Goal: Information Seeking & Learning: Learn about a topic

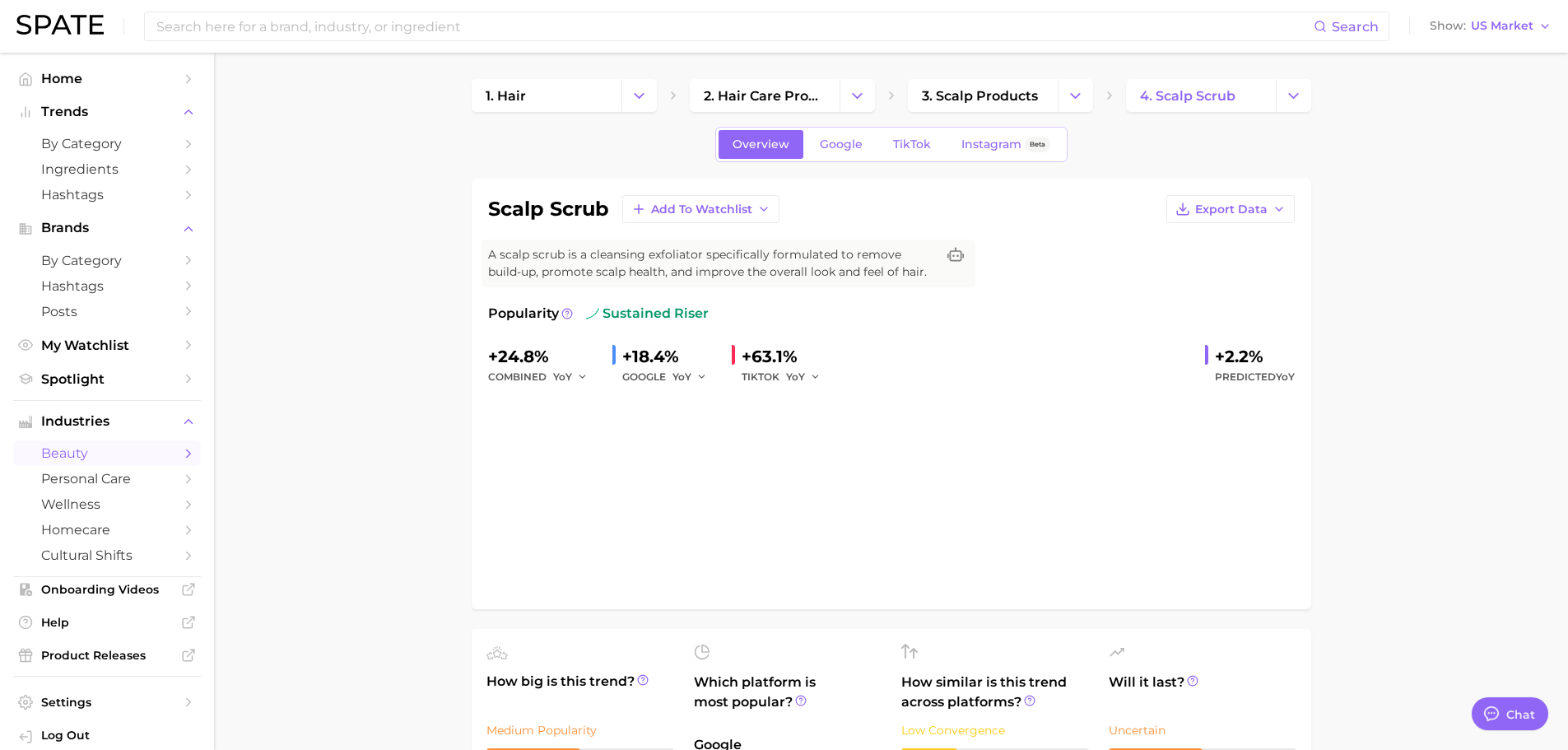
type textarea "x"
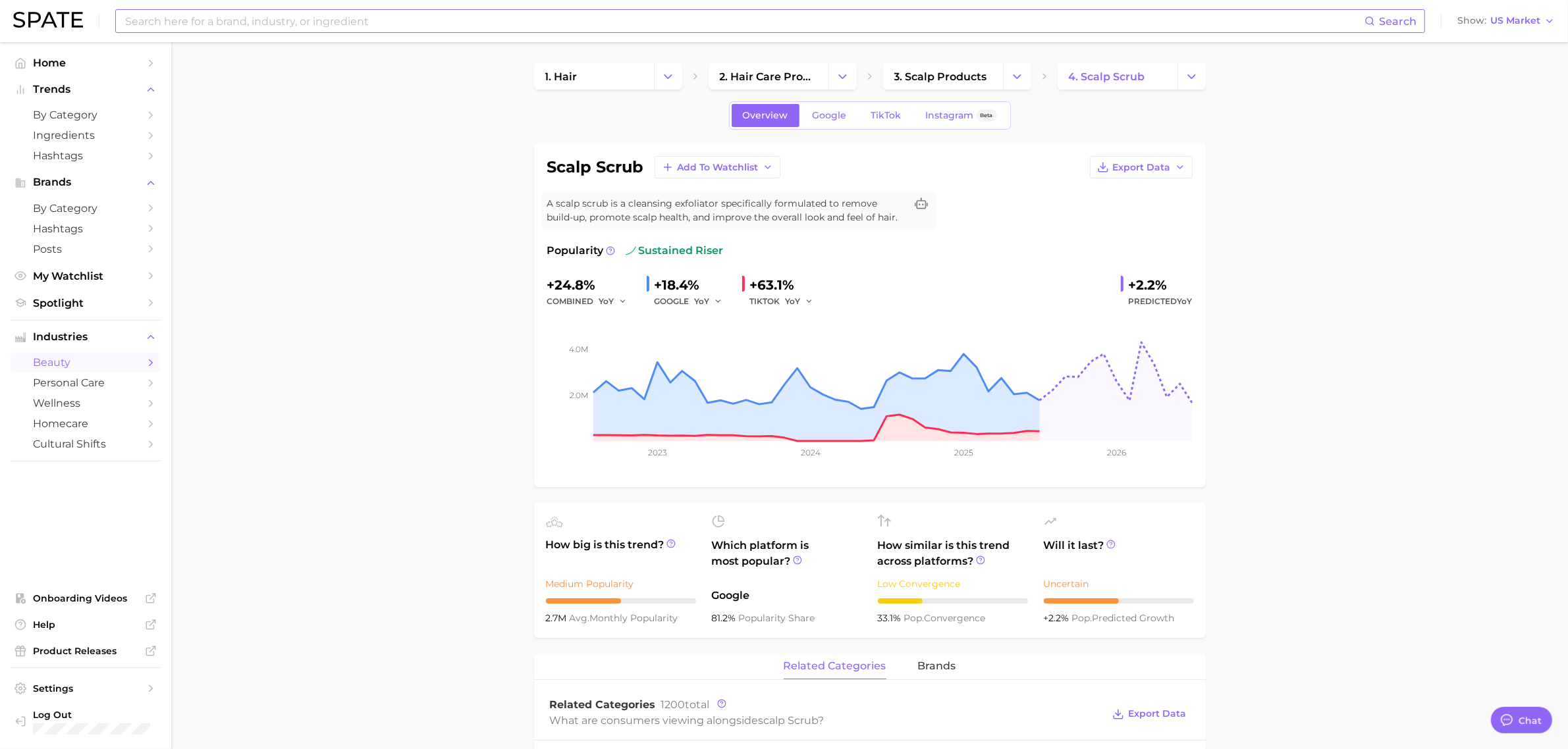
click at [380, 21] on input at bounding box center [744, 21] width 1241 height 23
type input "scrubs"
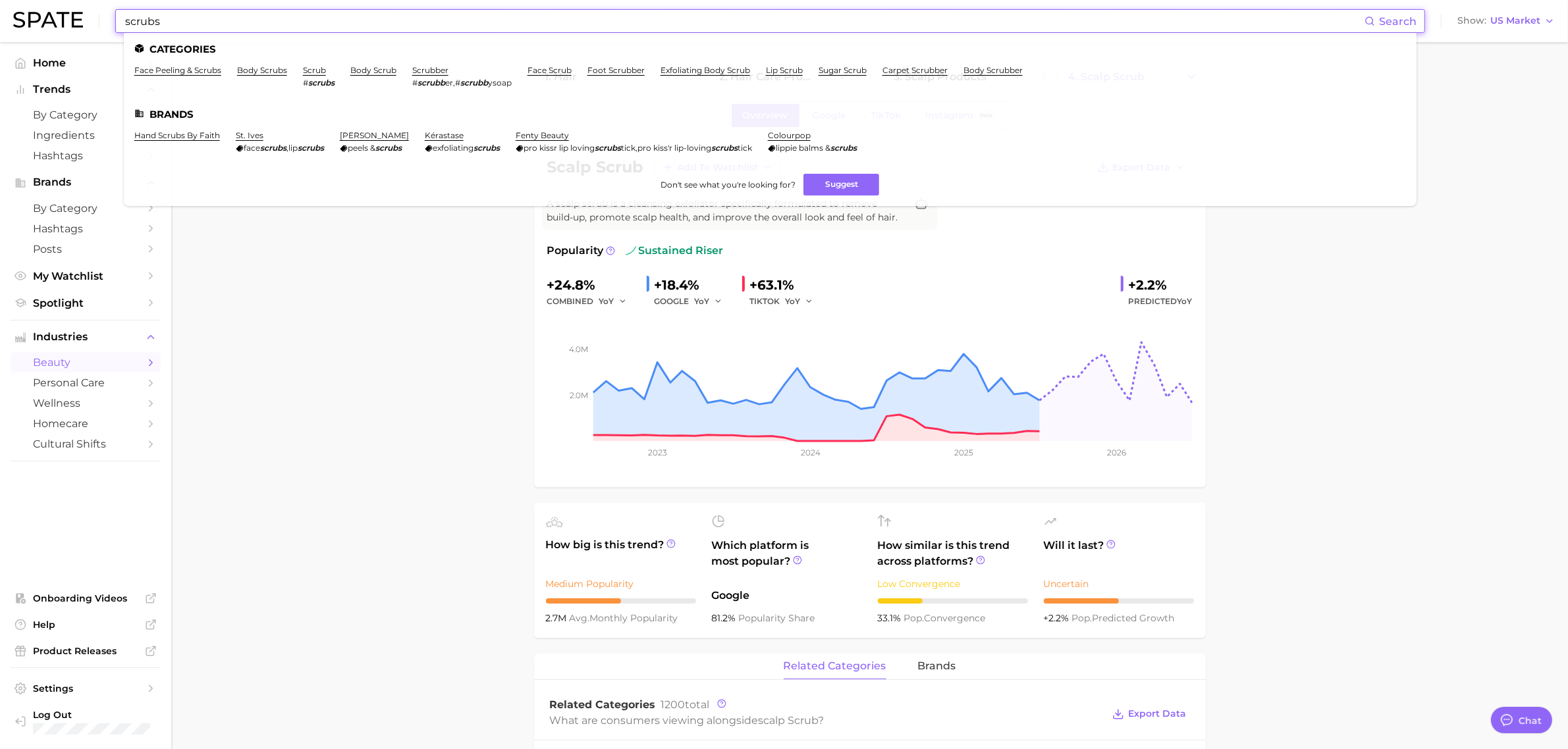
drag, startPoint x: 231, startPoint y: 27, endPoint x: 60, endPoint y: 19, distance: 171.2
click at [60, 19] on div "scrubs Search Categories face peeling & scrubs body scrubs scrub # scrubs body …" at bounding box center [784, 21] width 1542 height 42
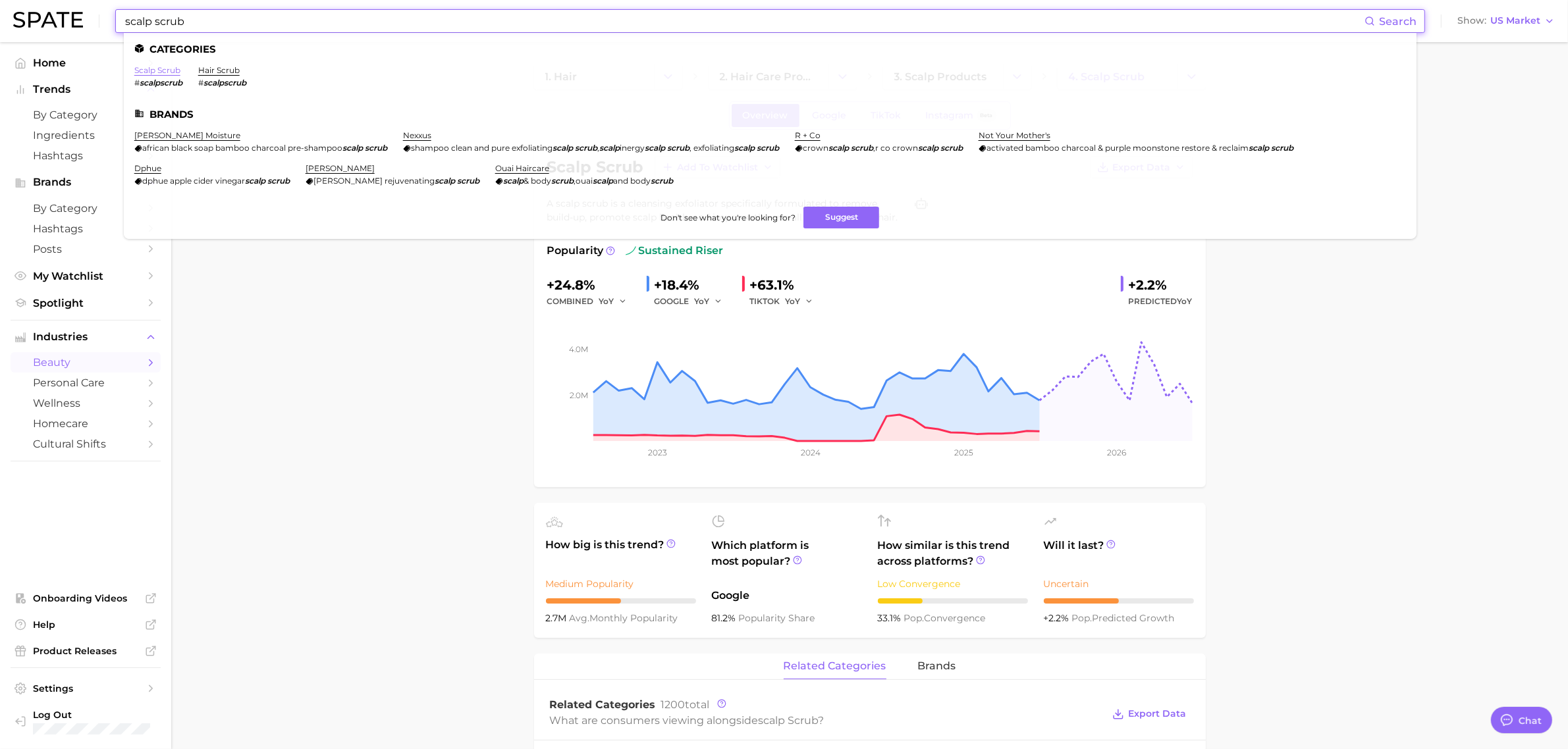
type input "scalp scrub"
click at [159, 71] on link "scalp scrub" at bounding box center [157, 70] width 46 height 10
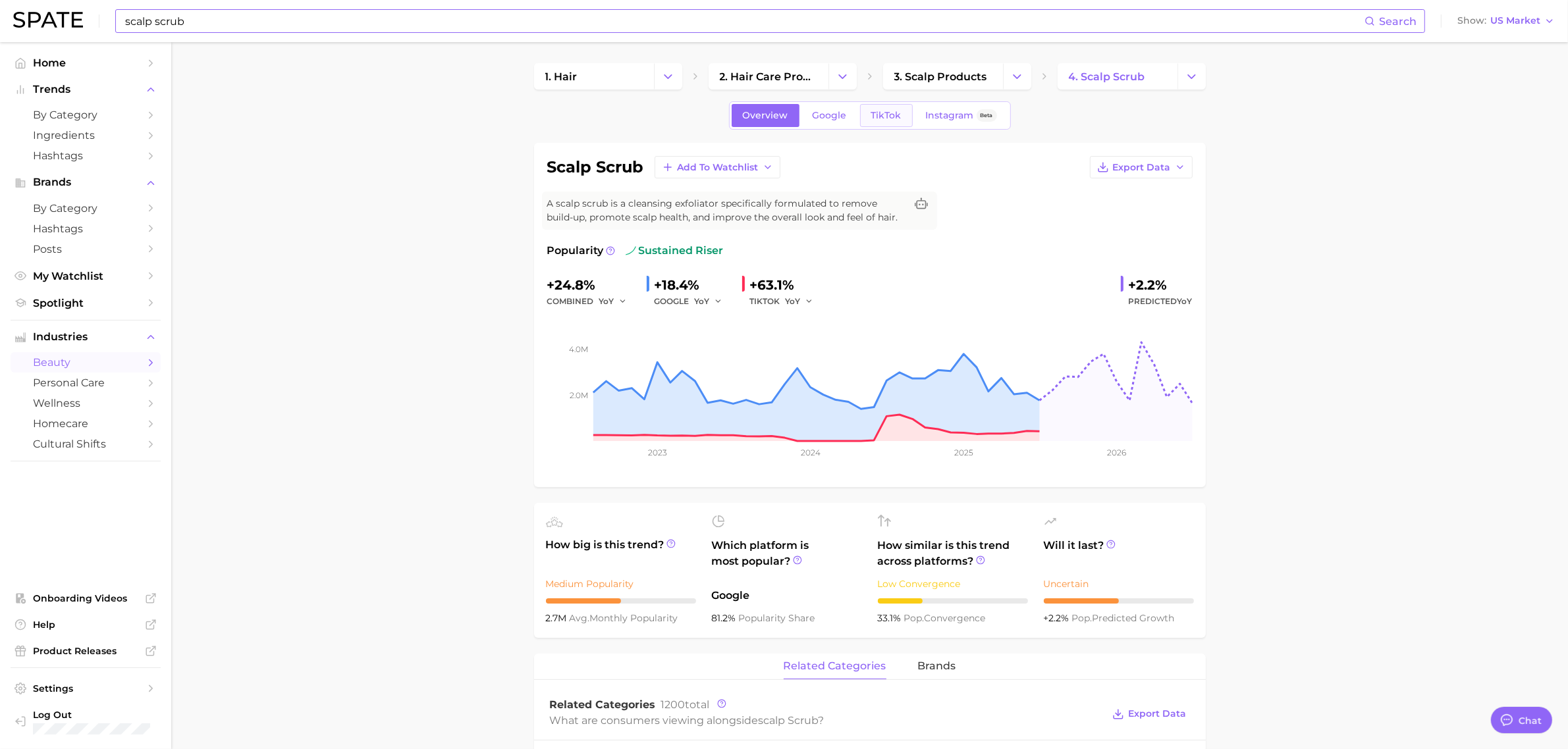
click at [874, 114] on span "TikTok" at bounding box center [886, 115] width 31 height 11
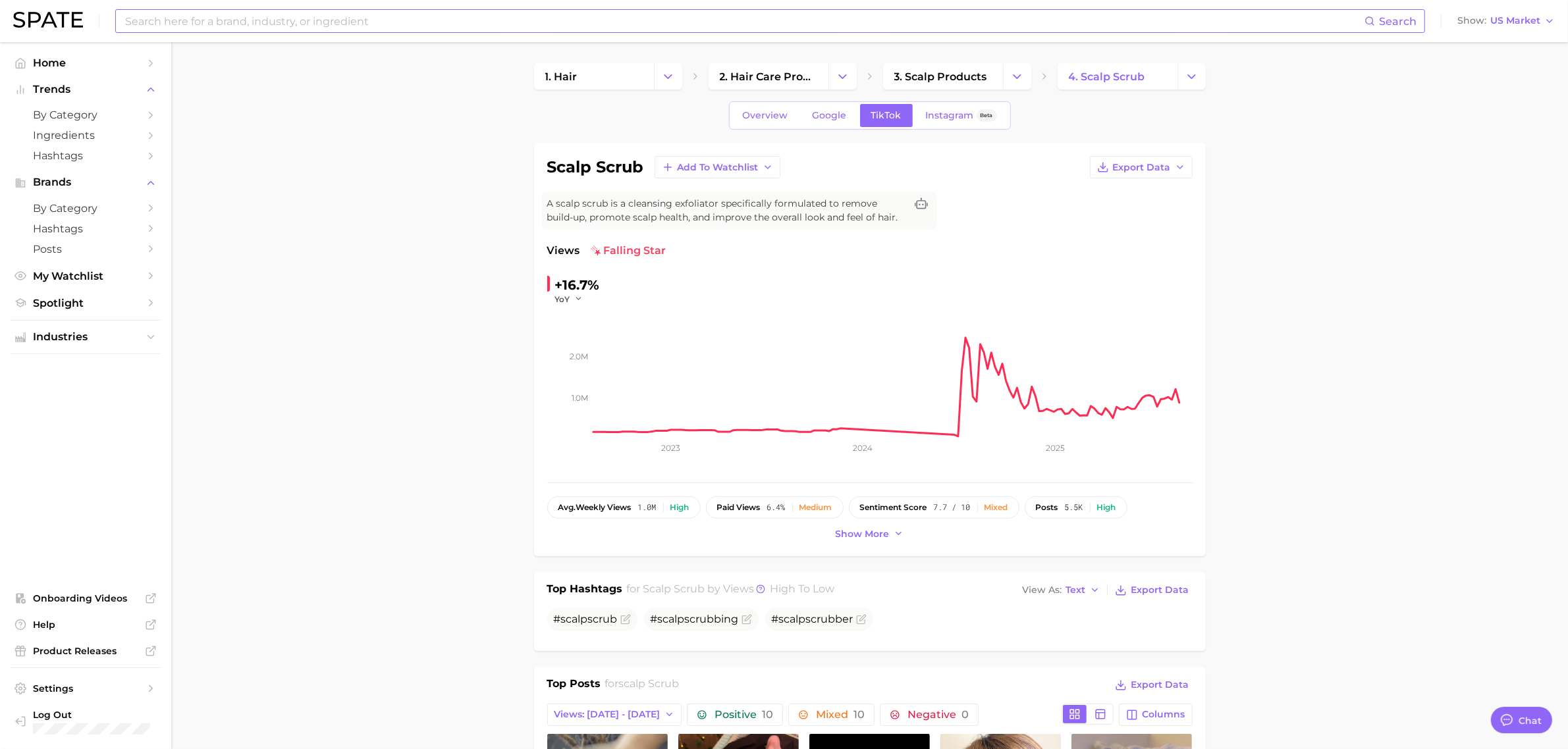
click at [323, 25] on input at bounding box center [744, 21] width 1241 height 23
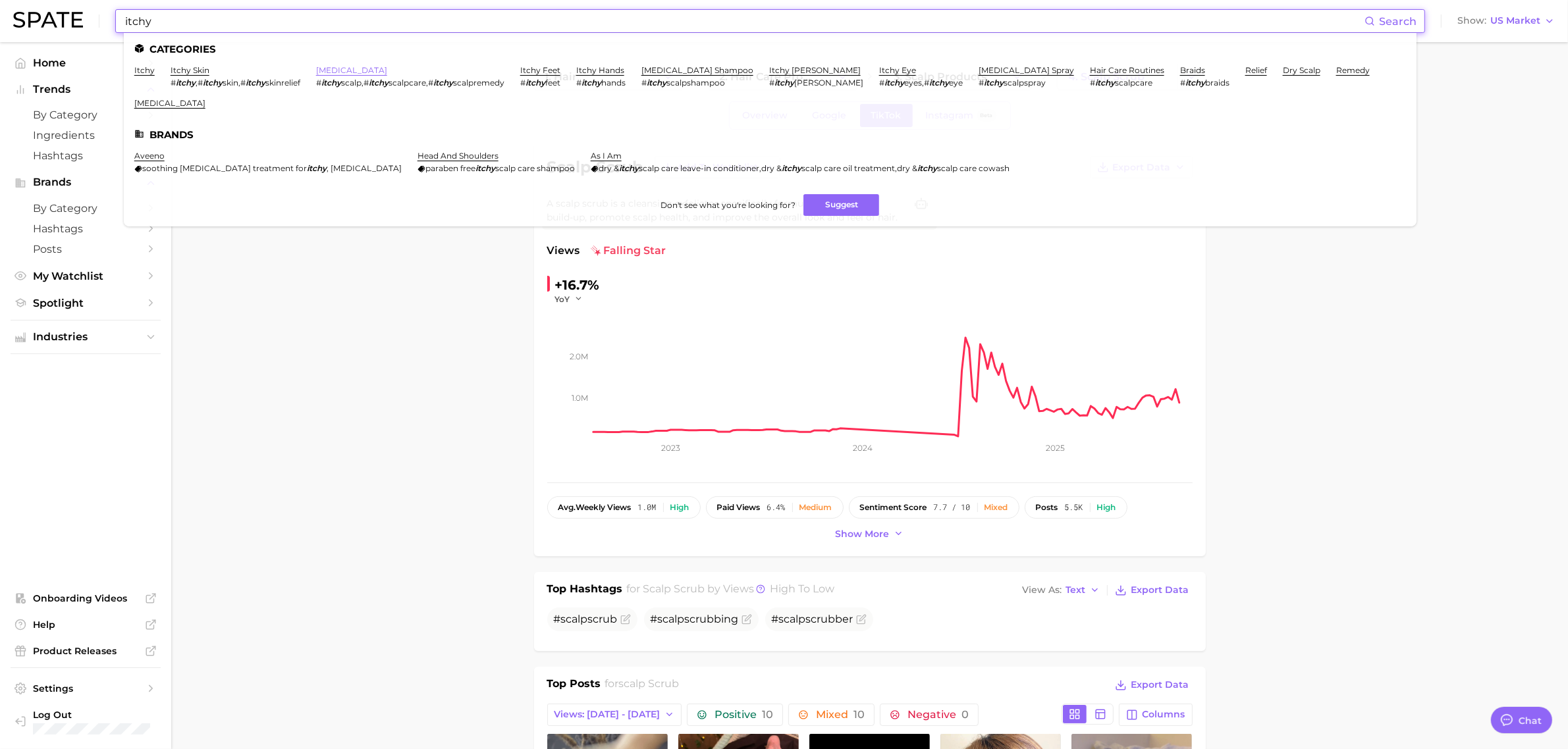
type input "itchy"
click at [340, 65] on link "[MEDICAL_DATA]" at bounding box center [351, 70] width 71 height 10
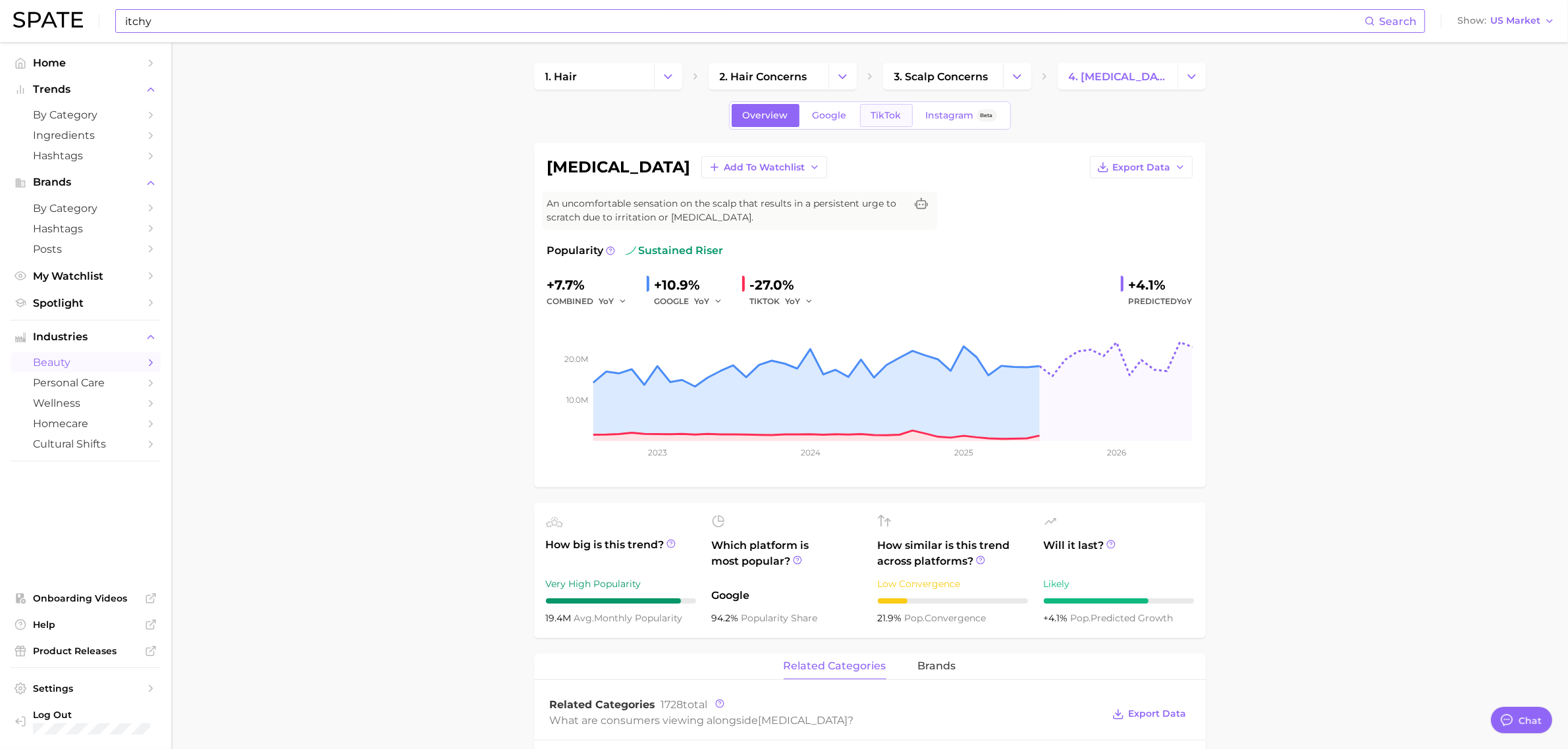
click at [880, 112] on span "TikTok" at bounding box center [886, 115] width 31 height 11
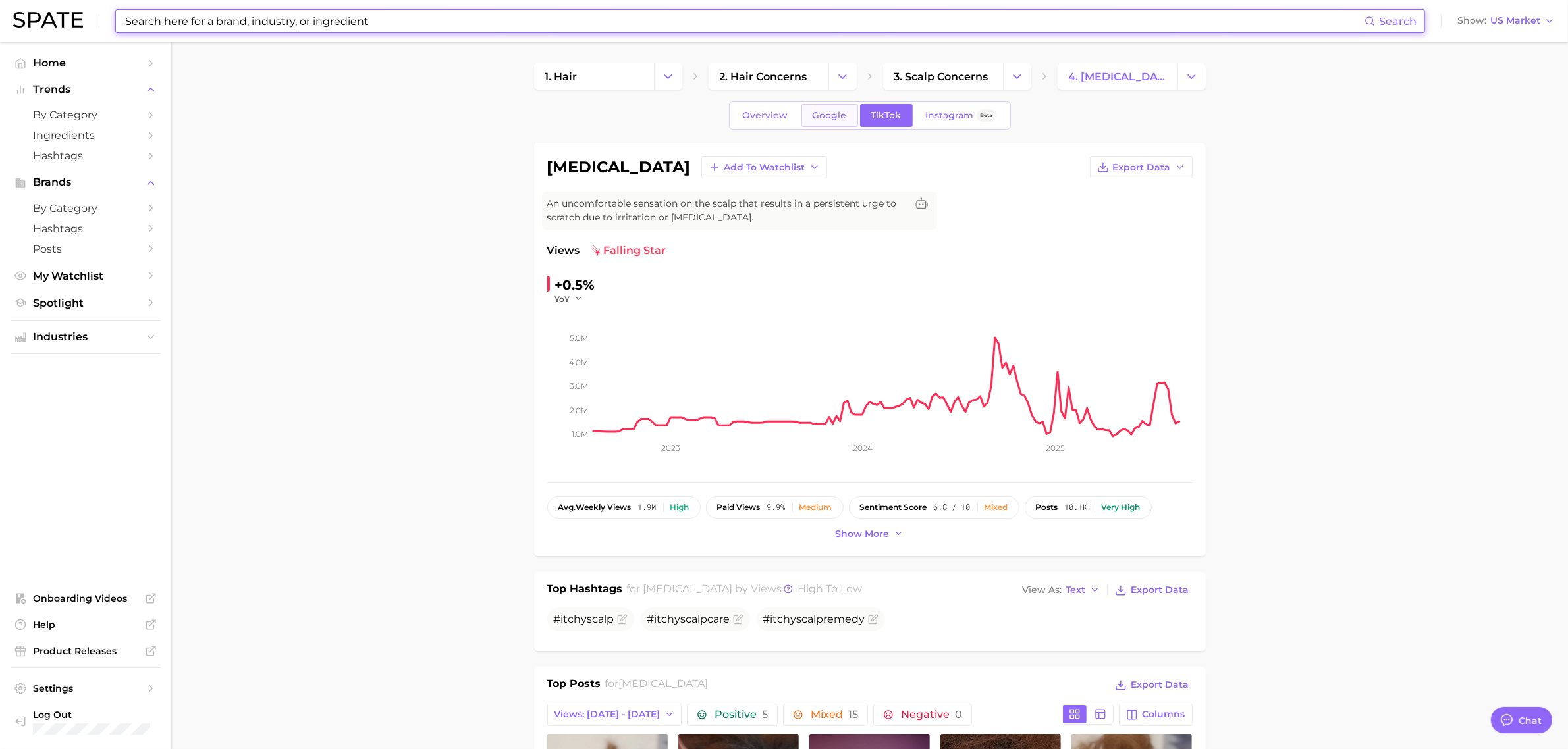
click at [834, 112] on span "Google" at bounding box center [830, 115] width 35 height 11
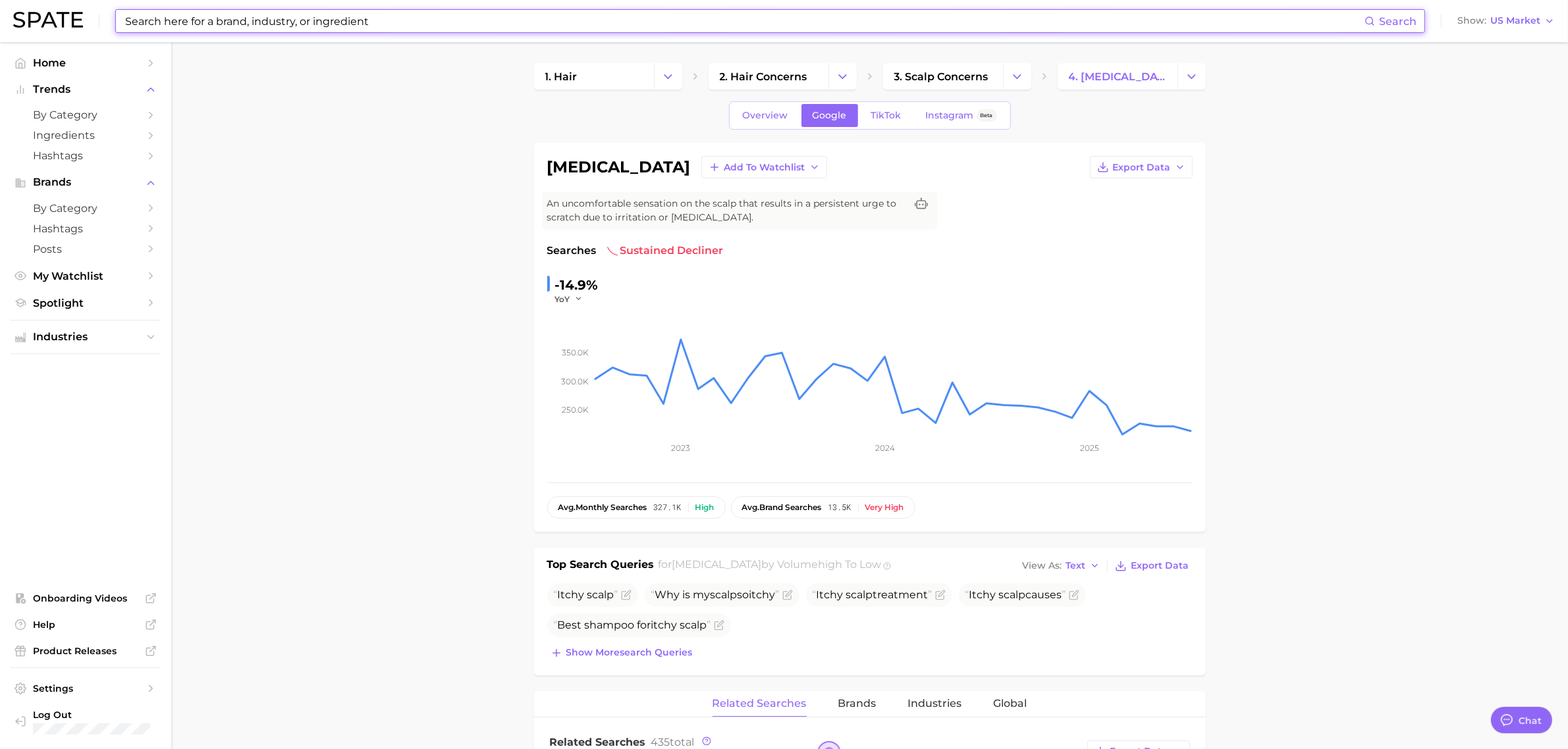
click at [360, 27] on input at bounding box center [744, 21] width 1241 height 23
click at [708, 28] on input at bounding box center [744, 21] width 1241 height 23
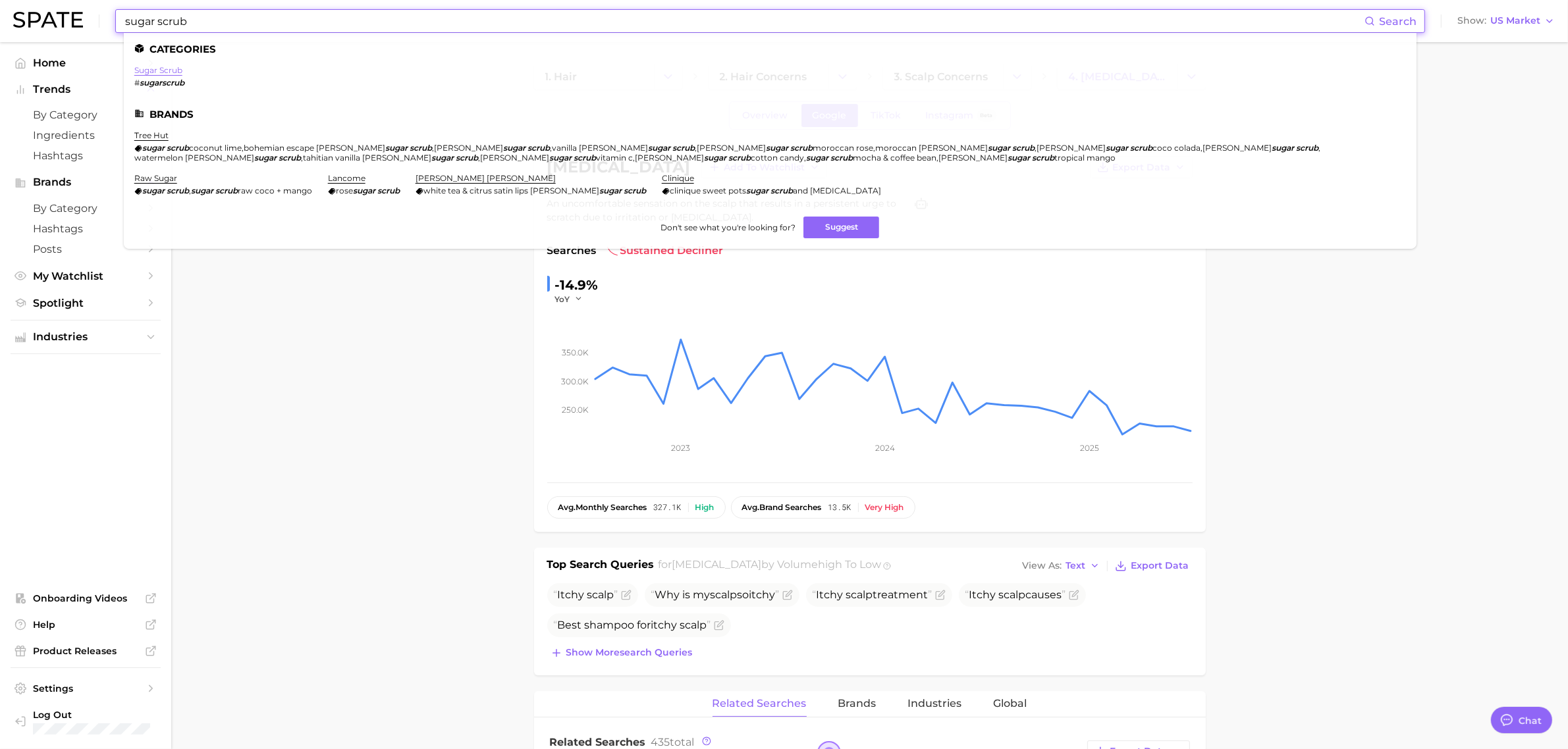
click at [173, 60] on ul "Categories sugar scrub # sugarscrub Brands tree hut sugar scrub coconut lime , …" at bounding box center [770, 141] width 1293 height 216
click at [173, 68] on link "sugar scrub" at bounding box center [158, 70] width 48 height 10
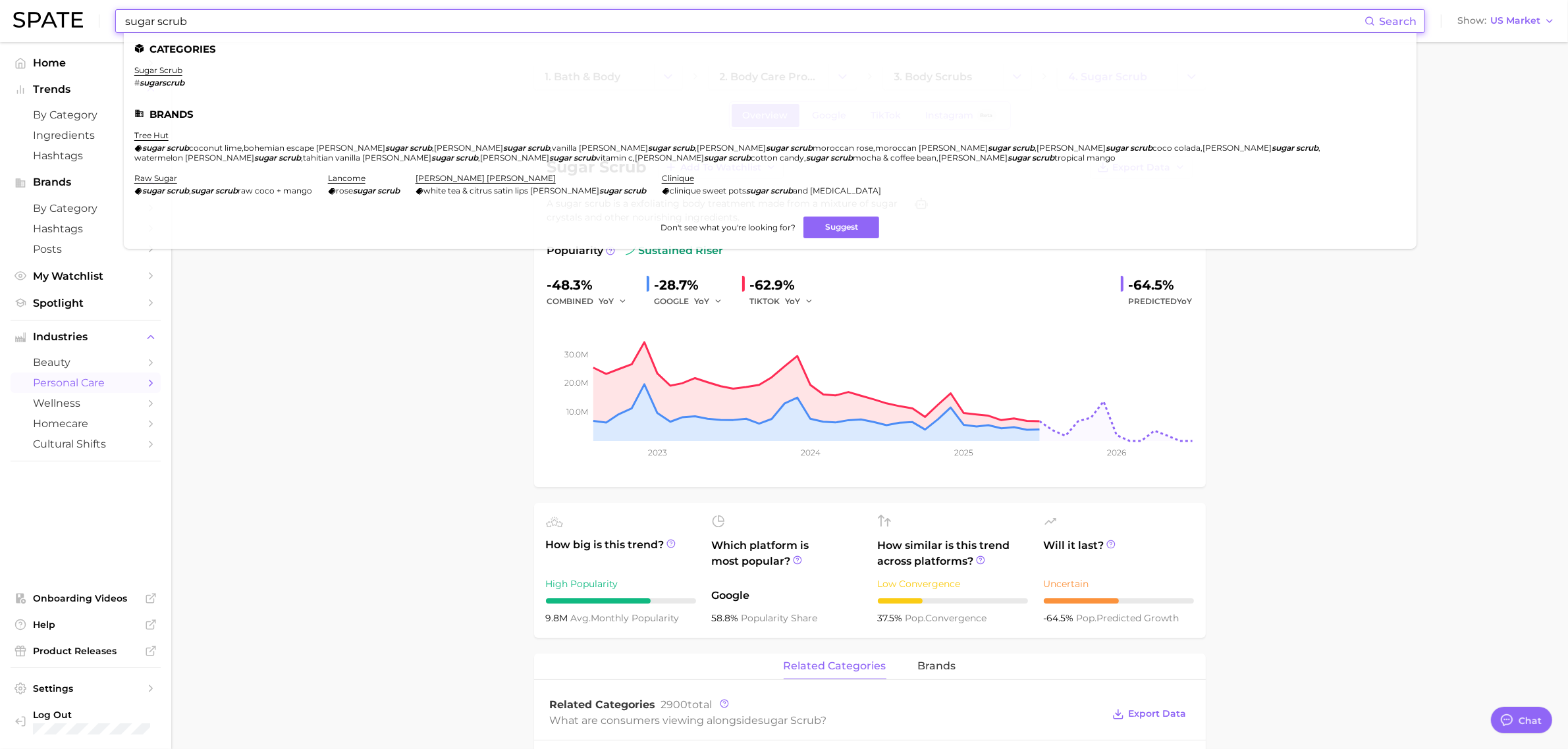
drag, startPoint x: 156, startPoint y: 24, endPoint x: 106, endPoint y: 15, distance: 50.8
click at [106, 15] on div "sugar scrub Search Categories sugar scrub # sugarscrub Brands tree hut sugar sc…" at bounding box center [784, 21] width 1542 height 42
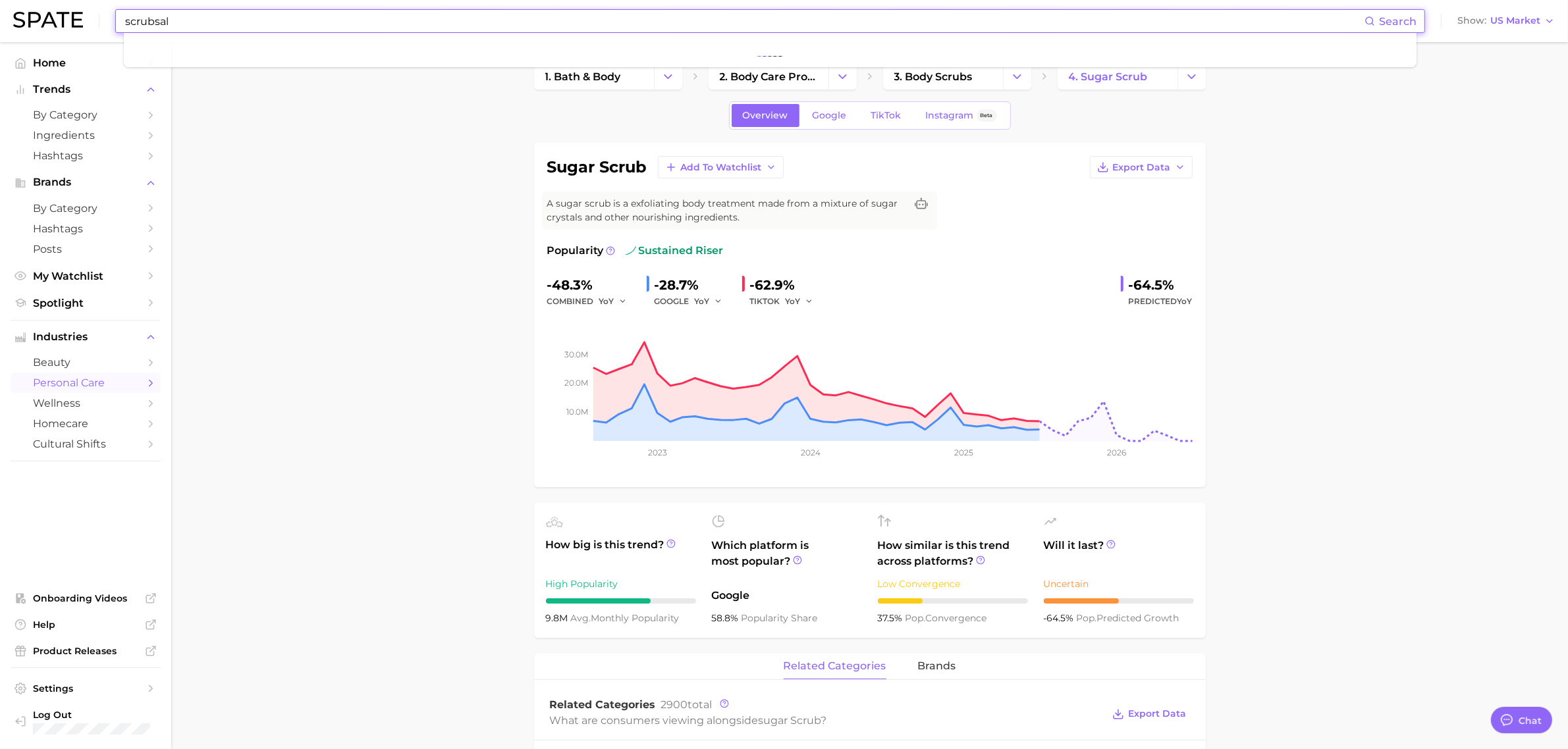
type input "scrubsalt"
drag, startPoint x: 208, startPoint y: 25, endPoint x: 0, endPoint y: 17, distance: 208.2
click at [0, 17] on header "scrubsalt Search No results for " scrubsalt " Suggest Show US Market" at bounding box center [784, 21] width 1568 height 42
click at [192, 18] on input at bounding box center [744, 21] width 1241 height 23
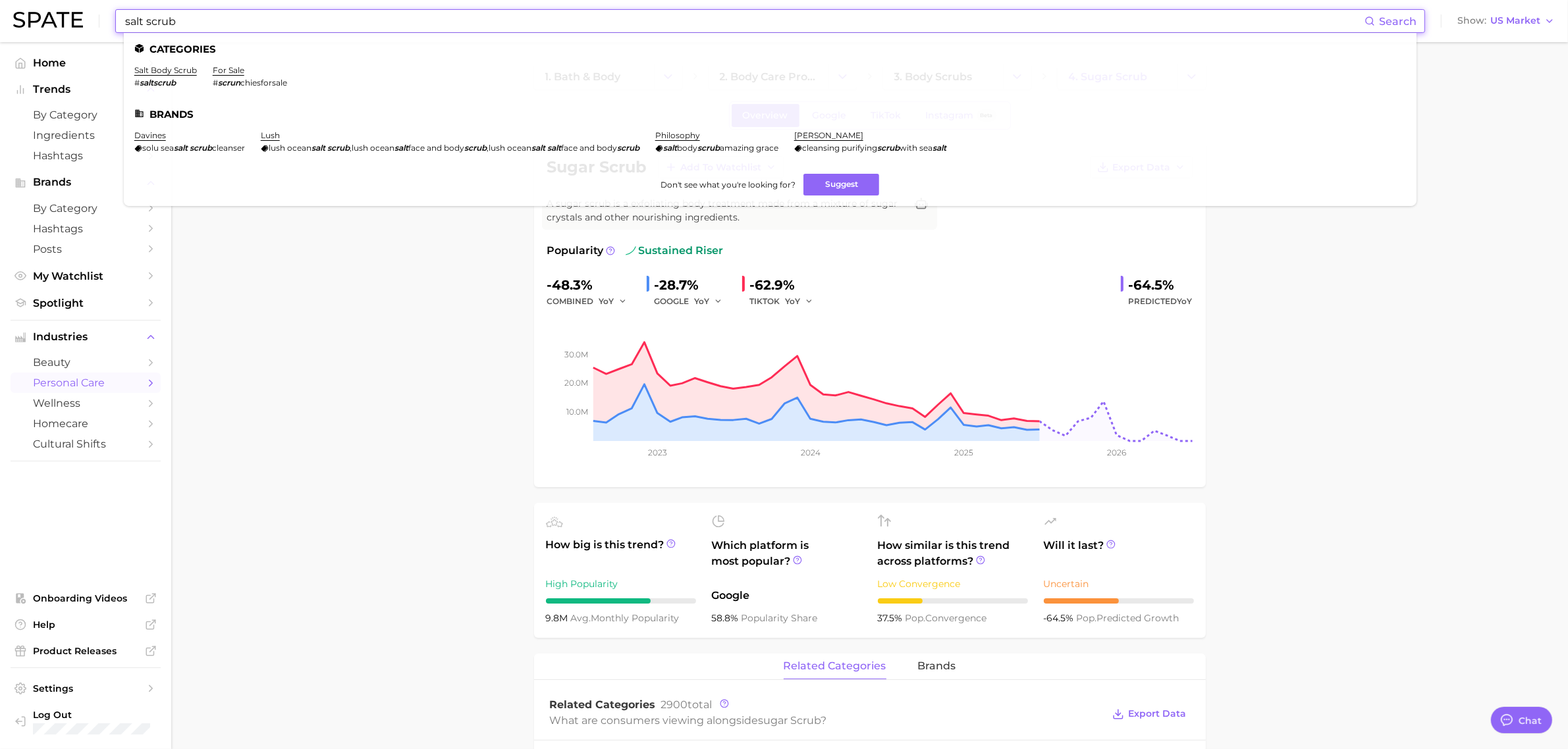
type input "salt scrub"
click at [214, 24] on input "salt scrub" at bounding box center [744, 21] width 1241 height 23
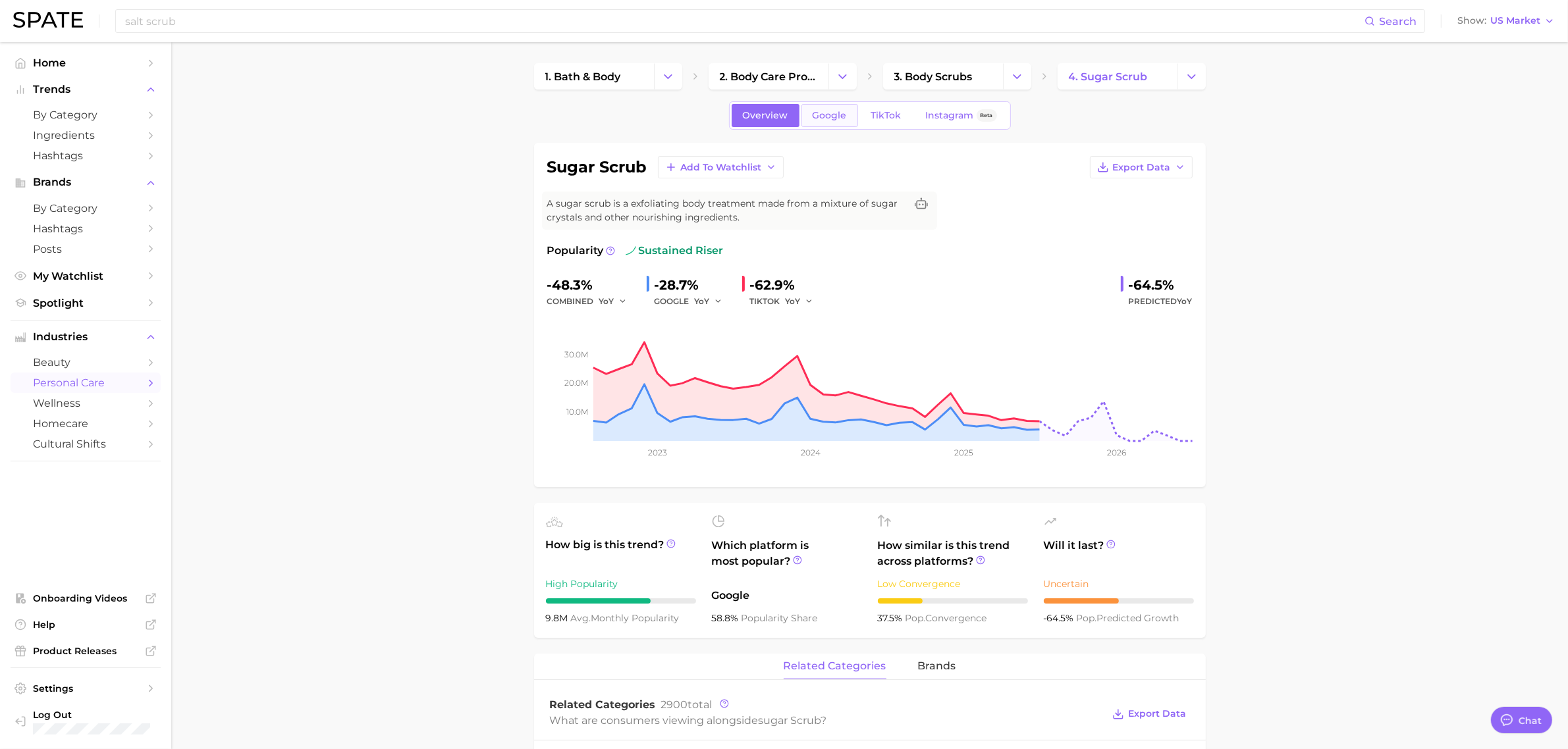
click at [831, 120] on span "Google" at bounding box center [830, 115] width 35 height 11
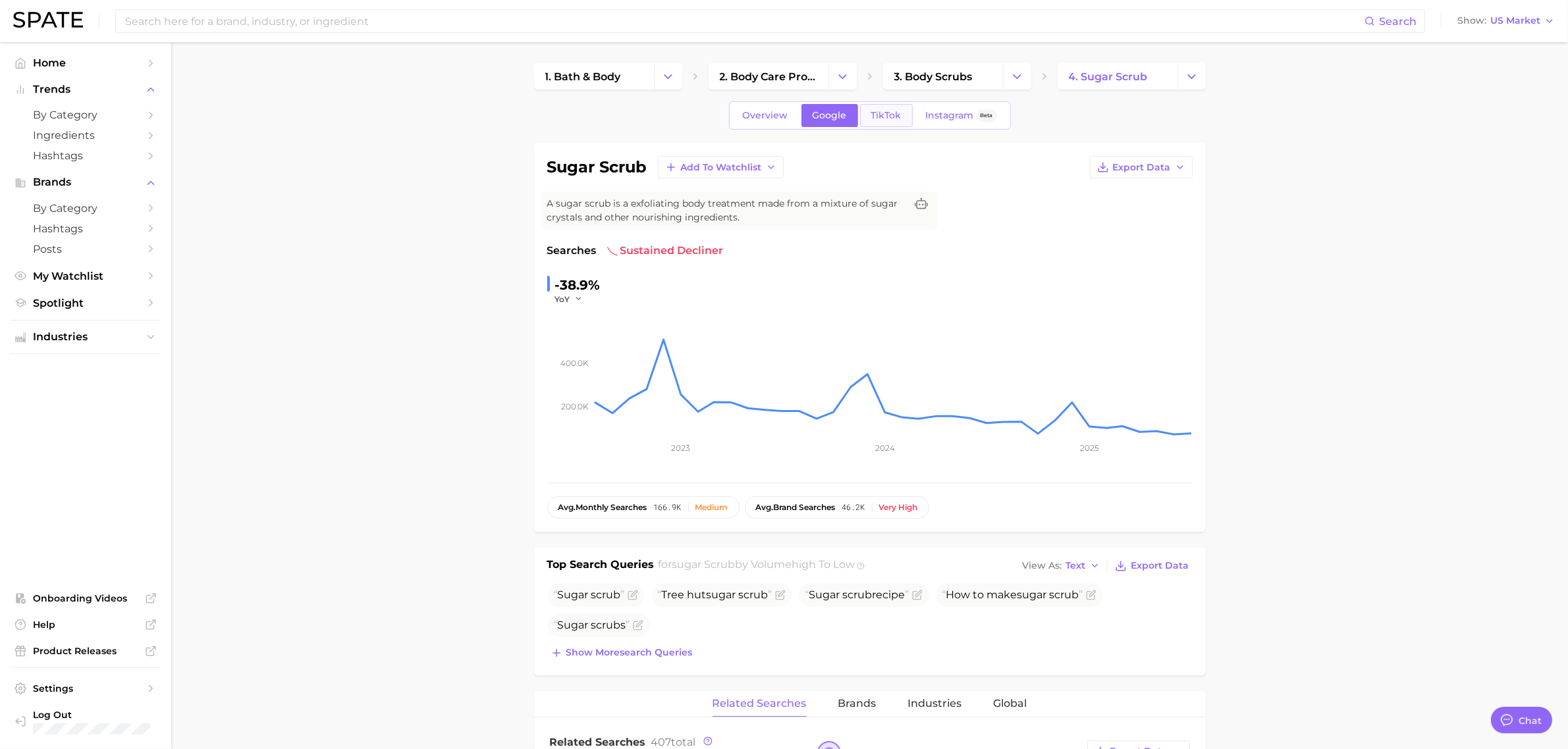
click at [896, 113] on span "TikTok" at bounding box center [886, 115] width 31 height 11
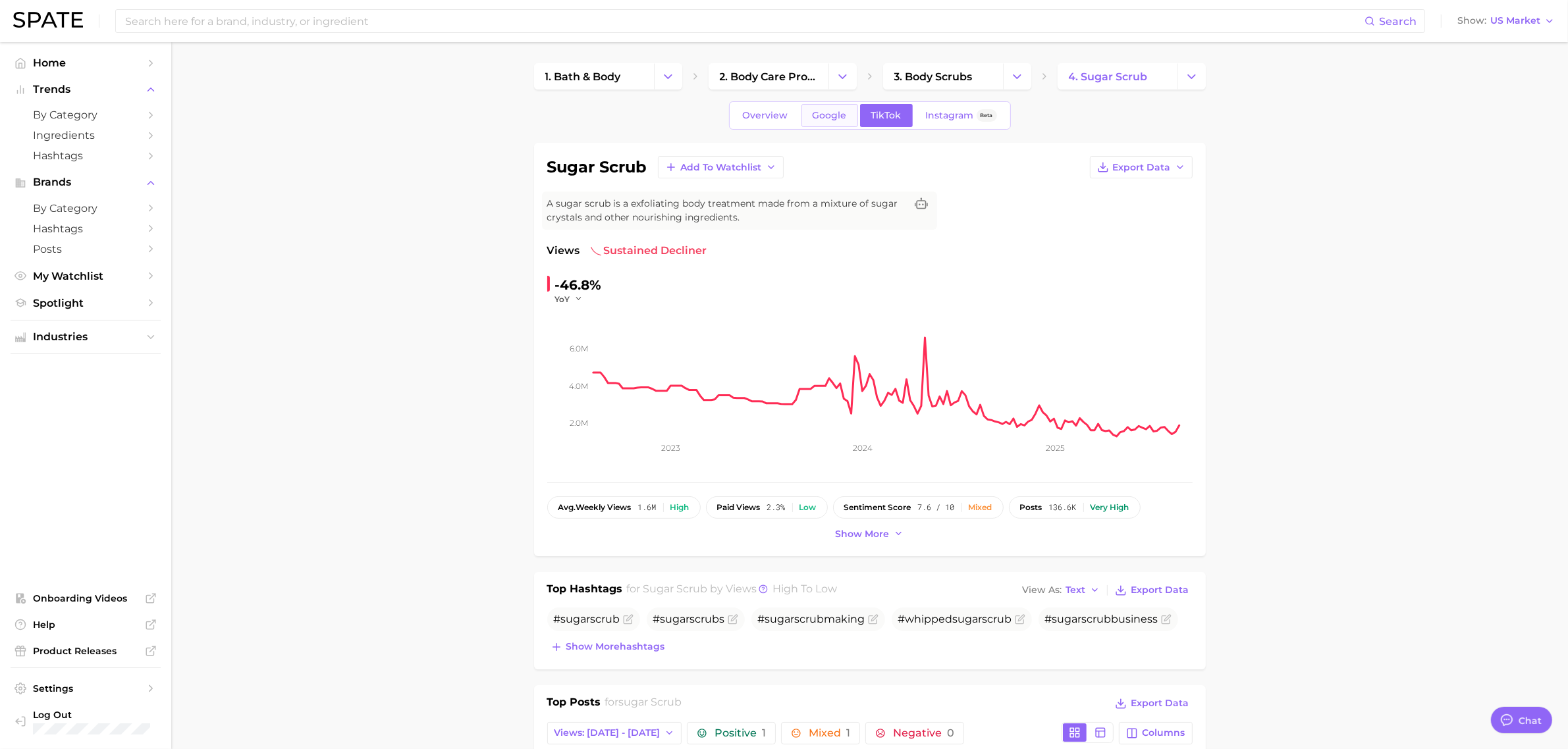
click at [822, 110] on span "Google" at bounding box center [830, 115] width 35 height 11
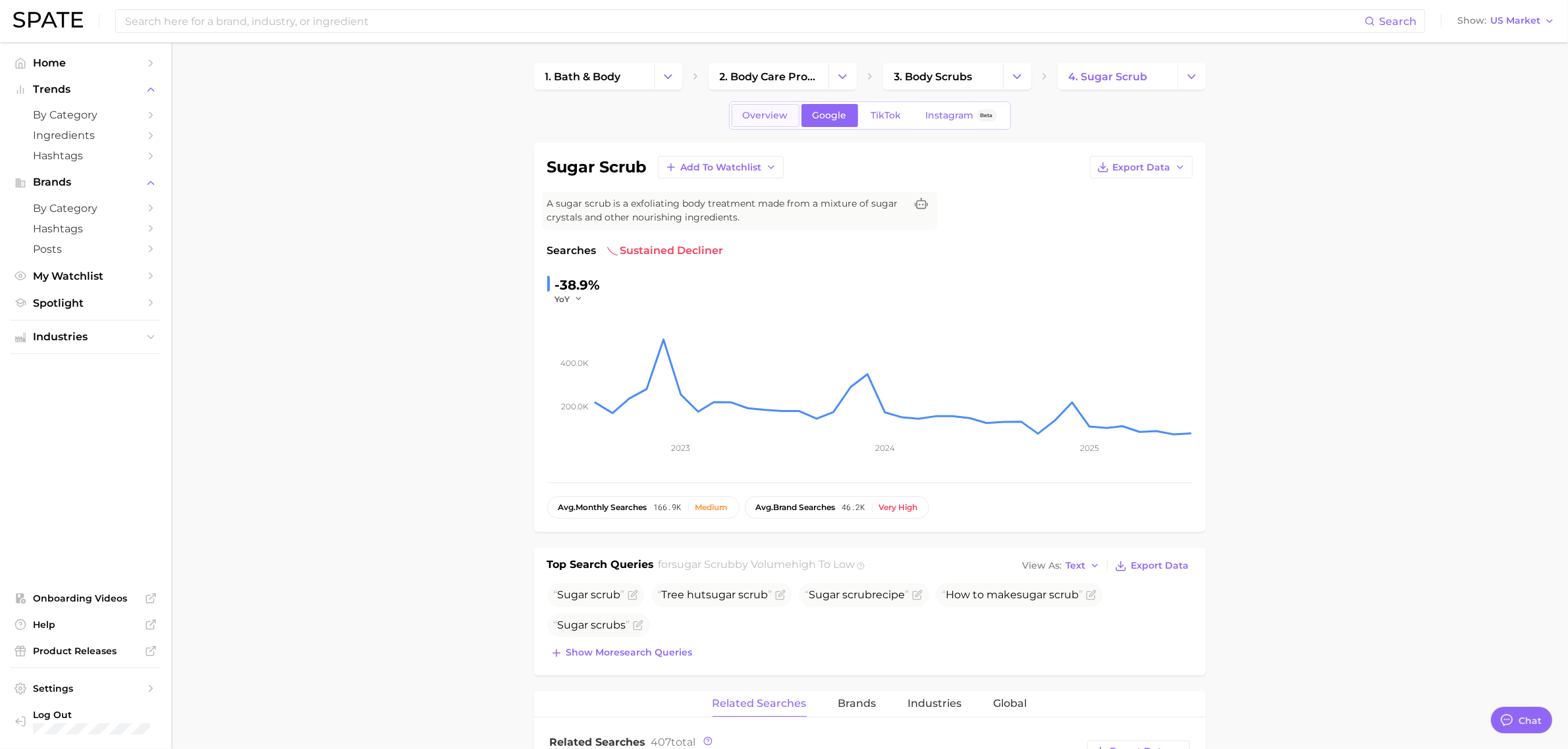
click at [759, 106] on link "Overview" at bounding box center [765, 115] width 68 height 23
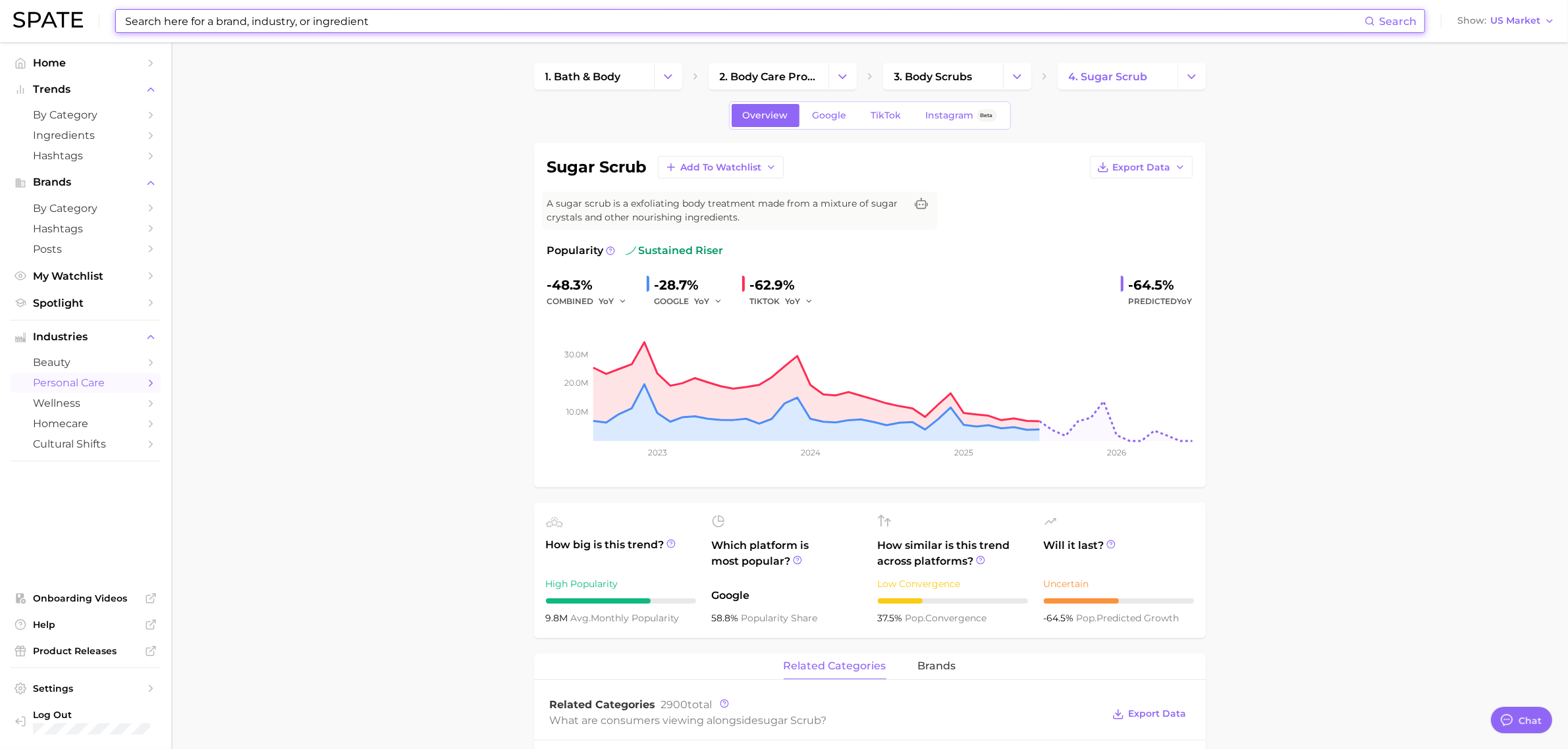
click at [390, 27] on input at bounding box center [744, 21] width 1241 height 23
click at [360, 15] on input at bounding box center [744, 21] width 1241 height 23
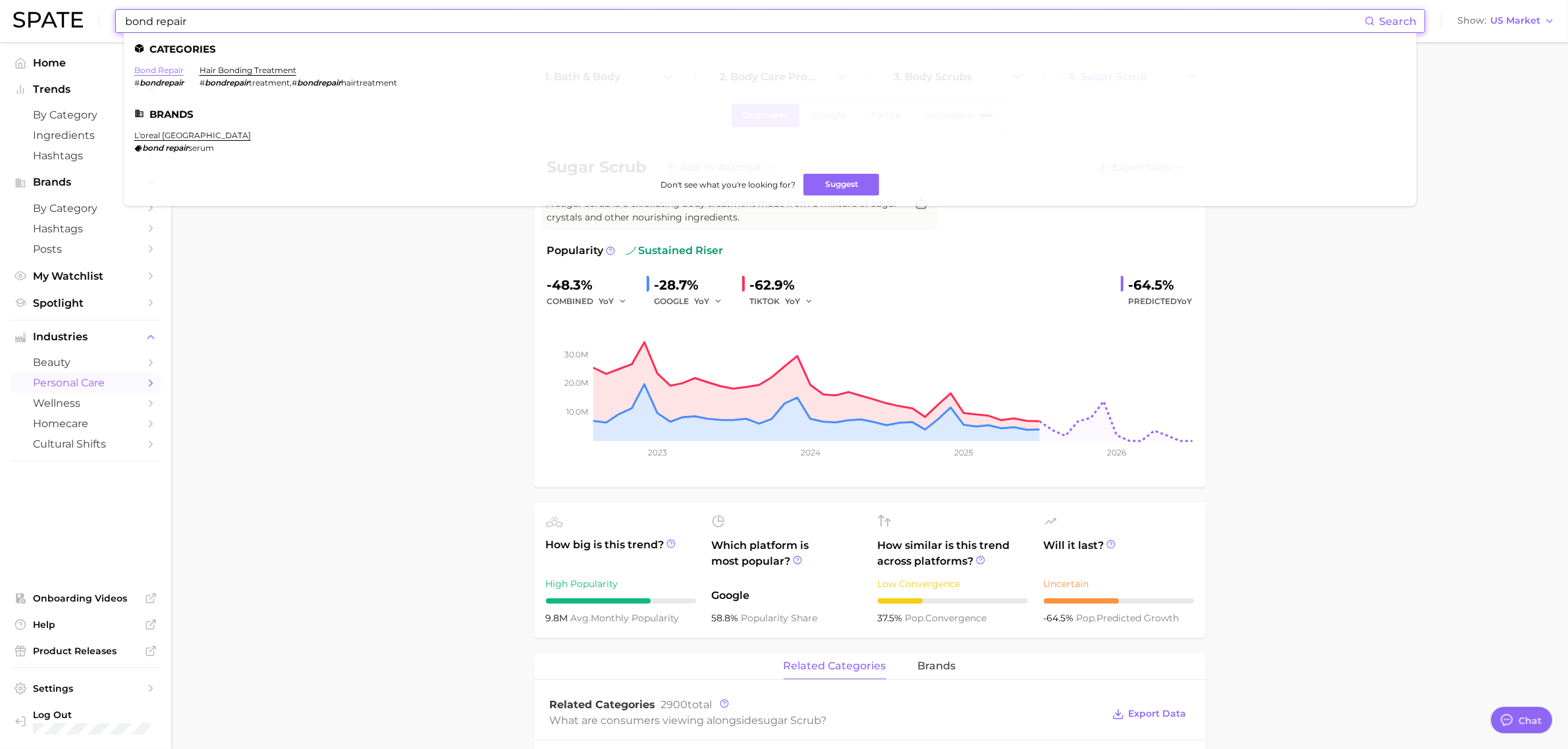
type input "bond repair"
click at [168, 71] on link "bond repair" at bounding box center [159, 70] width 49 height 10
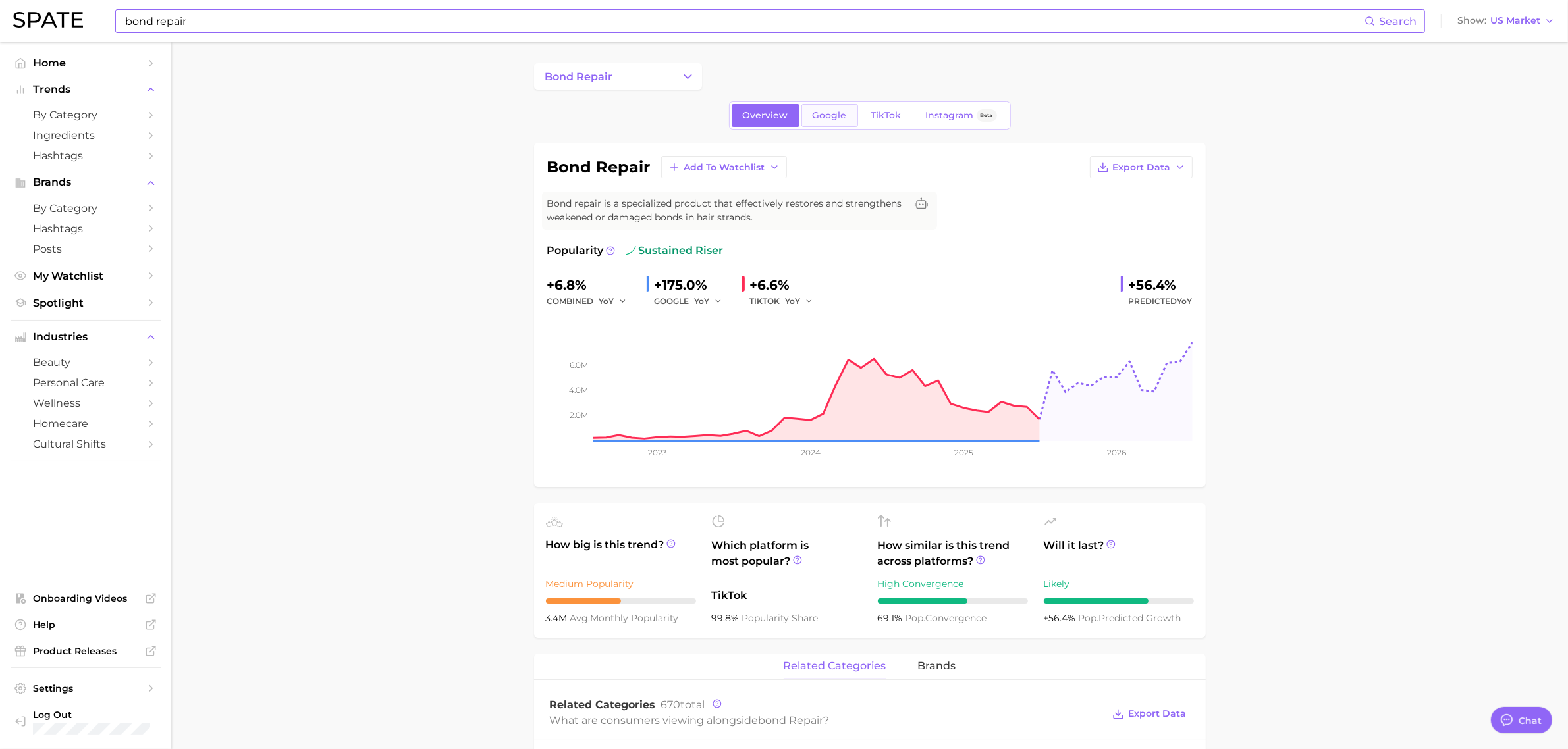
click at [817, 123] on link "Google" at bounding box center [829, 115] width 57 height 23
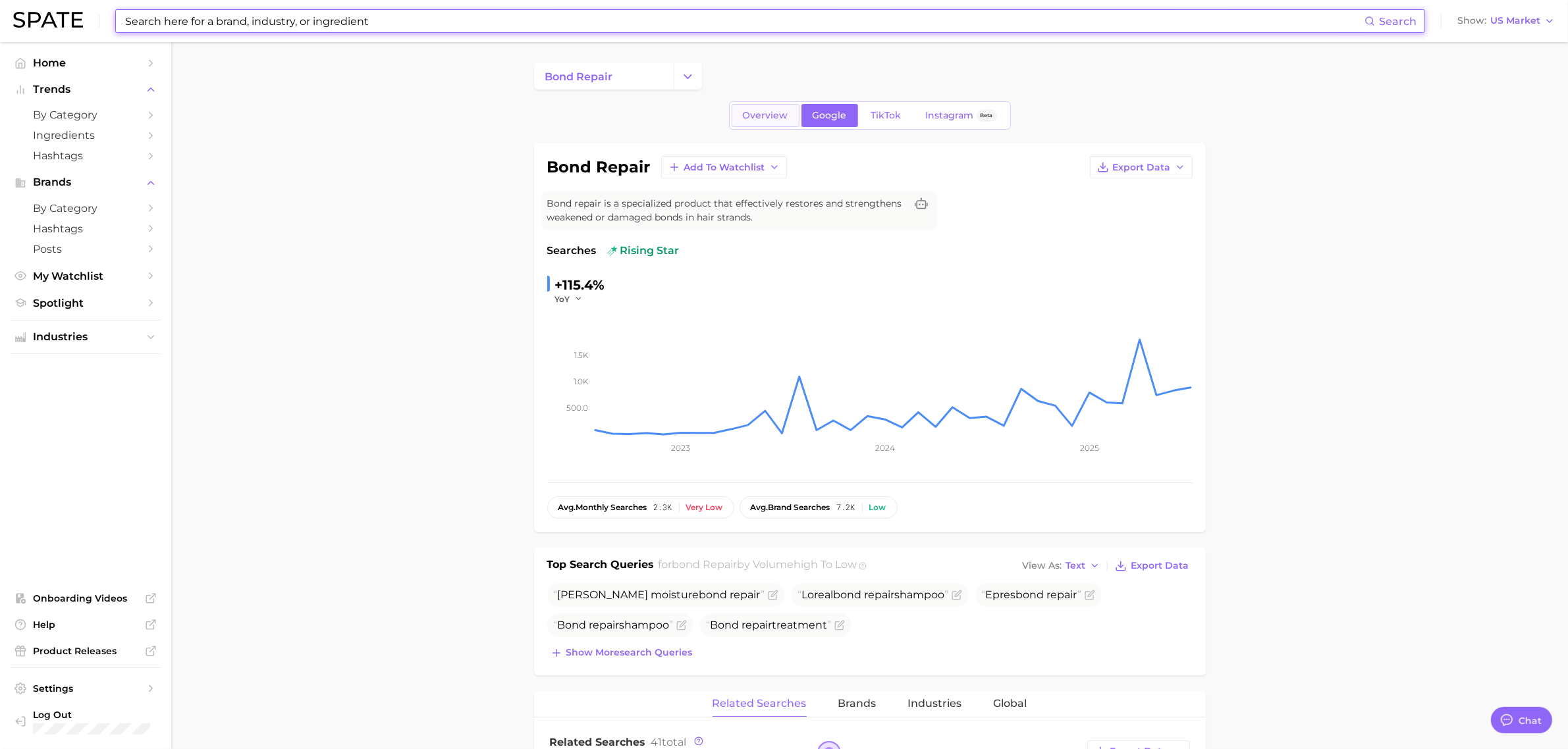
click at [769, 125] on link "Overview" at bounding box center [765, 115] width 68 height 23
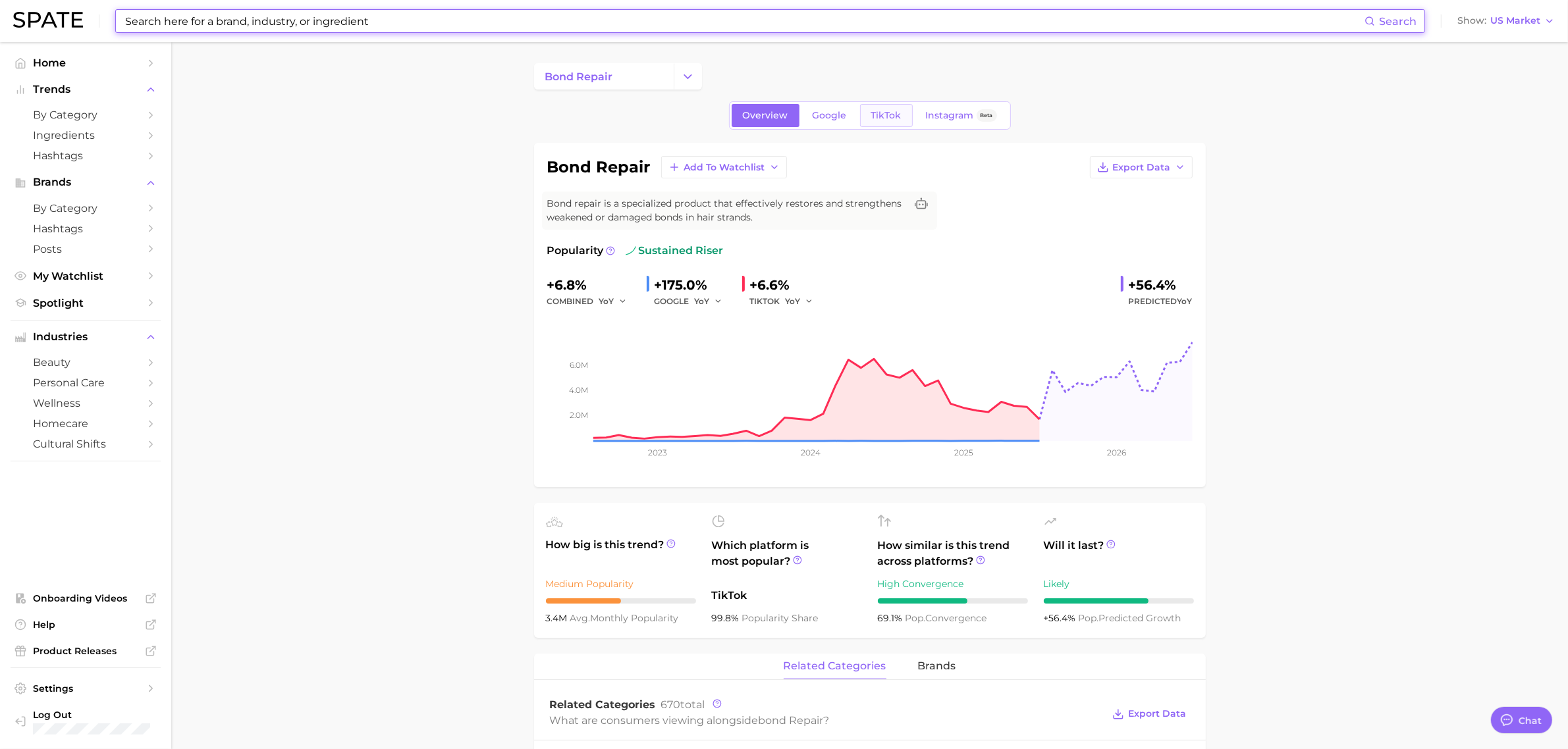
click at [880, 115] on span "TikTok" at bounding box center [886, 115] width 31 height 11
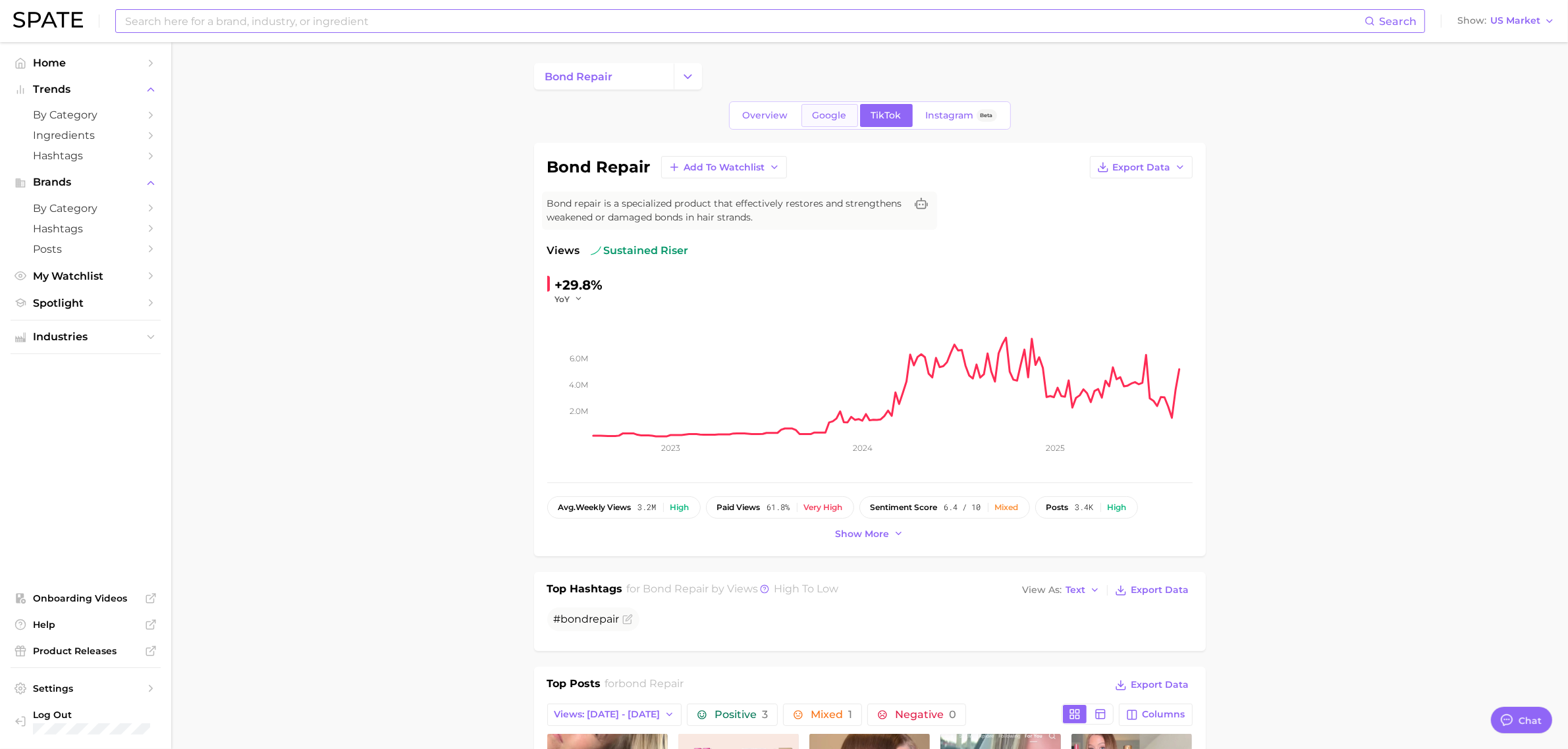
click at [827, 115] on span "Google" at bounding box center [830, 115] width 35 height 11
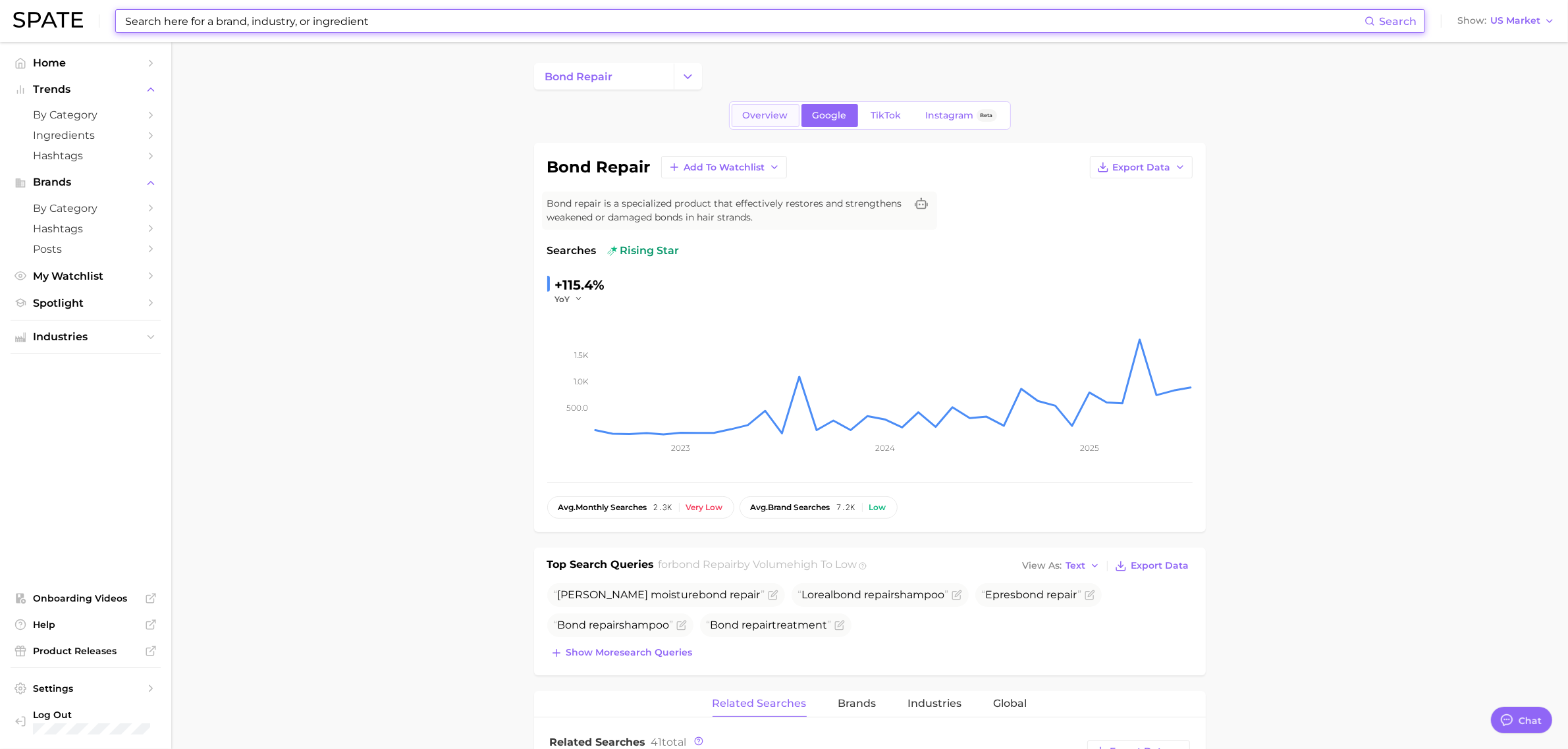
click at [753, 115] on span "Overview" at bounding box center [765, 115] width 45 height 11
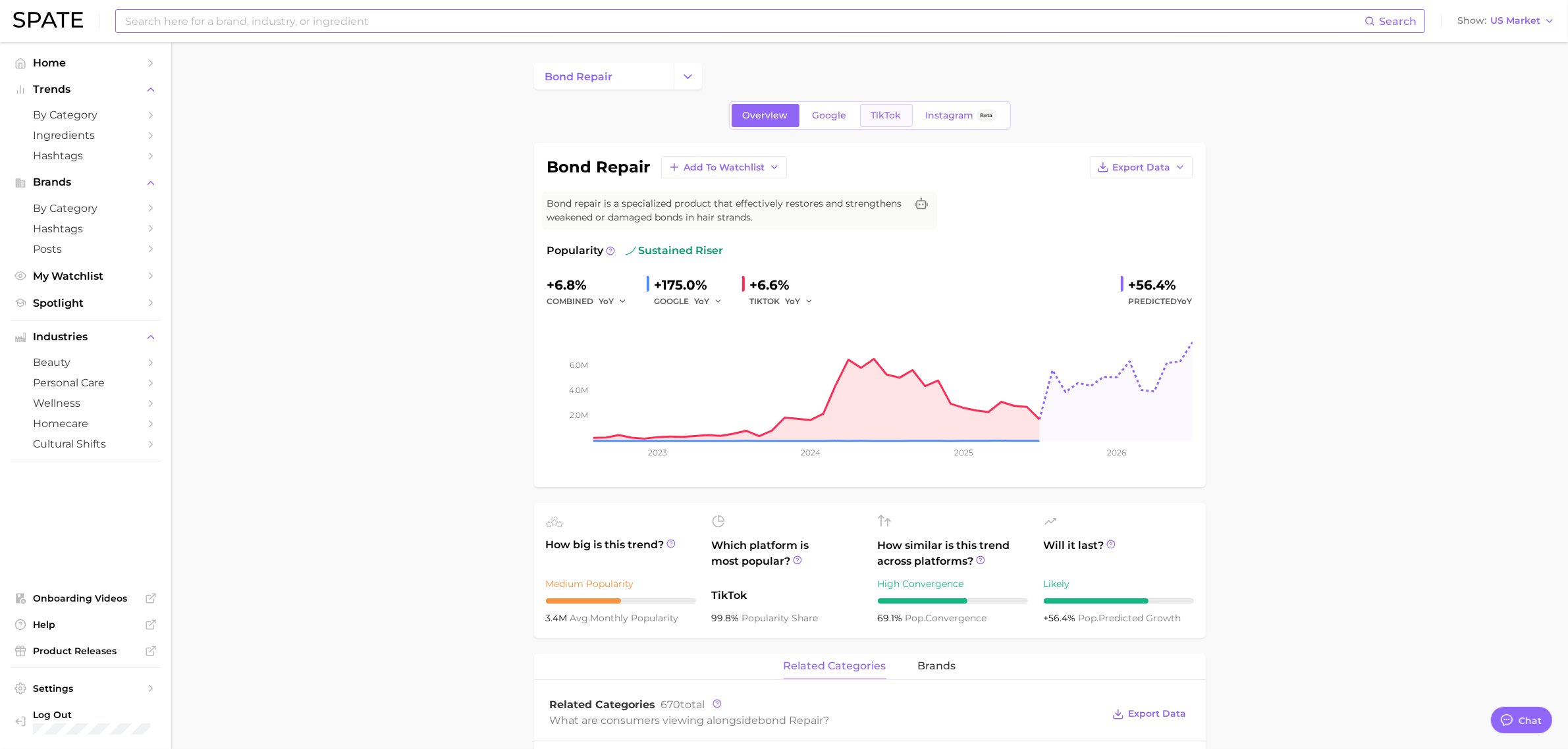
click at [871, 115] on span "TikTok" at bounding box center [886, 115] width 31 height 11
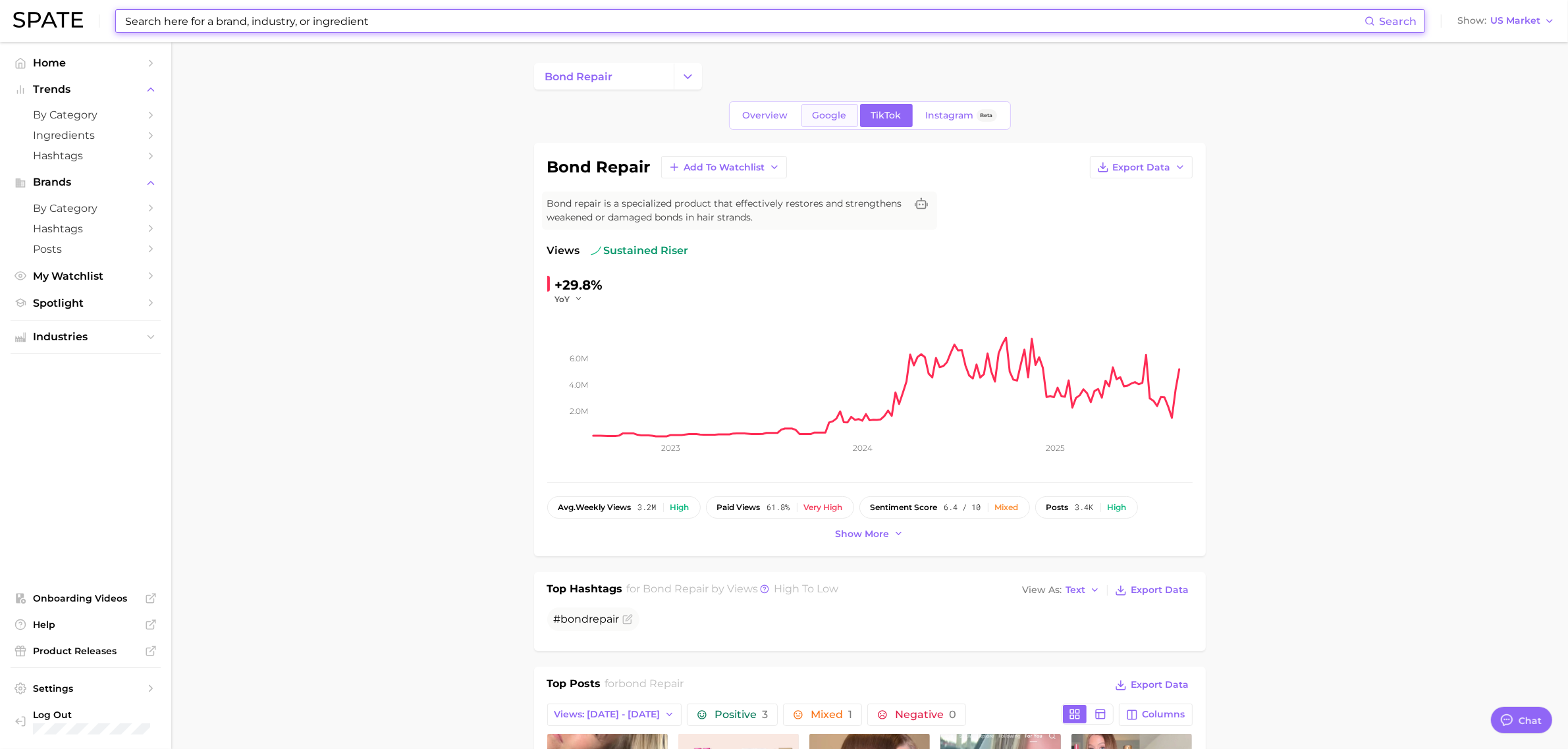
click at [825, 115] on span "Google" at bounding box center [830, 115] width 35 height 11
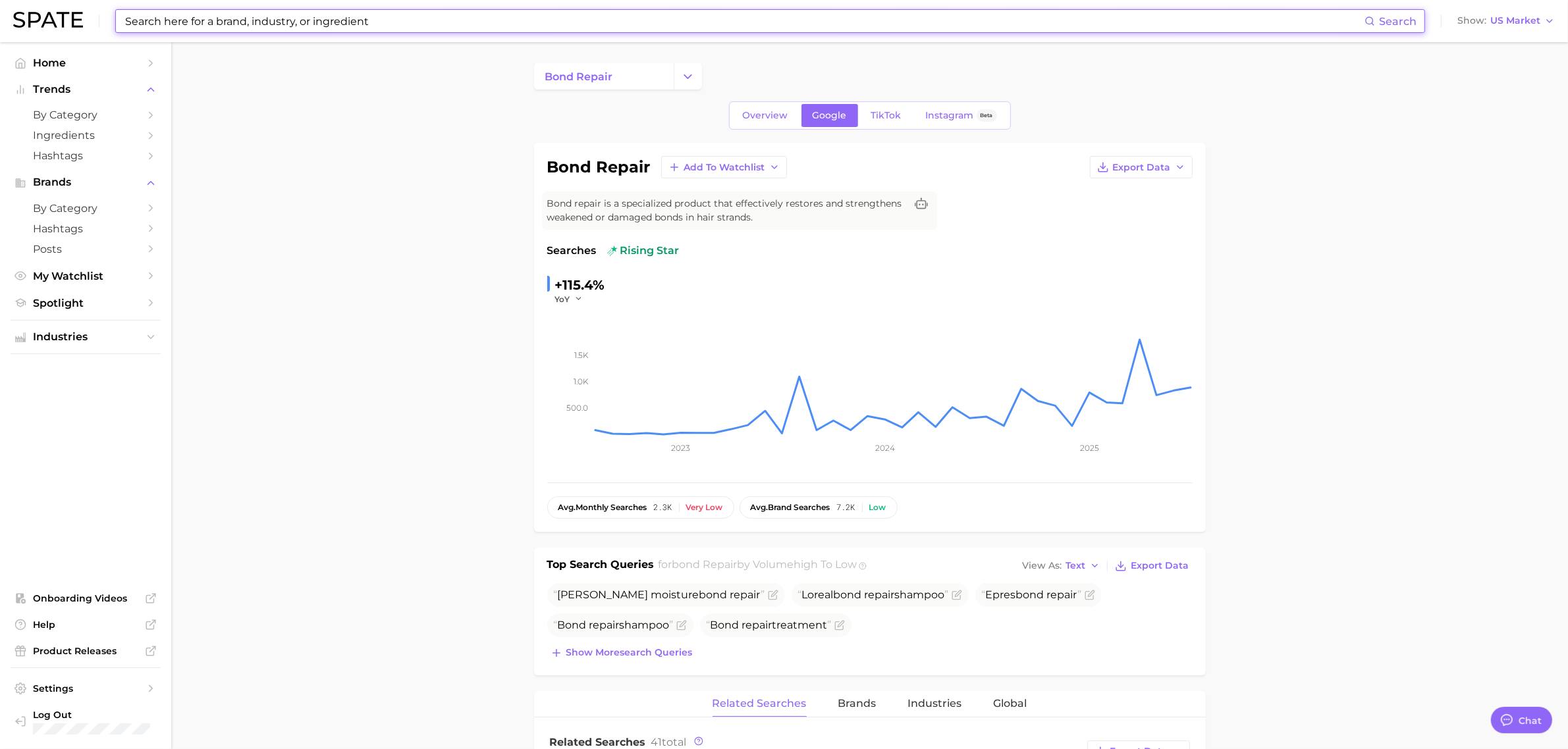
click at [908, 118] on link "TikTok" at bounding box center [886, 115] width 53 height 23
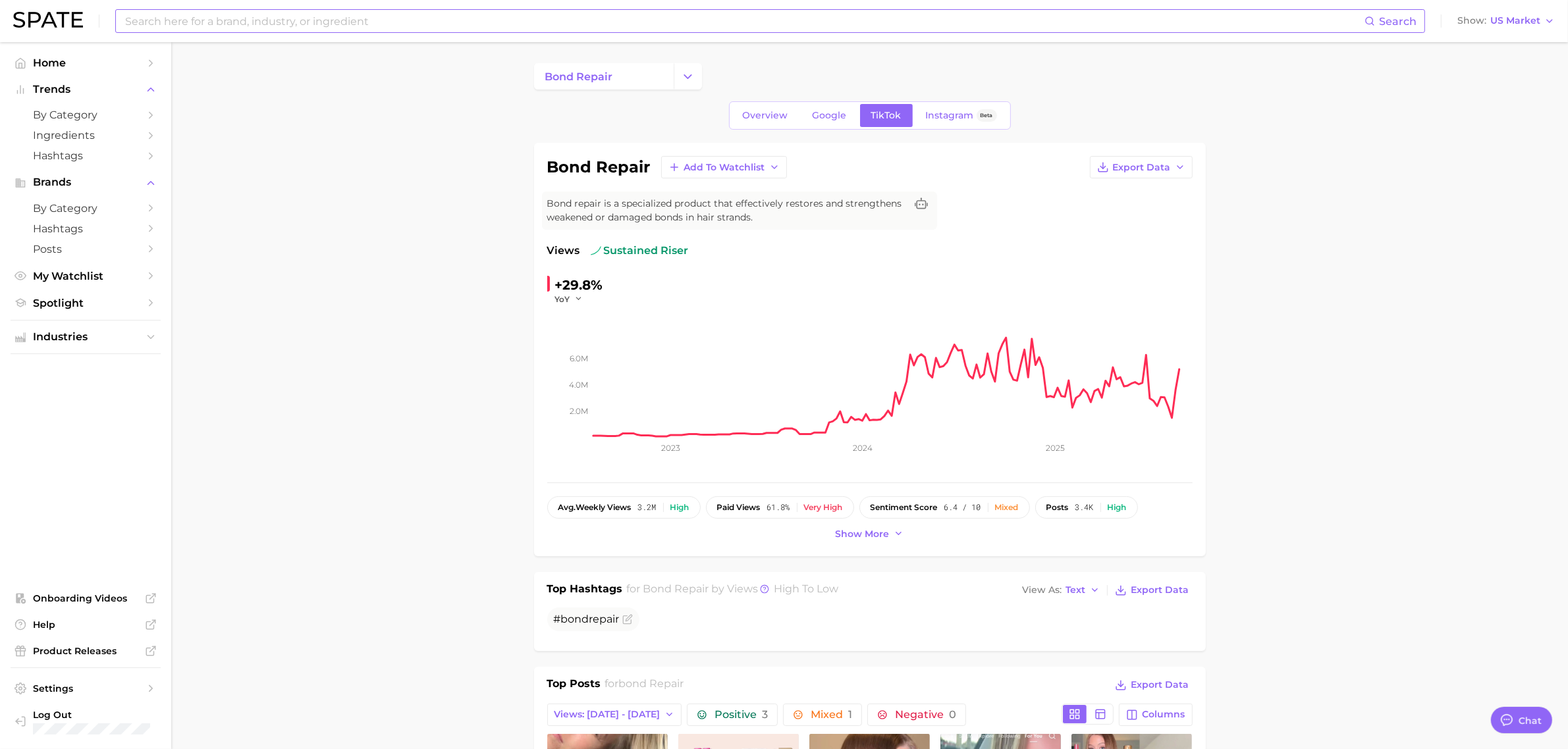
drag, startPoint x: 1311, startPoint y: 203, endPoint x: 871, endPoint y: 30, distance: 472.8
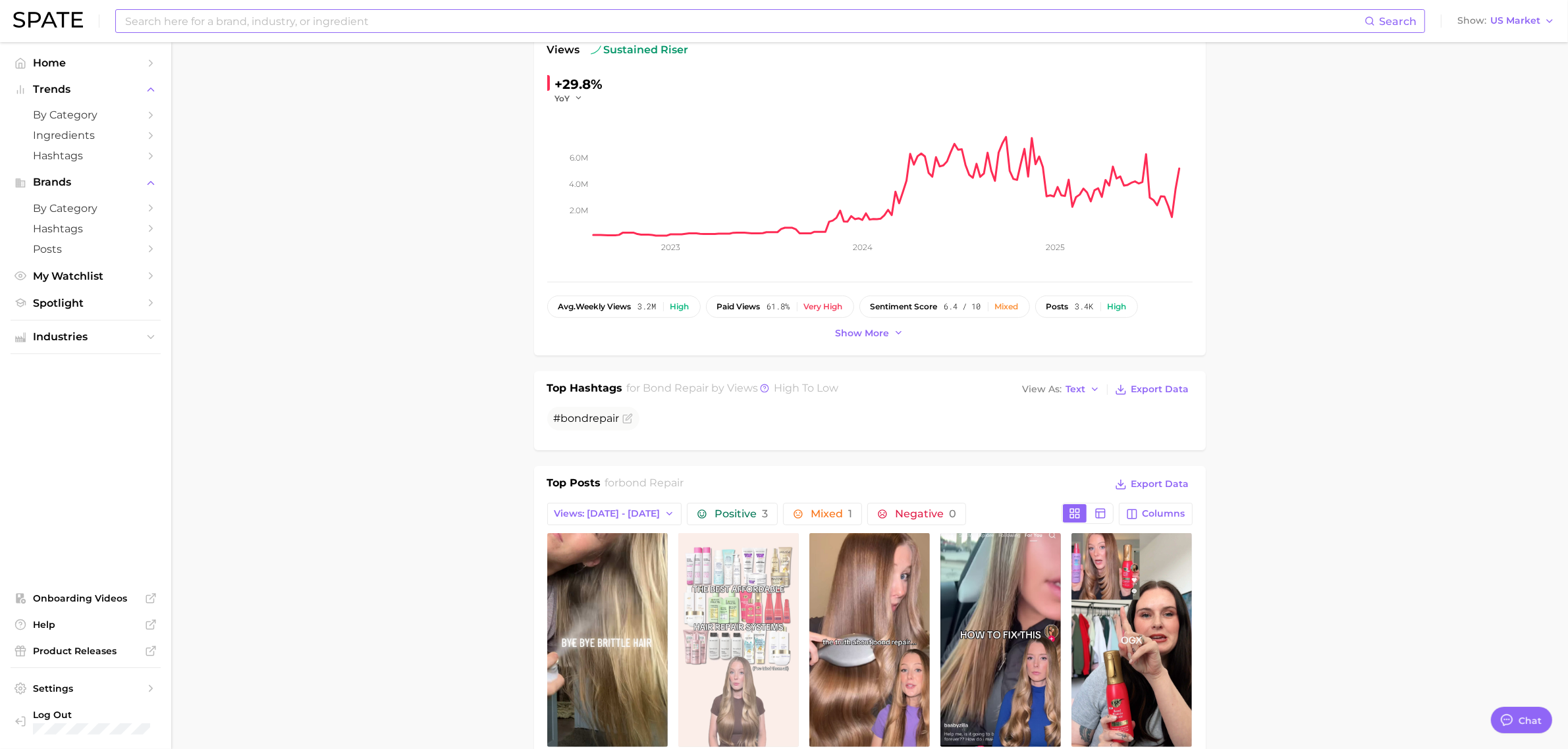
scroll to position [411, 0]
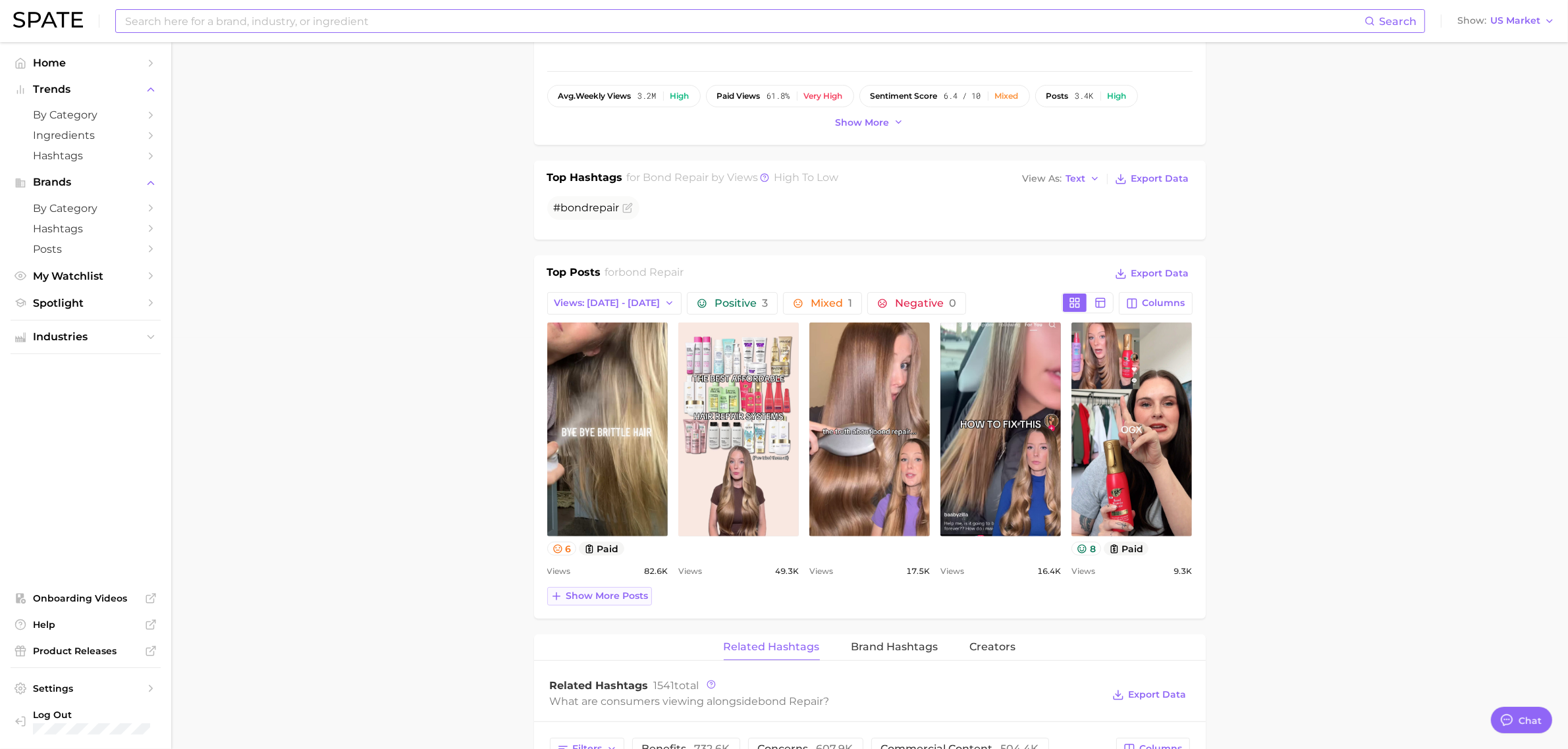
click at [624, 592] on span "Show more posts" at bounding box center [608, 595] width 82 height 11
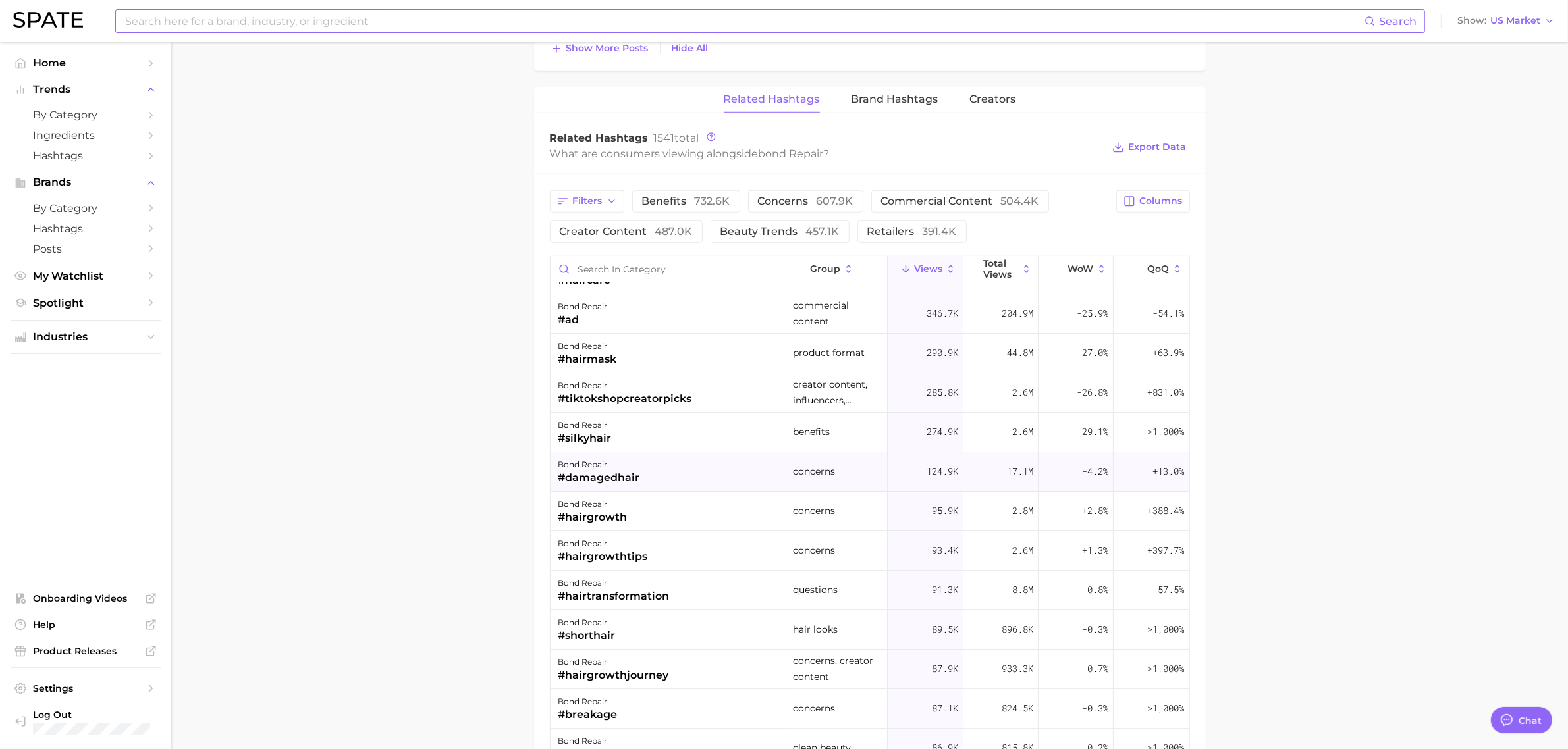
scroll to position [0, 0]
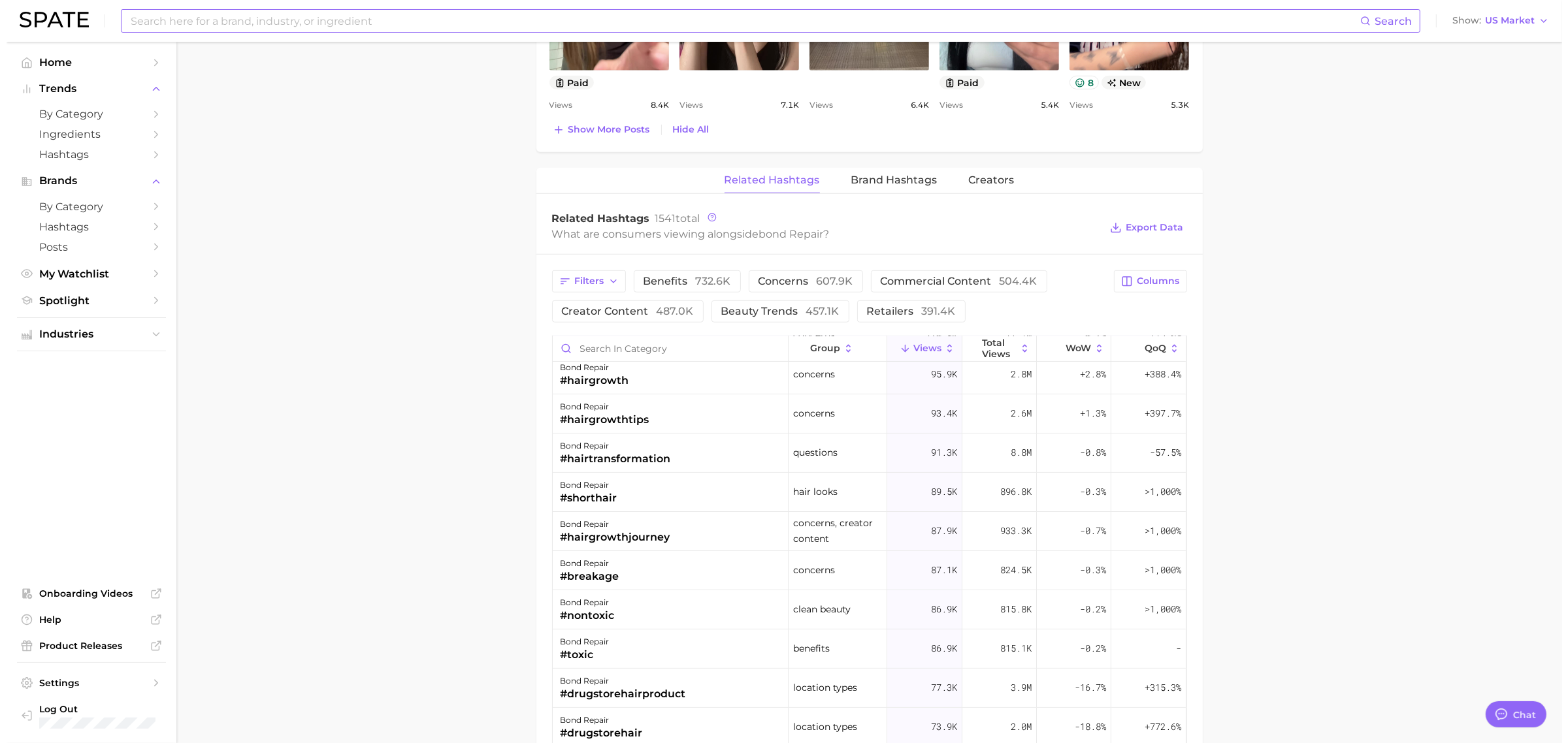
scroll to position [245, 0]
click at [1244, 141] on main "bond repair Overview Google TikTok Instagram Beta bond repair Add to Watchlist …" at bounding box center [863, 29] width 1386 height 2261
click at [596, 594] on div "#nontoxic" at bounding box center [581, 613] width 54 height 16
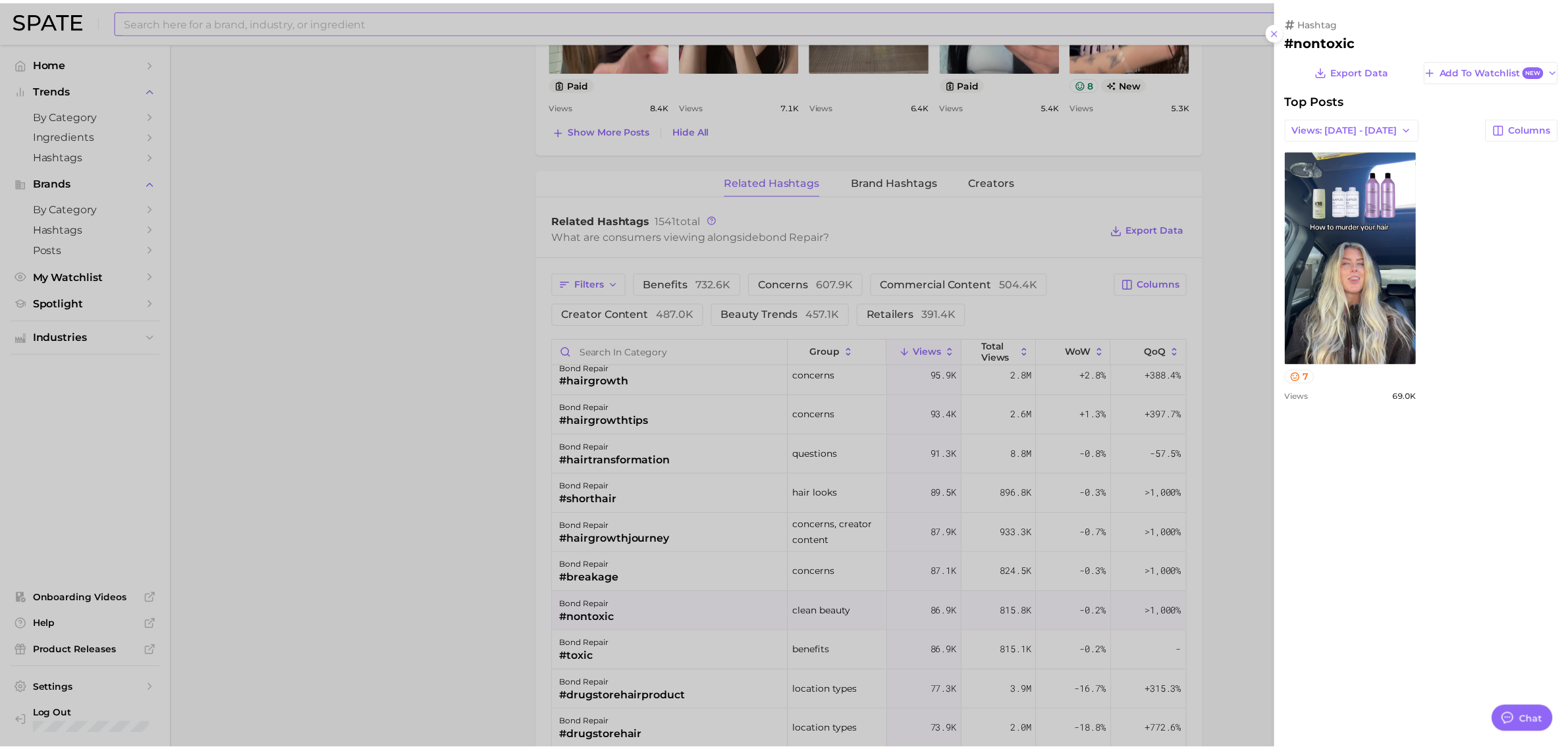
scroll to position [0, 0]
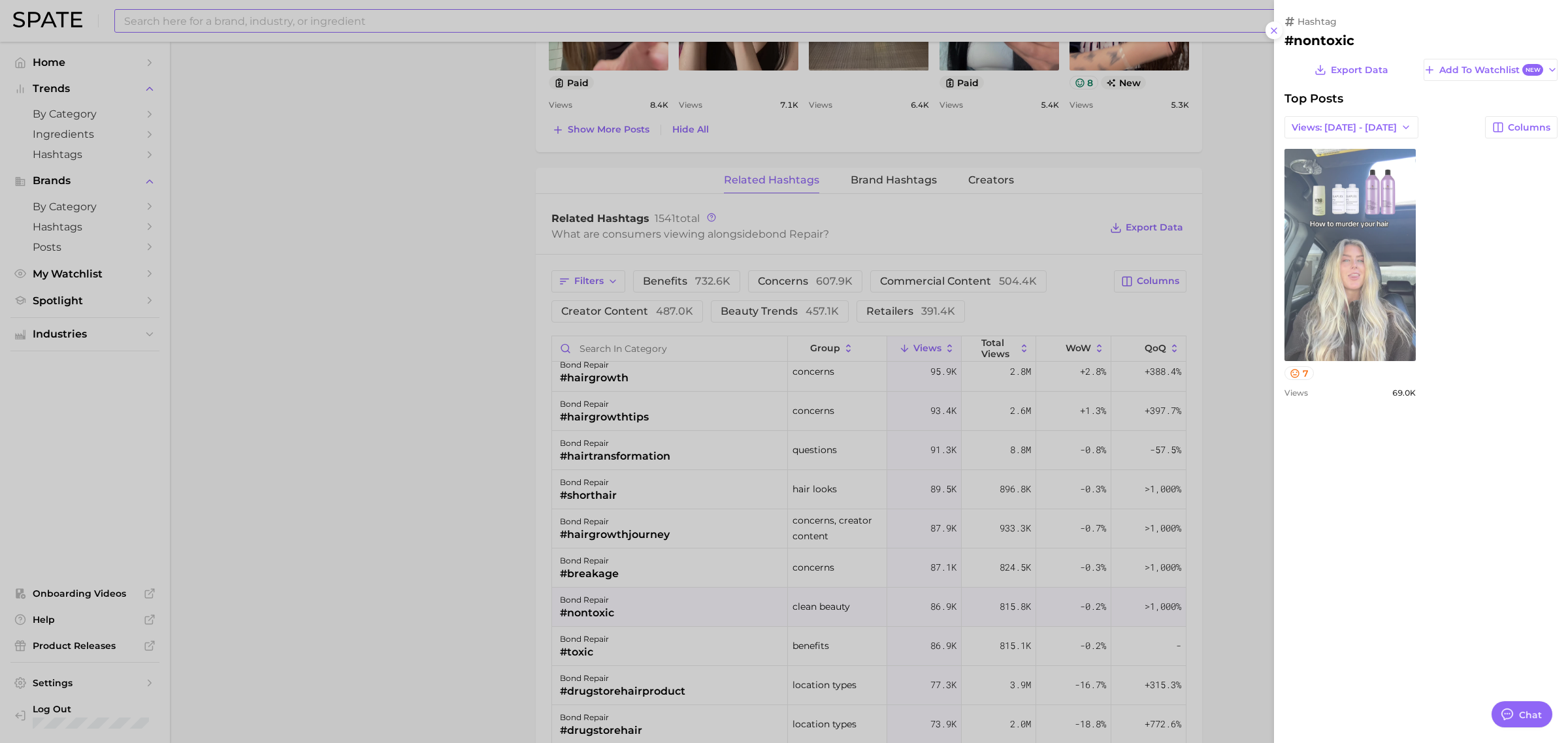
click at [1244, 266] on link "view post on TikTok" at bounding box center [1350, 255] width 131 height 212
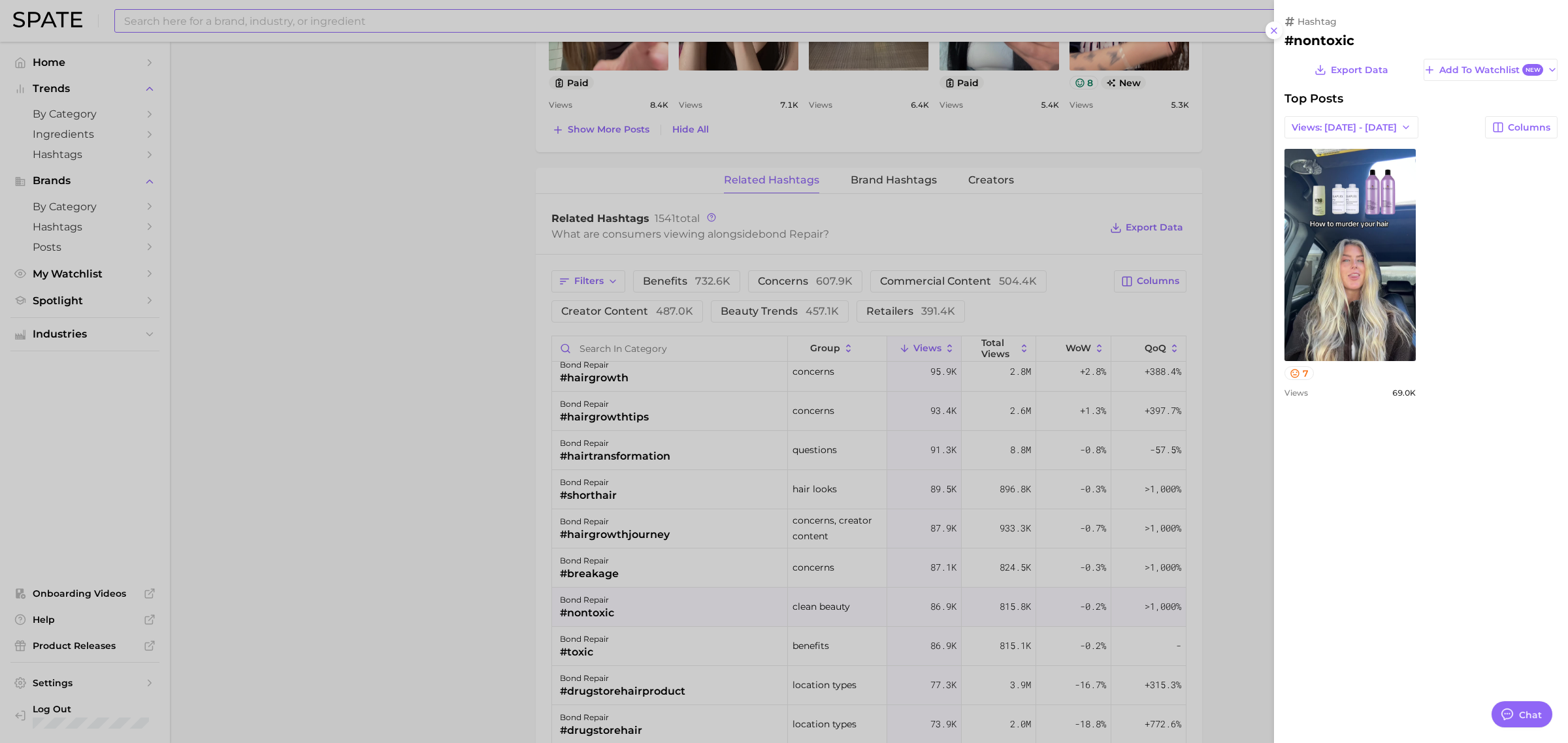
click at [451, 82] on div at bounding box center [784, 371] width 1568 height 743
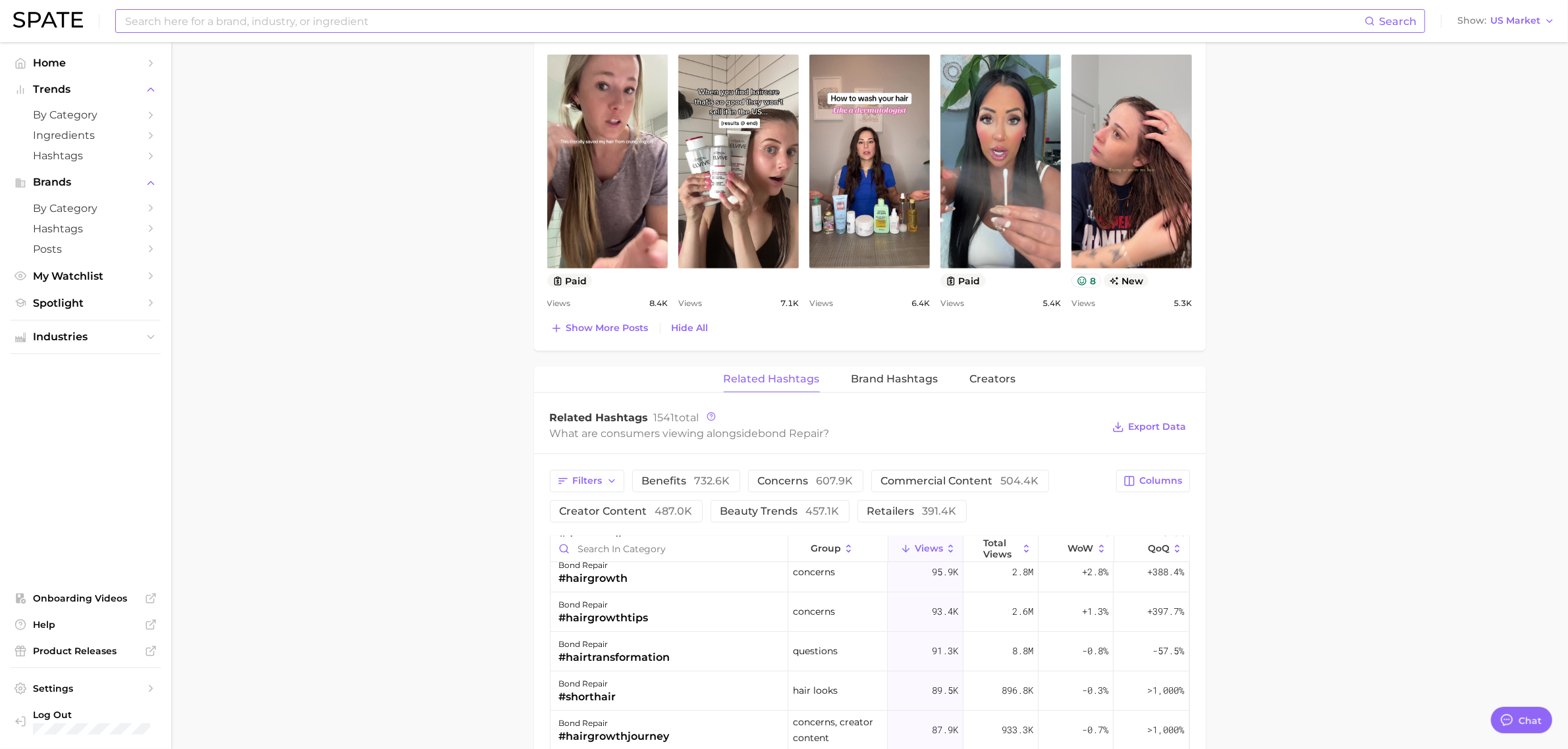
scroll to position [740, 0]
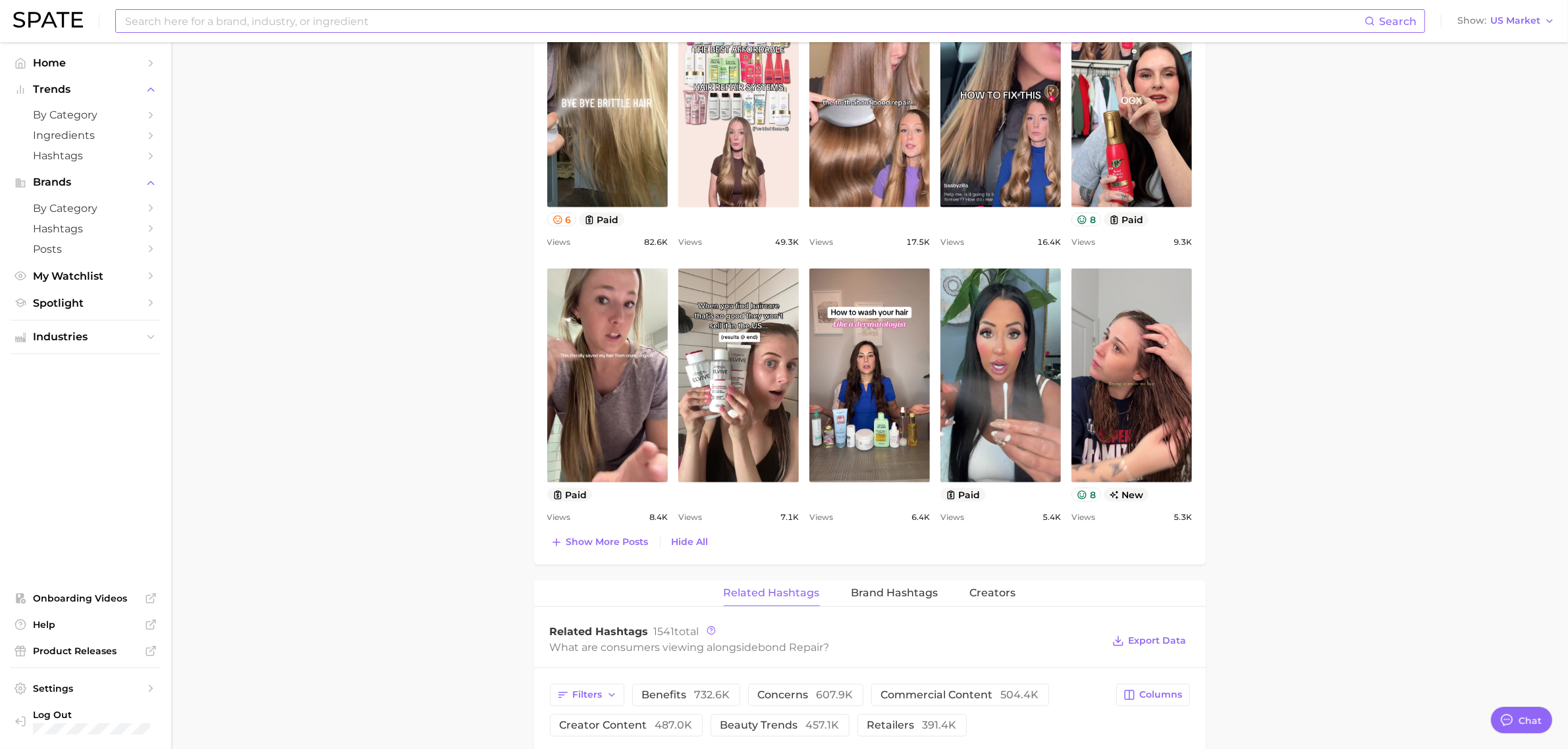
click at [273, 25] on input at bounding box center [744, 21] width 1241 height 23
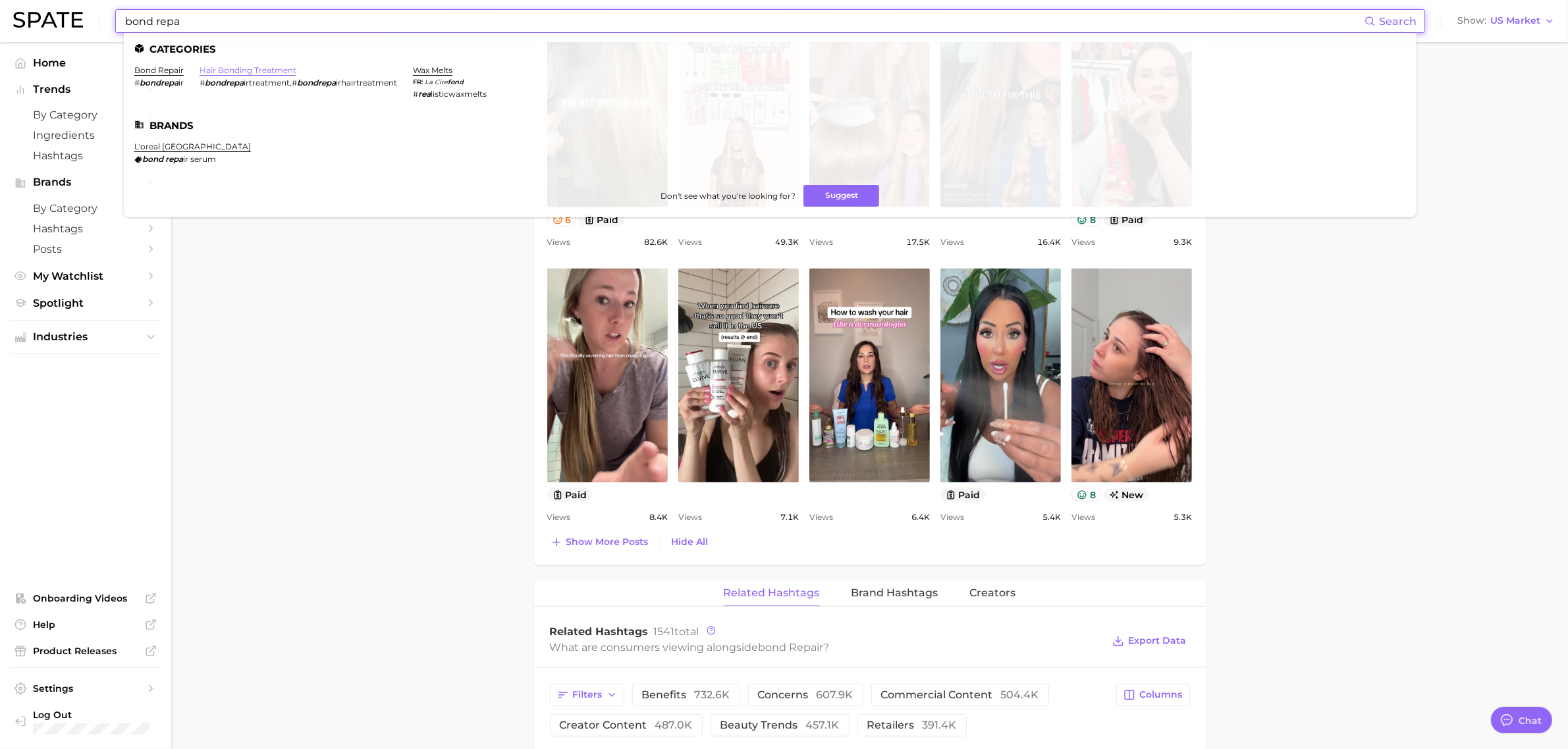
type input "bond repa"
click at [267, 68] on link "hair bonding treatment" at bounding box center [248, 70] width 97 height 10
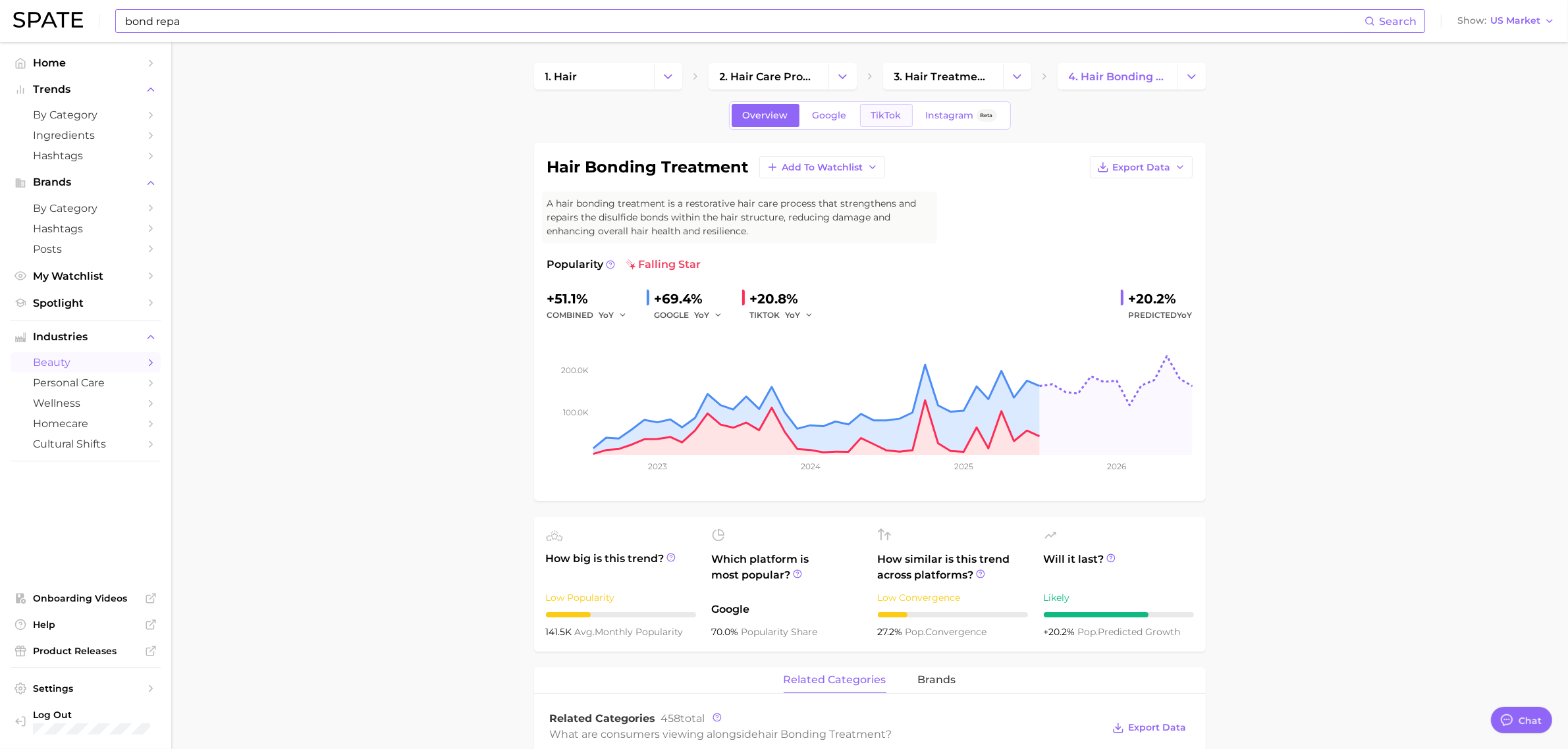
click at [860, 110] on link "TikTok" at bounding box center [886, 115] width 53 height 23
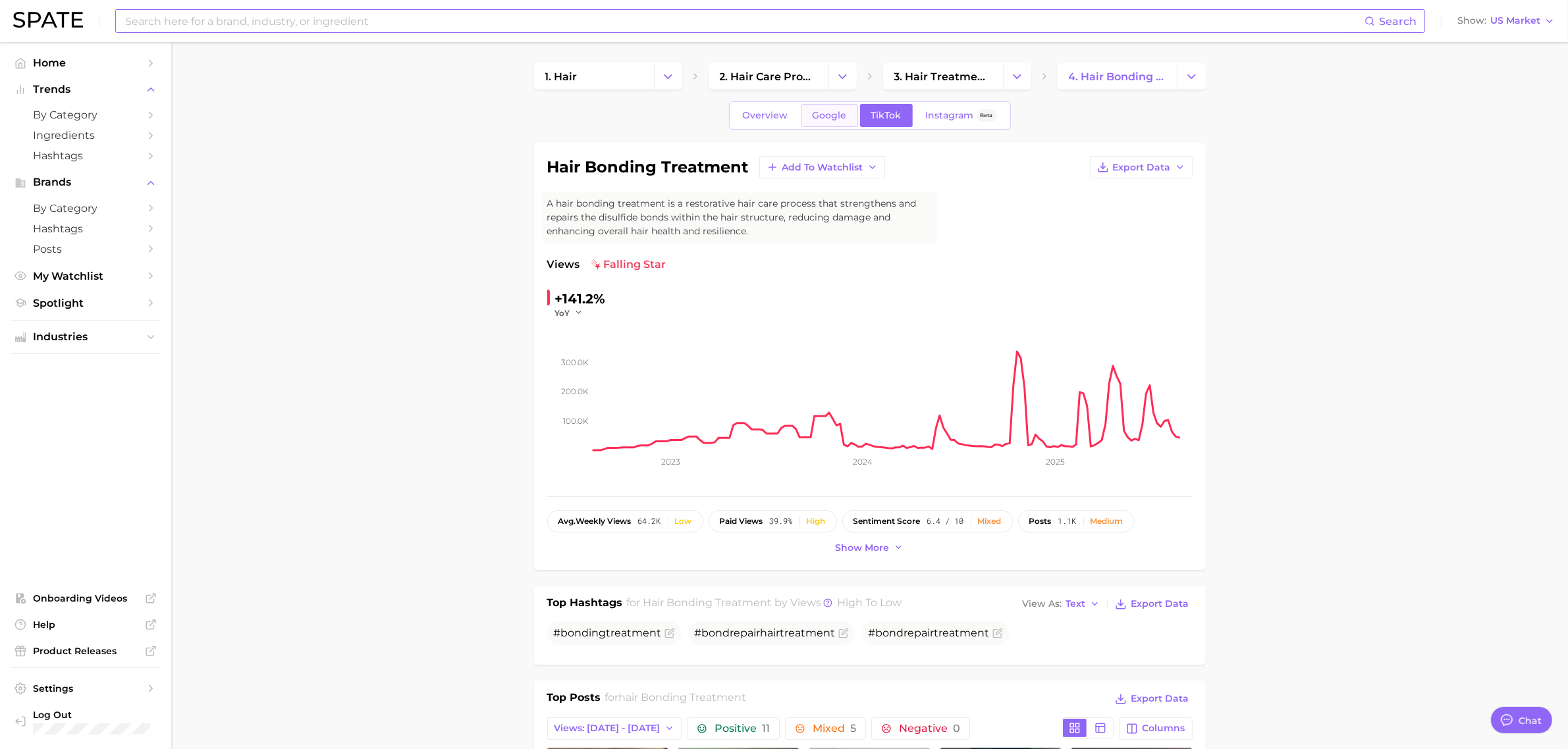
click at [817, 116] on span "Google" at bounding box center [830, 115] width 35 height 11
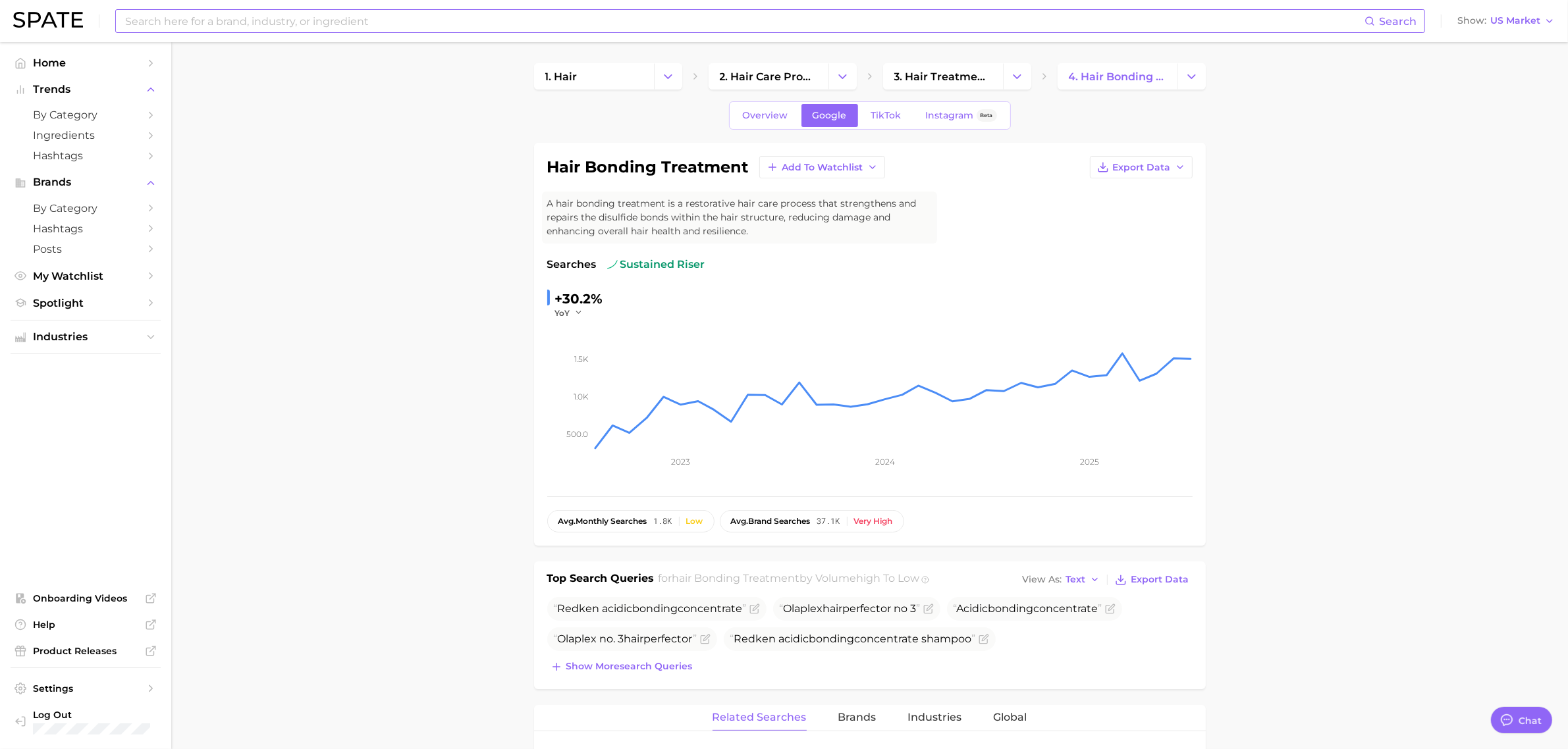
drag, startPoint x: 1400, startPoint y: 358, endPoint x: 1216, endPoint y: 291, distance: 195.8
click at [90, 113] on span "by Category" at bounding box center [86, 114] width 105 height 13
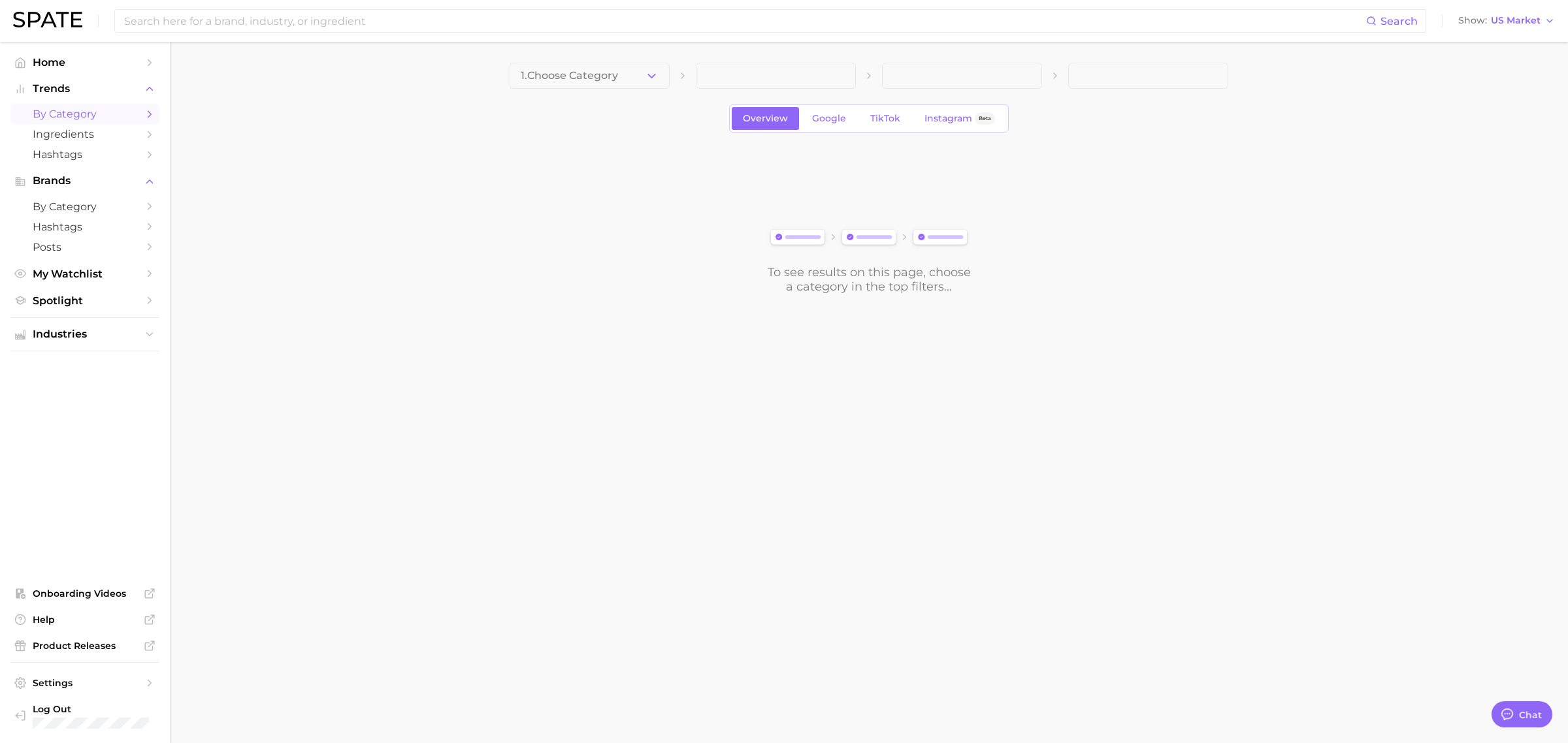
click at [592, 75] on span "1. Choose Category" at bounding box center [569, 76] width 98 height 12
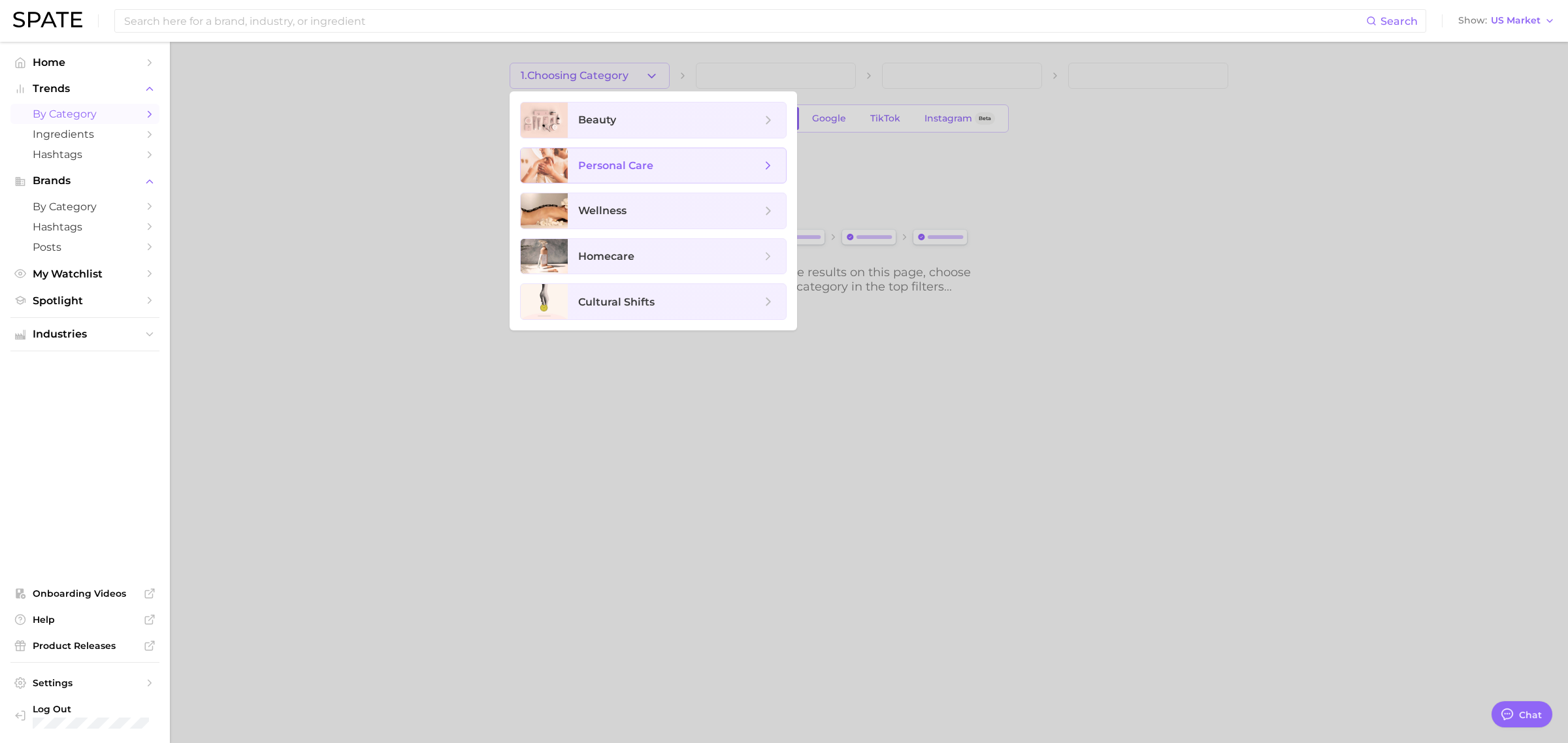
click at [656, 169] on span "personal care" at bounding box center [670, 166] width 183 height 15
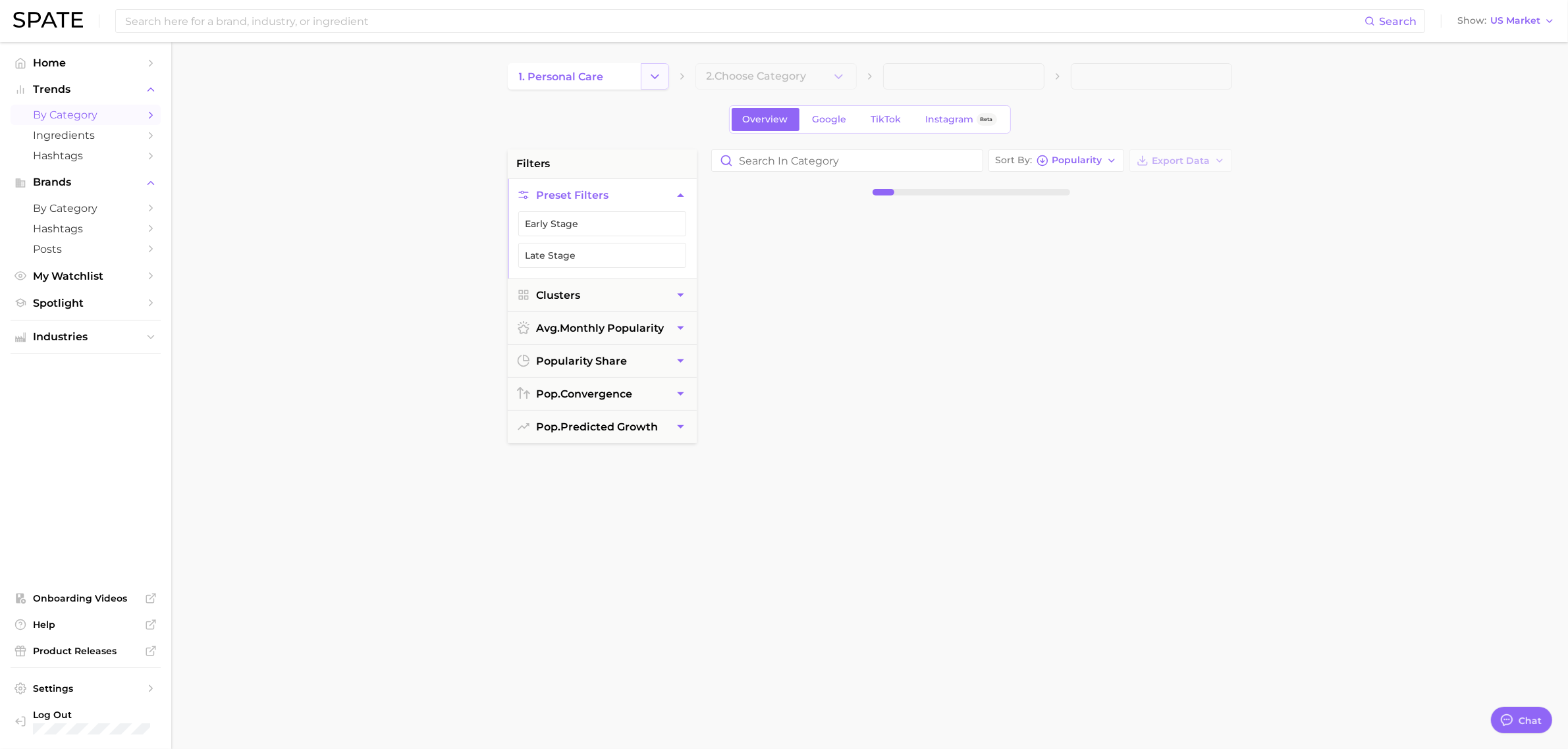
click at [654, 73] on icon "Change Category" at bounding box center [655, 76] width 14 height 14
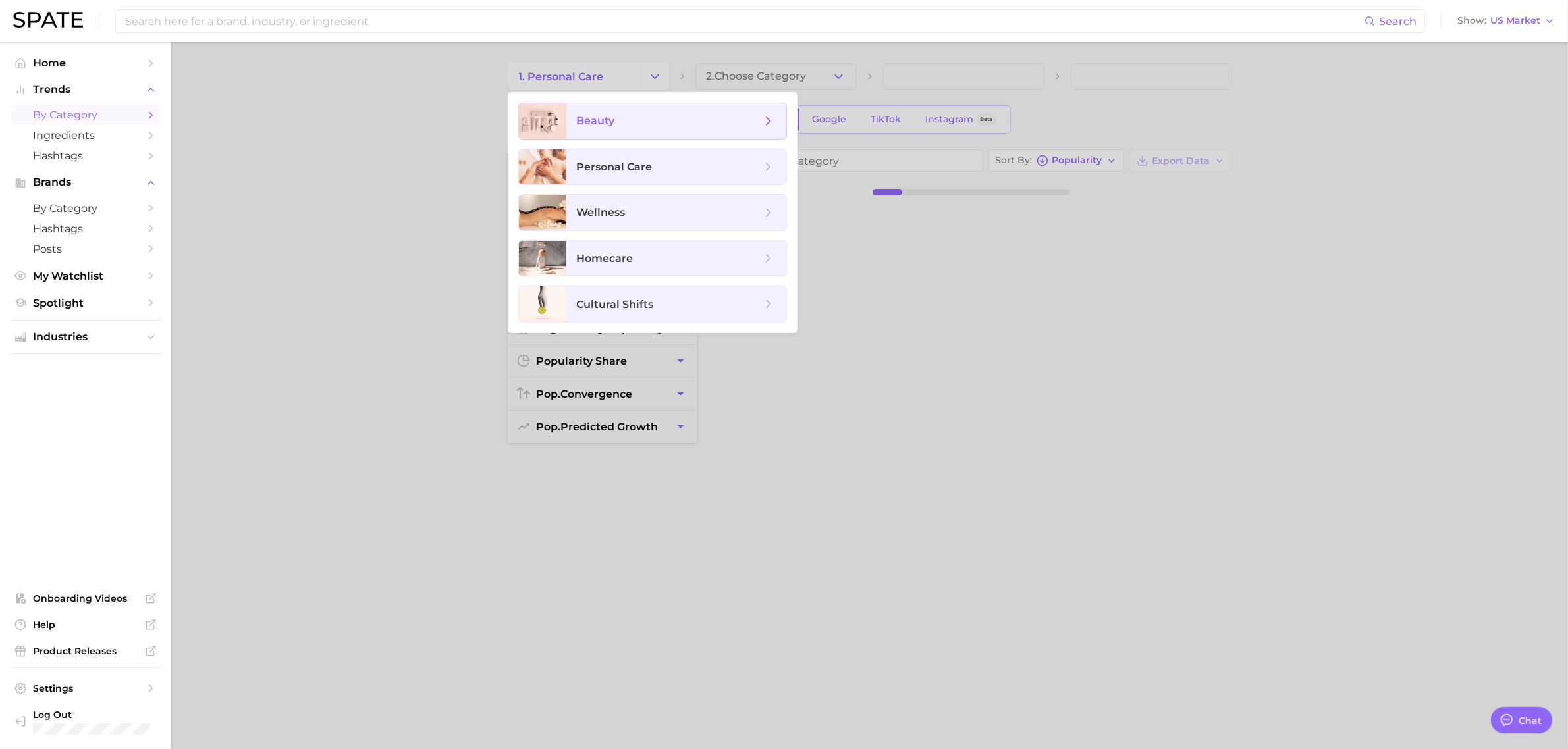
click at [646, 120] on span "beauty" at bounding box center [669, 121] width 184 height 15
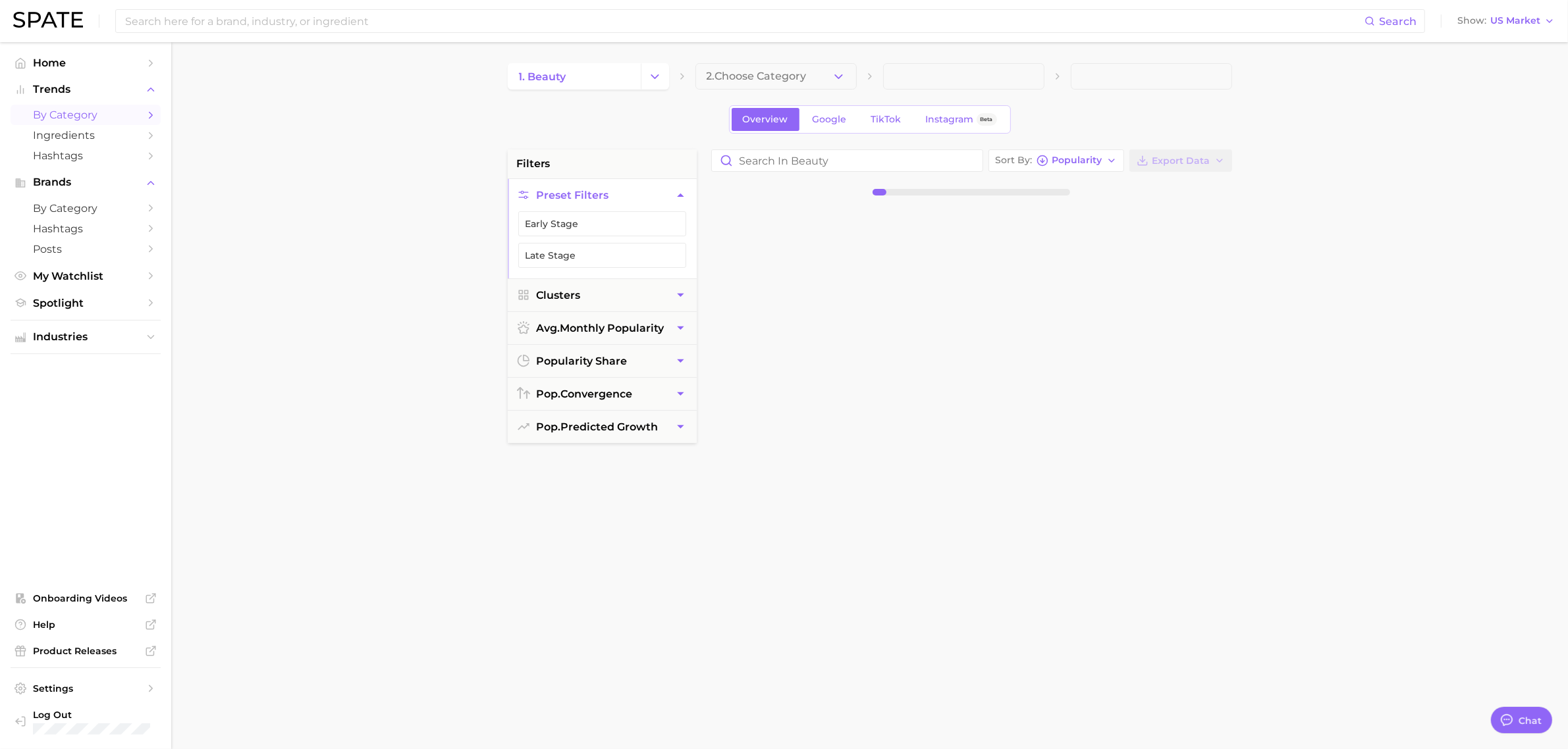
click at [857, 70] on div "1. beauty 2. Choose Category" at bounding box center [870, 76] width 725 height 27
click at [851, 71] on button "2. Choose Category" at bounding box center [776, 76] width 162 height 27
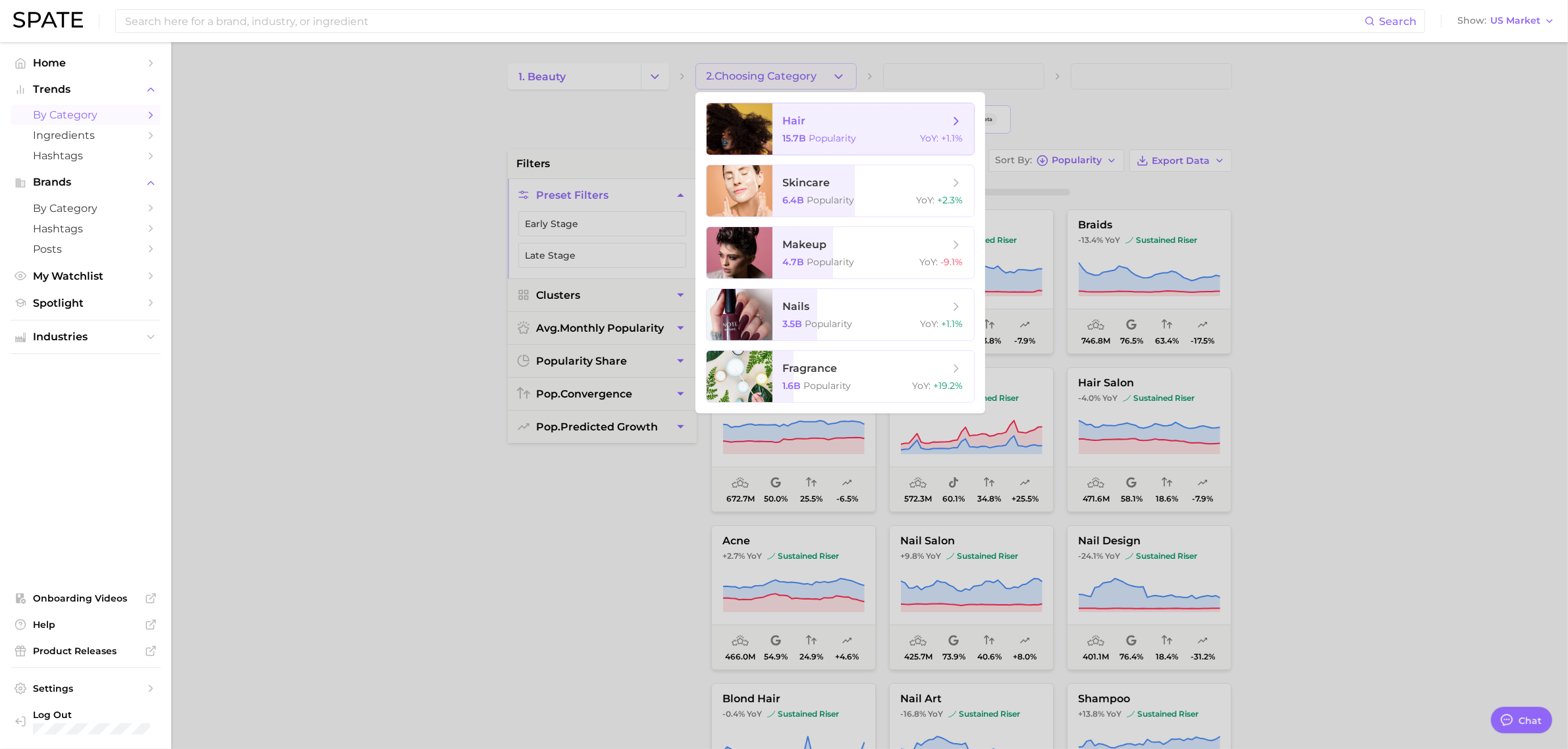
click at [821, 126] on span "hair" at bounding box center [866, 121] width 166 height 15
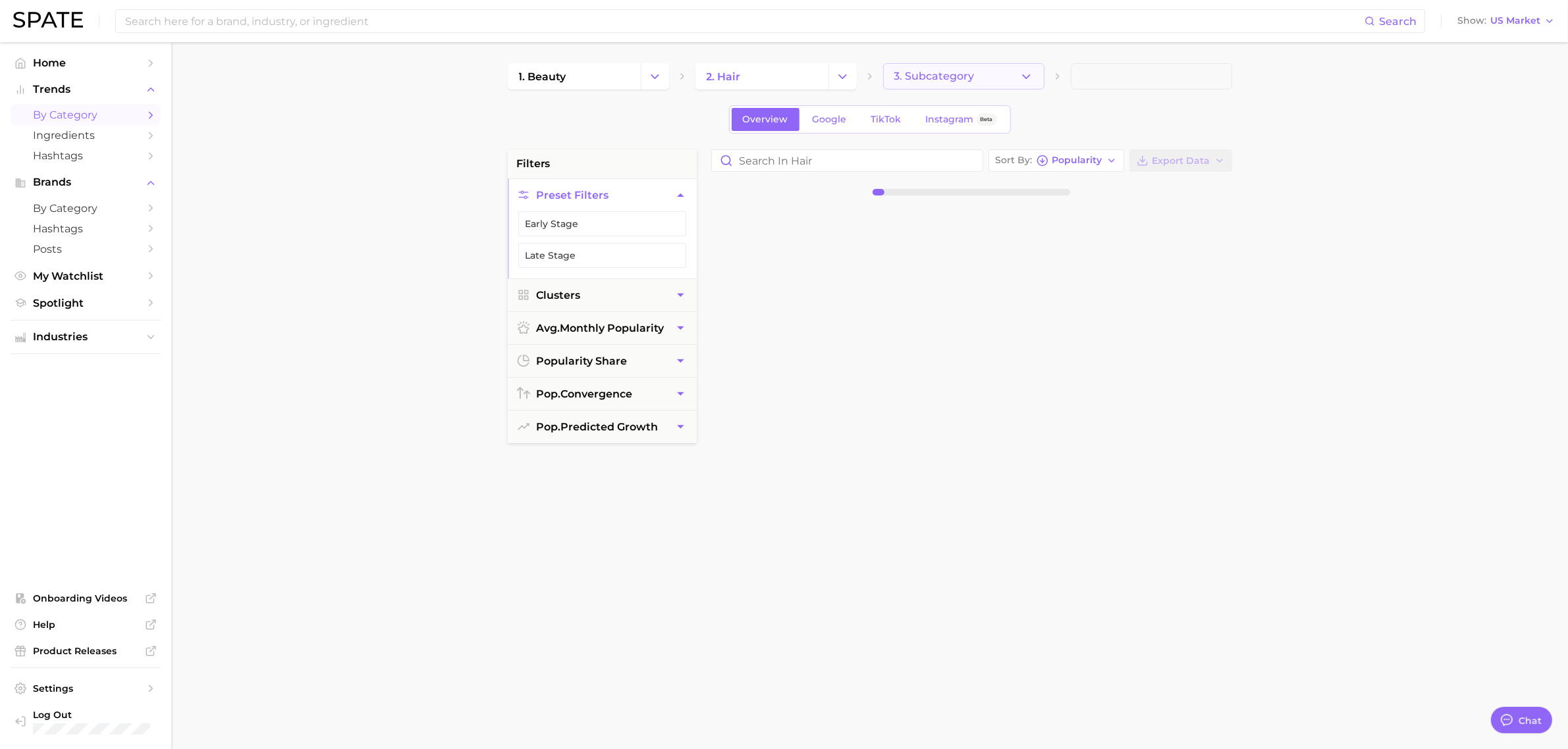
click at [998, 74] on button "3. Subcategory" at bounding box center [964, 76] width 162 height 27
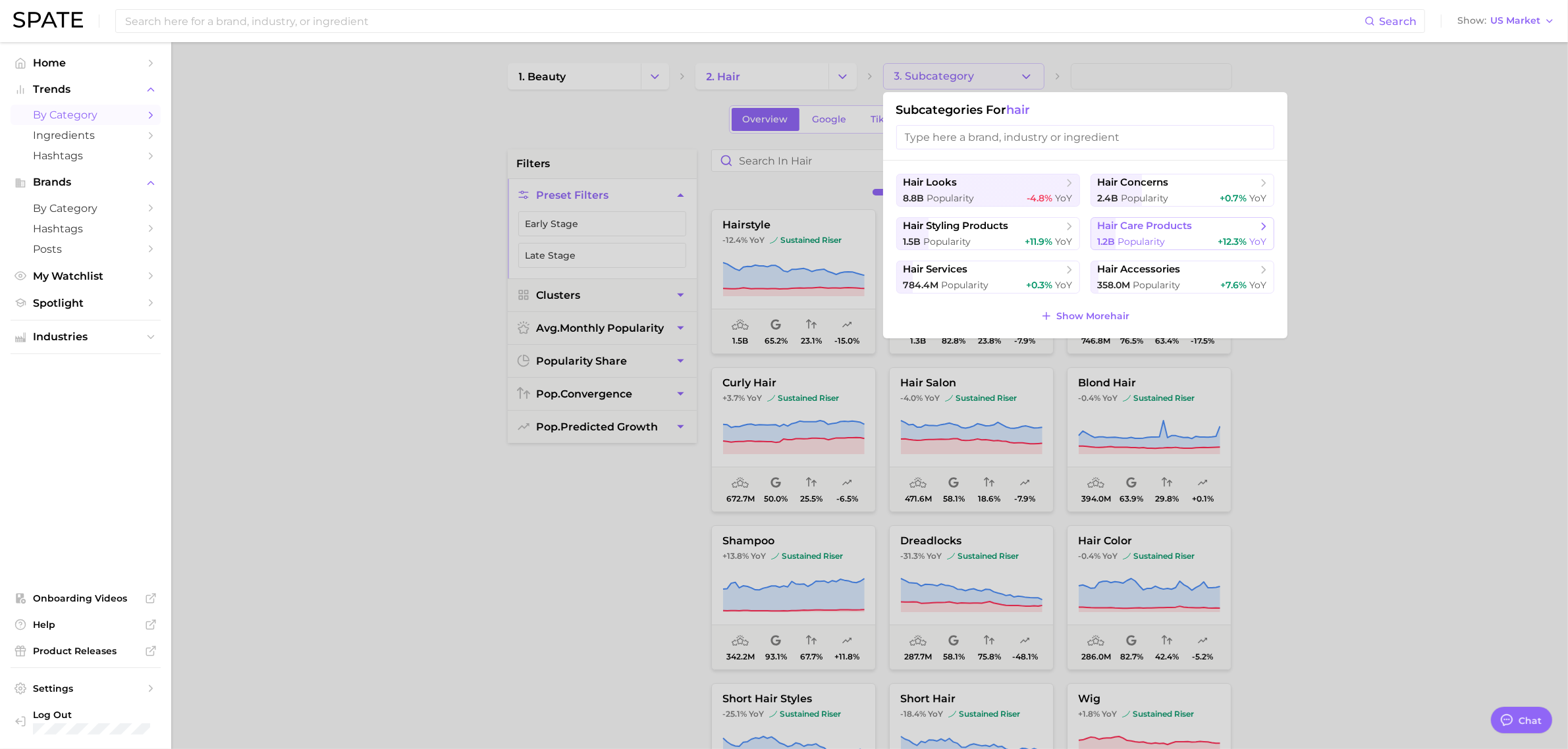
click at [1149, 231] on span "hair care products" at bounding box center [1145, 226] width 95 height 13
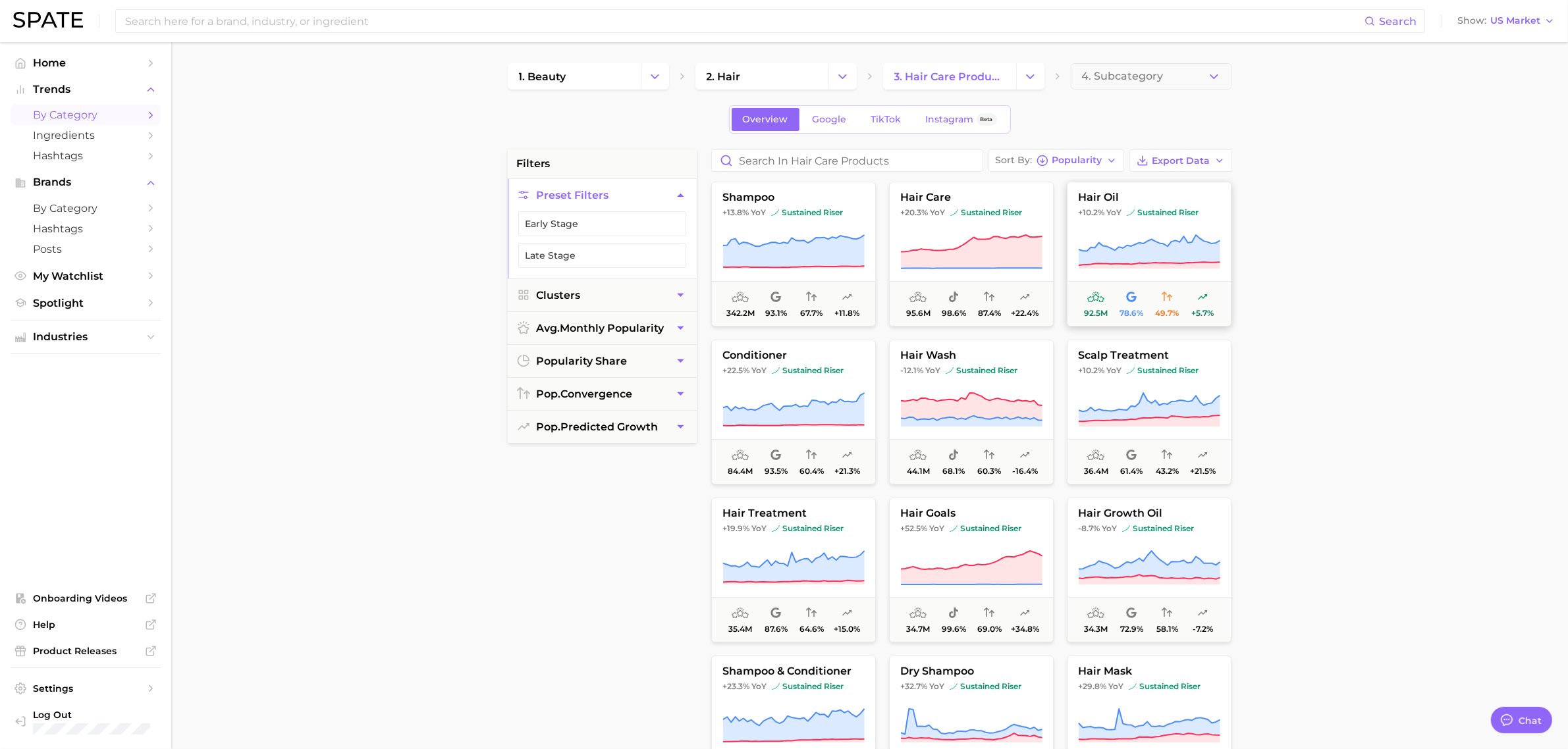
click at [1133, 234] on icon at bounding box center [1149, 252] width 142 height 37
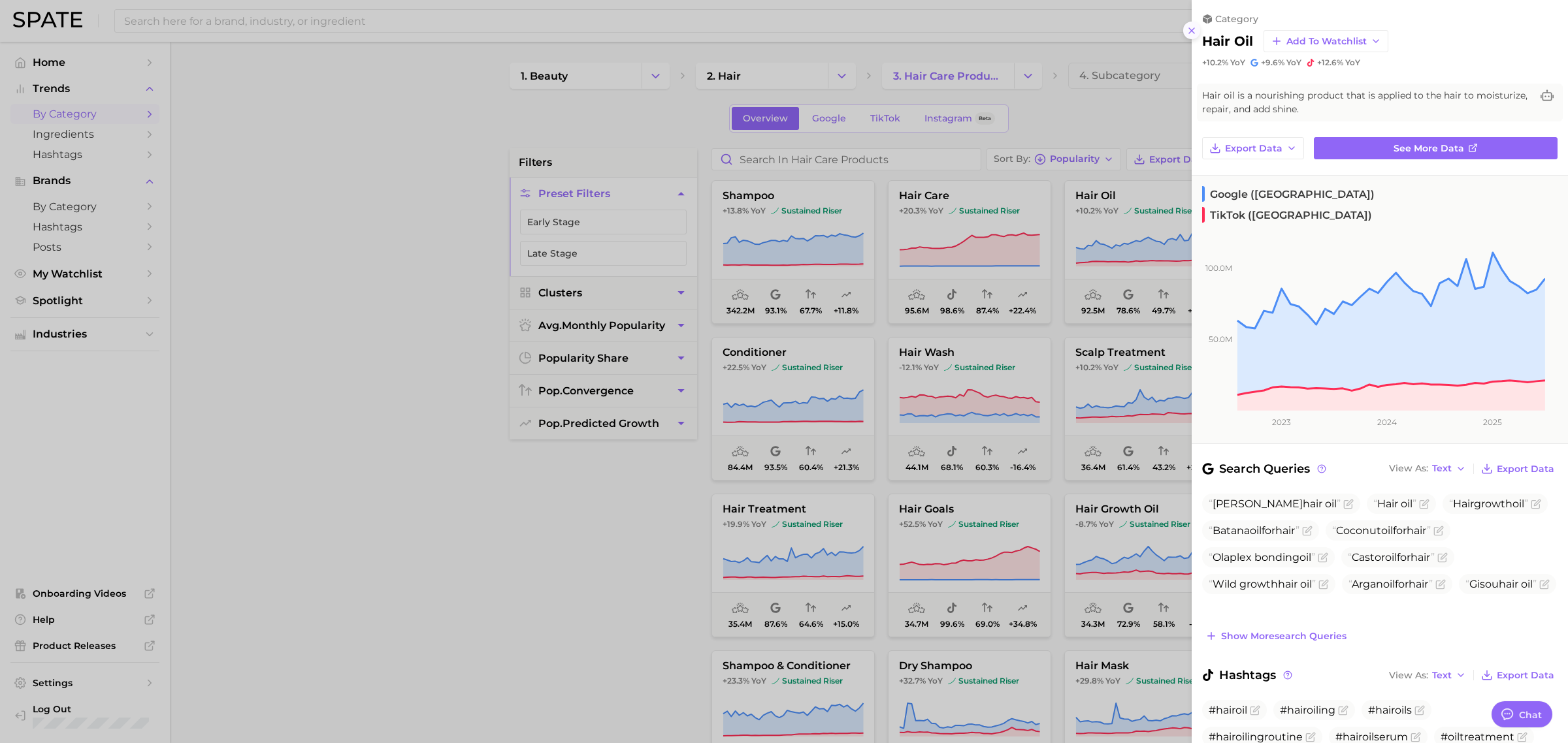
click at [1193, 36] on button at bounding box center [1192, 30] width 18 height 18
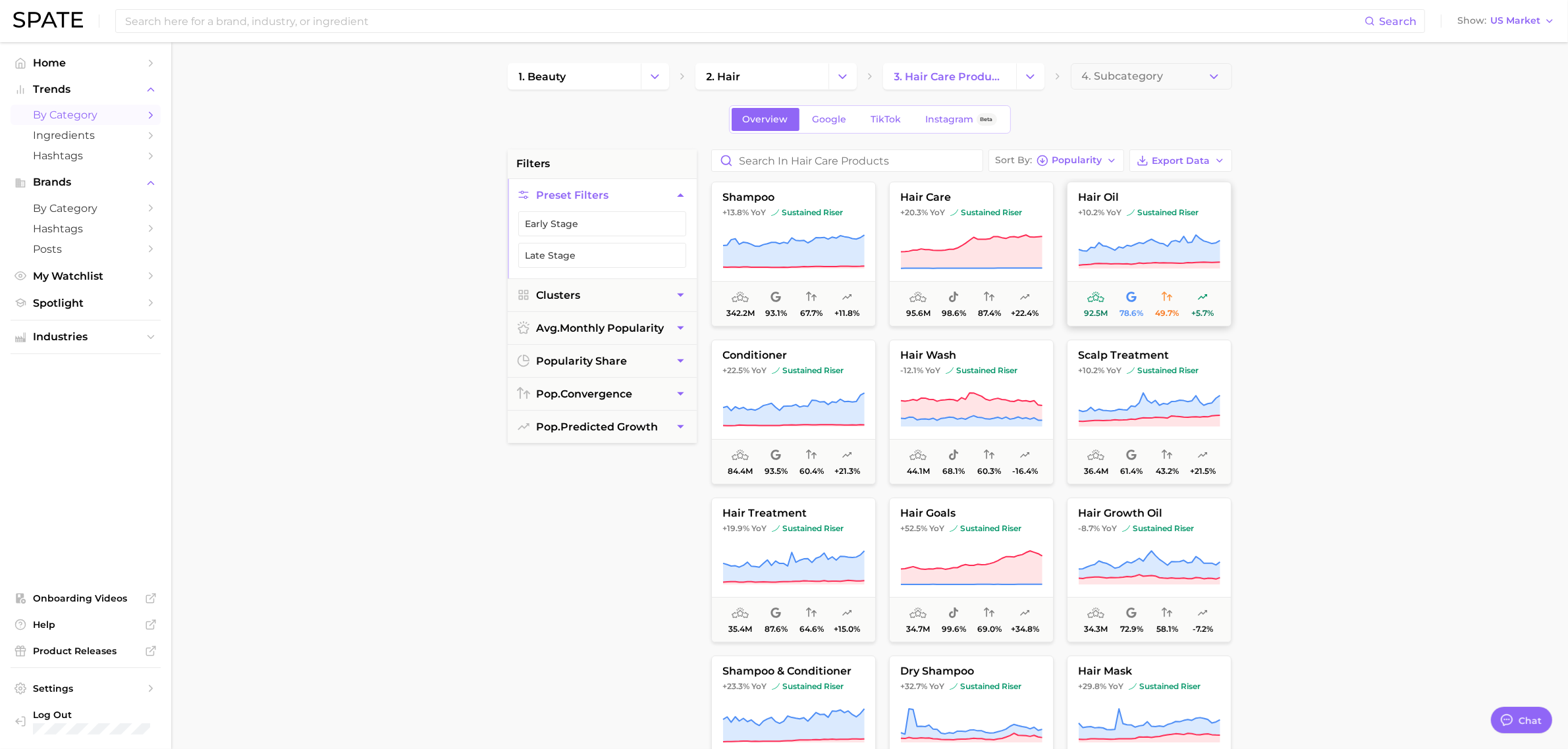
click at [1118, 237] on icon at bounding box center [1149, 252] width 142 height 37
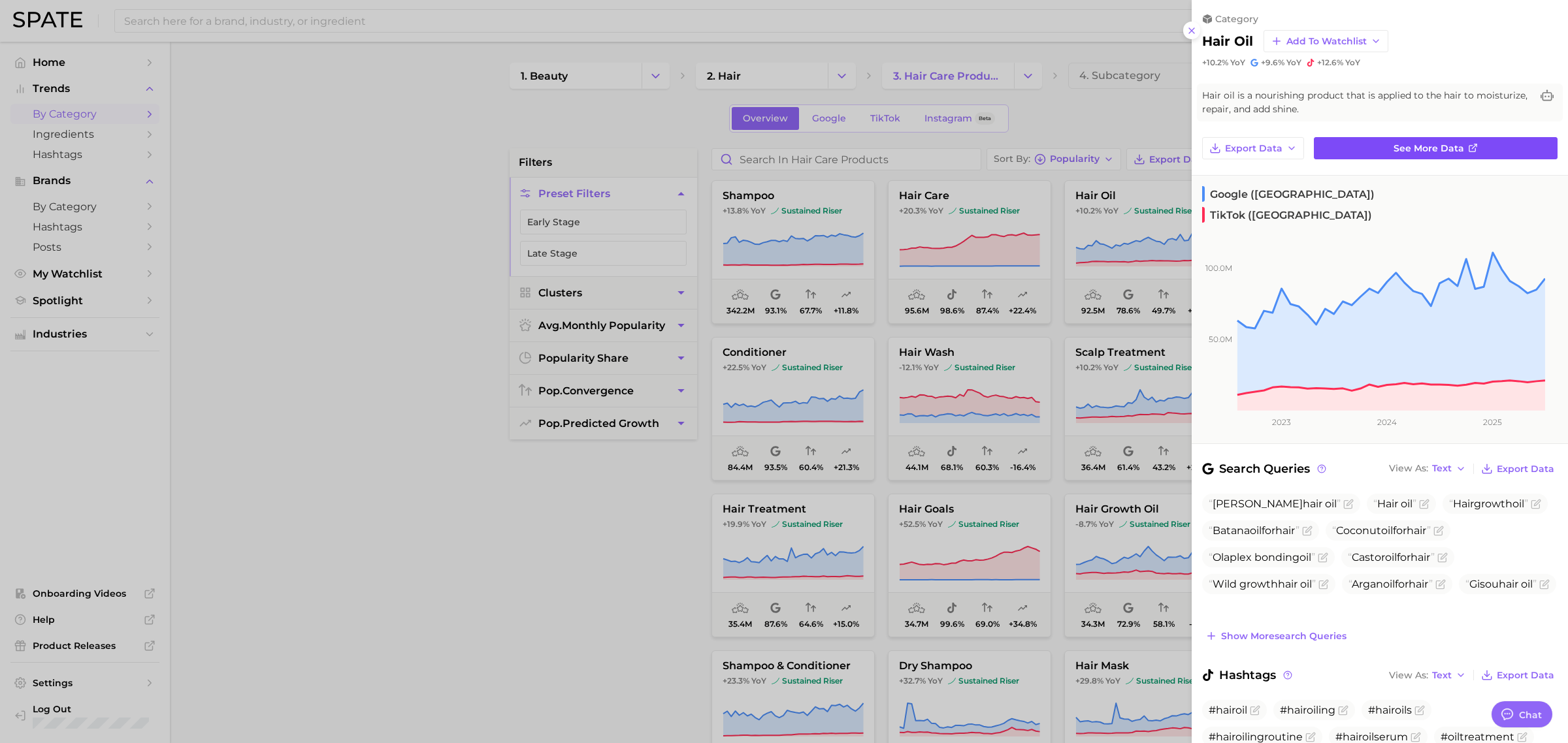
click at [1244, 151] on link "See more data" at bounding box center [1435, 148] width 243 height 22
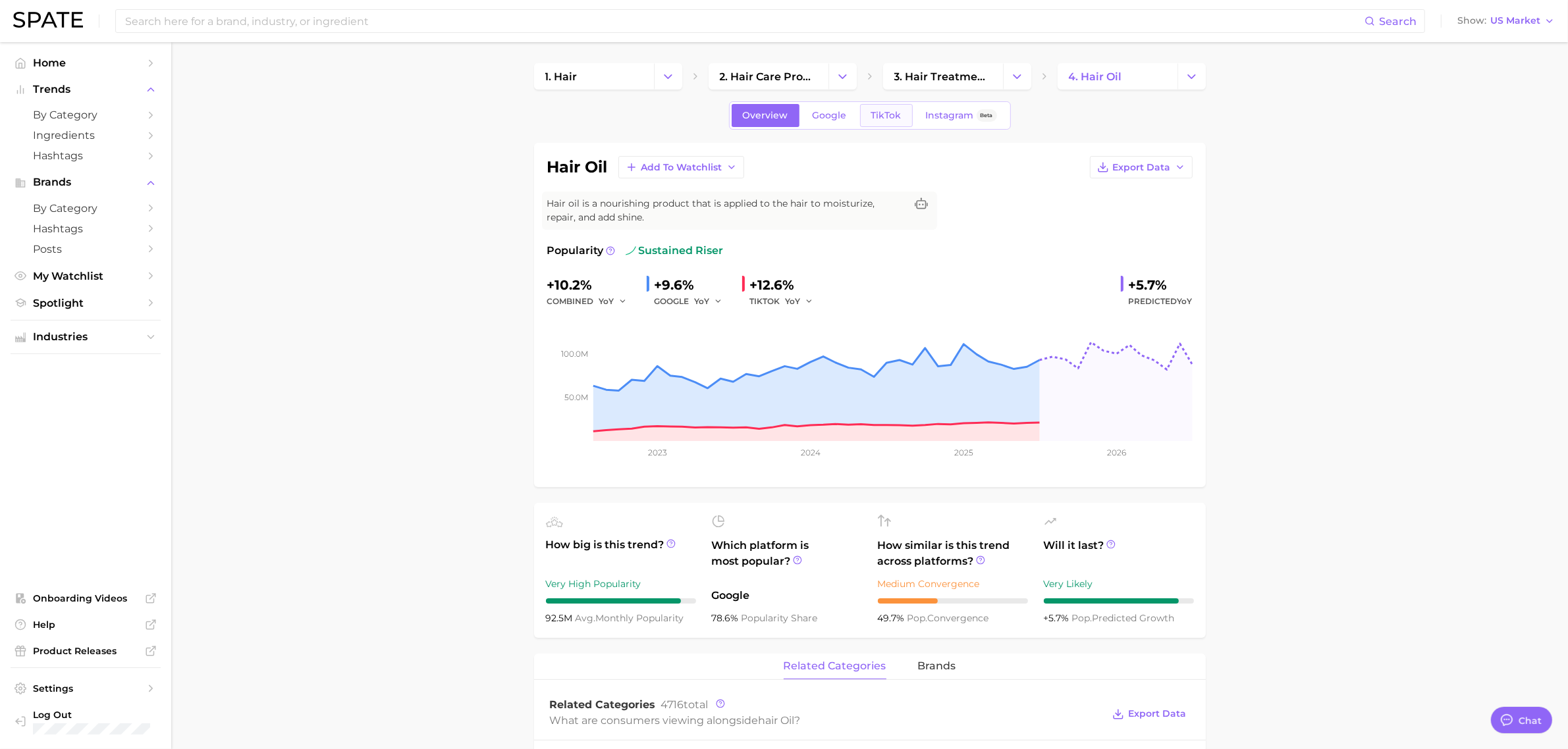
click at [863, 110] on link "TikTok" at bounding box center [886, 115] width 53 height 23
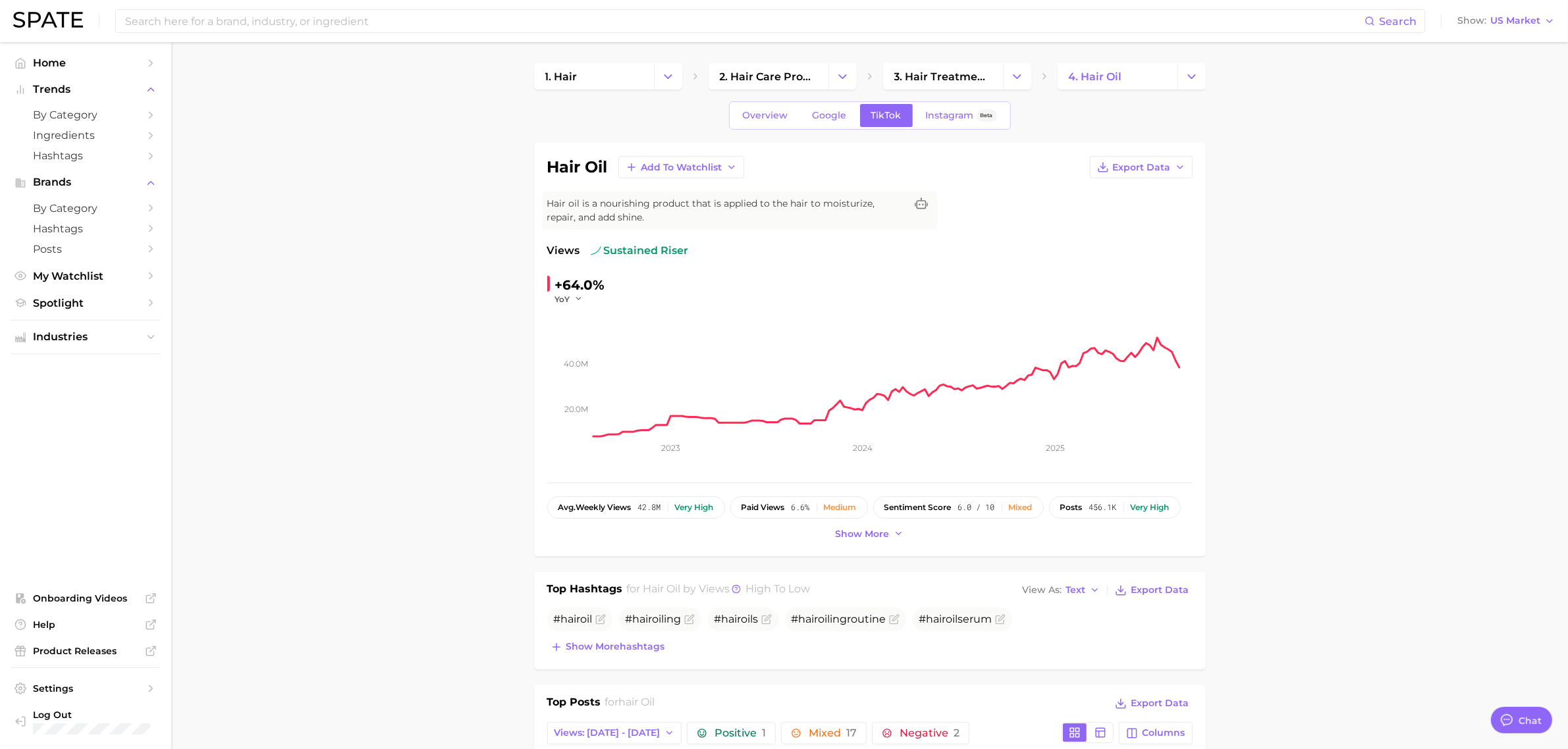
click at [77, 115] on span "by Category" at bounding box center [86, 114] width 105 height 13
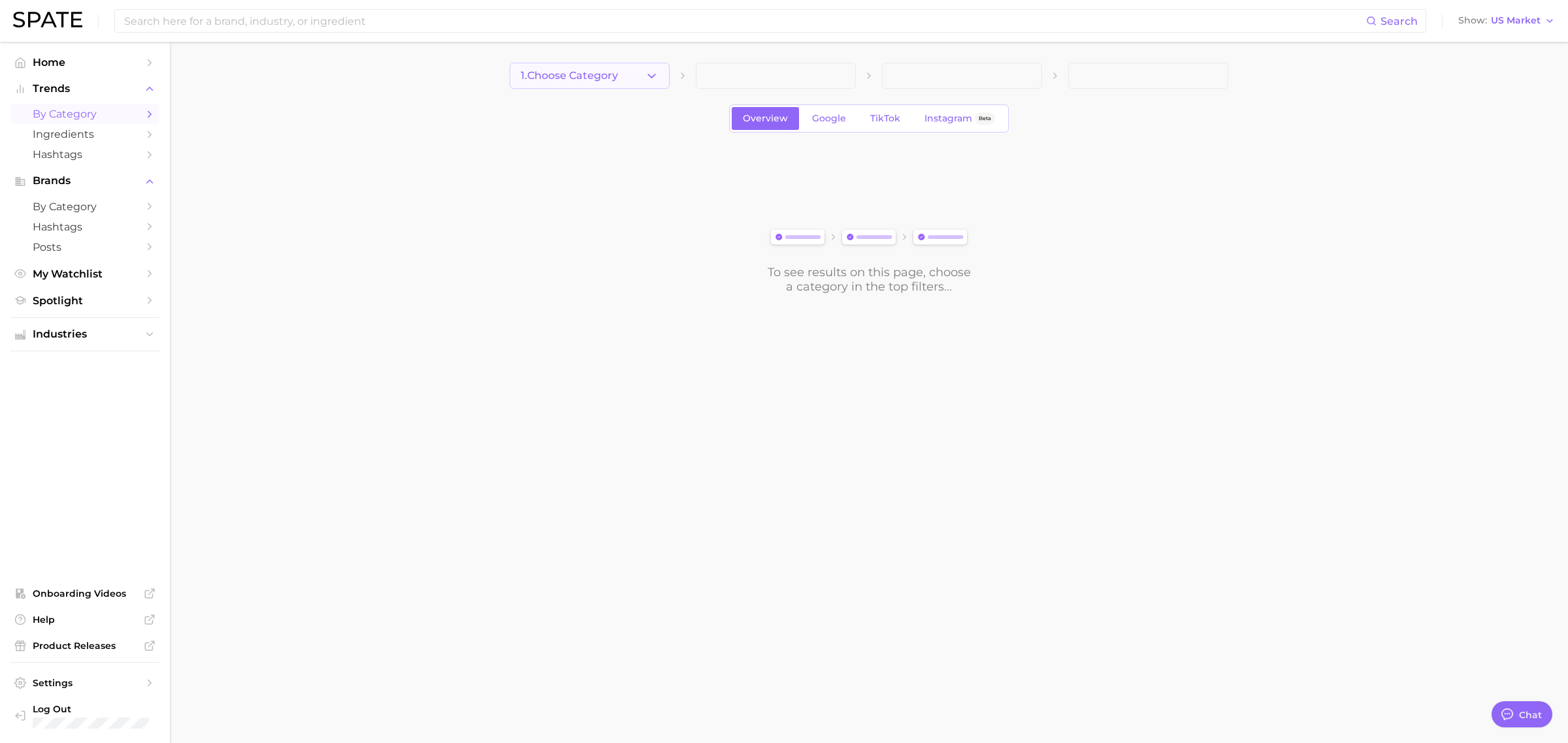
click at [639, 67] on button "1. Choose Category" at bounding box center [590, 76] width 160 height 26
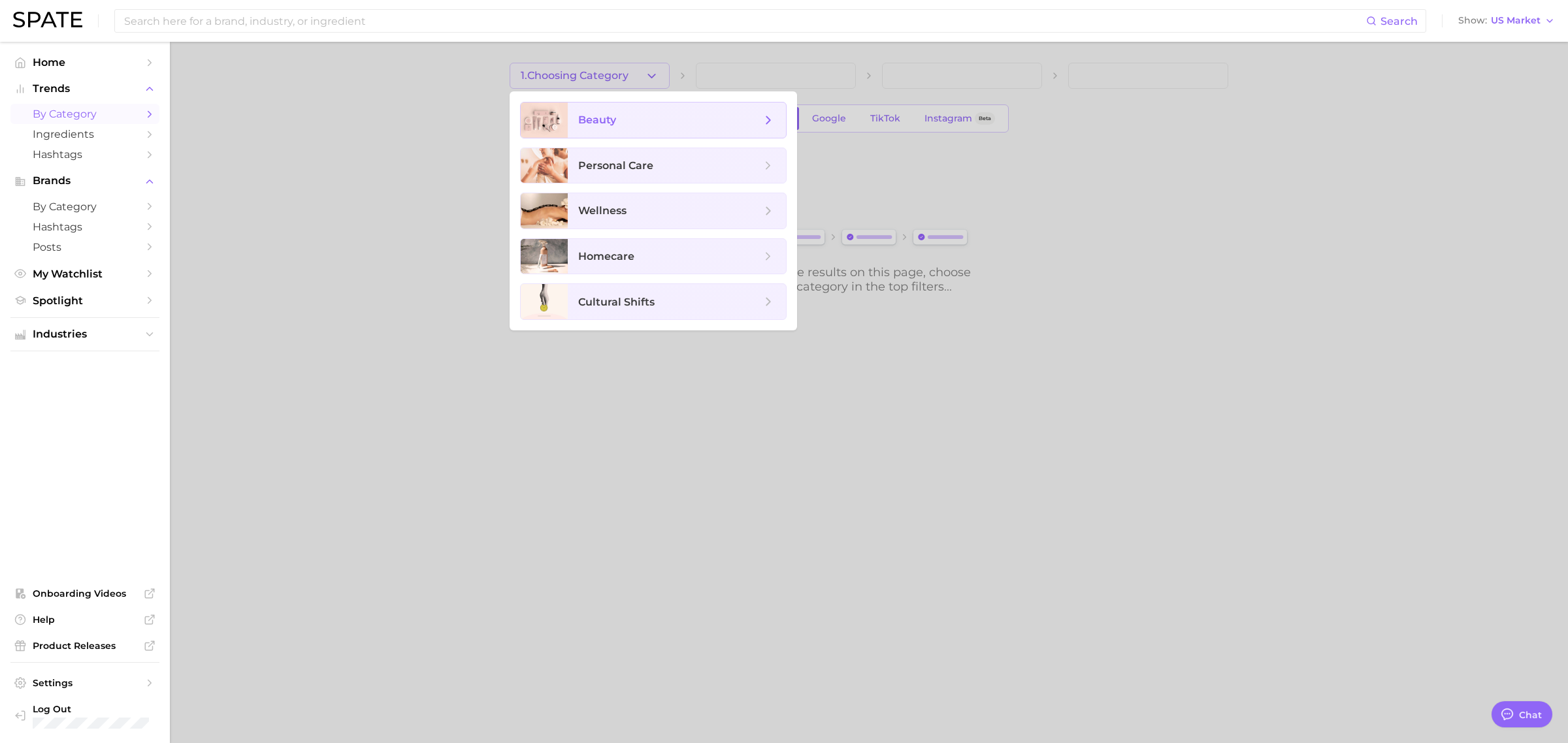
click at [642, 127] on span "beauty" at bounding box center [677, 120] width 218 height 35
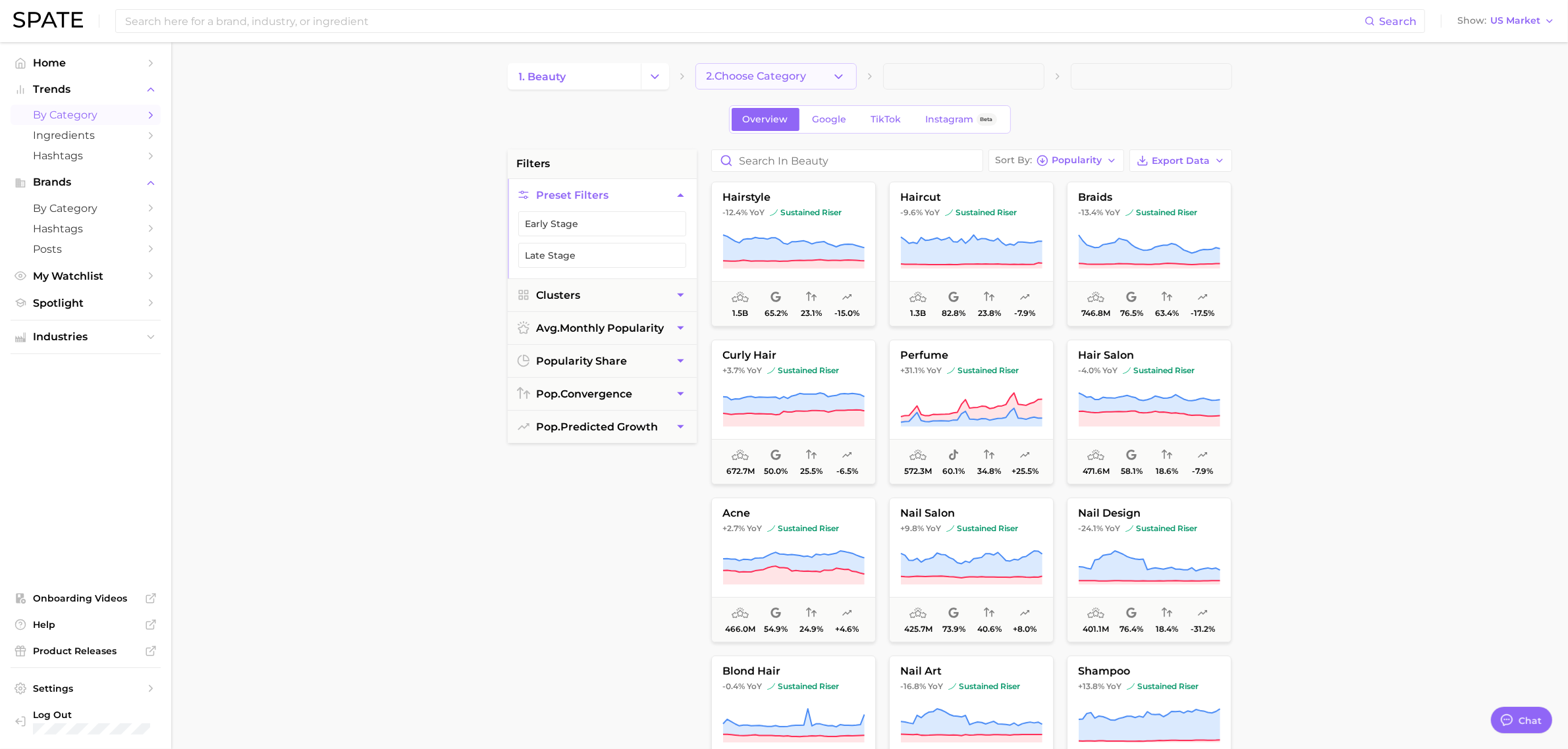
click at [847, 78] on button "2. Choose Category" at bounding box center [776, 76] width 162 height 27
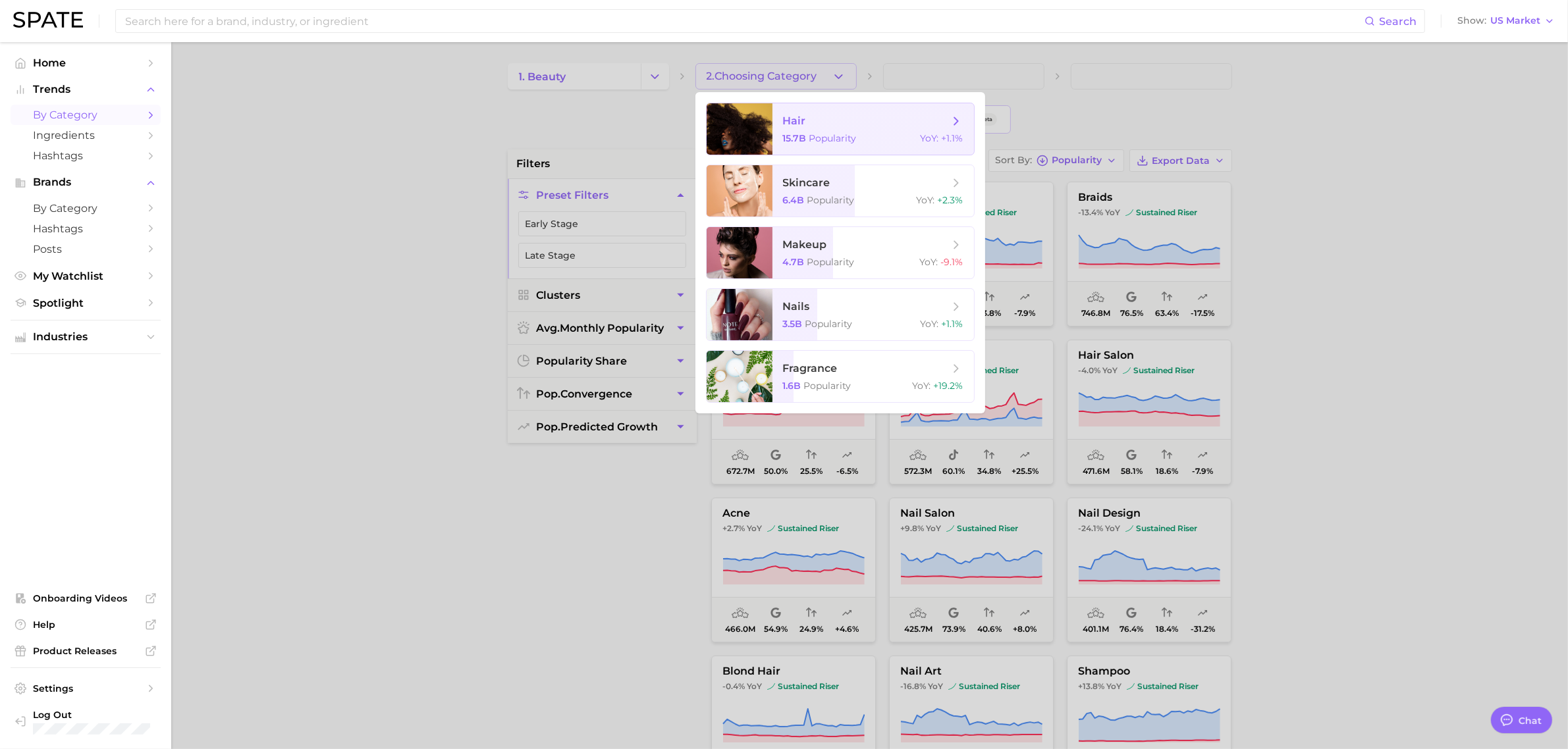
click at [825, 132] on span "Popularity" at bounding box center [833, 138] width 47 height 12
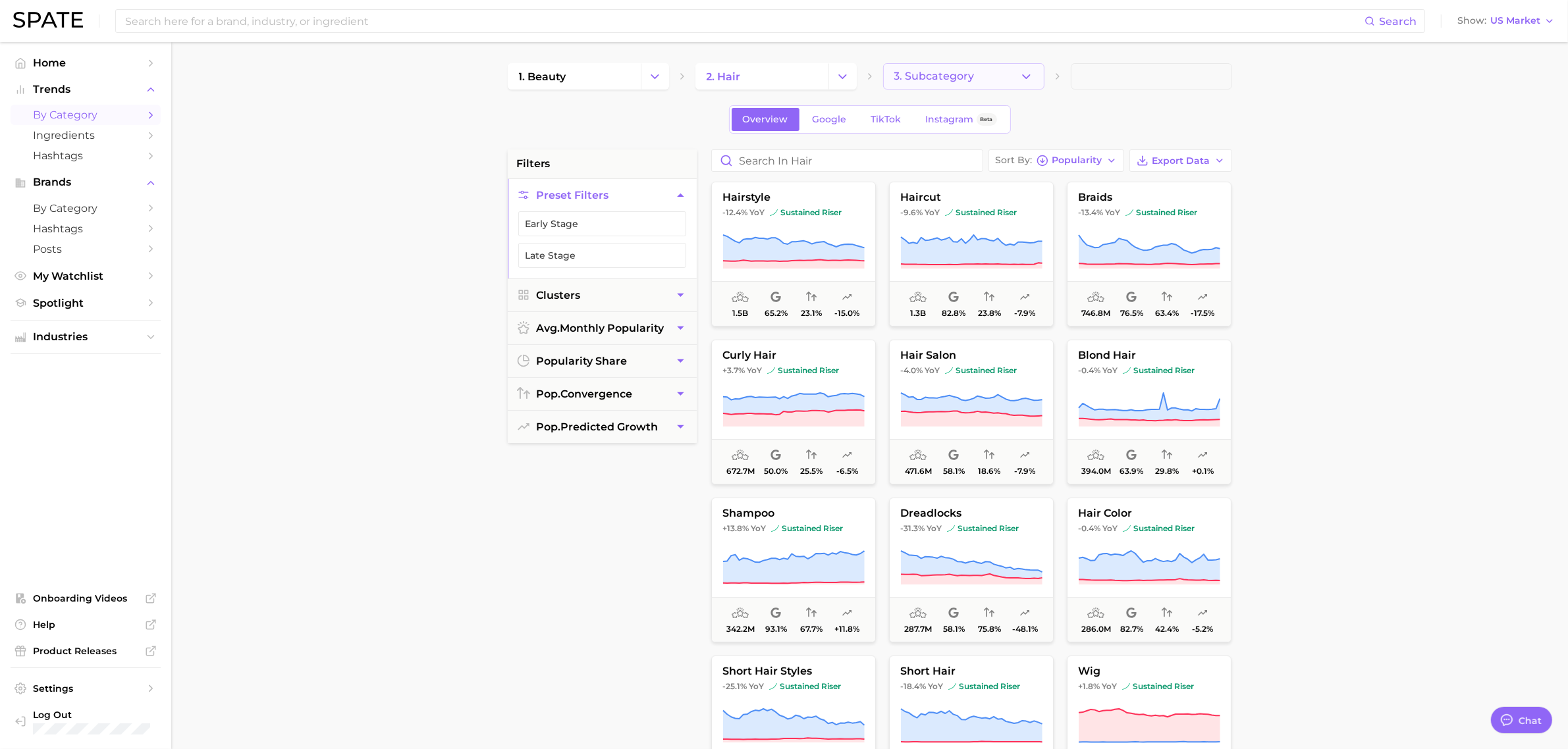
click at [952, 76] on span "3. Subcategory" at bounding box center [934, 76] width 80 height 12
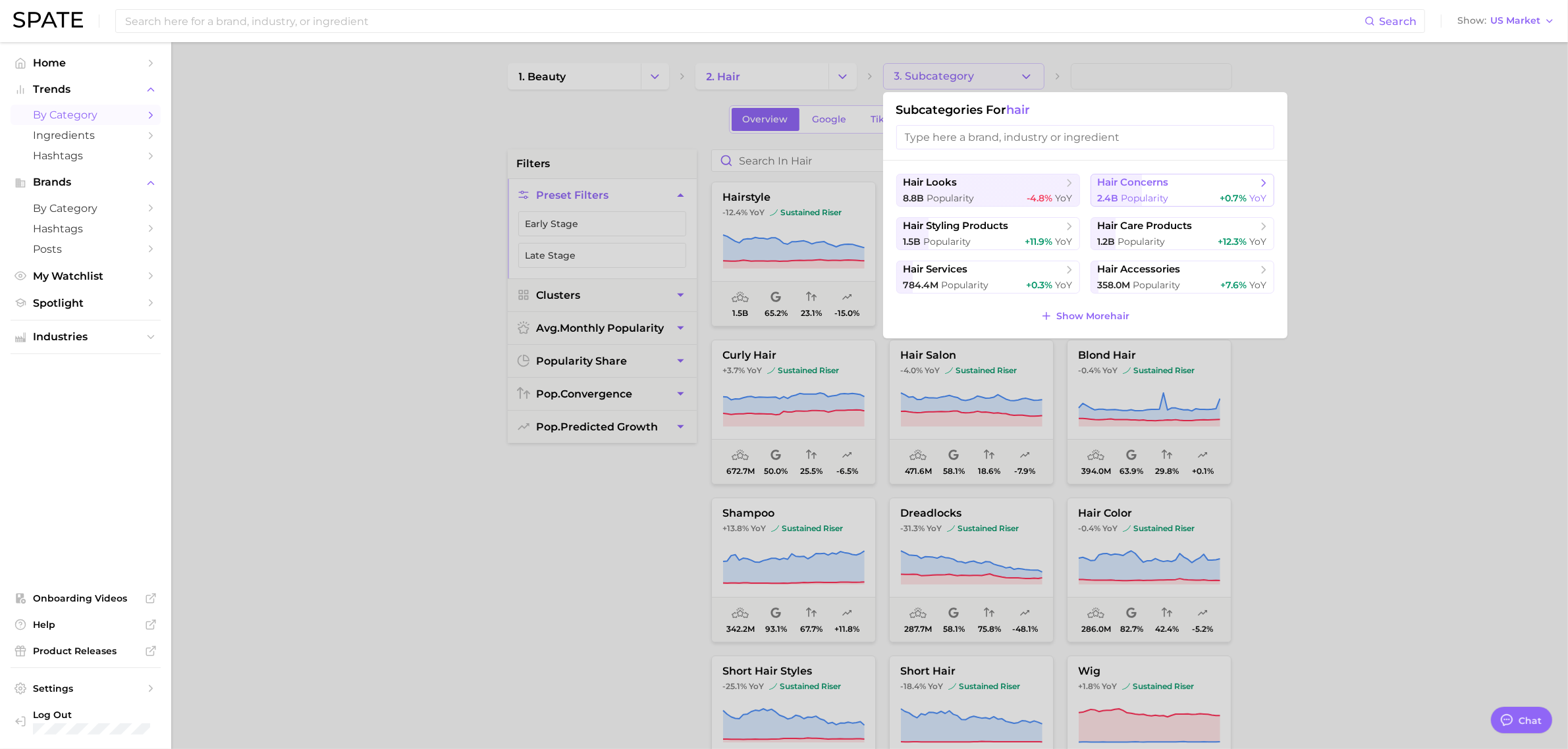
click at [1191, 192] on div "2.4b Popularity +0.7% YoY" at bounding box center [1182, 198] width 170 height 13
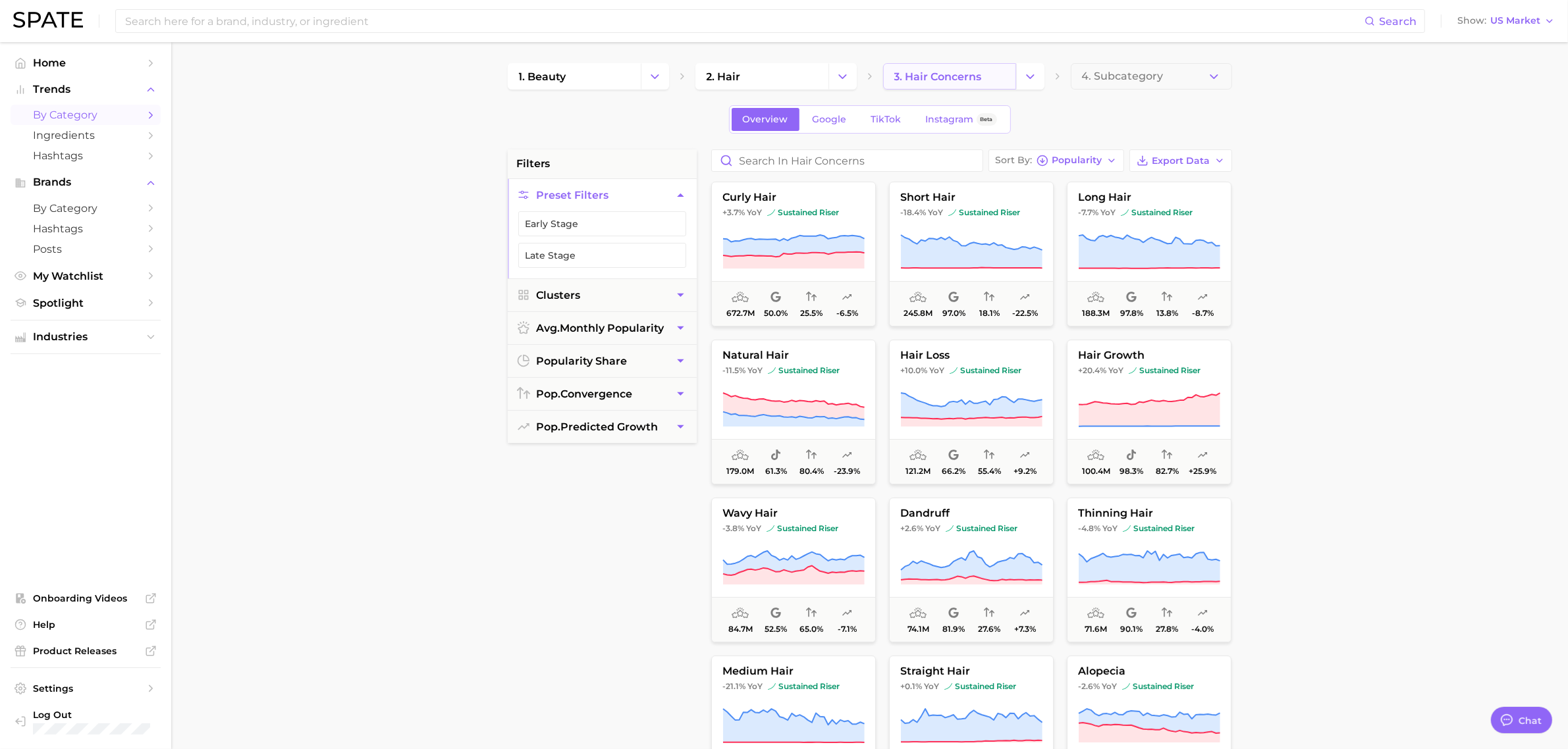
click at [1009, 77] on link "3. hair concerns" at bounding box center [950, 76] width 133 height 27
click at [1032, 80] on icon "Change Category" at bounding box center [1030, 76] width 14 height 14
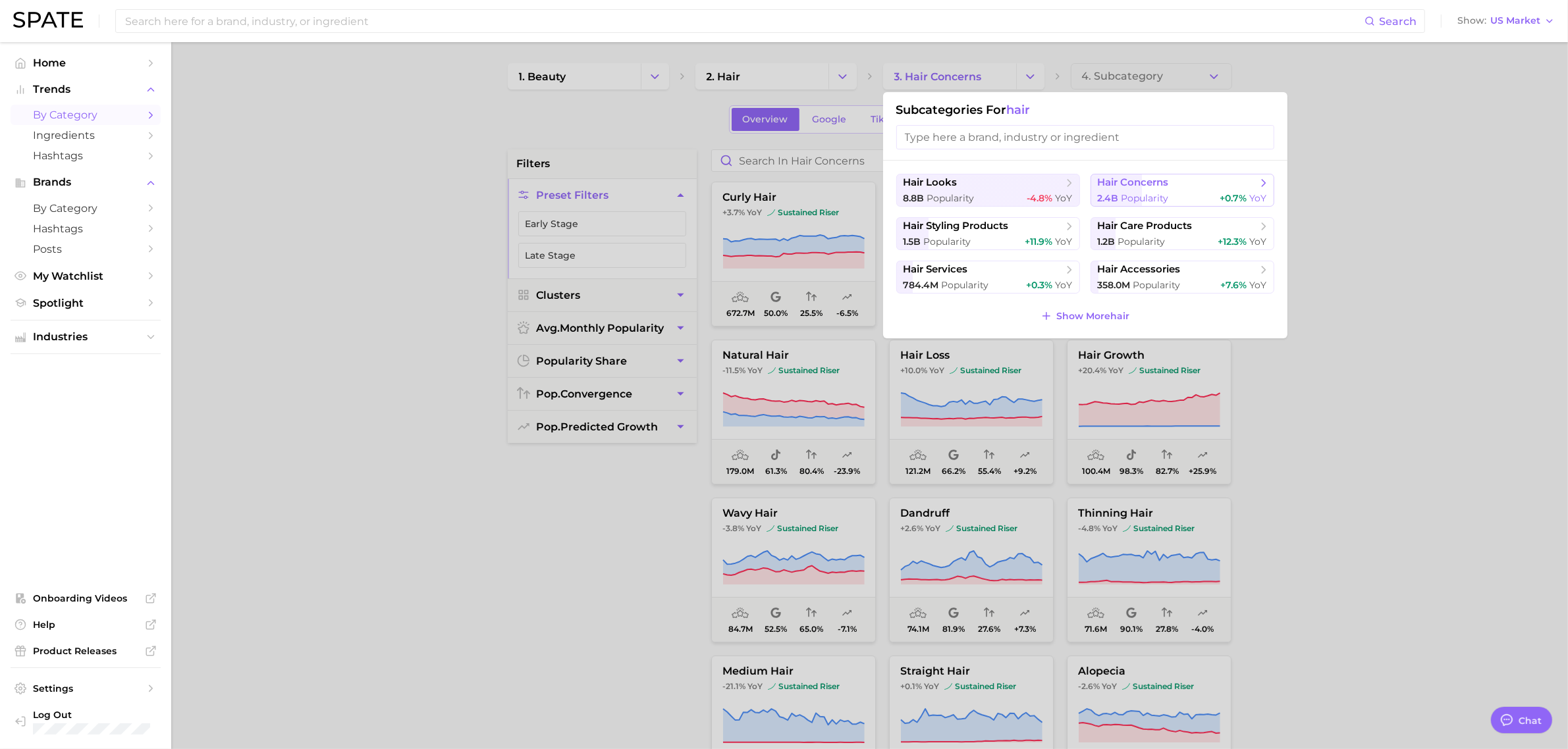
click at [1166, 176] on span "hair concerns" at bounding box center [1133, 182] width 71 height 13
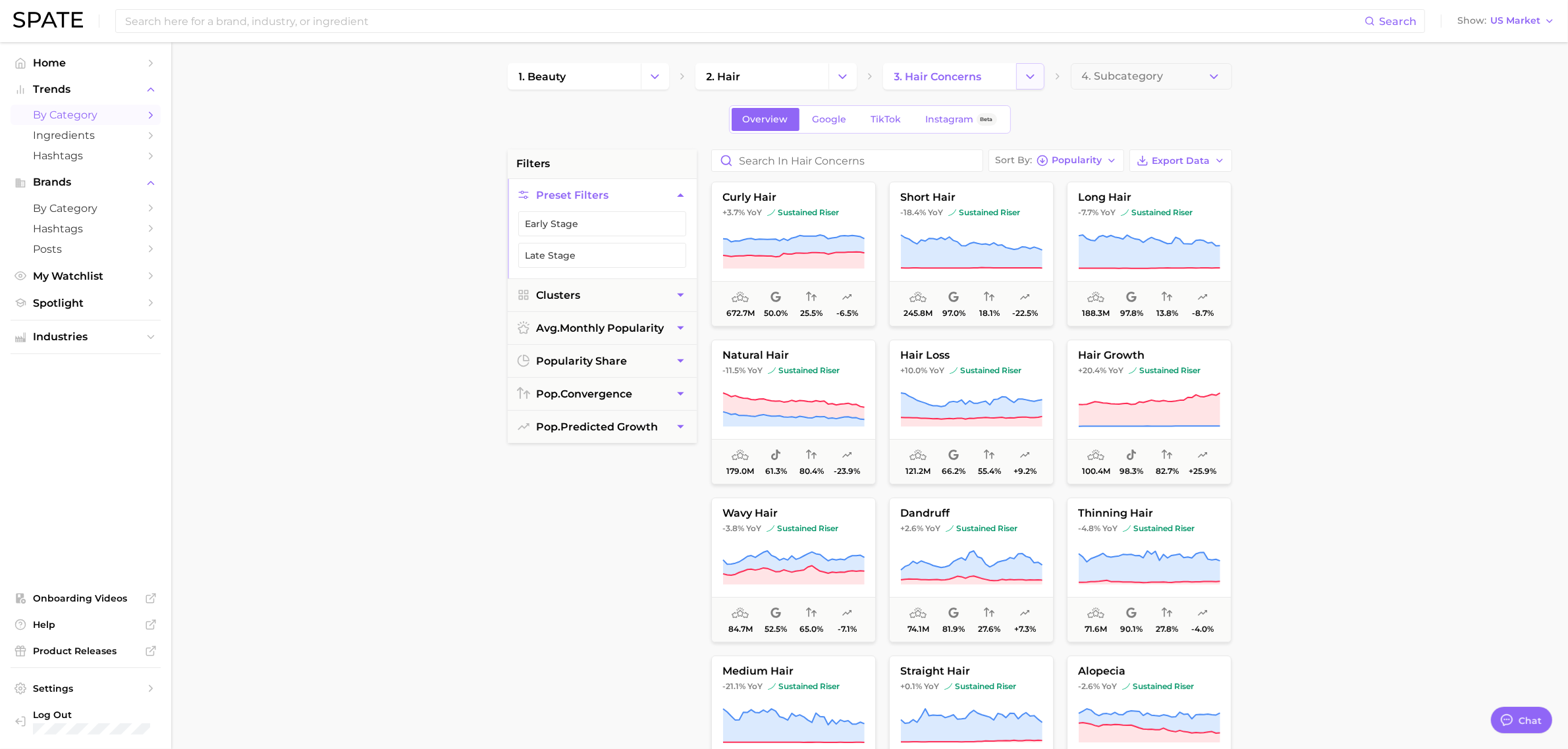
click at [1031, 74] on icon "Change Category" at bounding box center [1030, 76] width 14 height 14
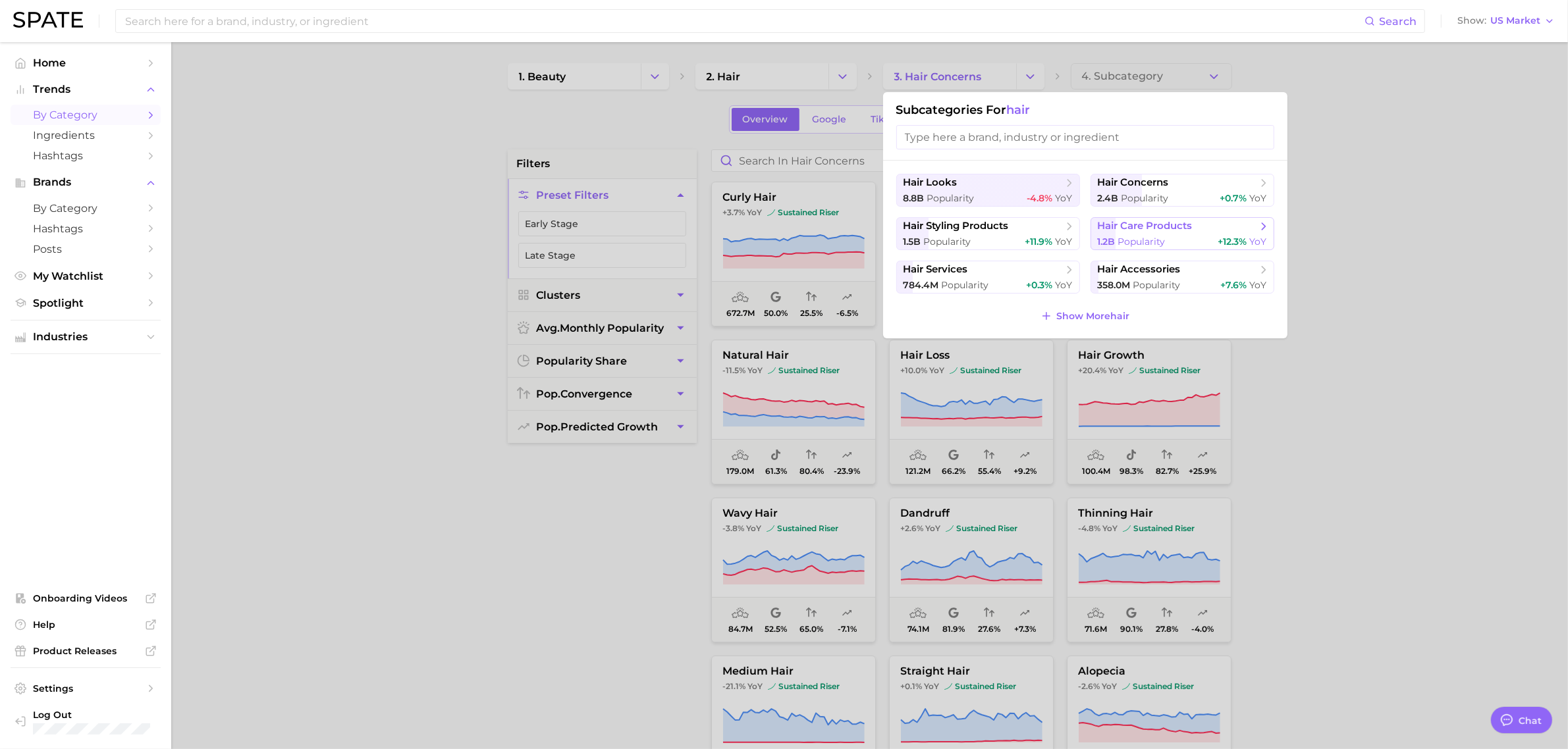
click at [1164, 224] on span "hair care products" at bounding box center [1145, 226] width 95 height 13
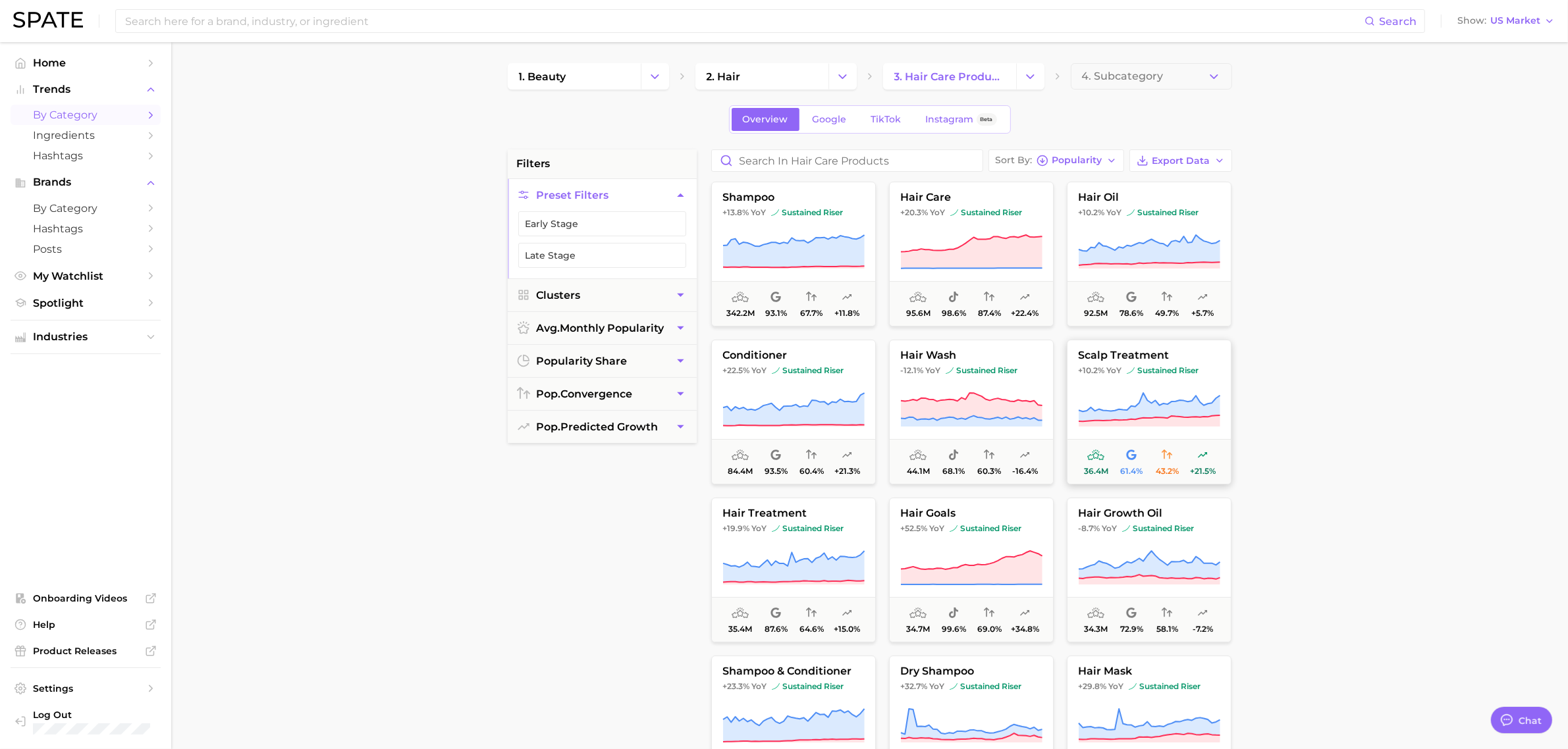
click at [1163, 381] on button "scalp treatment +10.2% YoY sustained riser 36.4m 61.4% 43.2% +21.5%" at bounding box center [1150, 412] width 165 height 145
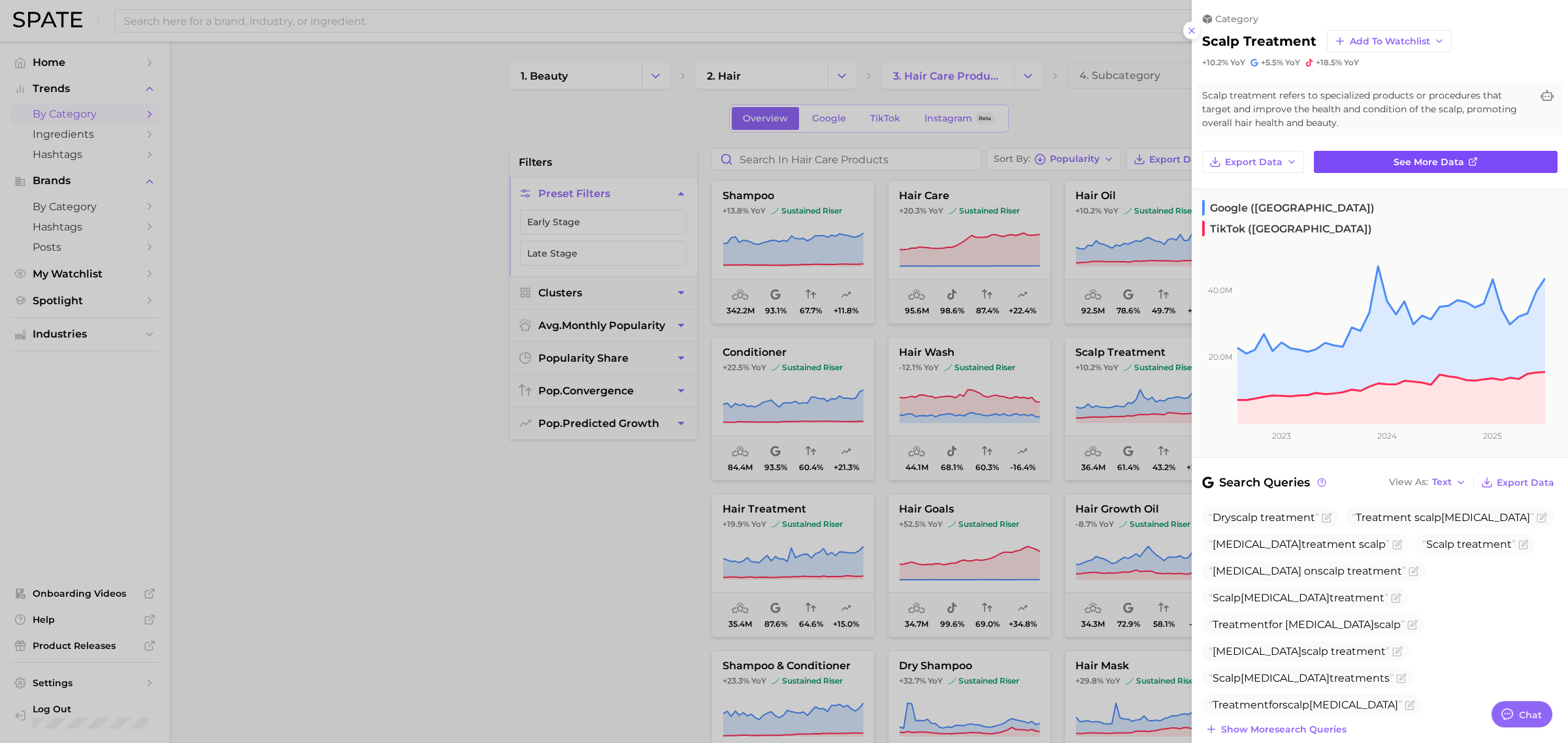
click at [1244, 162] on span "See more data" at bounding box center [1429, 162] width 71 height 11
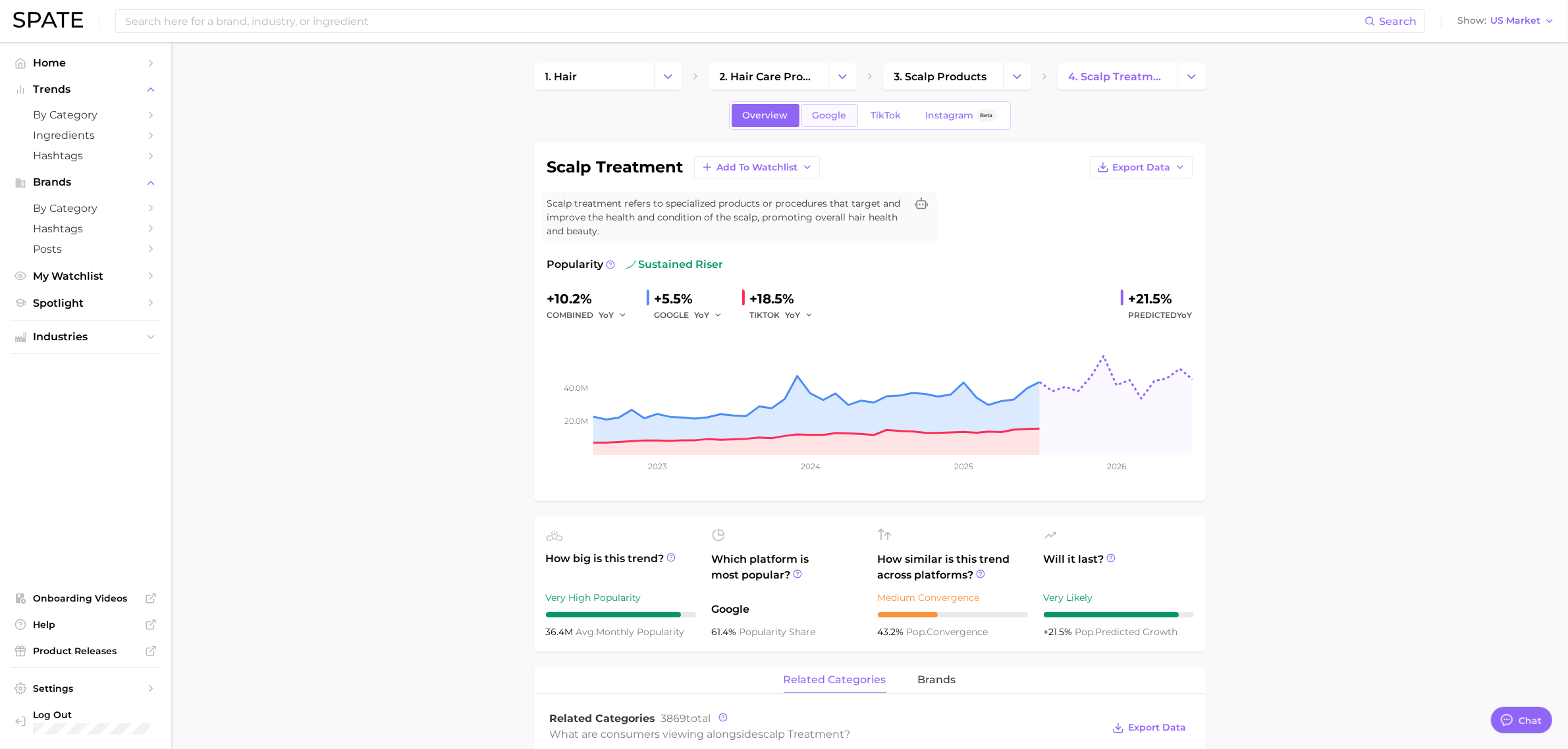
click at [823, 110] on span "Google" at bounding box center [830, 115] width 35 height 11
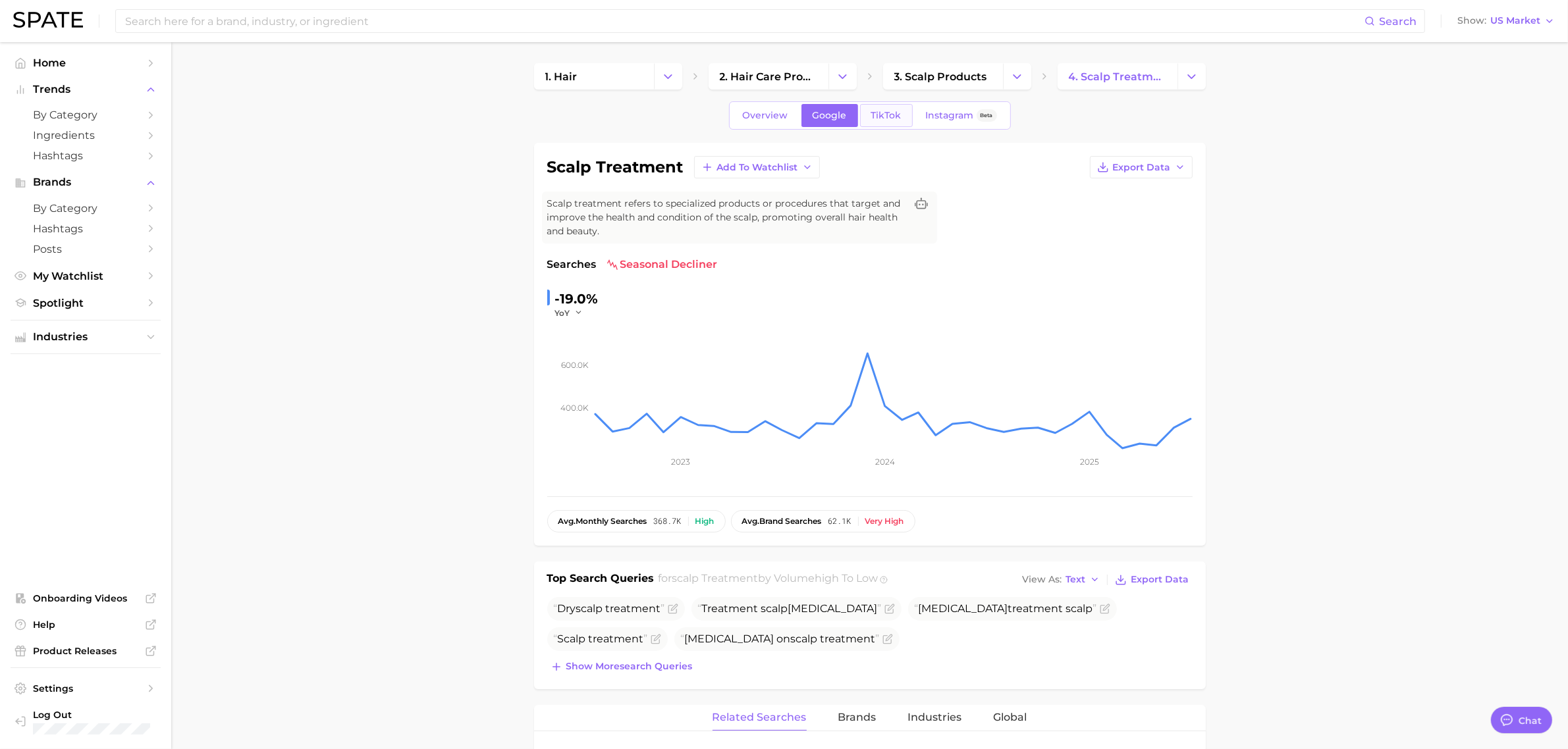
click at [910, 110] on link "TikTok" at bounding box center [886, 115] width 53 height 23
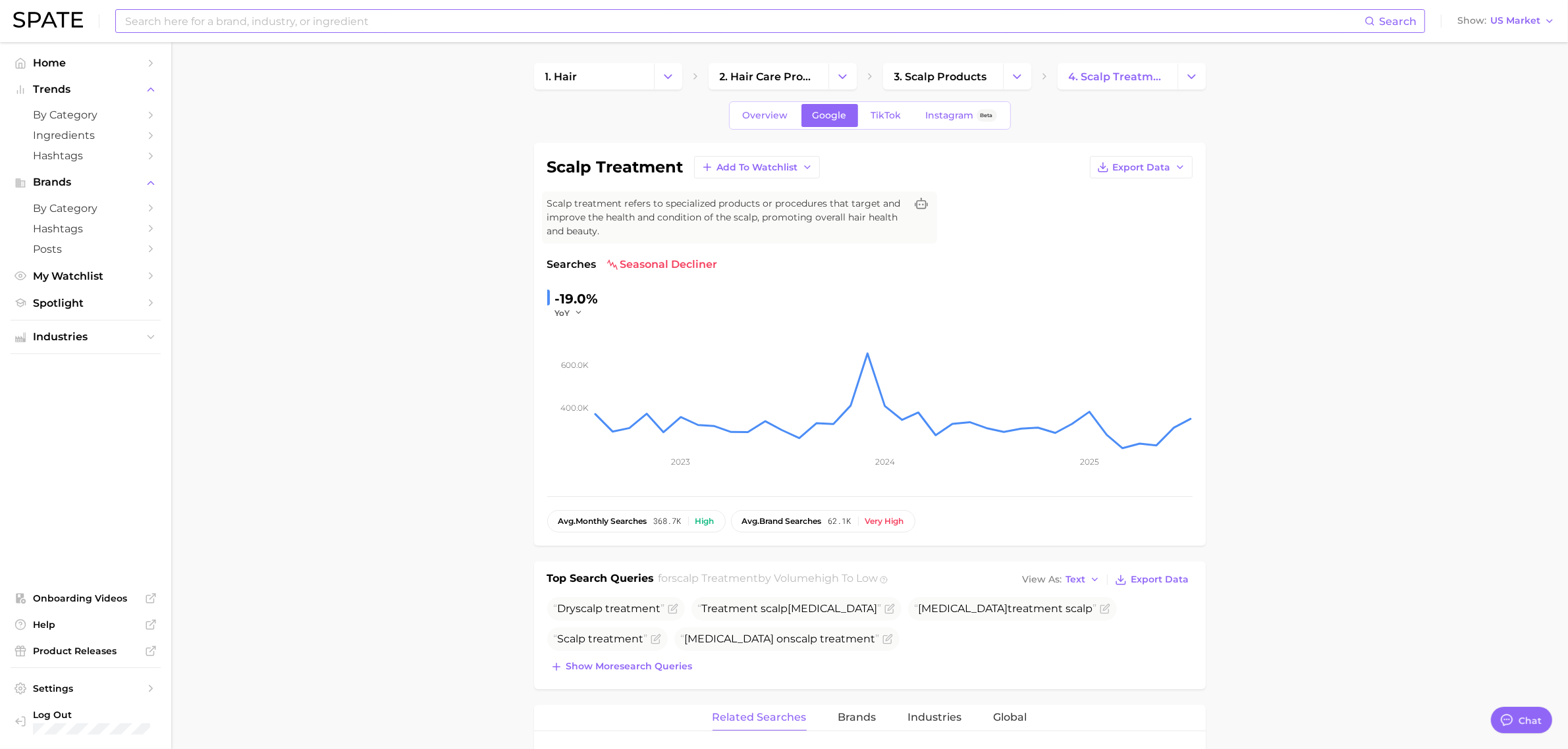
click at [257, 23] on input at bounding box center [744, 21] width 1241 height 23
click at [1008, 82] on button "Change Category" at bounding box center [1017, 76] width 29 height 27
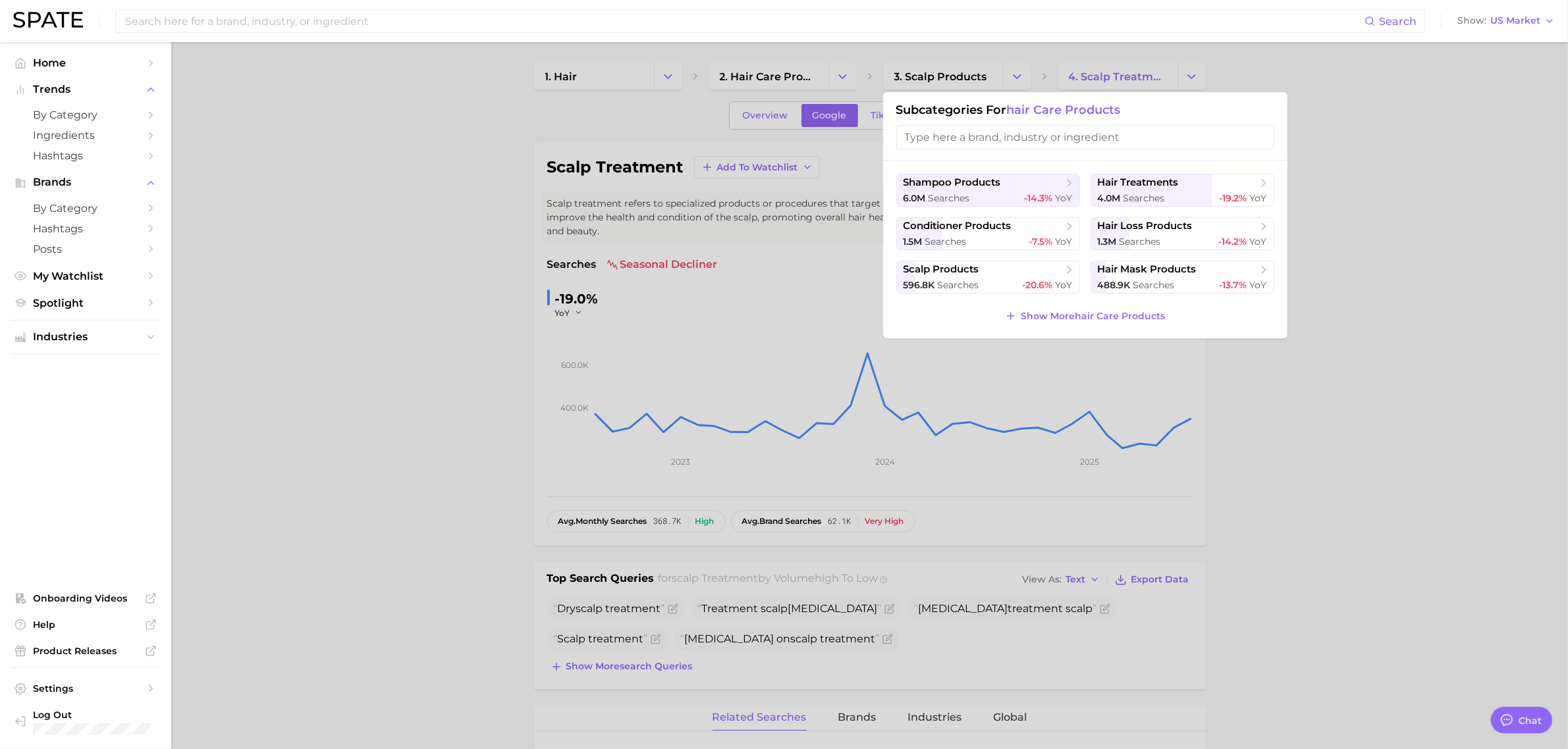
click at [833, 69] on div at bounding box center [784, 374] width 1568 height 749
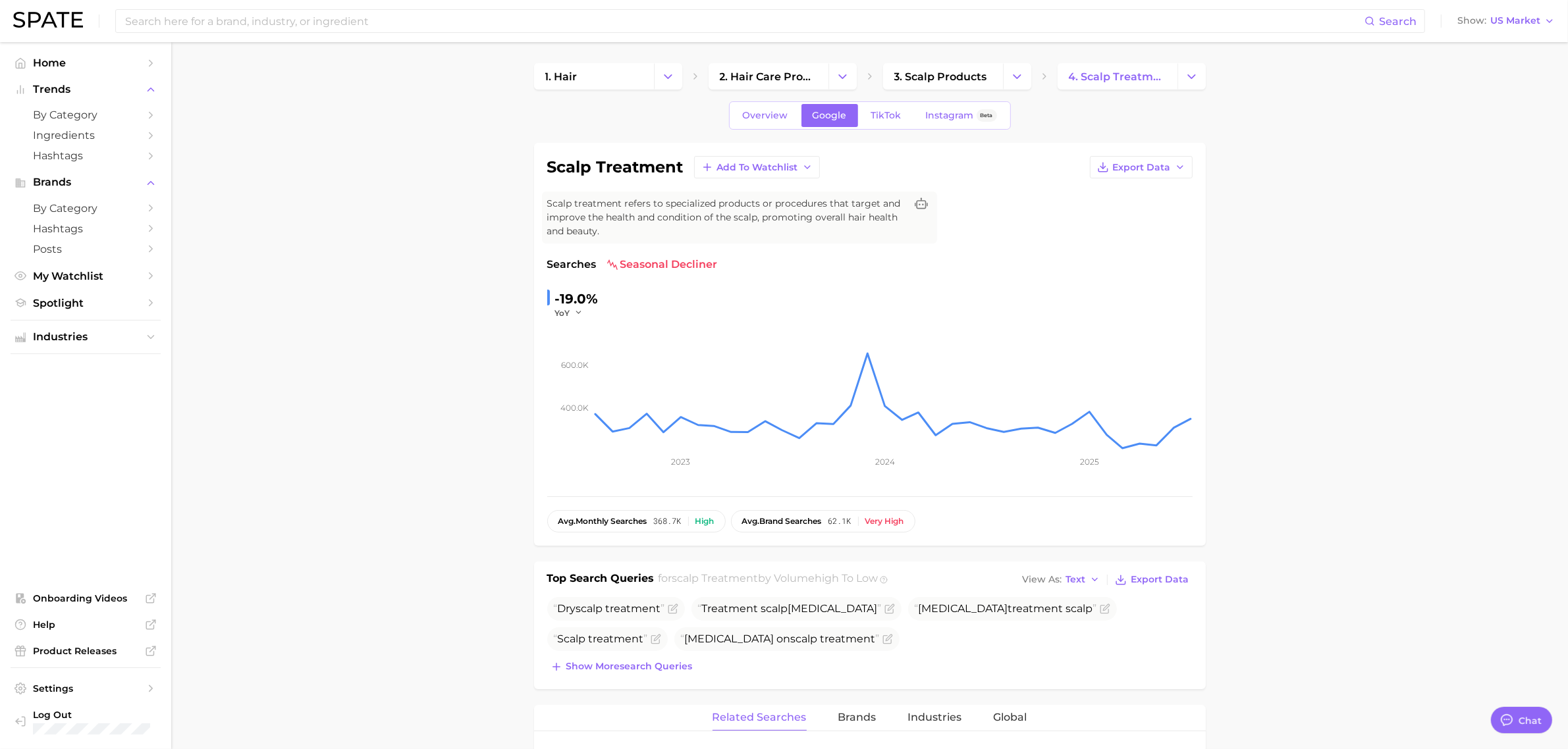
click at [833, 69] on button "Change Category" at bounding box center [843, 76] width 29 height 27
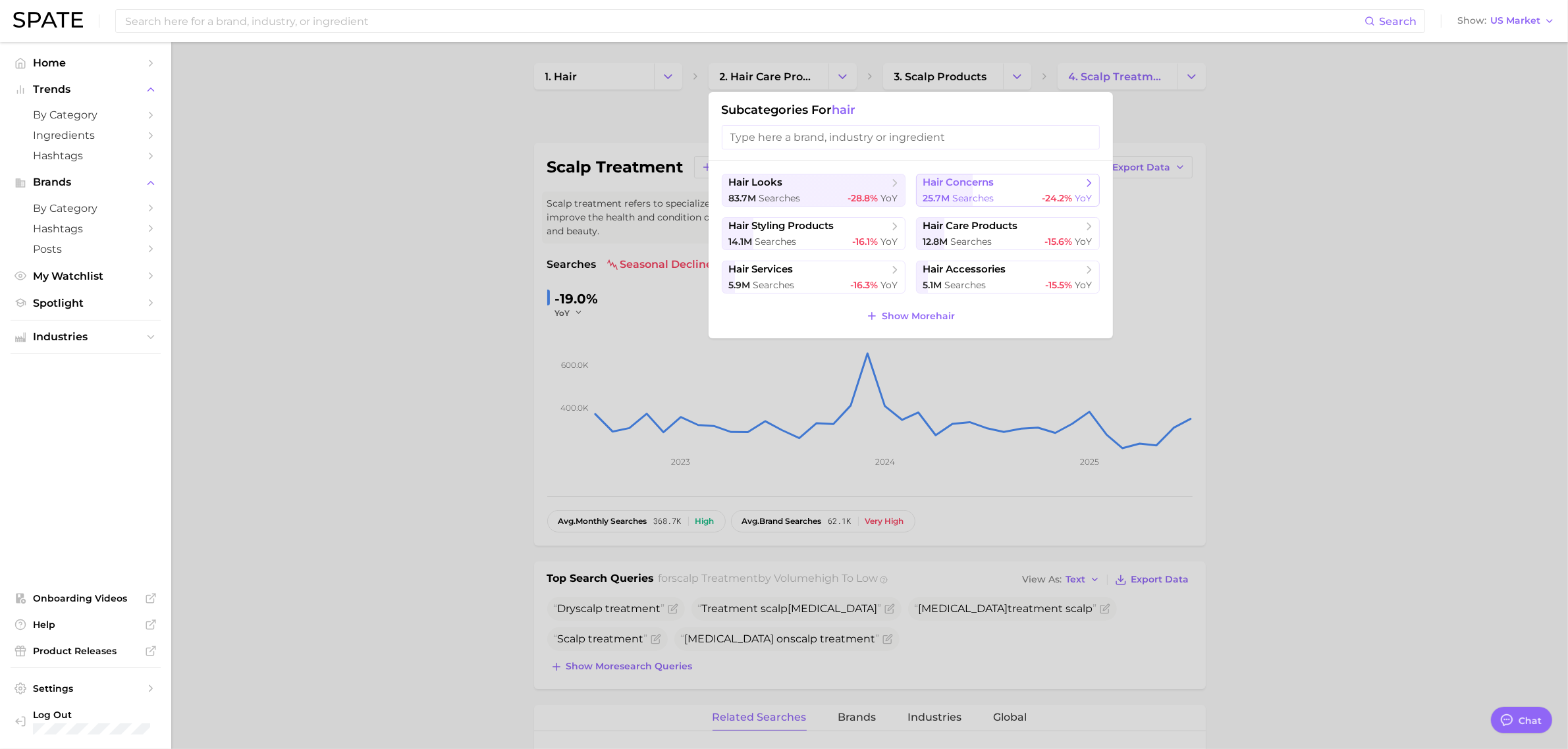
click at [959, 195] on span "searches" at bounding box center [974, 198] width 41 height 12
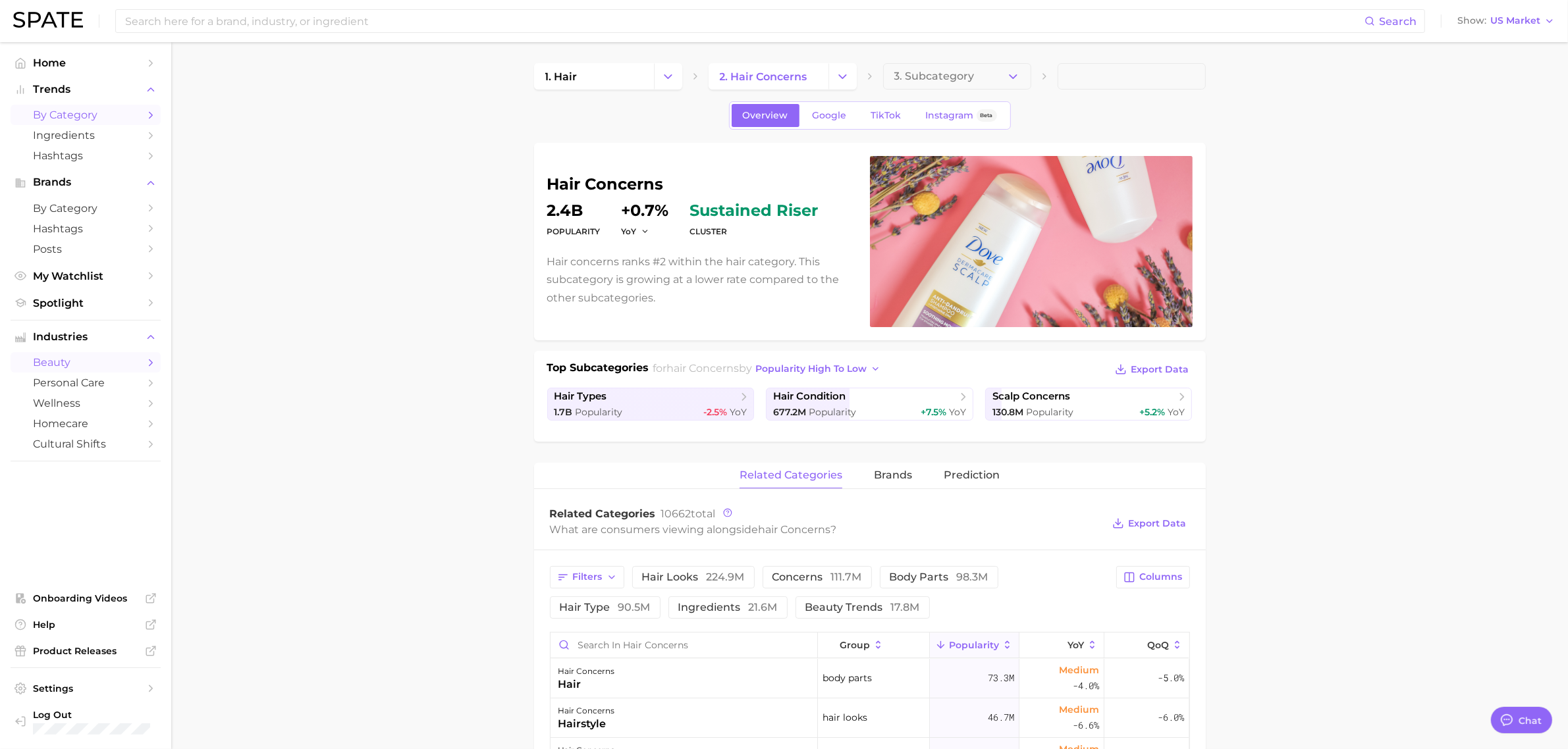
click at [47, 110] on span "by Category" at bounding box center [86, 114] width 105 height 13
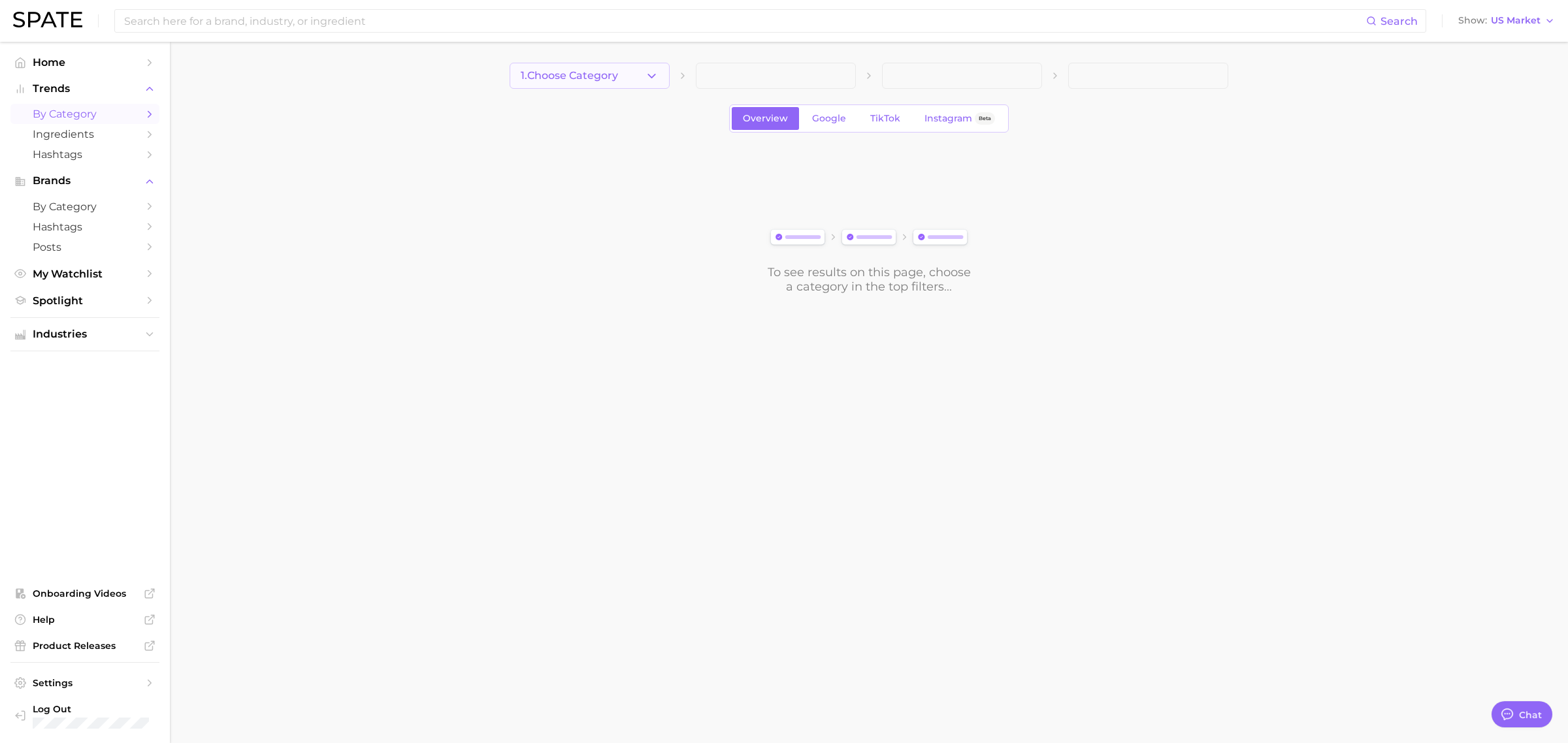
click at [654, 77] on icon "button" at bounding box center [652, 76] width 14 height 14
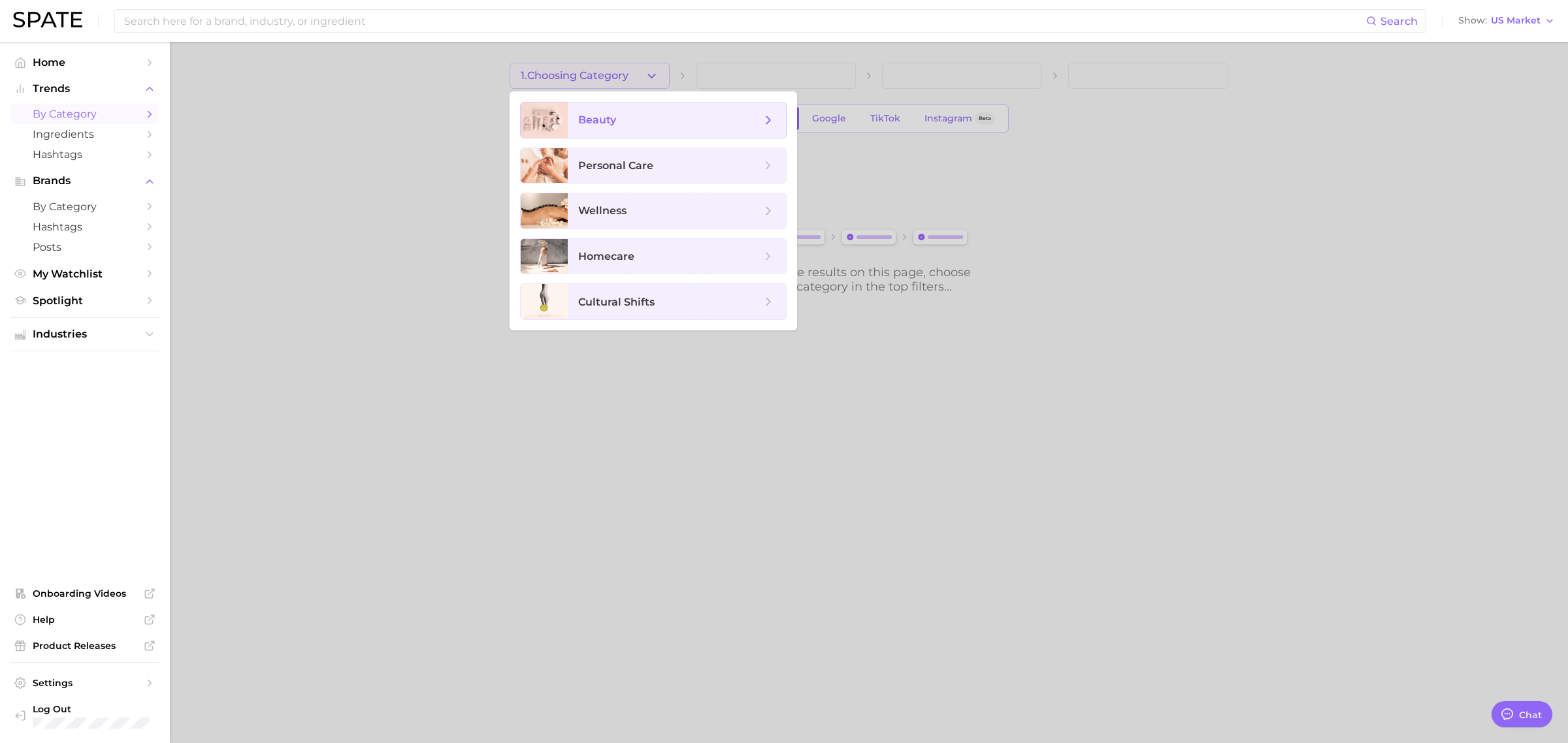
click at [615, 137] on span "beauty" at bounding box center [677, 120] width 218 height 35
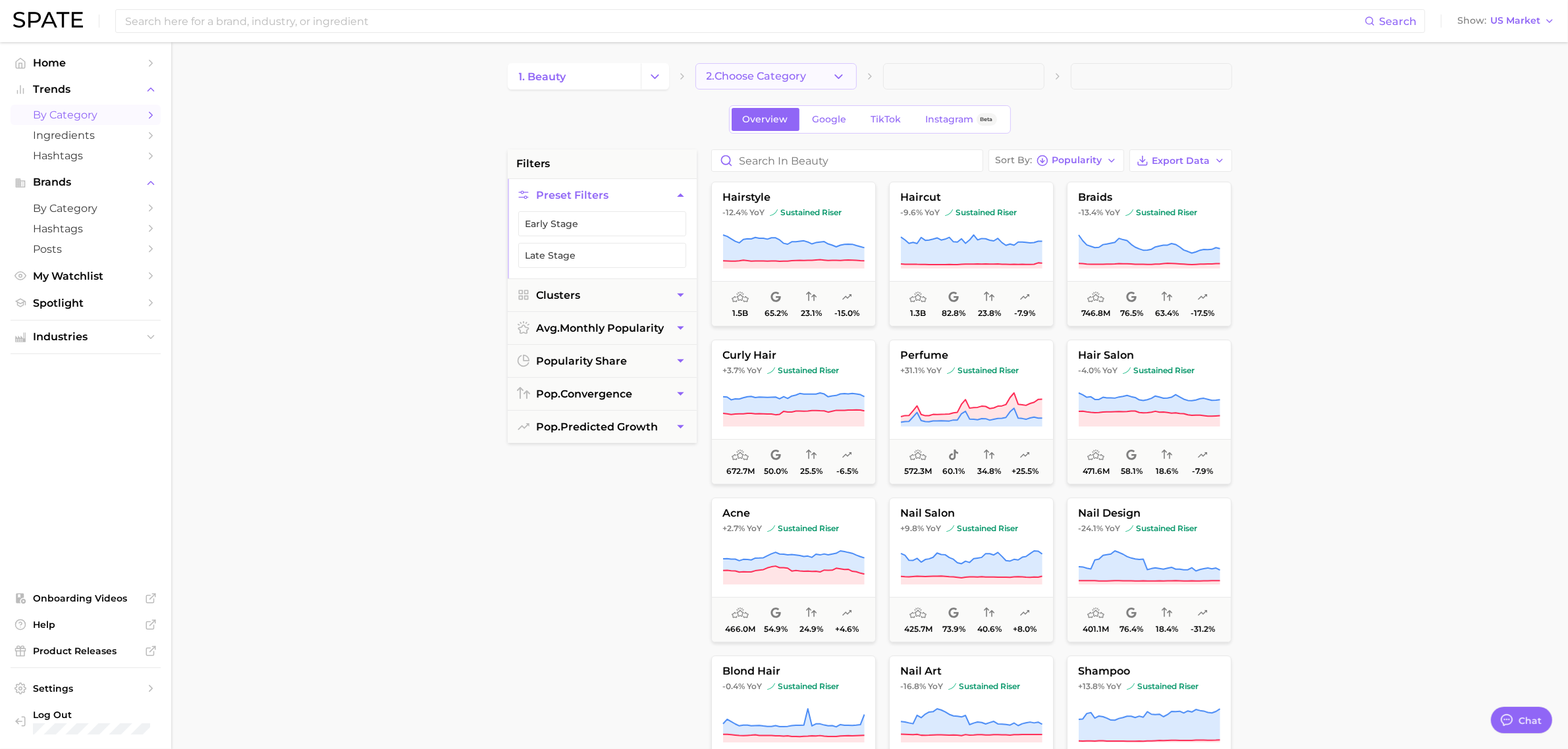
click at [768, 66] on button "2. Choose Category" at bounding box center [776, 76] width 162 height 27
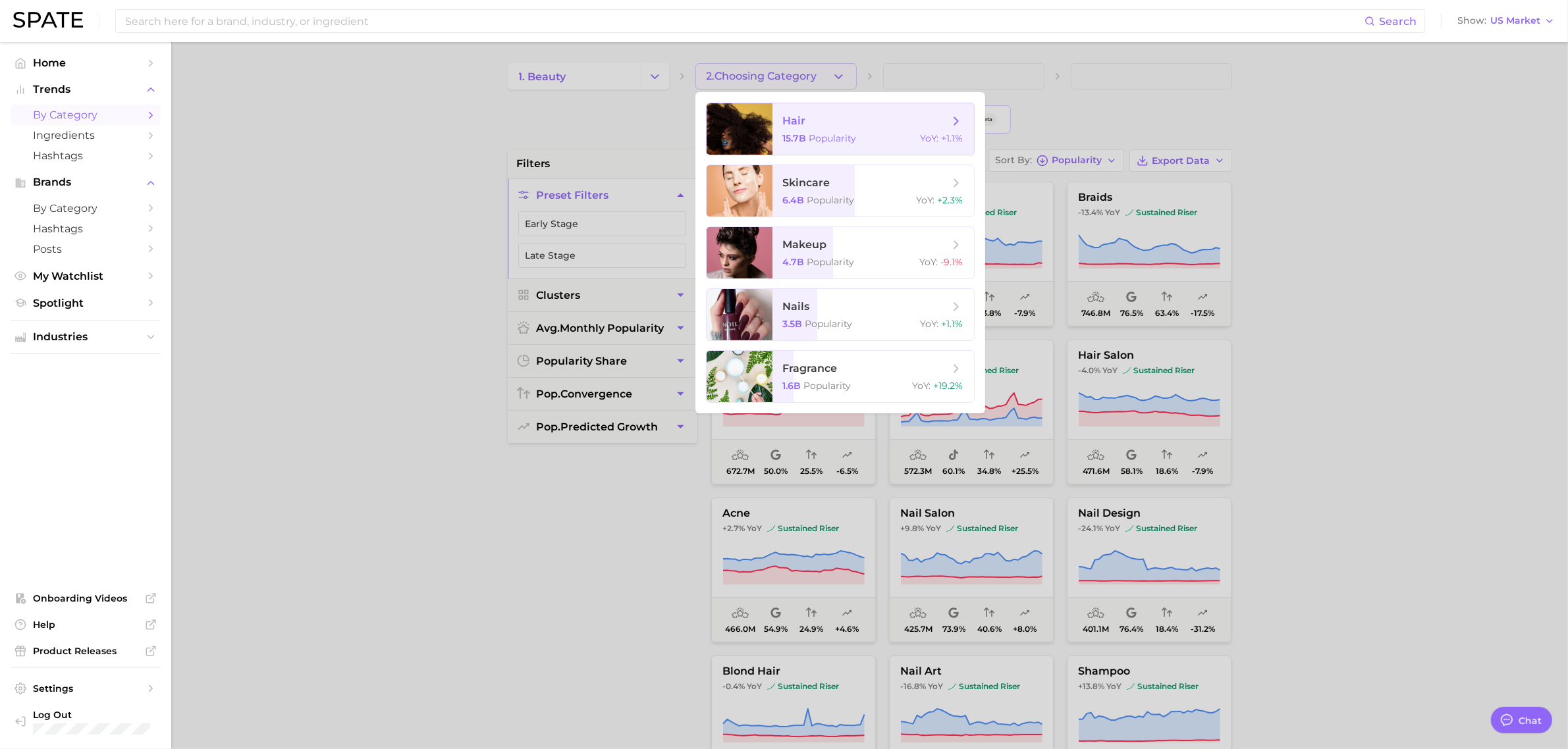
click at [805, 136] on span "15.7b" at bounding box center [795, 138] width 24 height 12
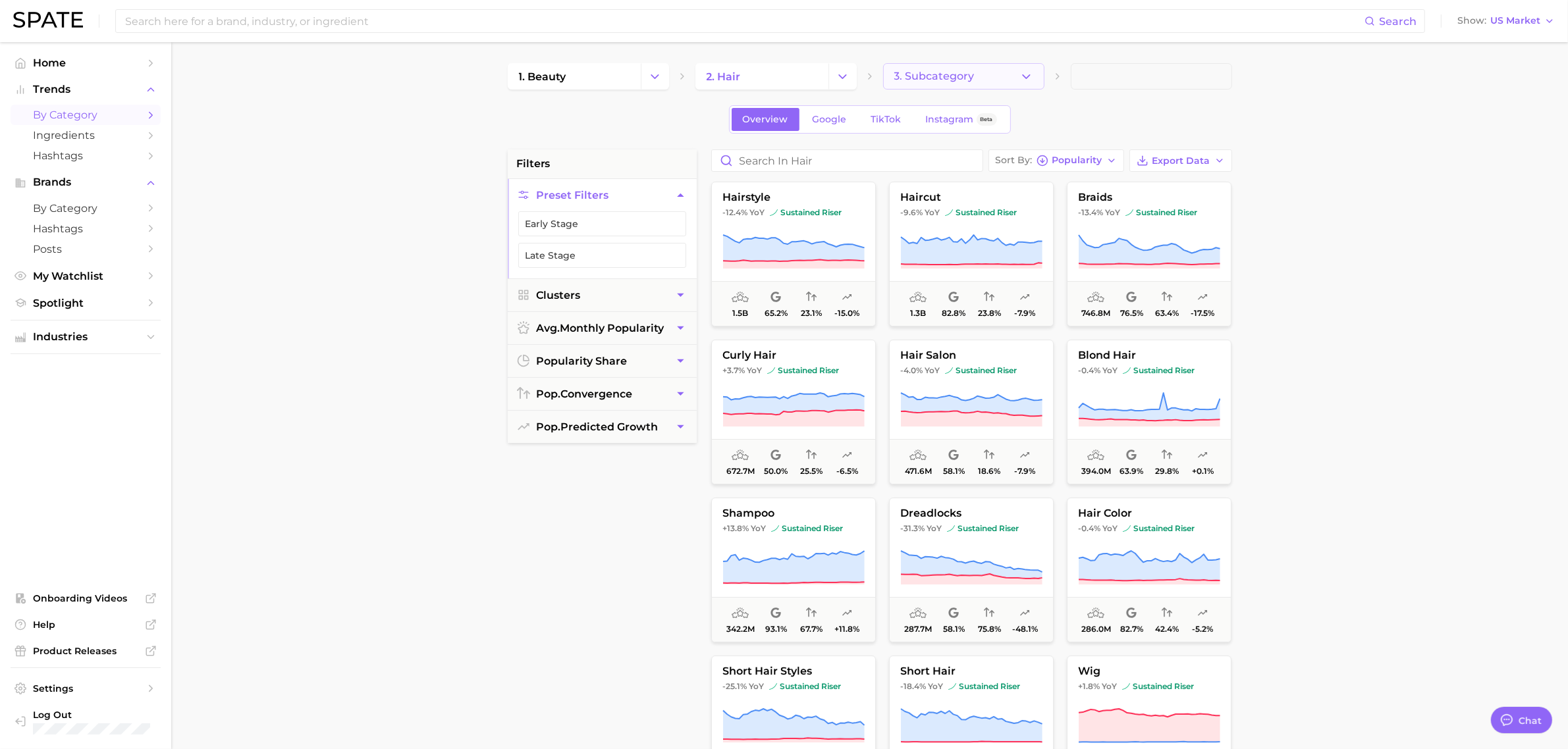
click at [935, 79] on span "3. Subcategory" at bounding box center [934, 76] width 80 height 12
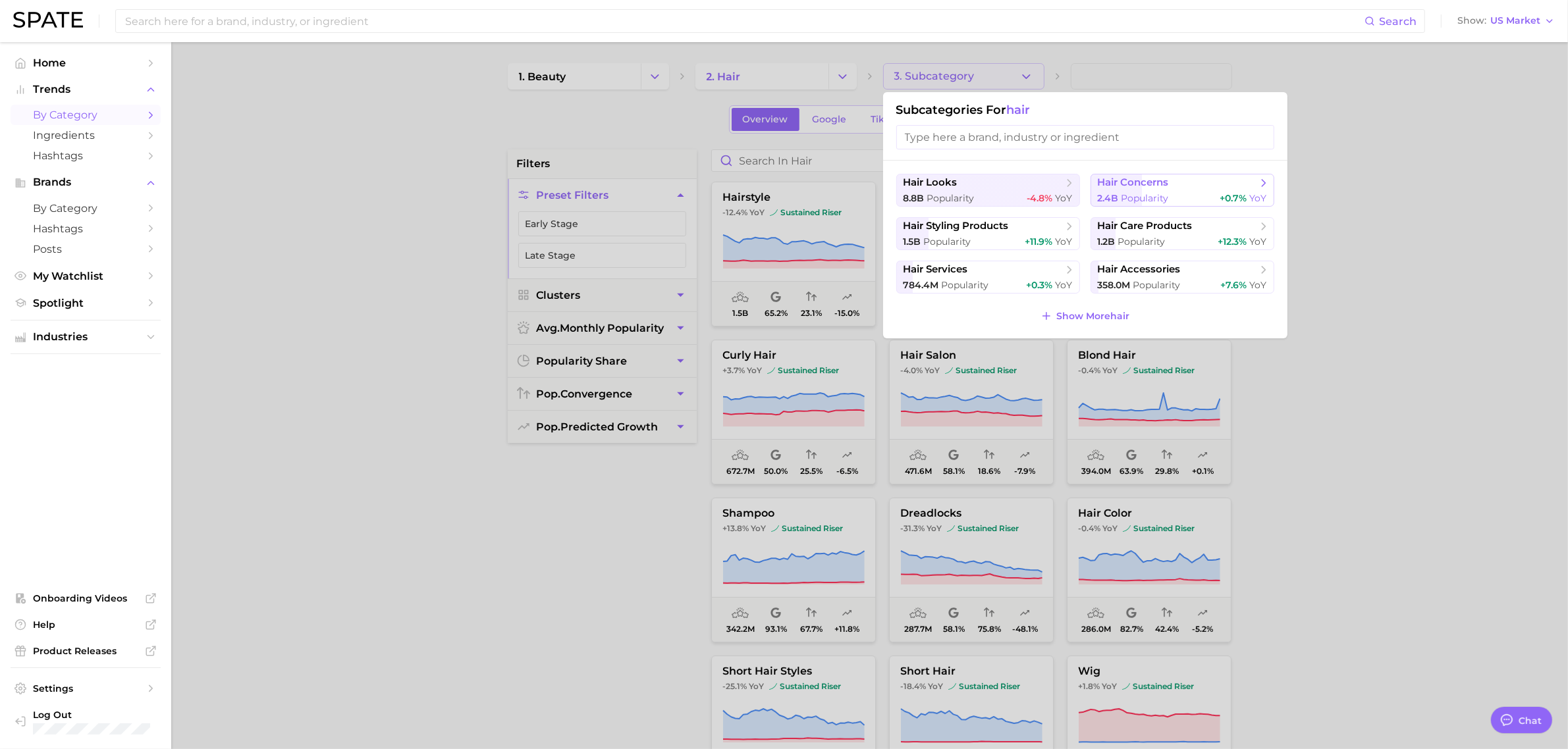
click at [1150, 196] on span "Popularity" at bounding box center [1145, 198] width 47 height 12
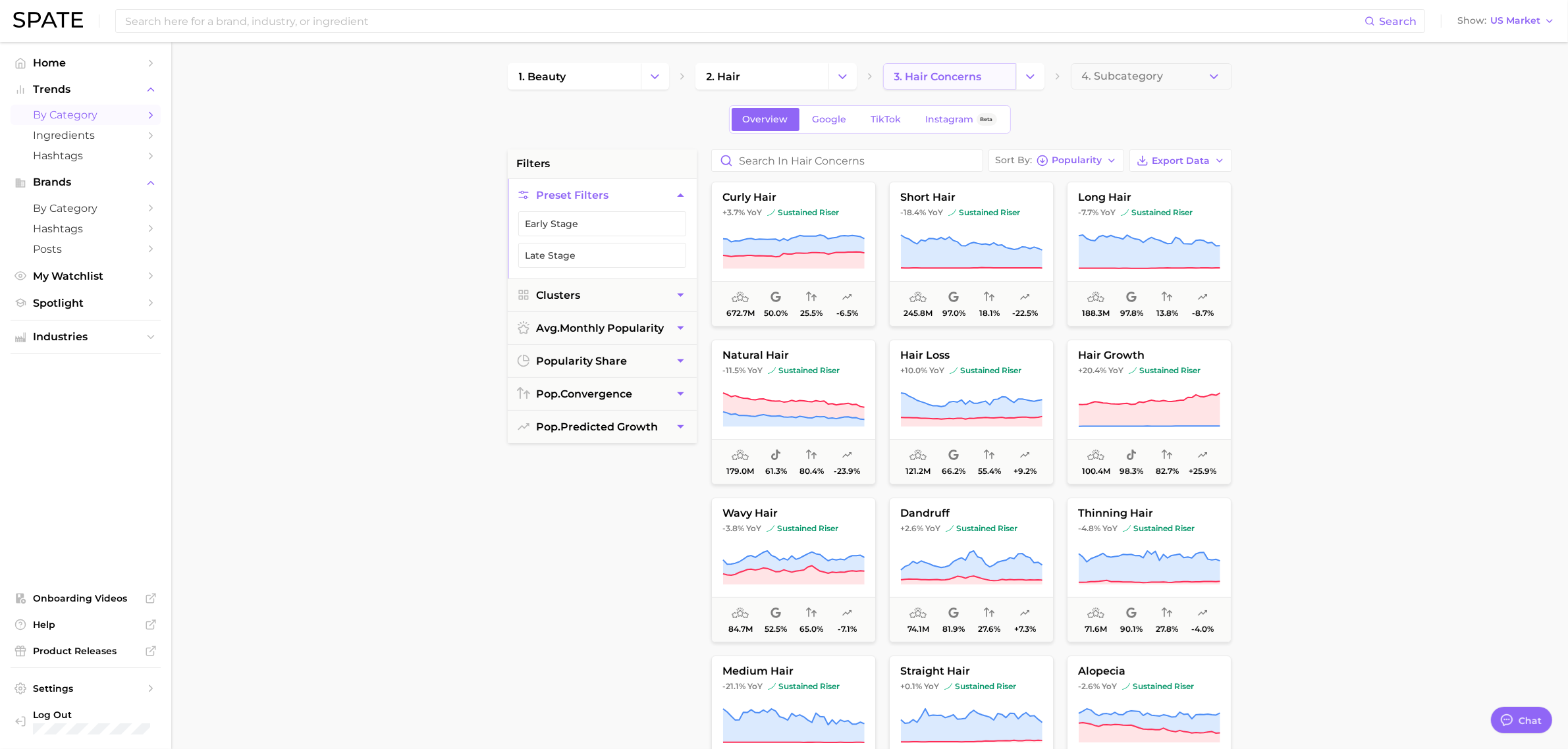
click at [930, 74] on span "3. hair concerns" at bounding box center [938, 76] width 88 height 13
click at [1019, 71] on button "Change Category" at bounding box center [1030, 76] width 29 height 27
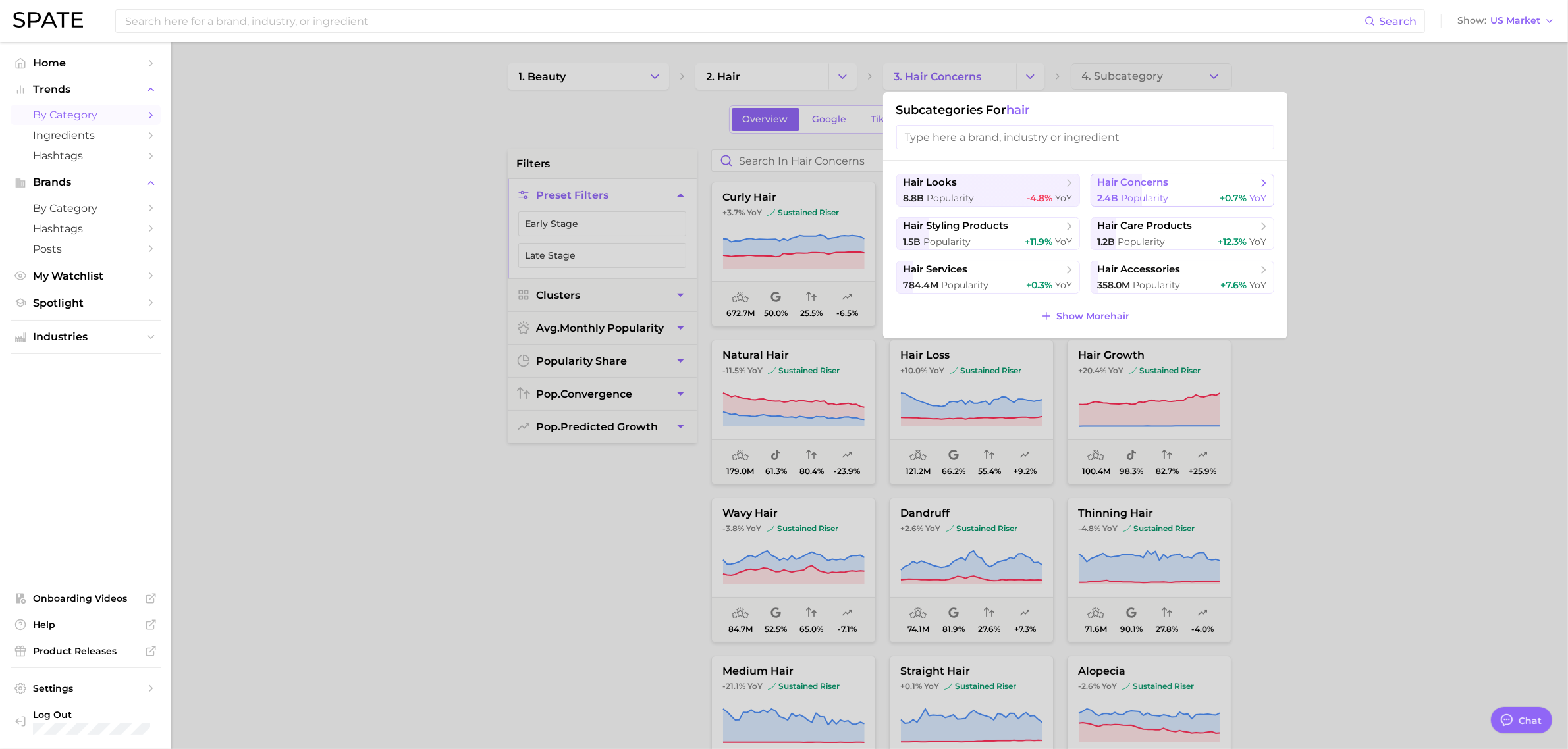
click at [1131, 179] on span "hair concerns" at bounding box center [1133, 182] width 71 height 13
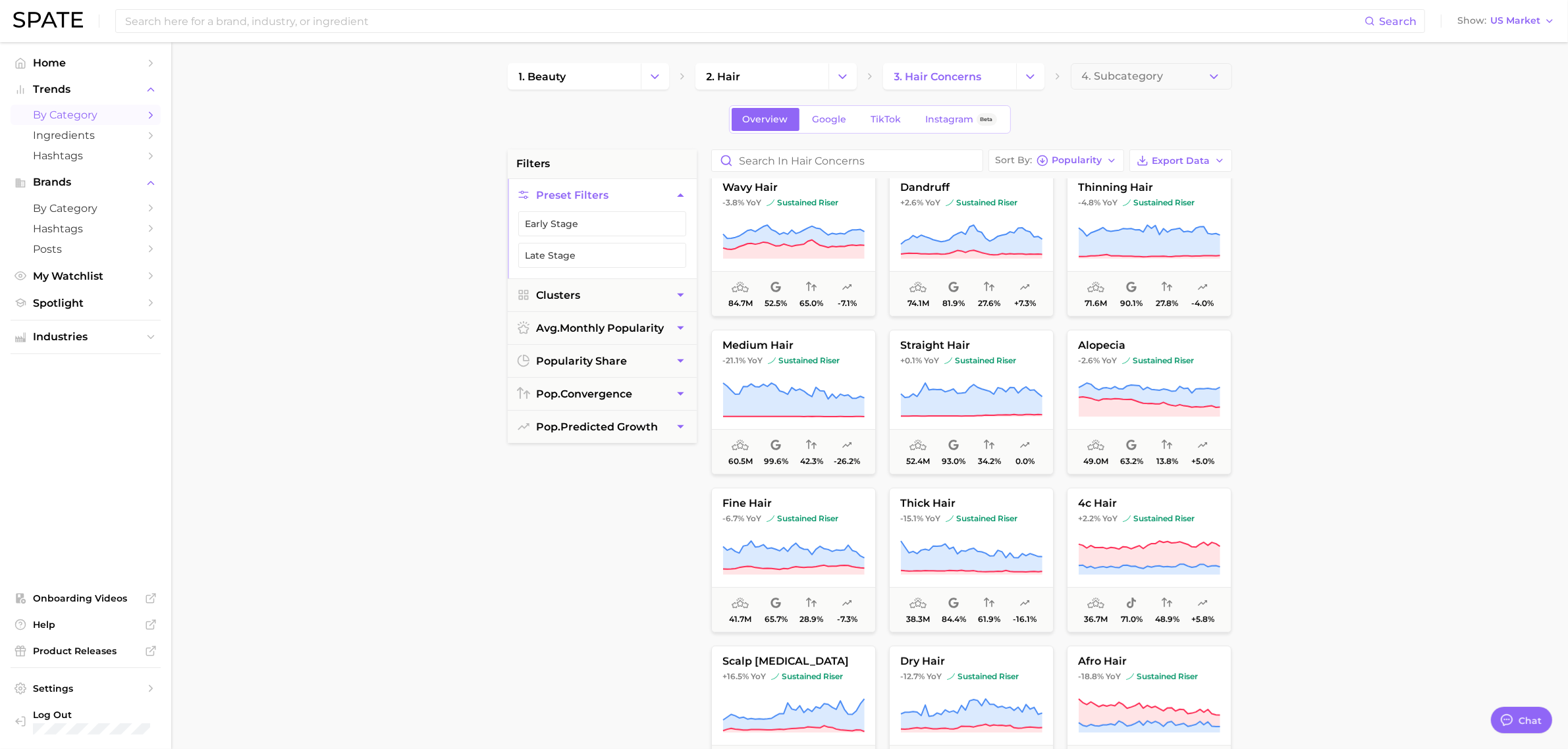
scroll to position [329, 0]
click at [1150, 535] on button "4c hair +2.2% YoY sustained riser 36.7m 71.0% 48.9% +5.8%" at bounding box center [1150, 557] width 165 height 145
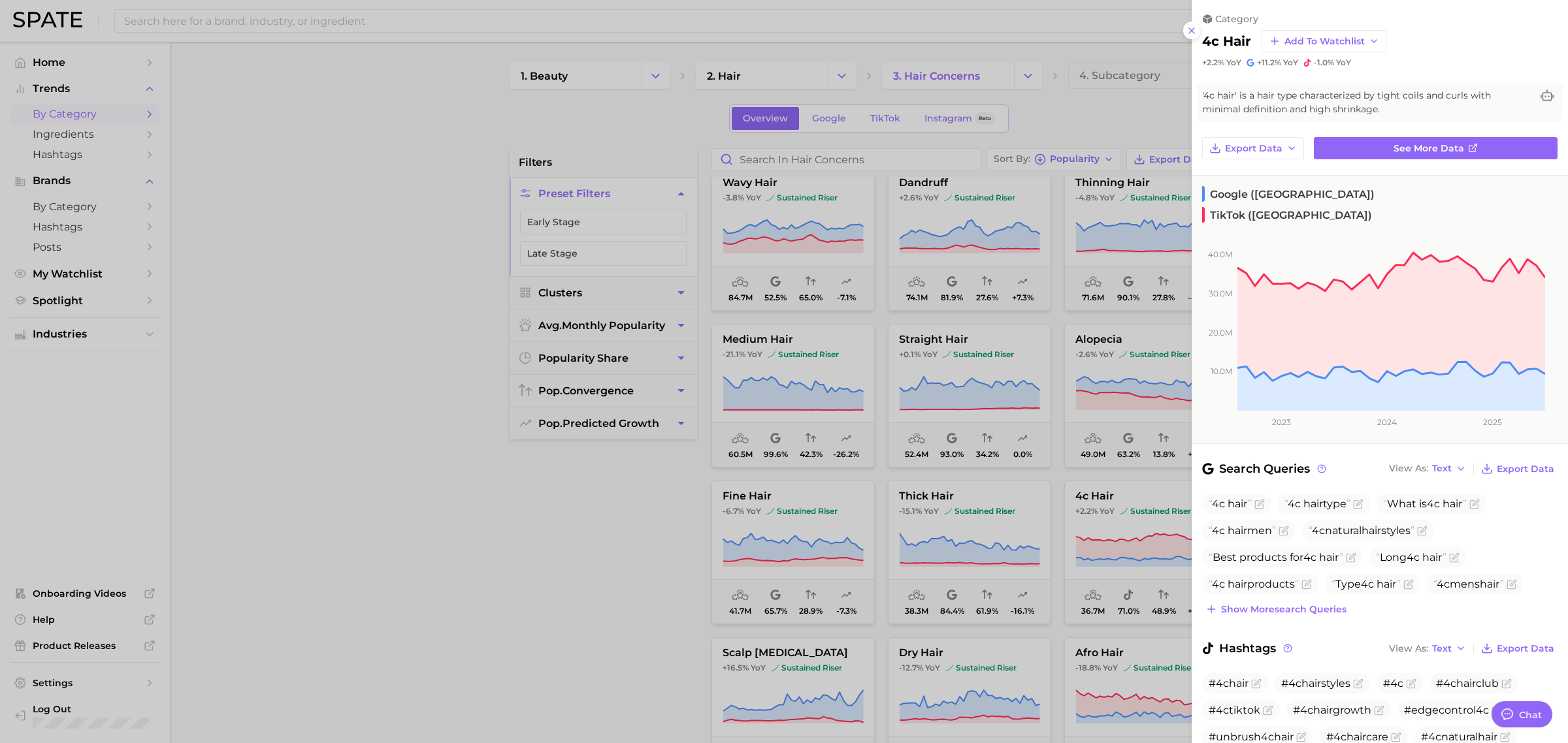
click at [1145, 99] on div at bounding box center [784, 371] width 1568 height 743
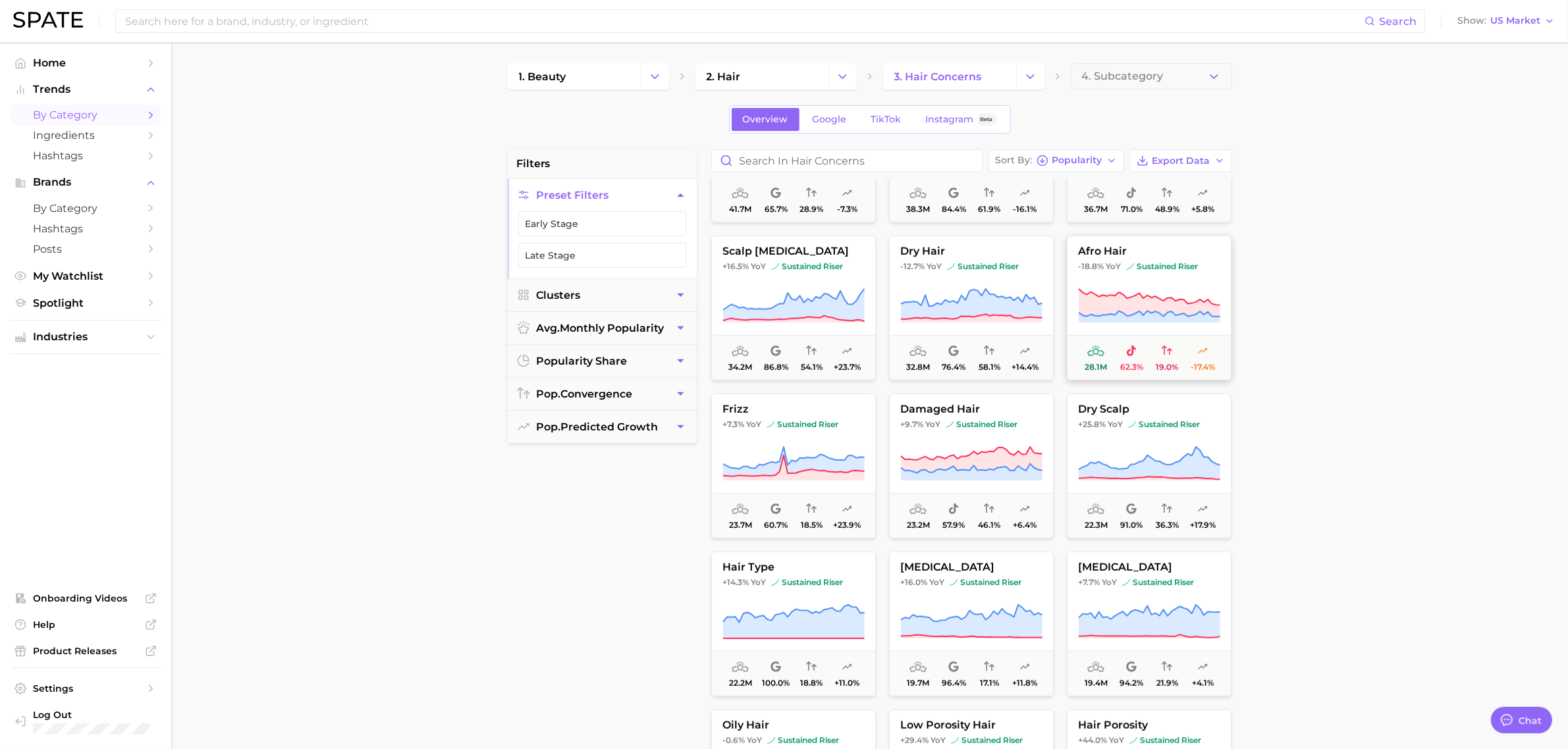
scroll to position [740, 0]
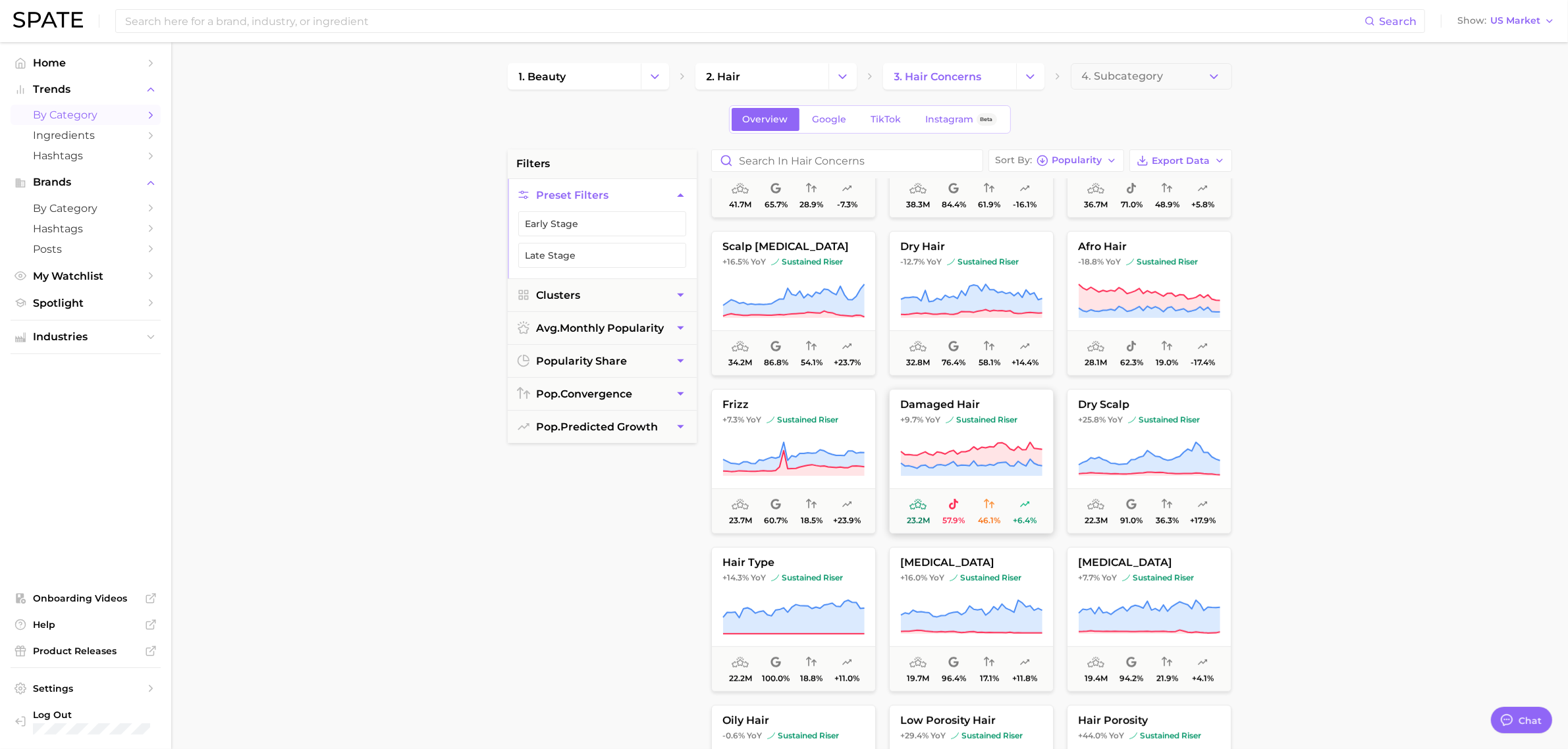
click at [958, 442] on icon at bounding box center [972, 459] width 142 height 37
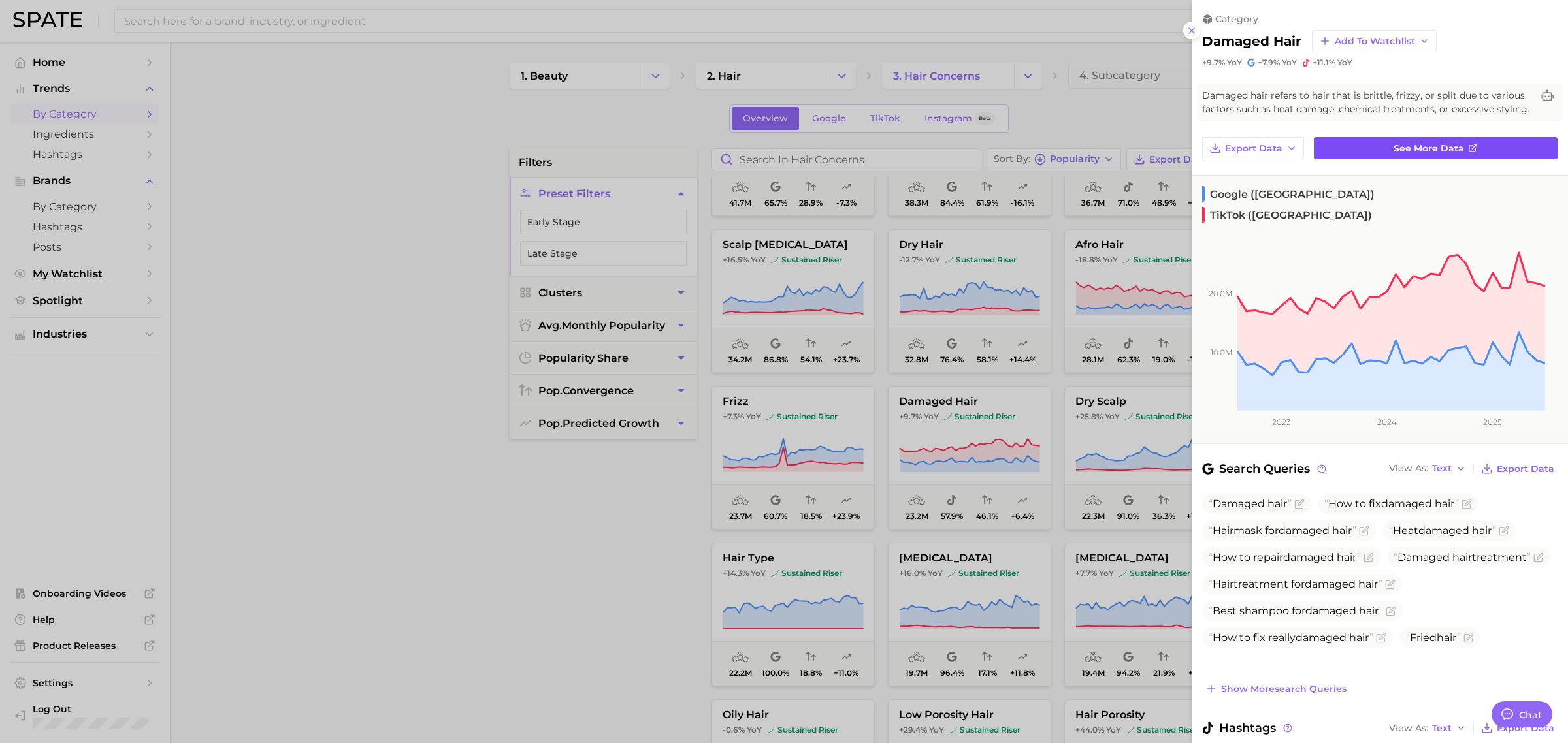
click at [1244, 160] on link "See more data" at bounding box center [1435, 148] width 243 height 22
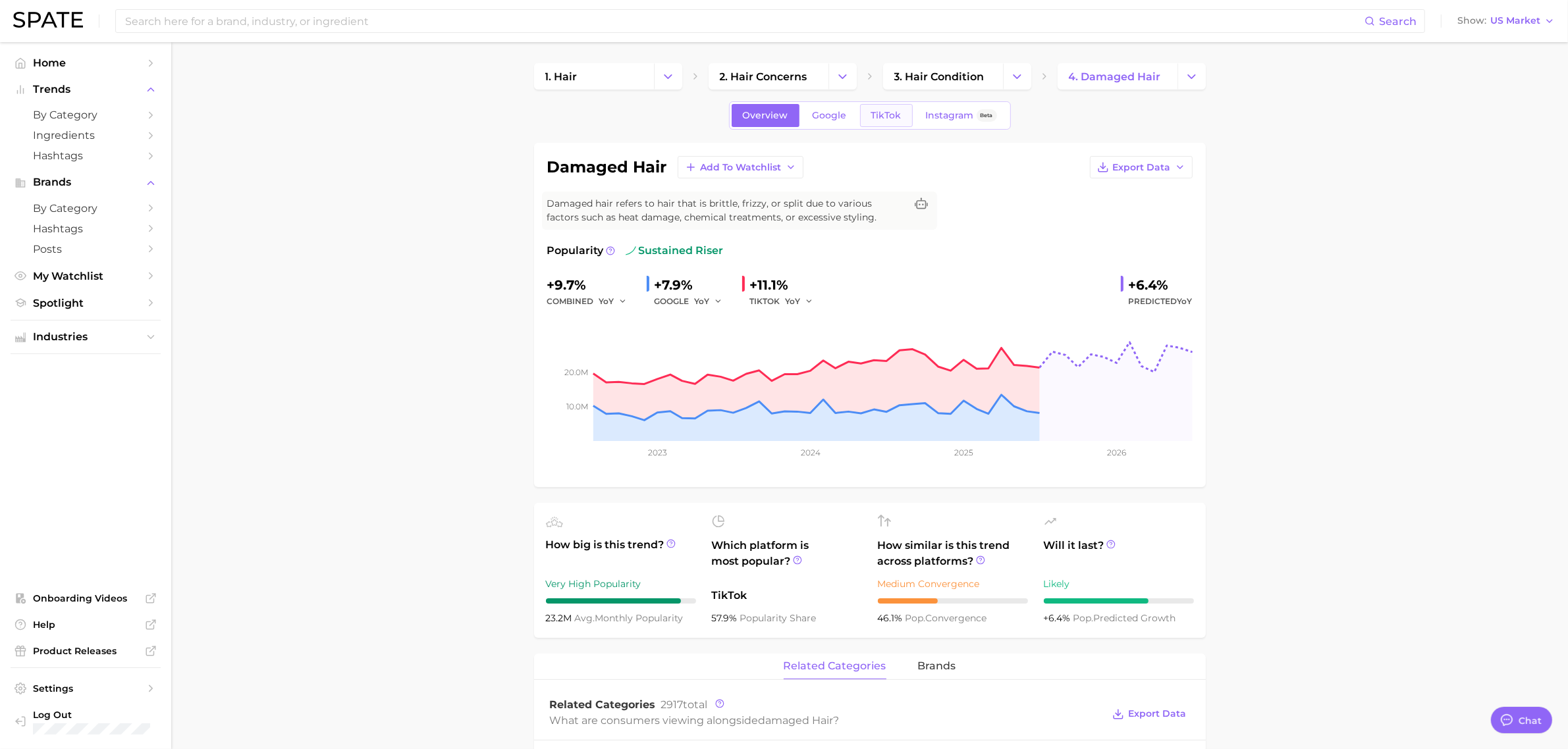
click at [892, 113] on span "TikTok" at bounding box center [886, 115] width 31 height 11
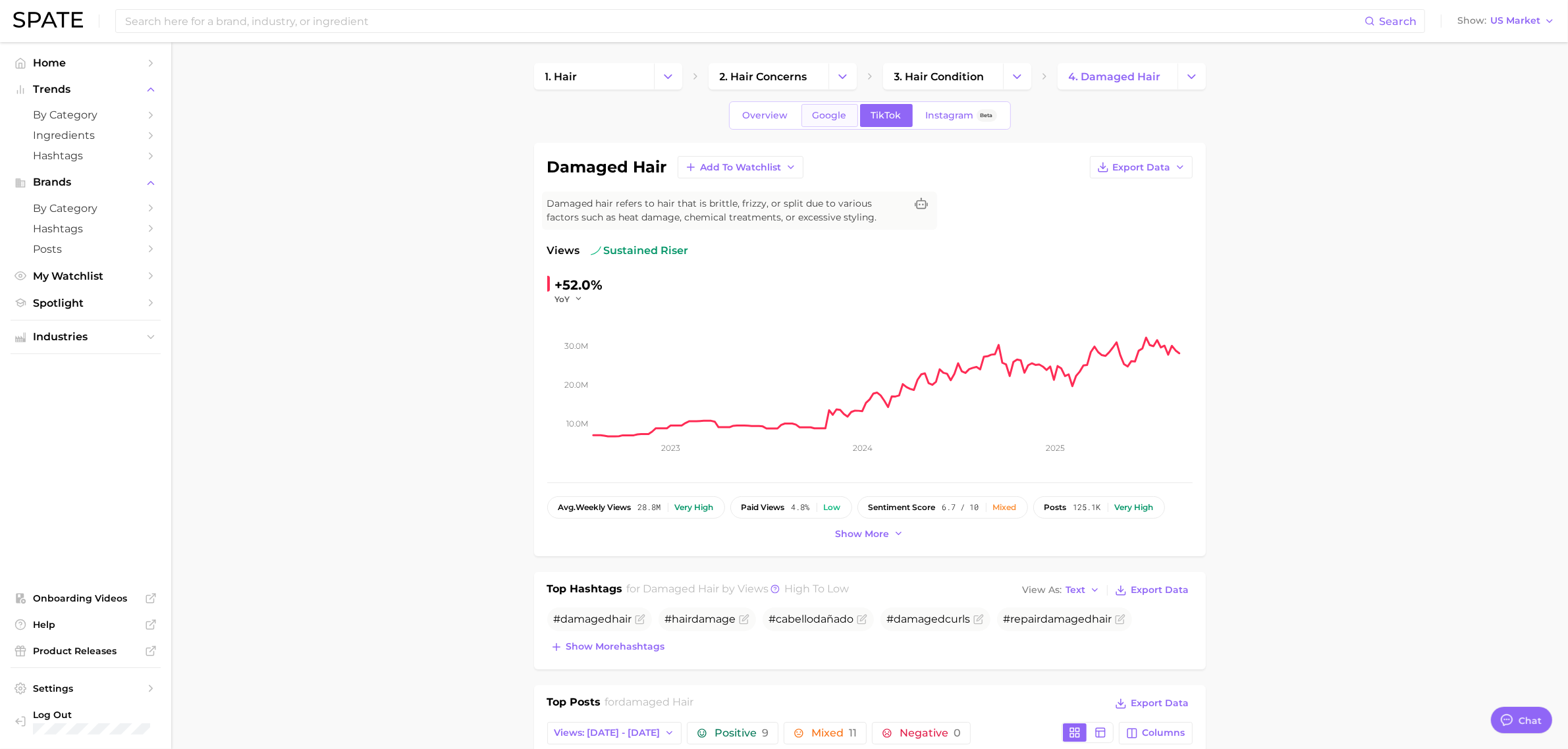
click at [822, 114] on span "Google" at bounding box center [830, 115] width 35 height 11
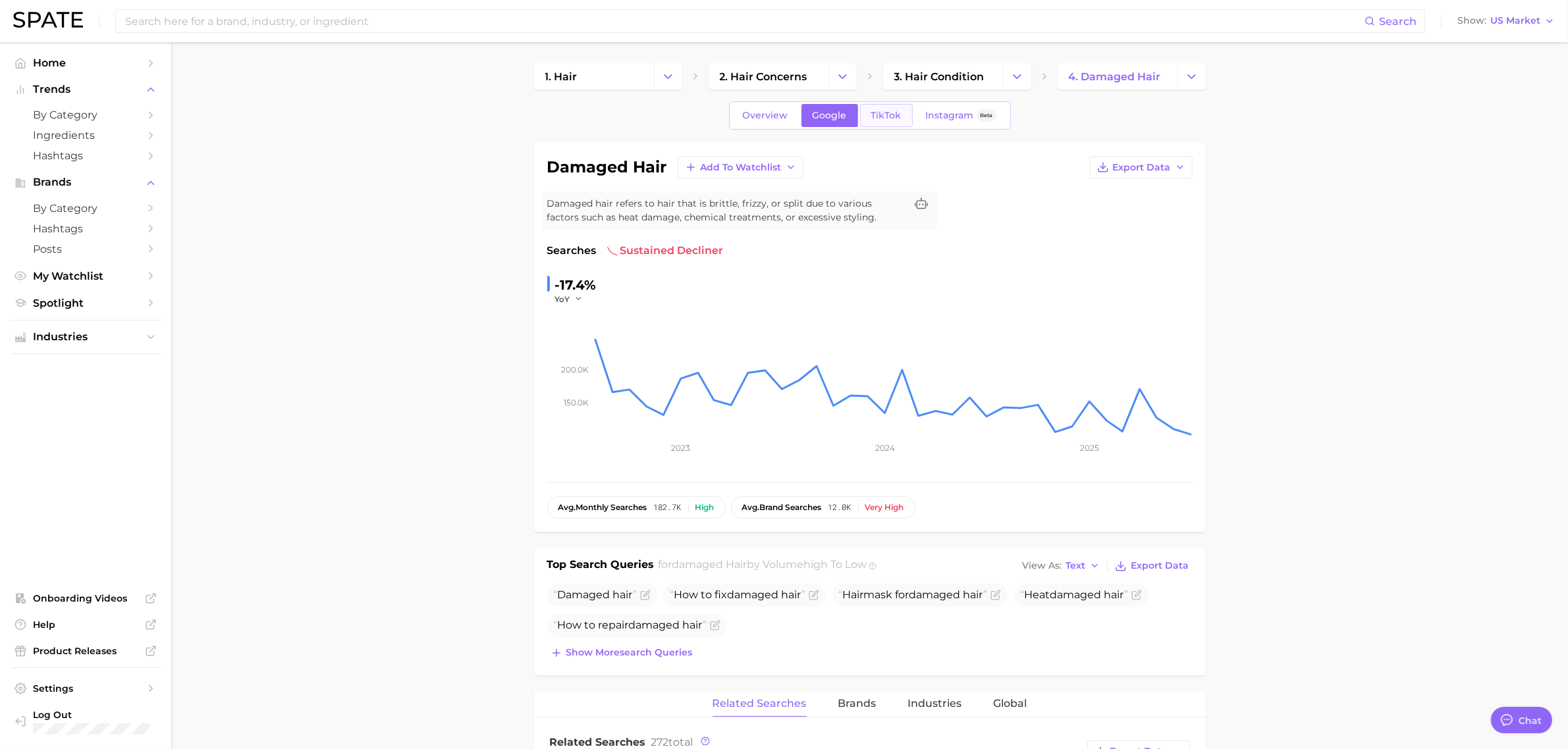
click at [877, 110] on span "TikTok" at bounding box center [886, 115] width 31 height 11
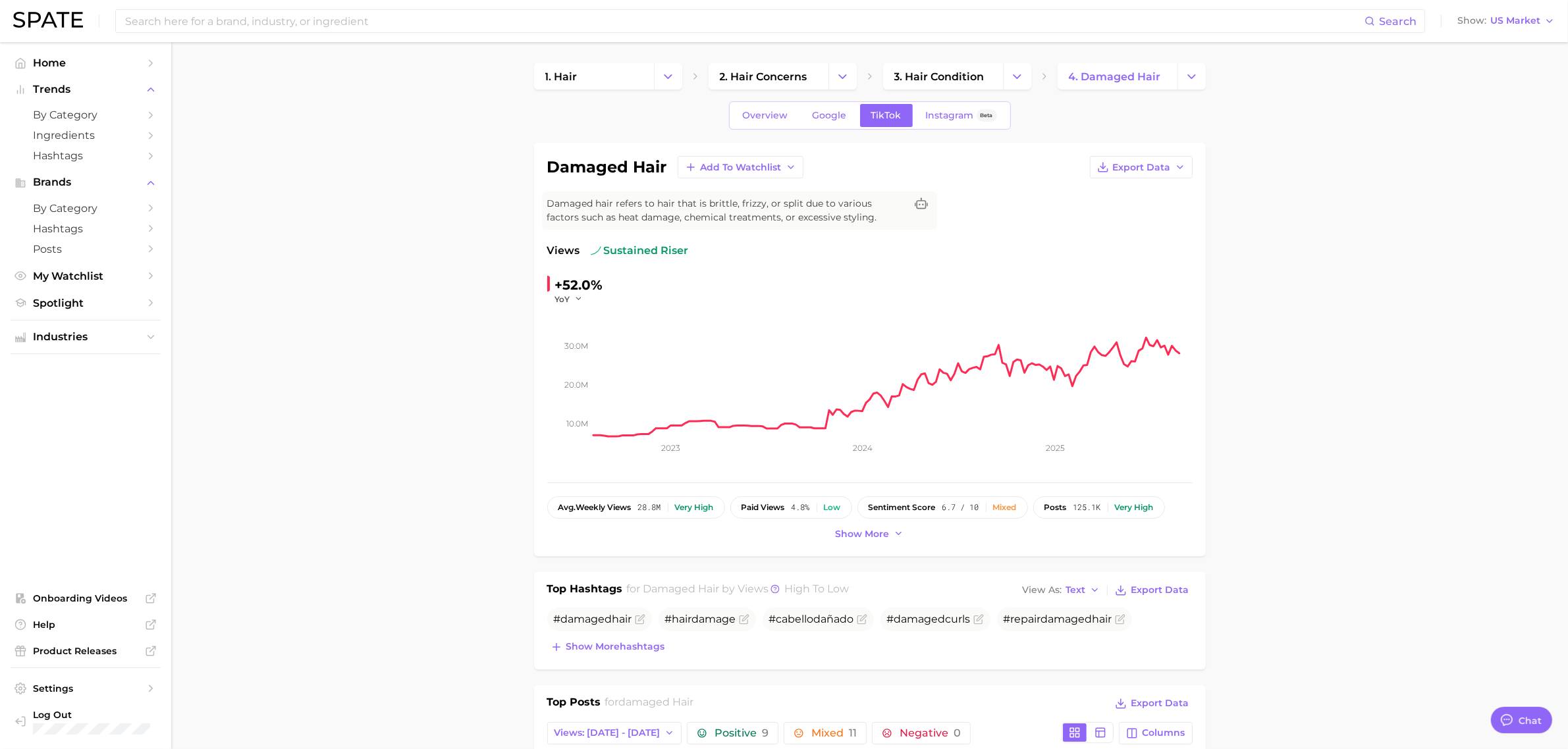
drag, startPoint x: 1418, startPoint y: 181, endPoint x: 1359, endPoint y: 116, distance: 87.8
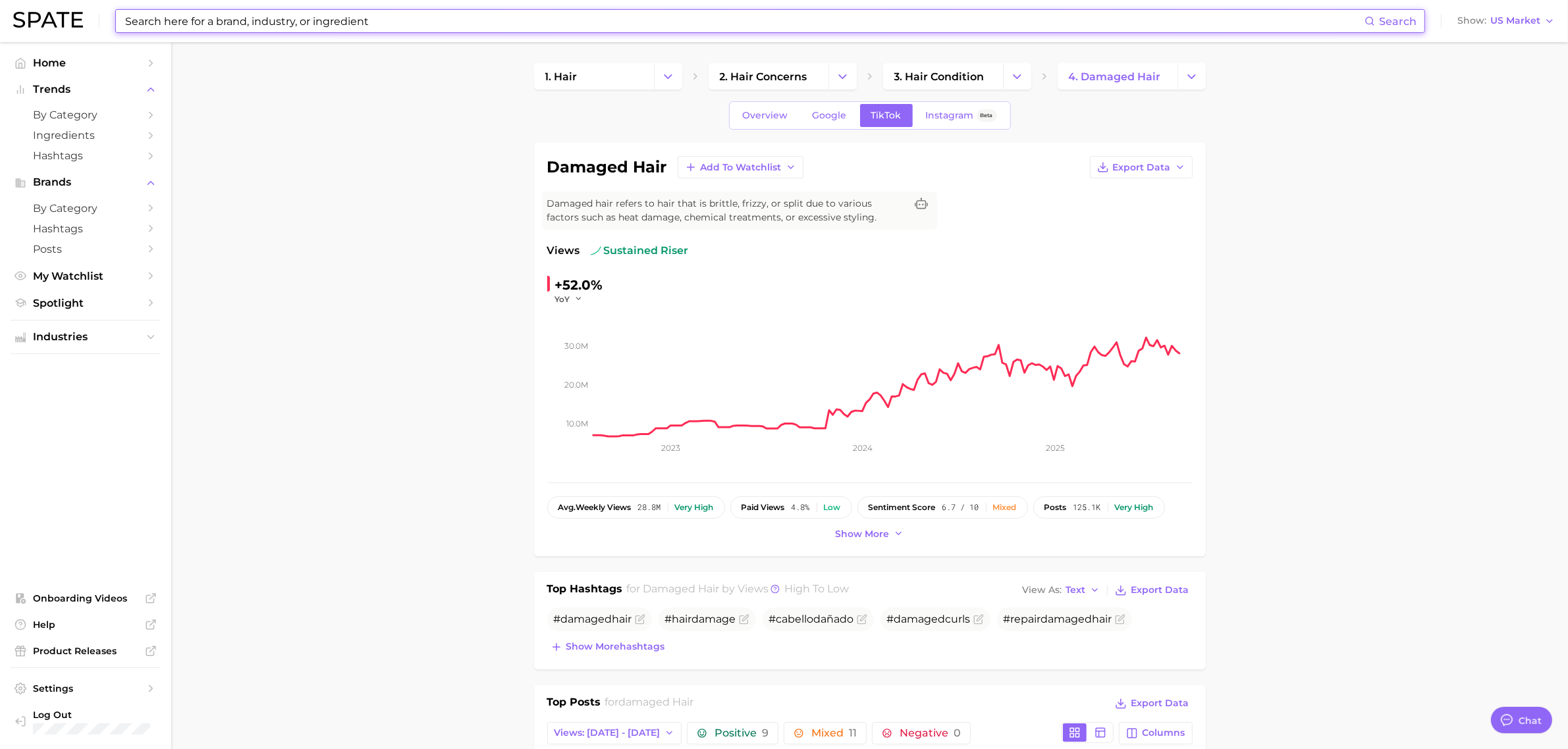
click at [614, 20] on input at bounding box center [744, 21] width 1241 height 23
type input "m"
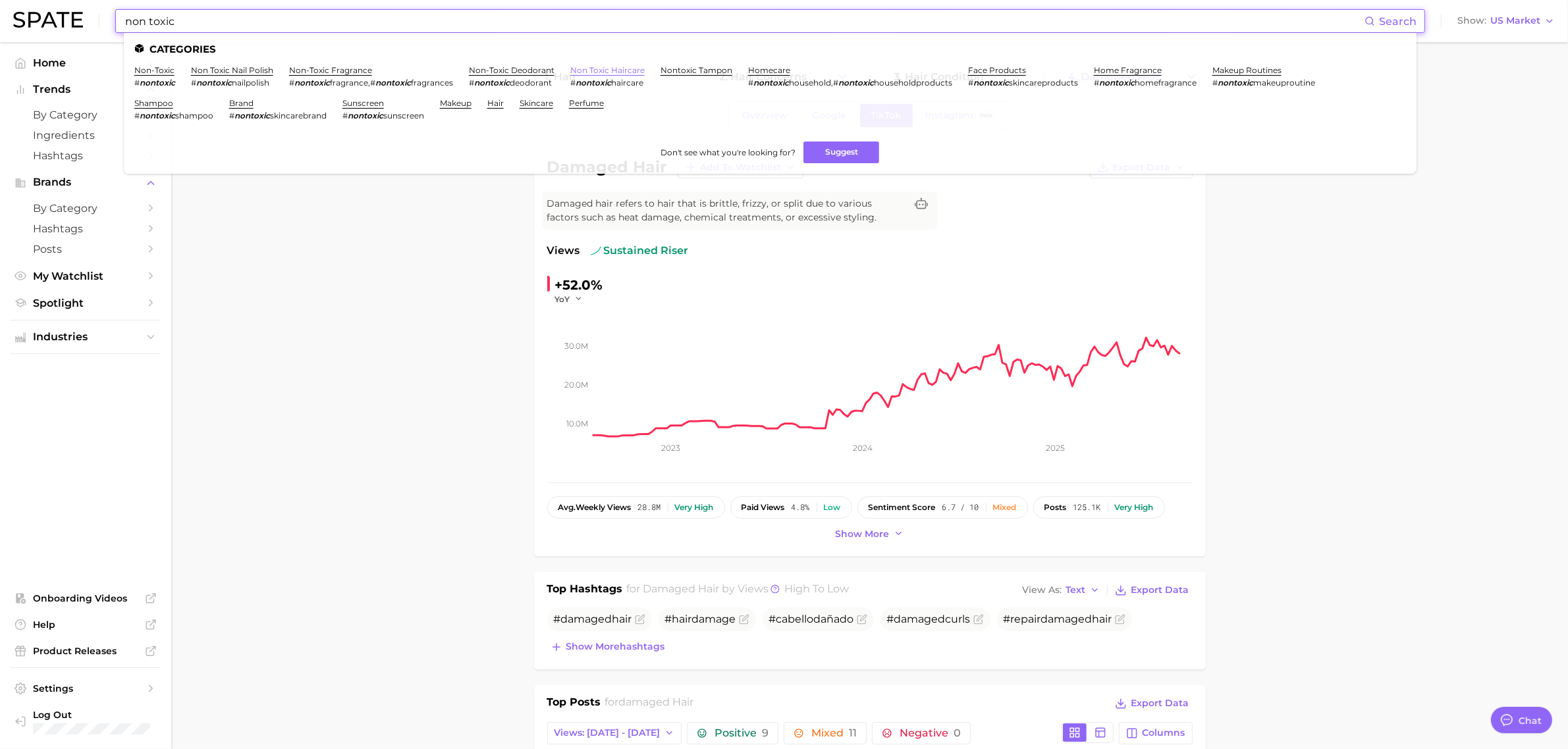
type input "non toxic"
click at [580, 67] on link "non toxic haircare" at bounding box center [608, 70] width 74 height 10
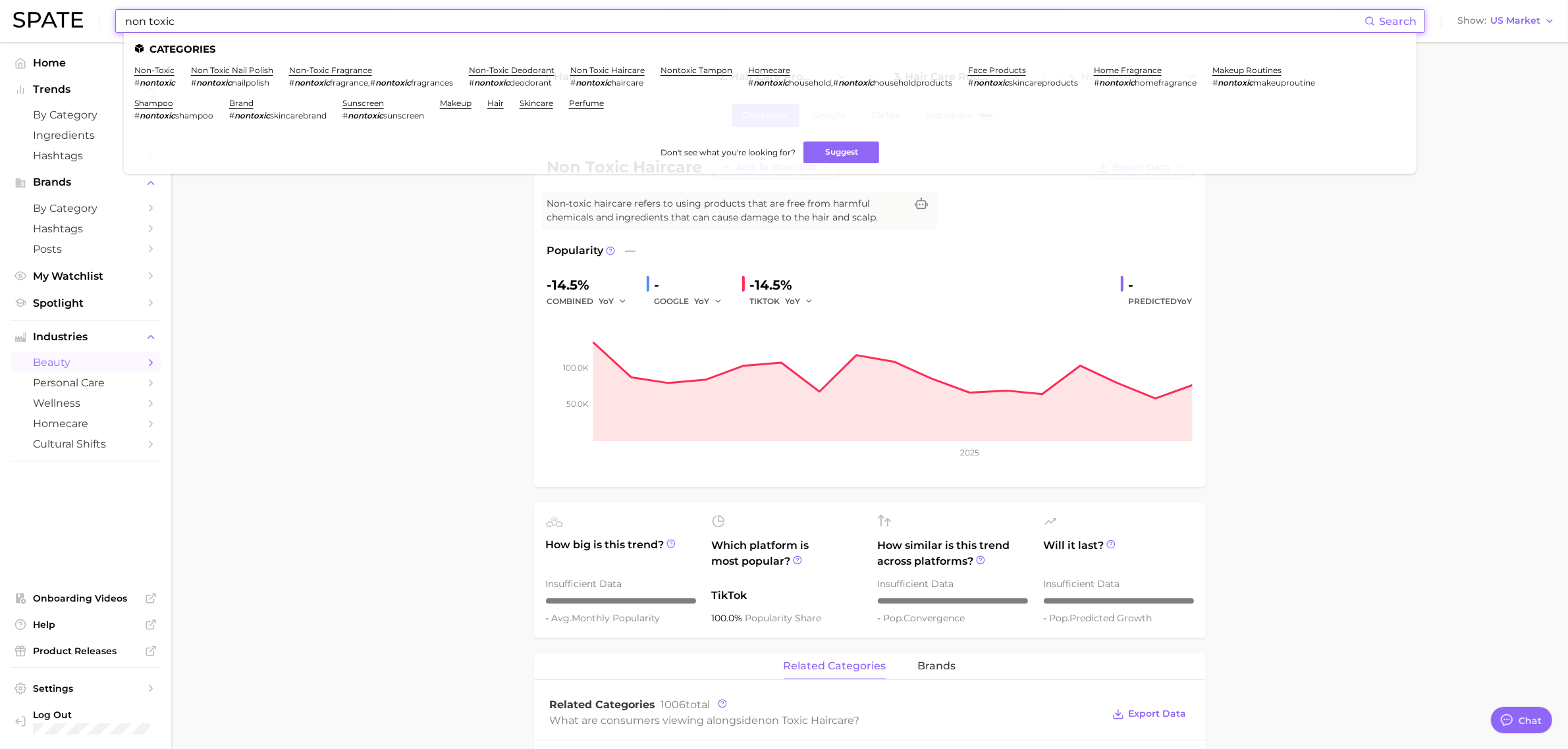
click at [167, 24] on input "non toxic" at bounding box center [744, 21] width 1241 height 23
click at [185, 25] on input "non toxic" at bounding box center [744, 21] width 1241 height 23
click at [159, 70] on link "non-toxic" at bounding box center [154, 70] width 40 height 10
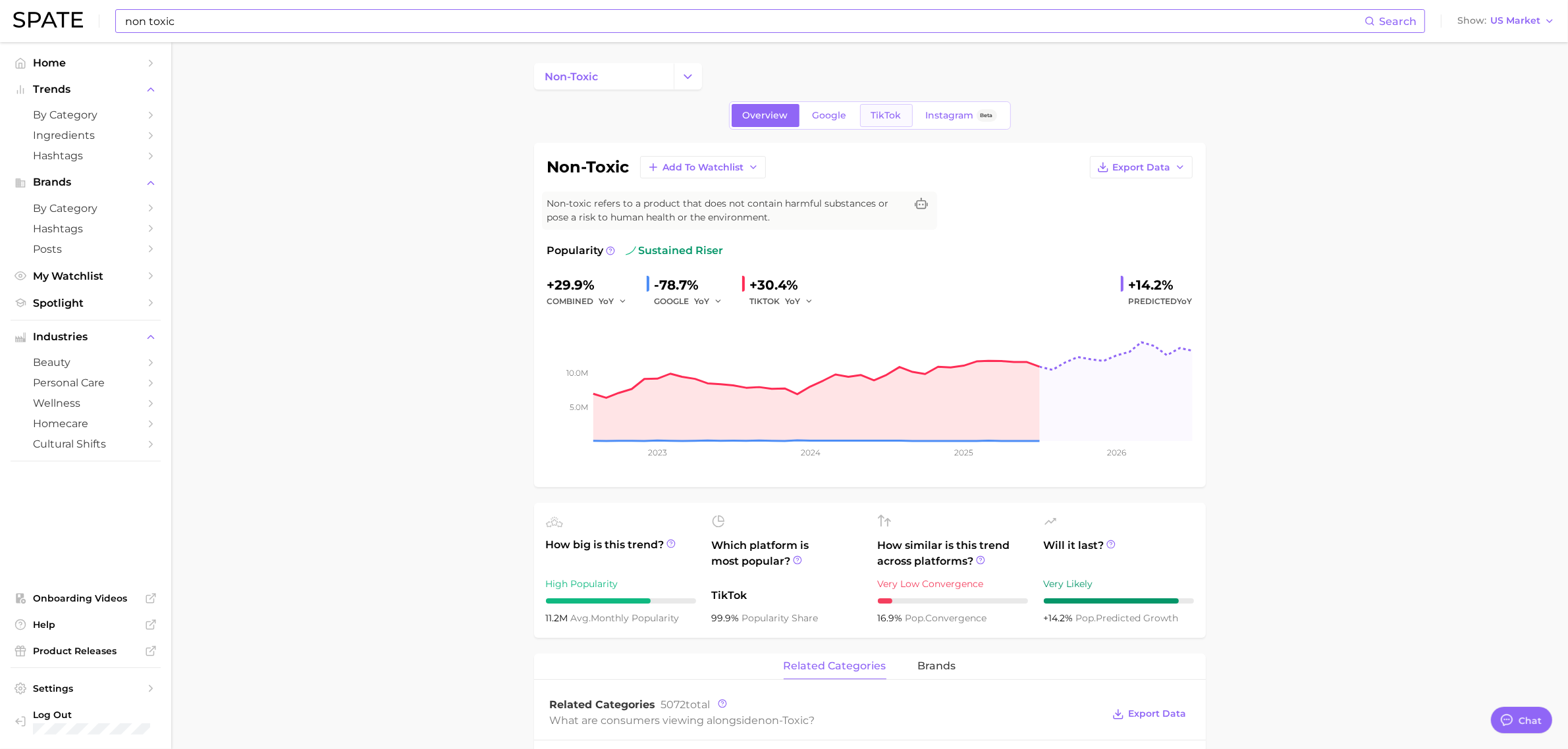
click at [871, 112] on span "TikTok" at bounding box center [886, 115] width 31 height 11
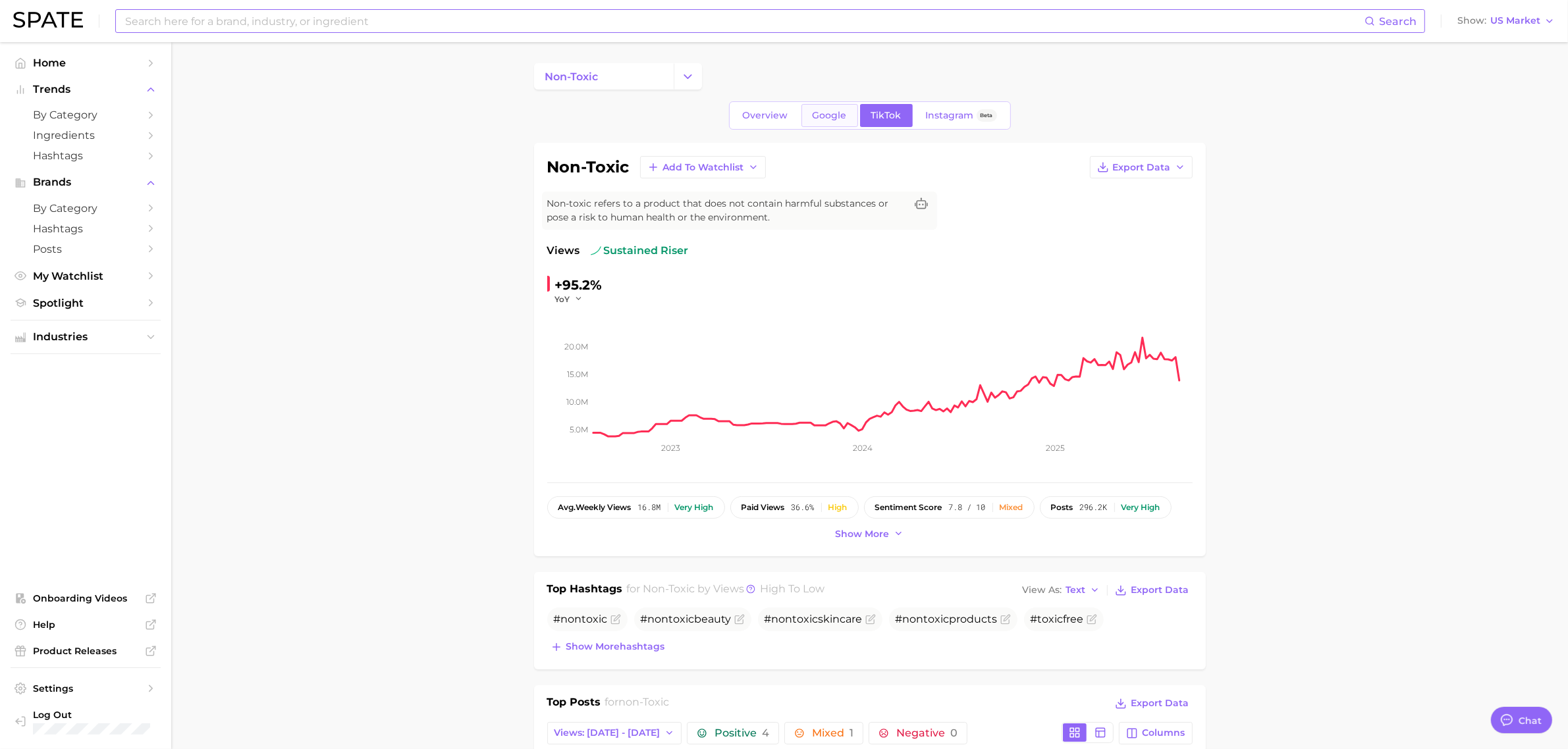
click at [841, 116] on span "Google" at bounding box center [830, 115] width 35 height 11
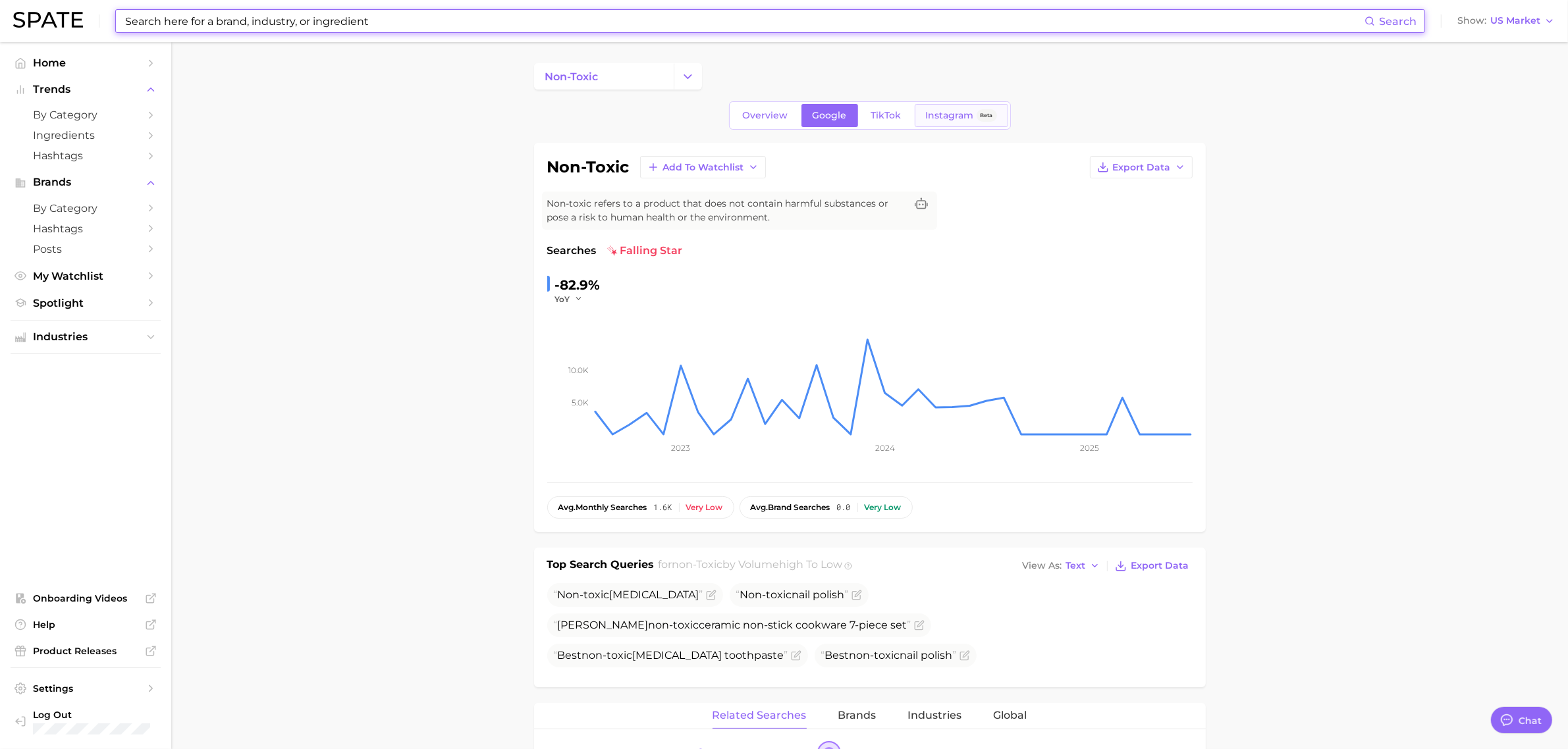
click at [916, 120] on link "Instagram Beta" at bounding box center [962, 115] width 94 height 23
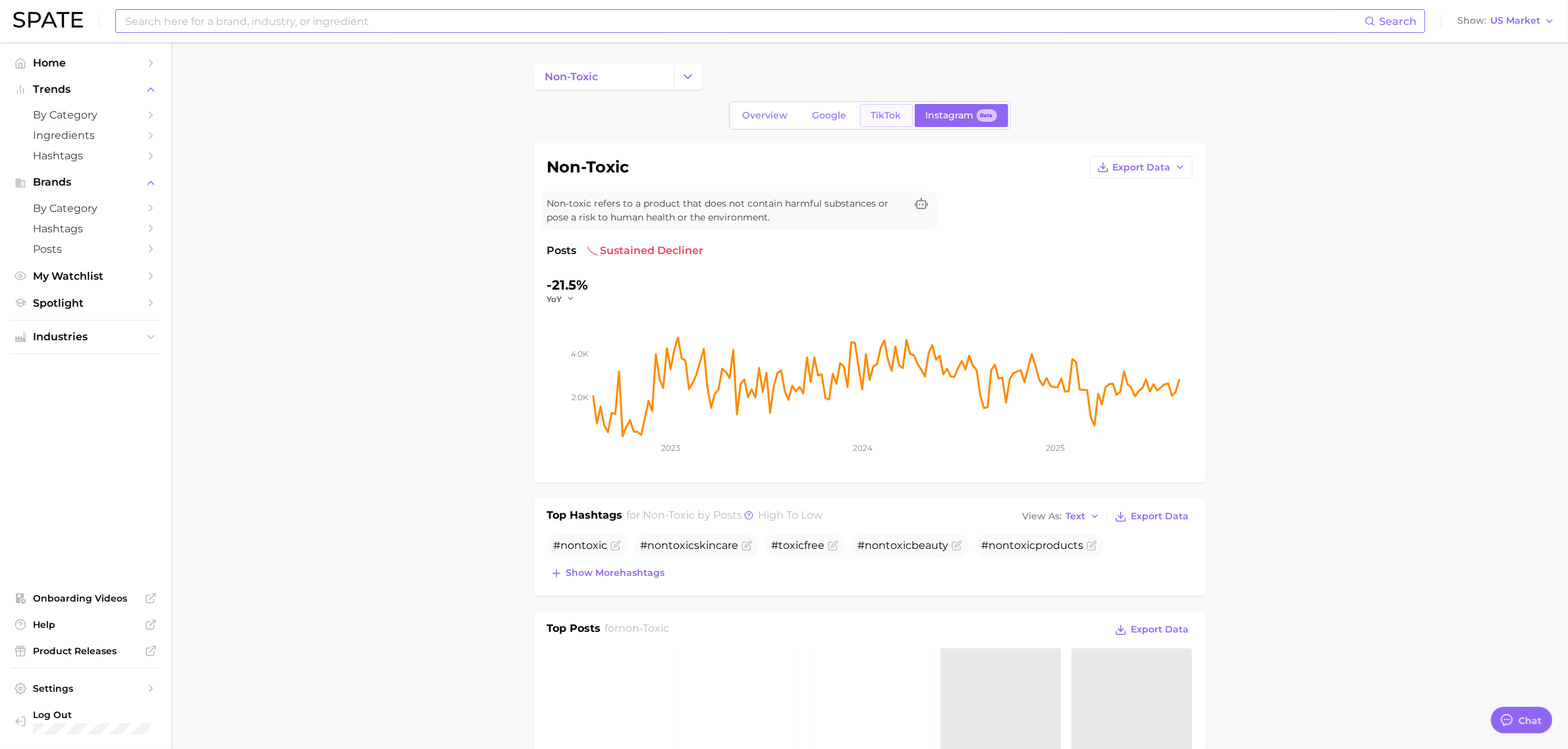
click at [880, 120] on span "TikTok" at bounding box center [886, 115] width 31 height 11
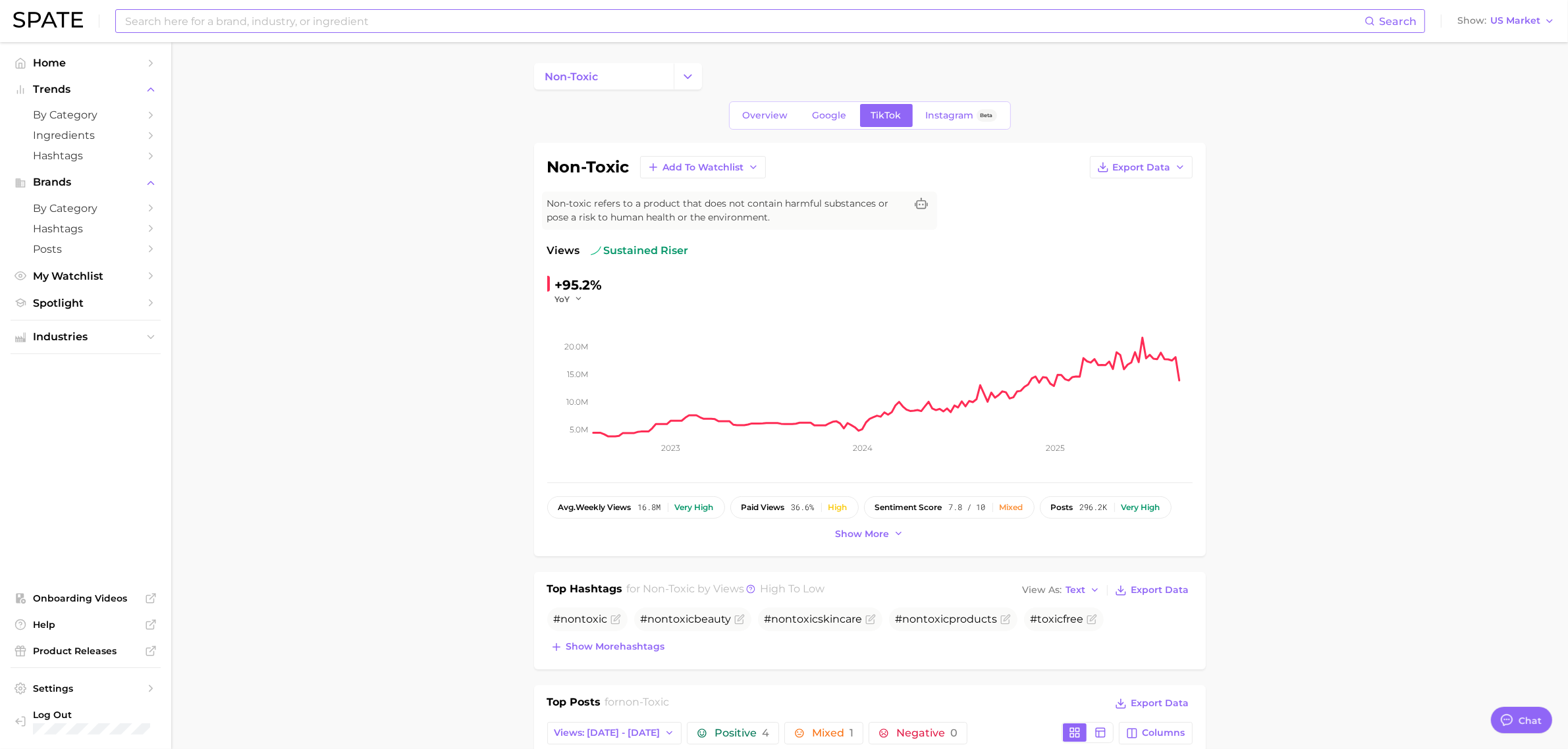
click at [584, 23] on input at bounding box center [744, 21] width 1241 height 23
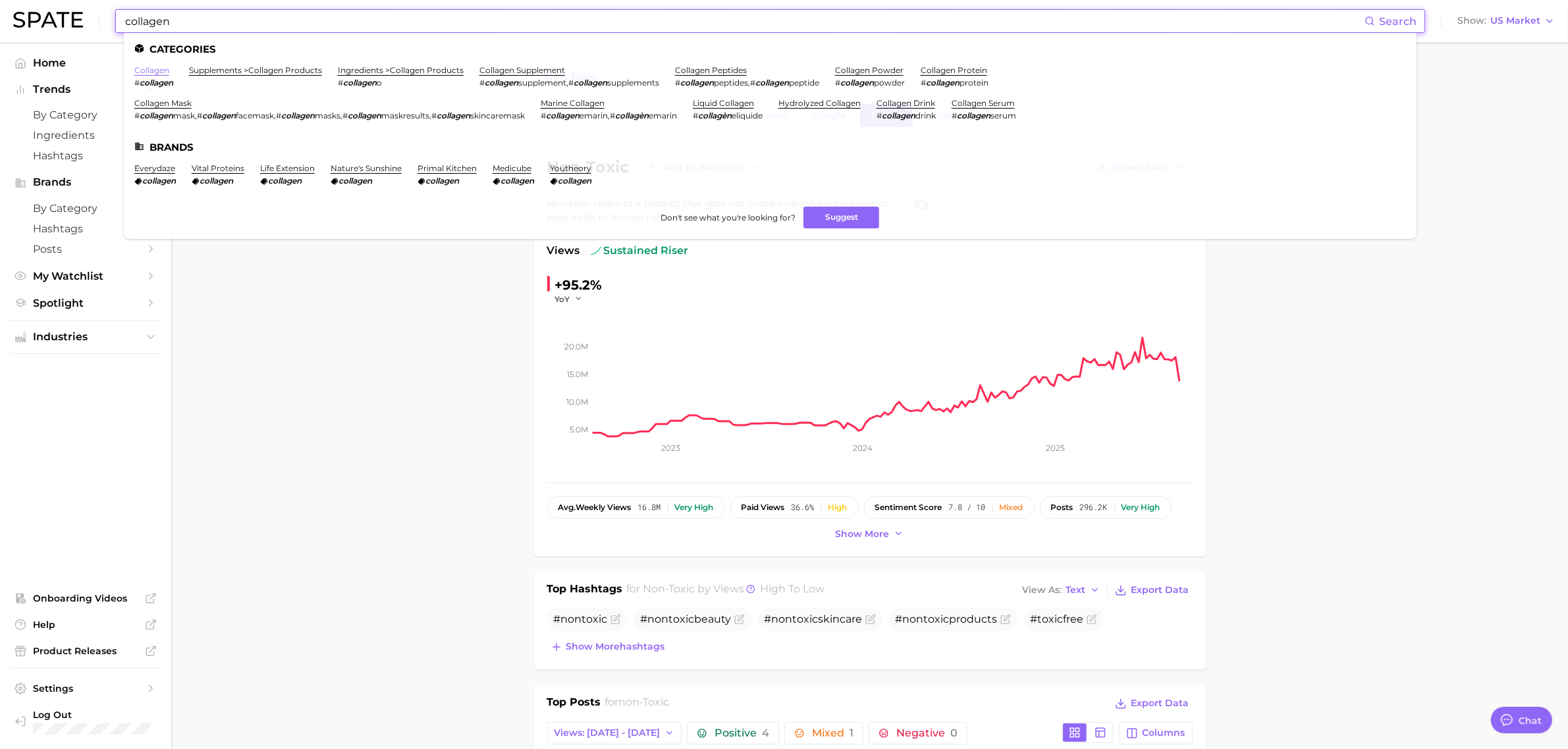
type input "collagen"
click at [154, 66] on link "collagen" at bounding box center [152, 70] width 35 height 10
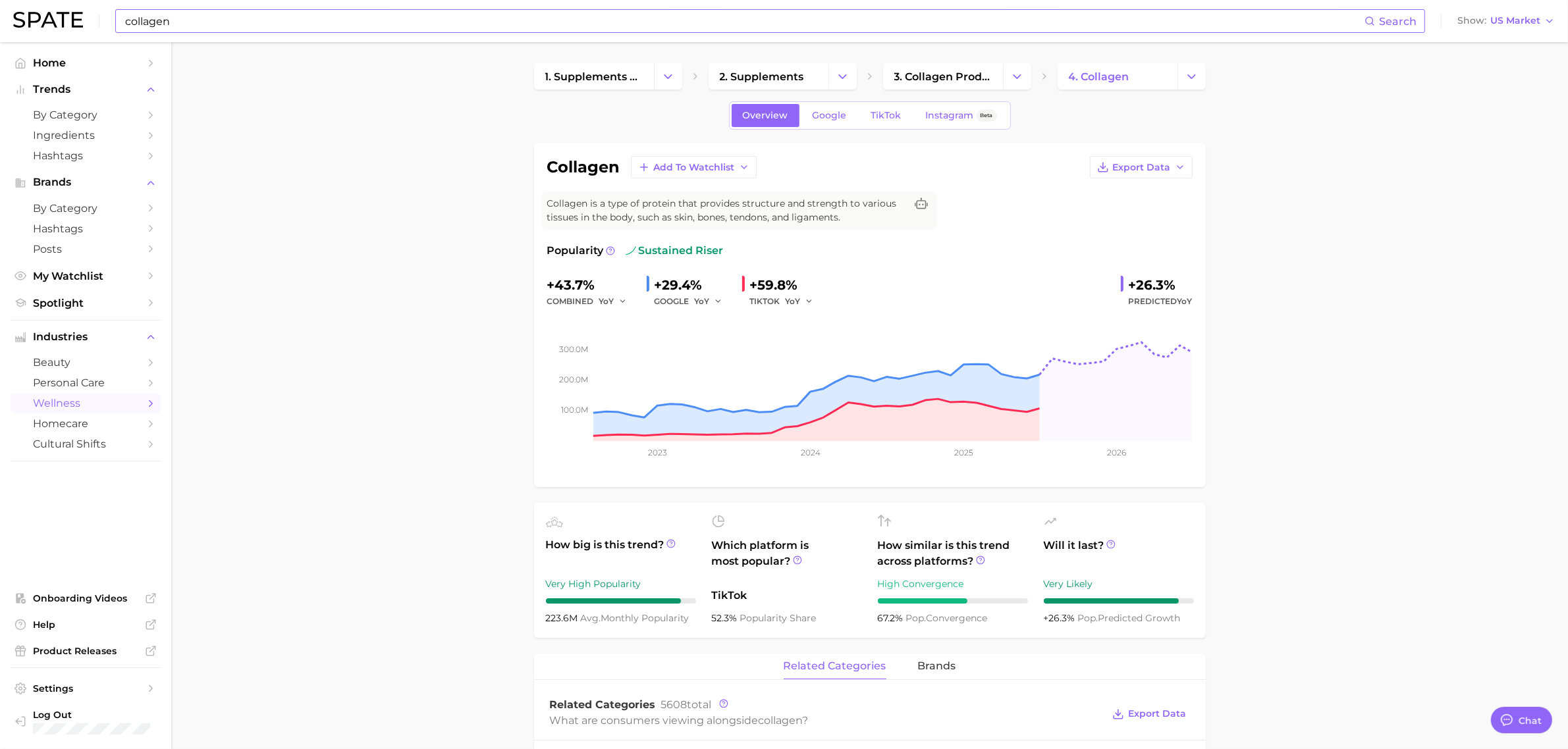
click at [195, 17] on input "collagen" at bounding box center [744, 21] width 1241 height 23
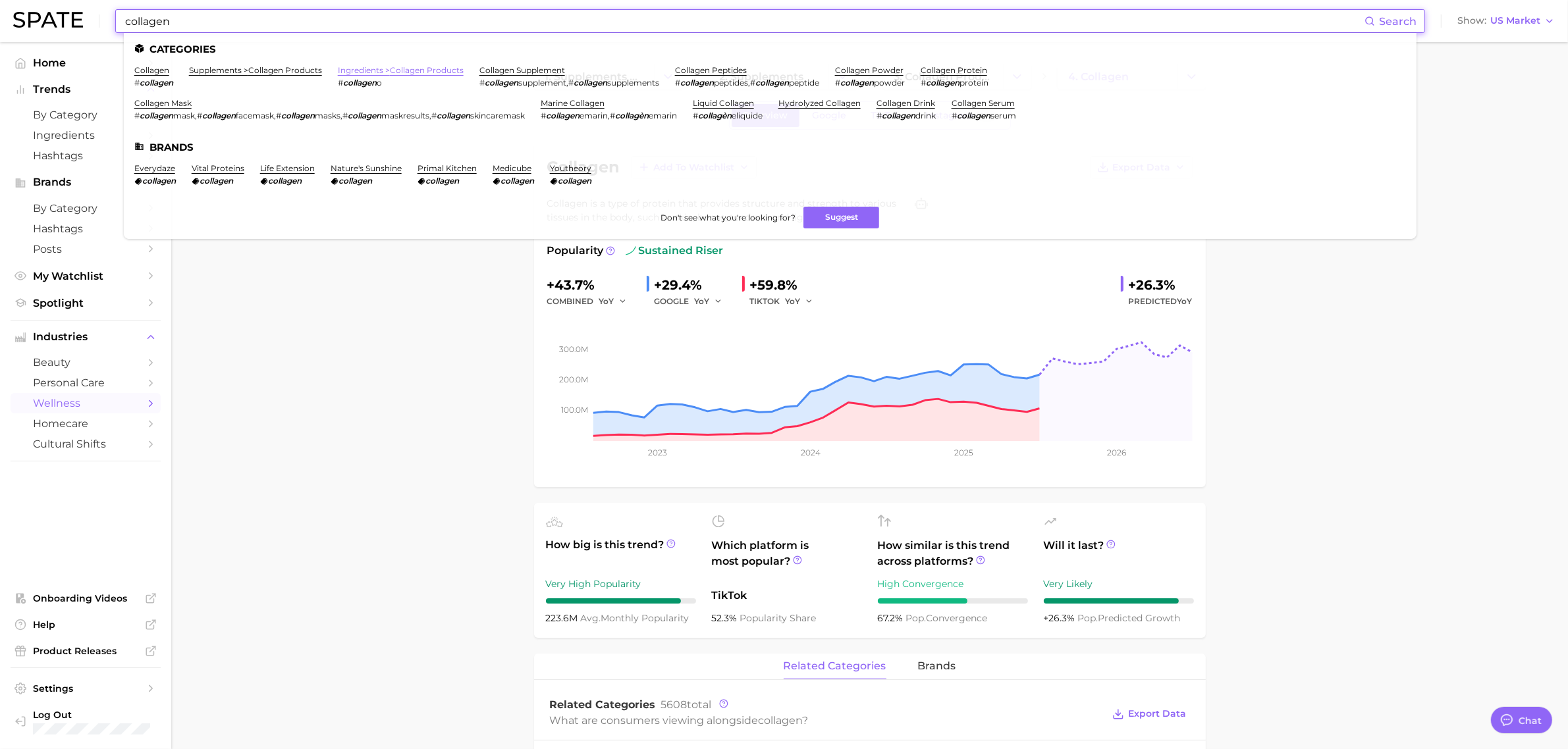
click at [433, 66] on link "ingredients > collagen products" at bounding box center [400, 70] width 126 height 10
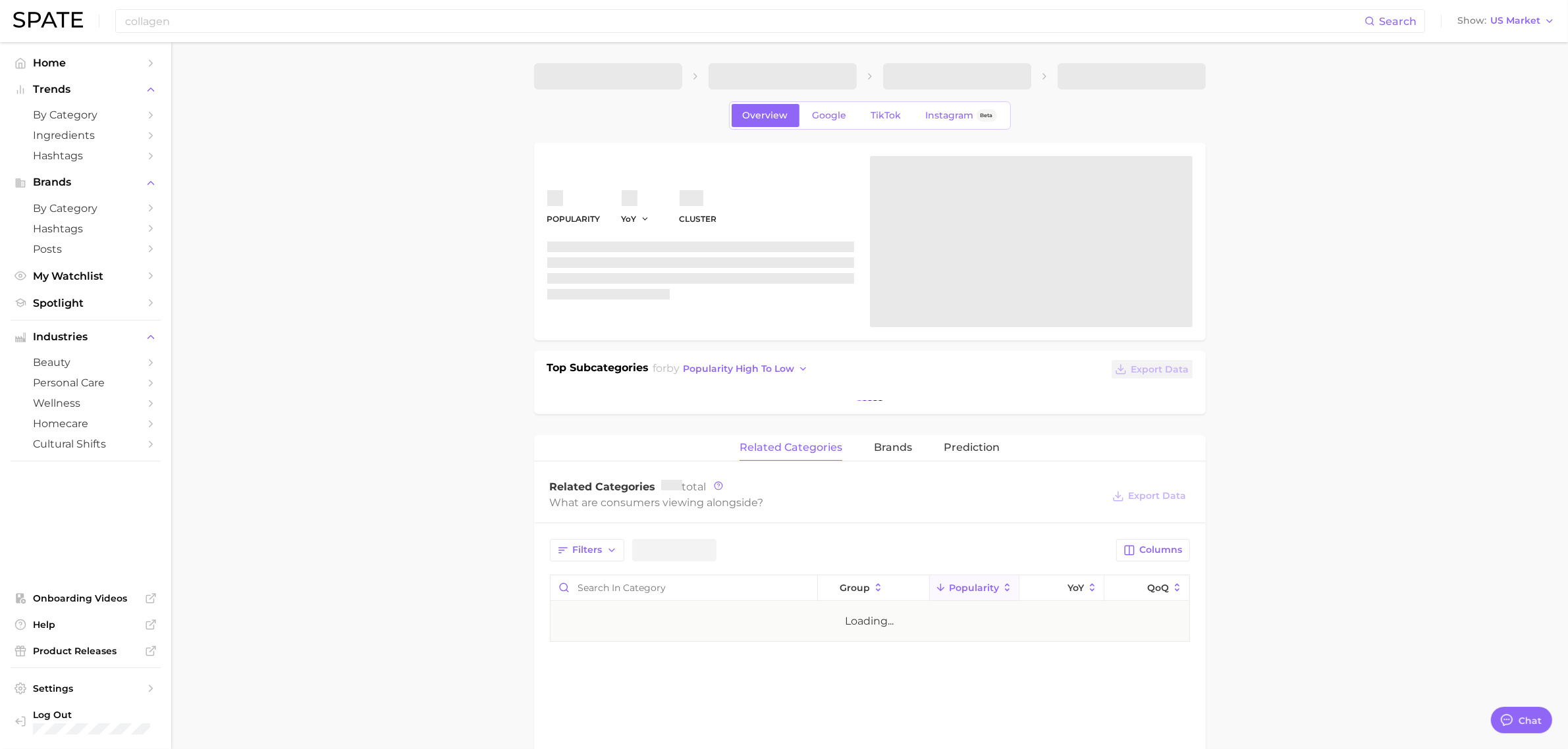
type textarea "x"
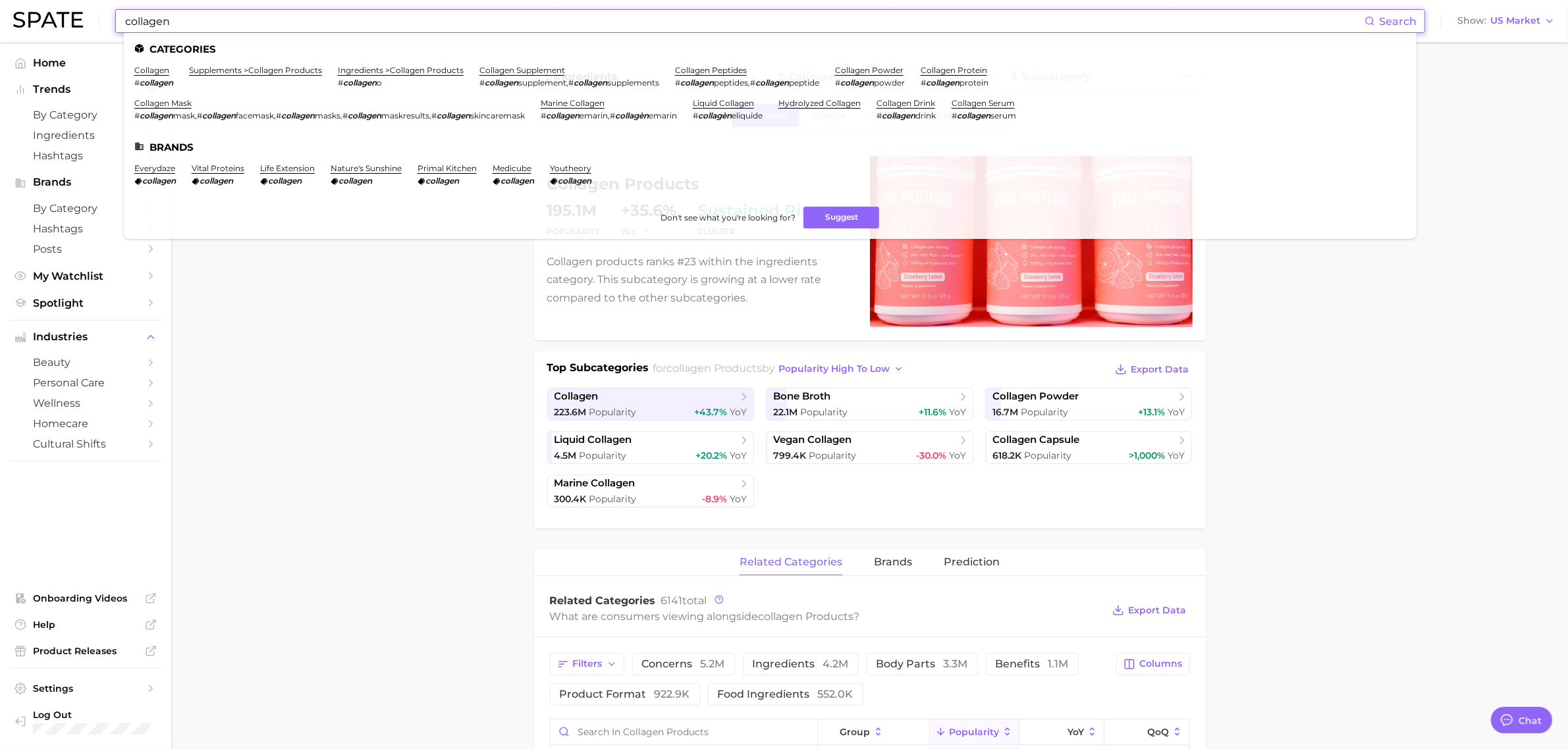
click at [214, 21] on input "collagen" at bounding box center [744, 21] width 1241 height 23
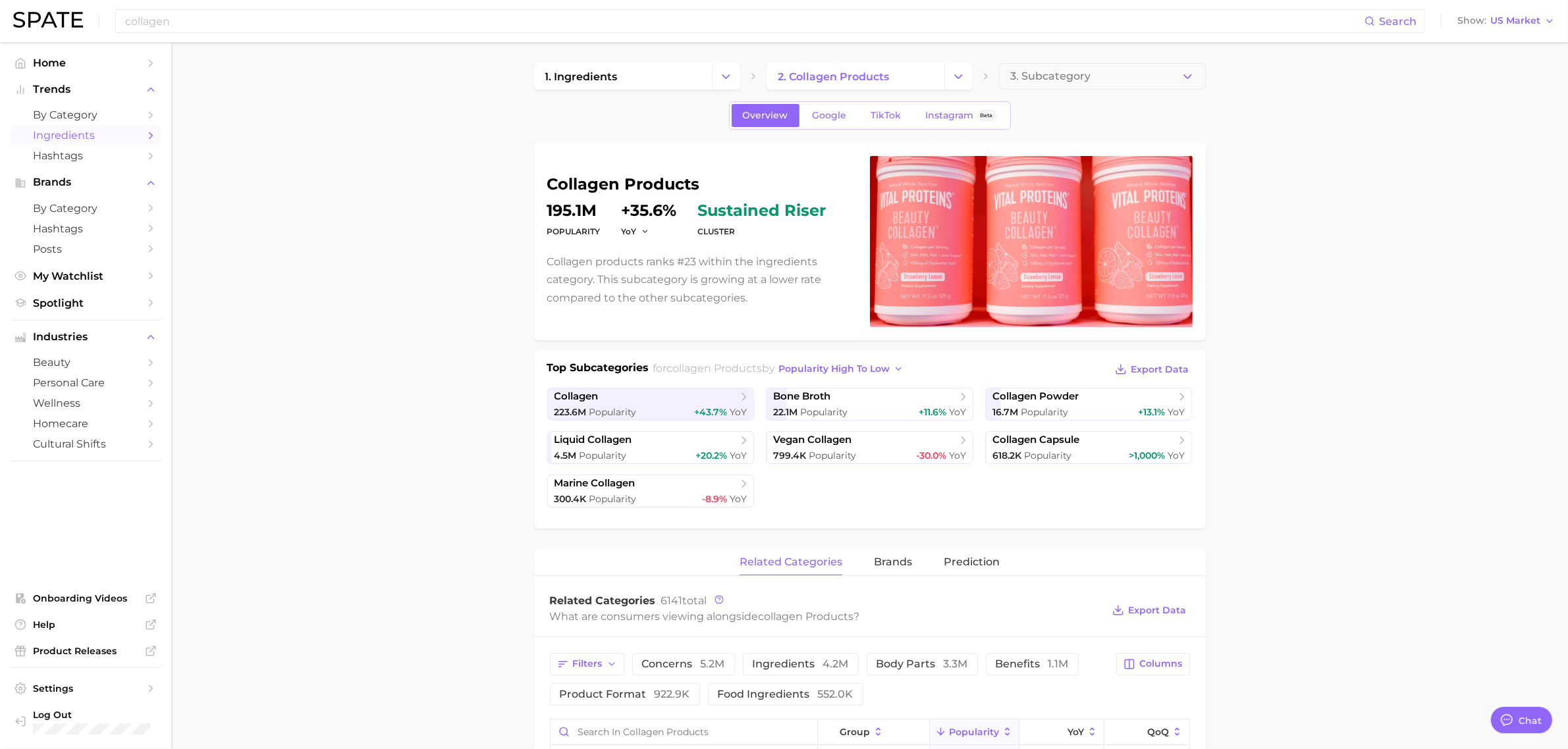
click at [69, 132] on span "Ingredients" at bounding box center [86, 135] width 105 height 13
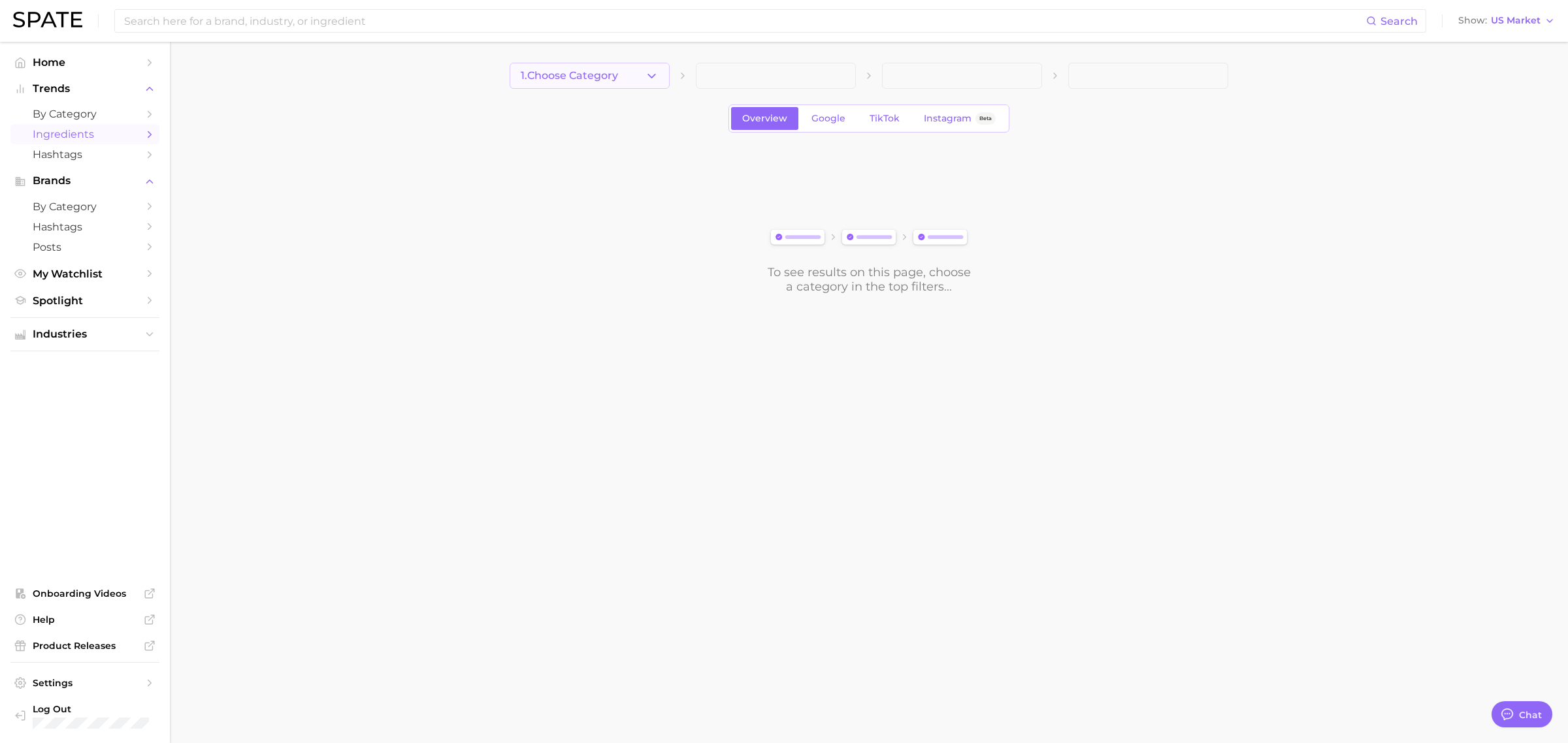
click at [626, 79] on button "1. Choose Category" at bounding box center [590, 76] width 160 height 26
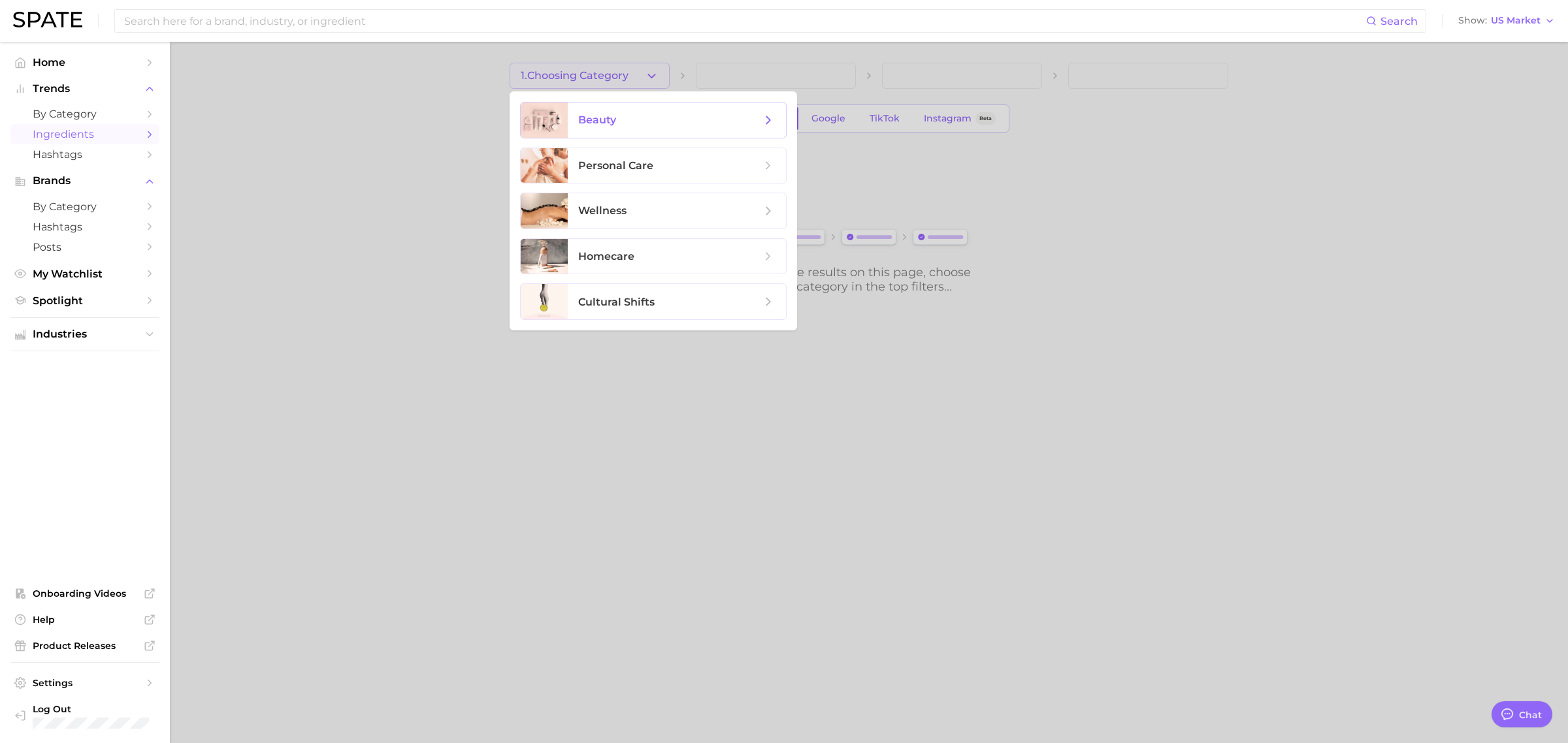
click at [655, 128] on span "beauty" at bounding box center [677, 120] width 218 height 35
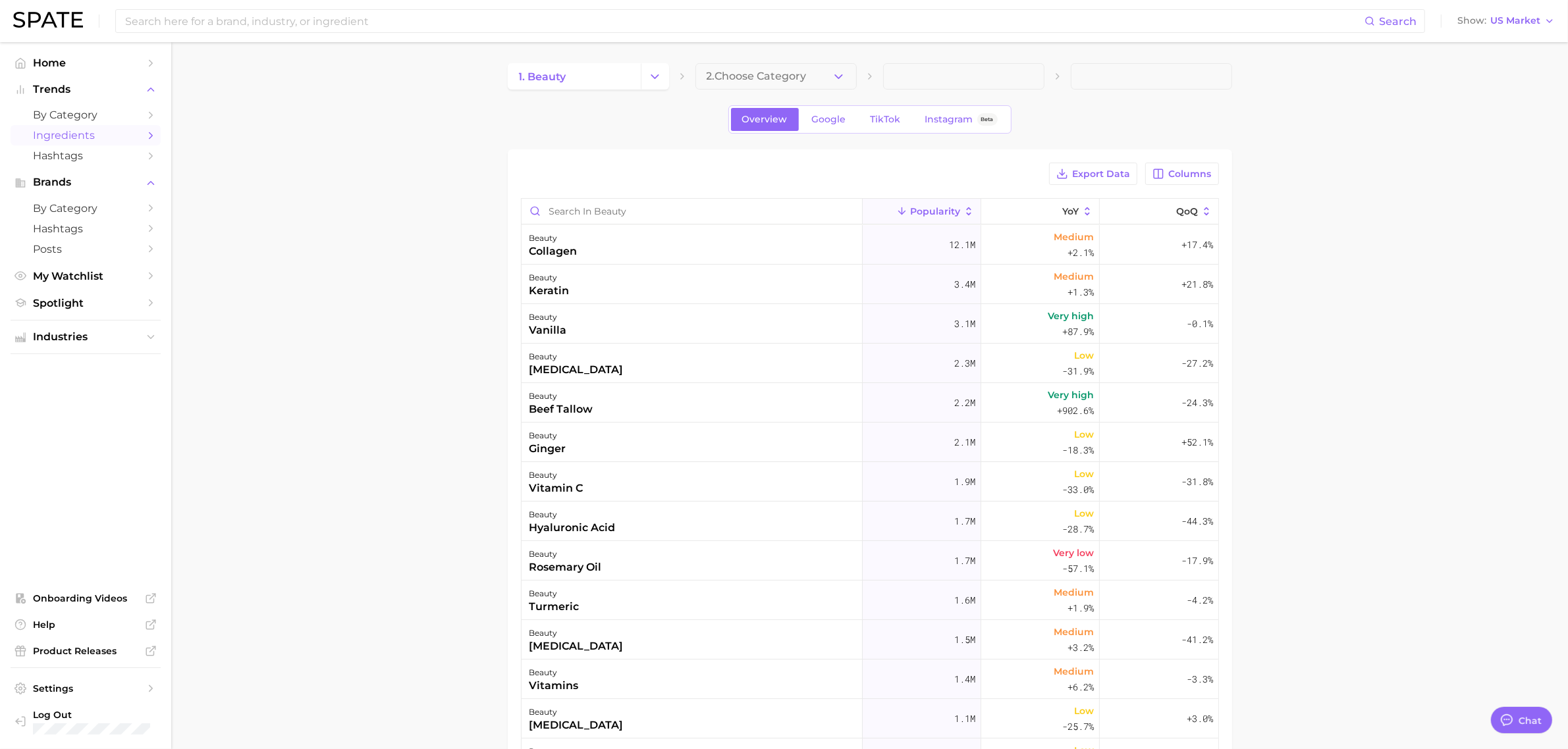
click at [803, 72] on span "2. Choose Category" at bounding box center [757, 76] width 100 height 12
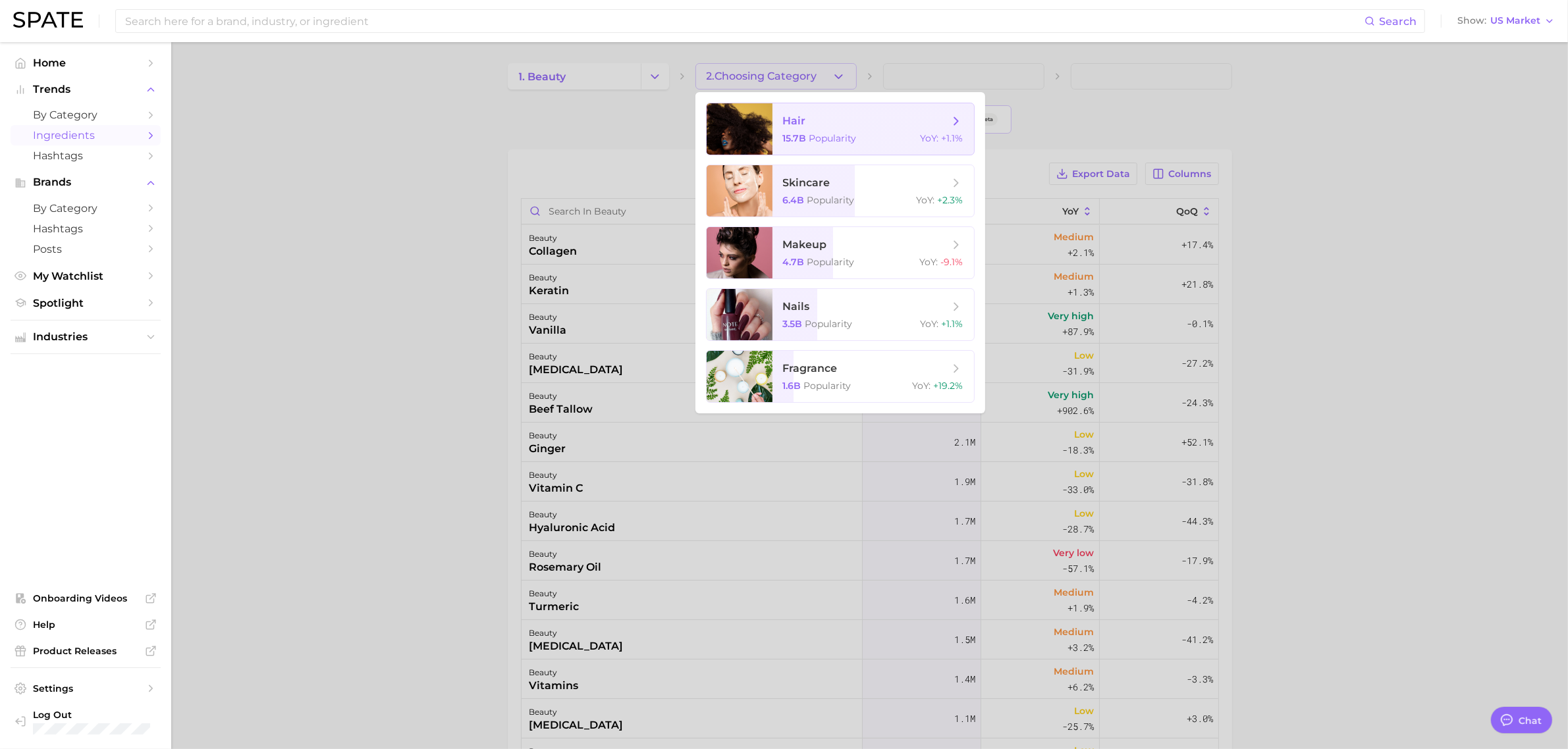
click at [802, 133] on span "15.7b" at bounding box center [795, 138] width 24 height 12
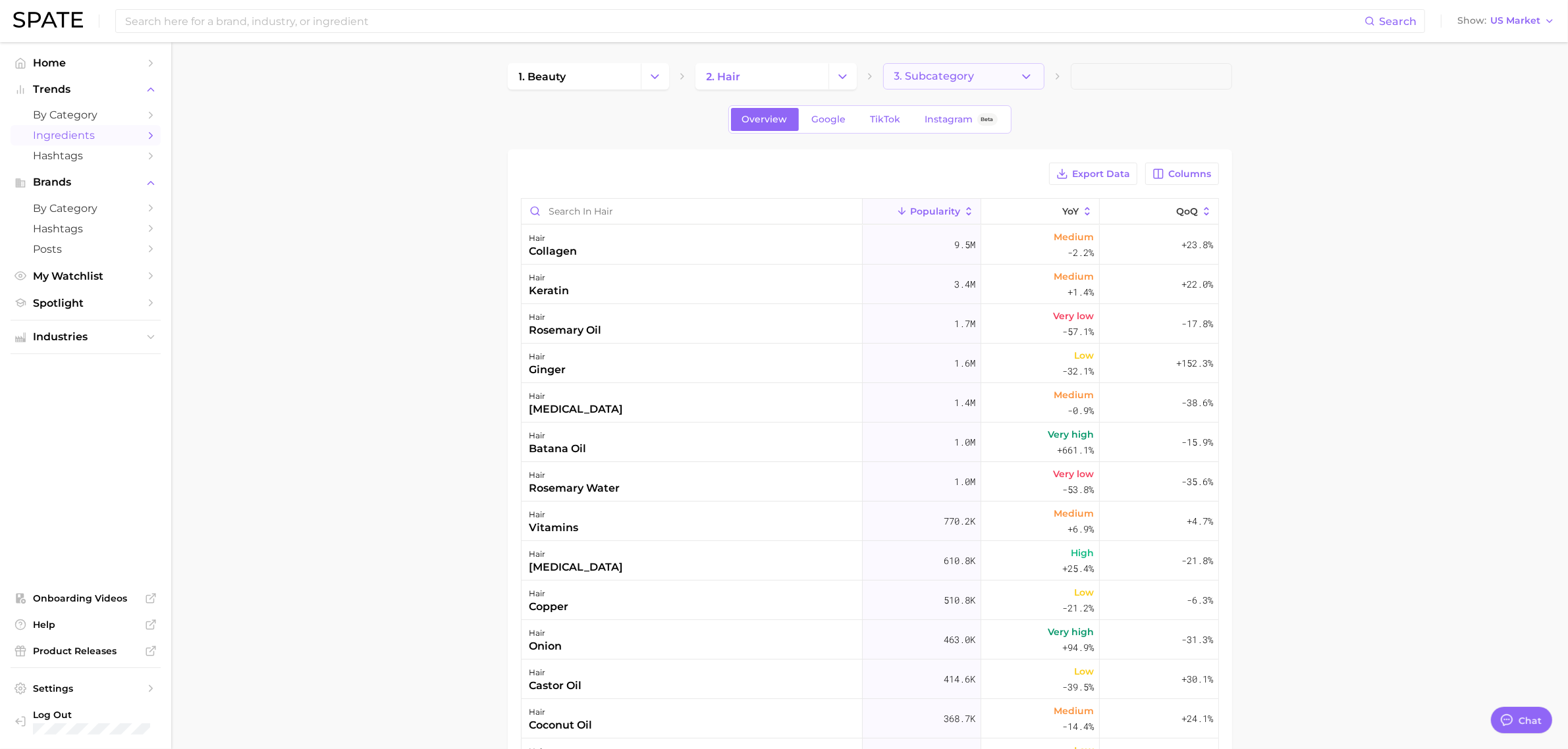
click at [1000, 73] on button "3. Subcategory" at bounding box center [964, 76] width 162 height 27
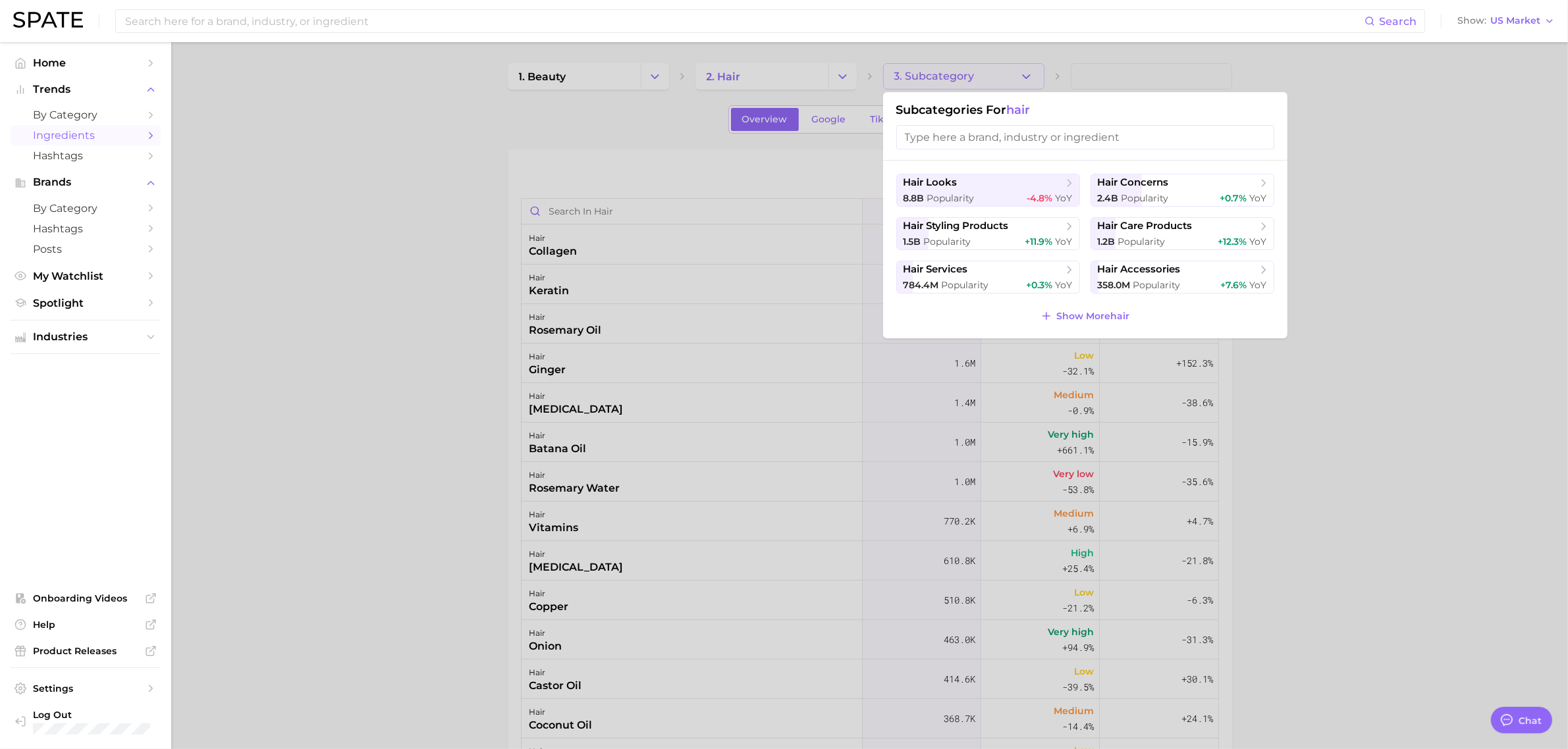
click at [402, 280] on div at bounding box center [784, 374] width 1568 height 749
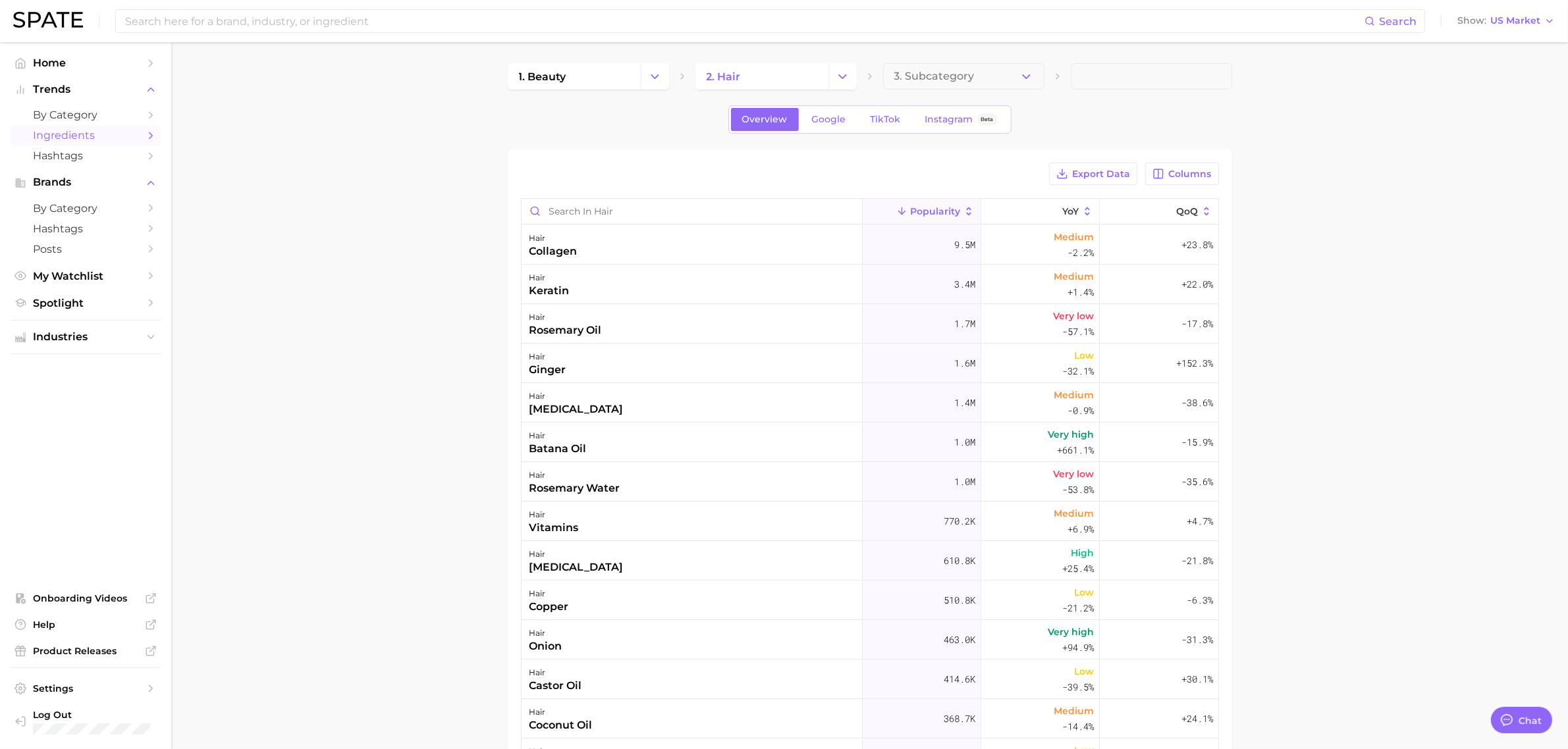
click at [1254, 59] on main "1. beauty 2. hair 3. Subcategory Overview Google TikTok Instagram Beta Export D…" at bounding box center [870, 534] width 1397 height 984
click at [541, 251] on div "collagen" at bounding box center [553, 251] width 48 height 16
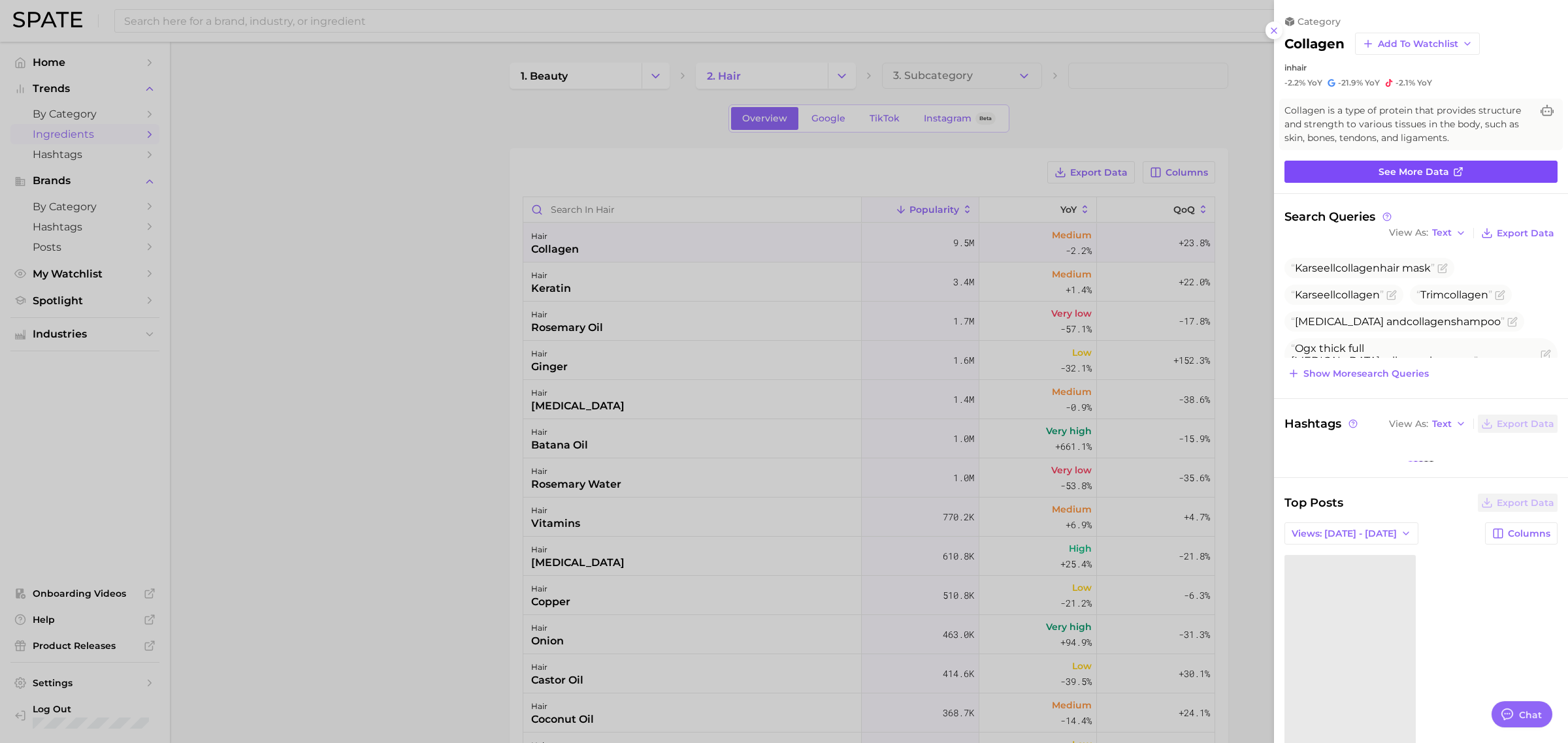
drag, startPoint x: 1420, startPoint y: 152, endPoint x: 1421, endPoint y: 163, distance: 11.0
click at [1244, 154] on div "category collagen Add to Watchlist in hair -2.2% YoY -21.9% YoY -2.1% YoY Colla…" at bounding box center [1421, 404] width 294 height 809
click at [1244, 167] on span "See more data" at bounding box center [1414, 172] width 71 height 11
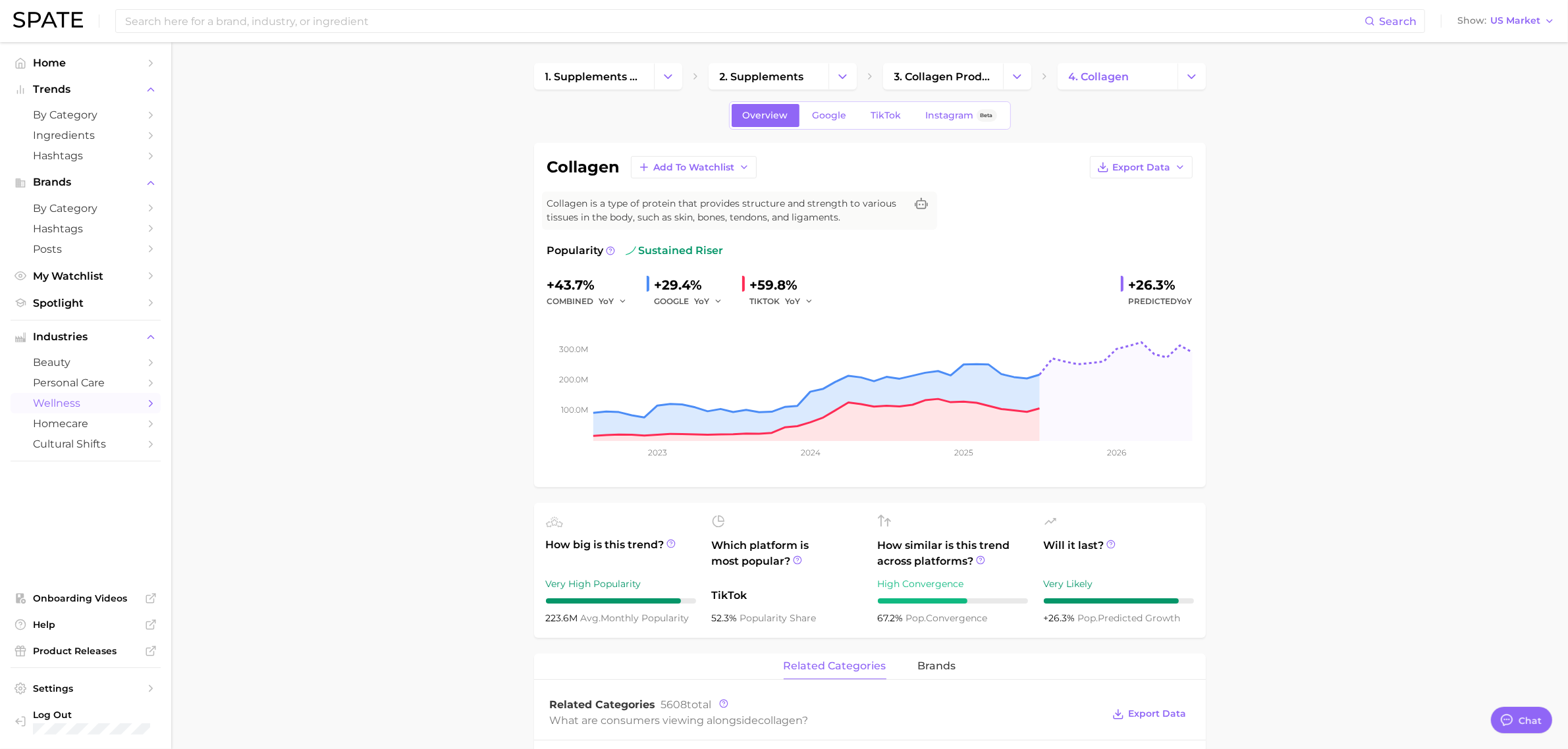
drag, startPoint x: 495, startPoint y: 158, endPoint x: 1031, endPoint y: 115, distance: 537.7
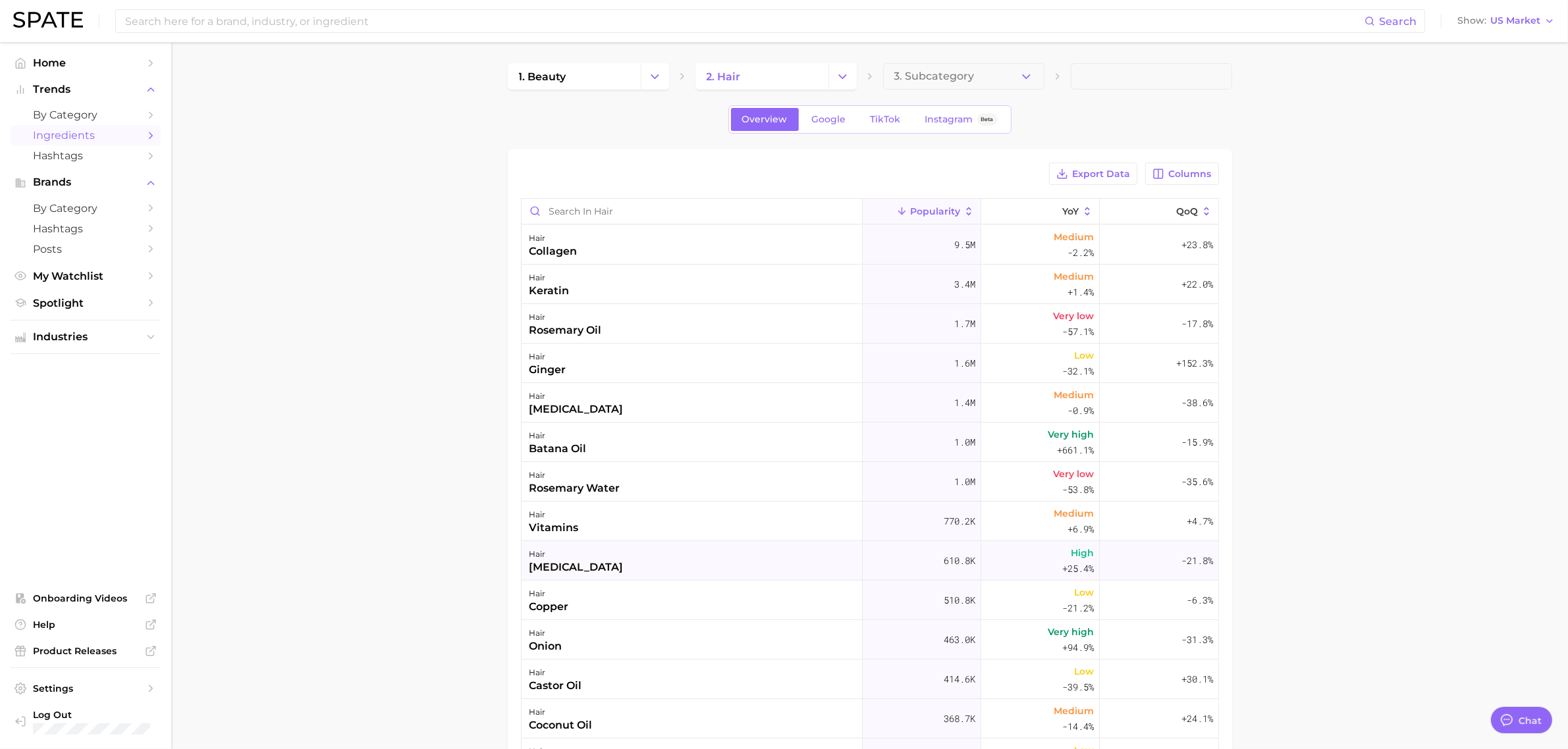
click at [700, 555] on div "hair [MEDICAL_DATA]" at bounding box center [692, 560] width 341 height 39
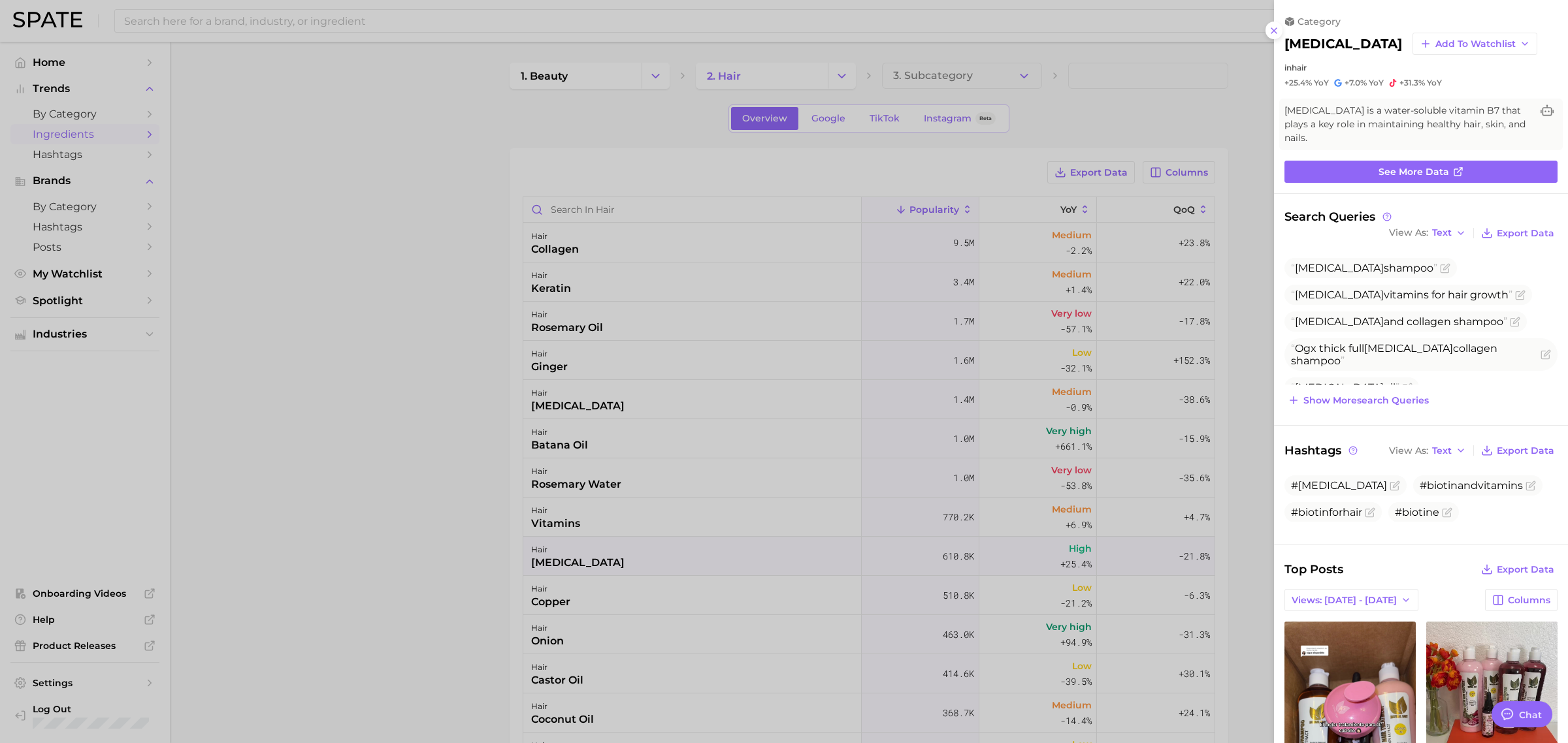
click at [460, 523] on div at bounding box center [784, 371] width 1568 height 743
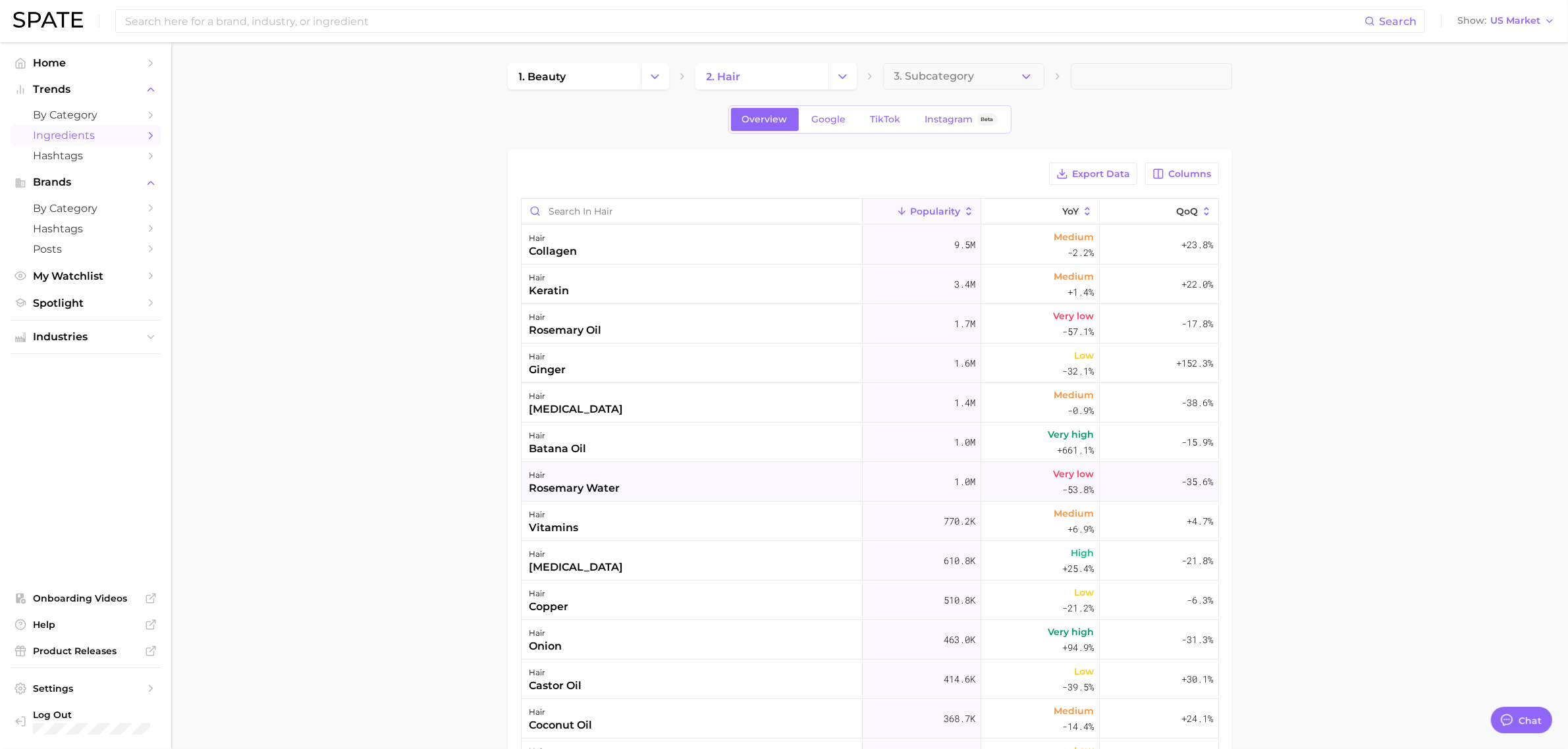
click at [551, 487] on div "rosemary water" at bounding box center [575, 488] width 91 height 16
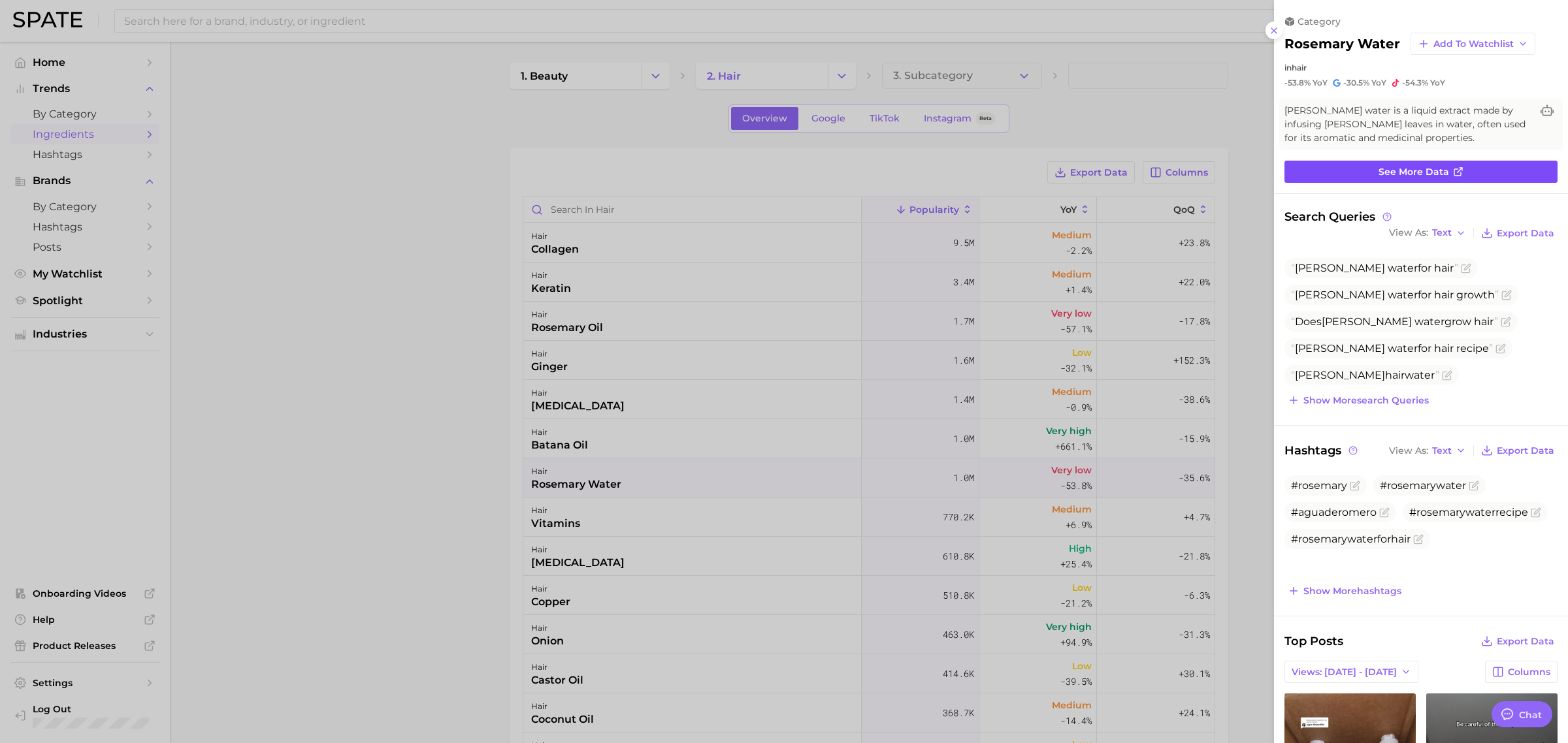
click at [1244, 168] on span "See more data" at bounding box center [1414, 172] width 71 height 11
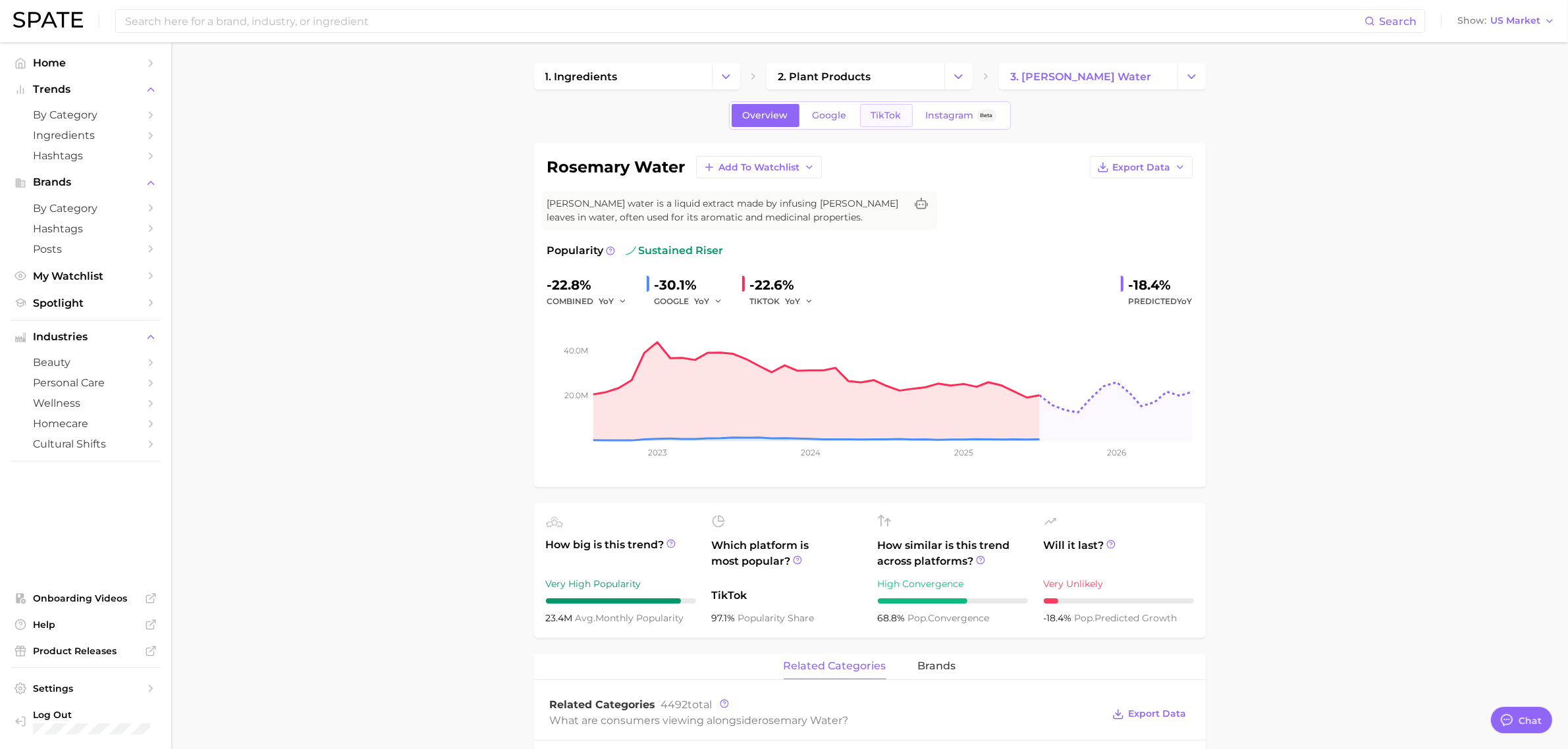
click at [880, 110] on span "TikTok" at bounding box center [886, 115] width 31 height 11
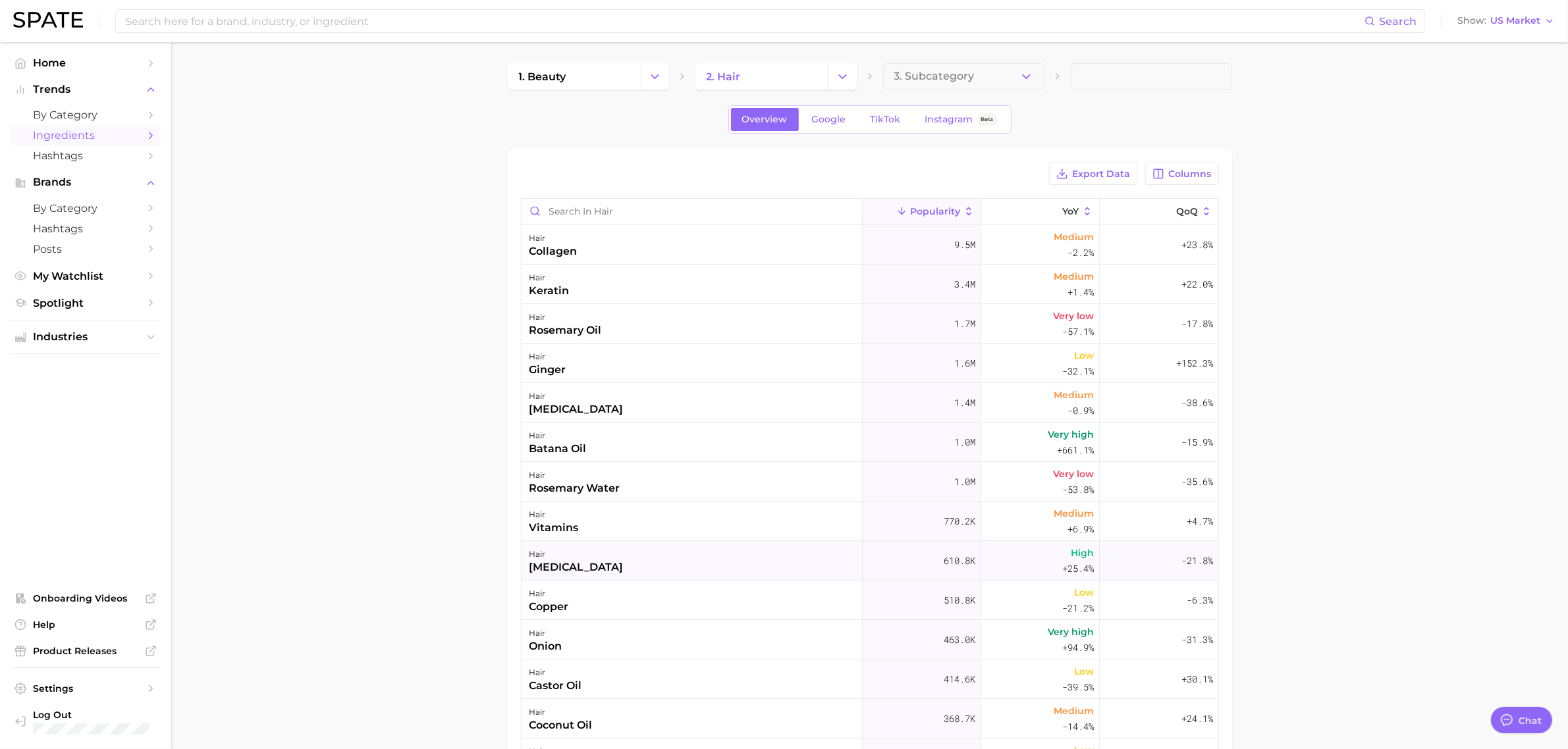
click at [584, 565] on div "hair [MEDICAL_DATA]" at bounding box center [692, 560] width 341 height 39
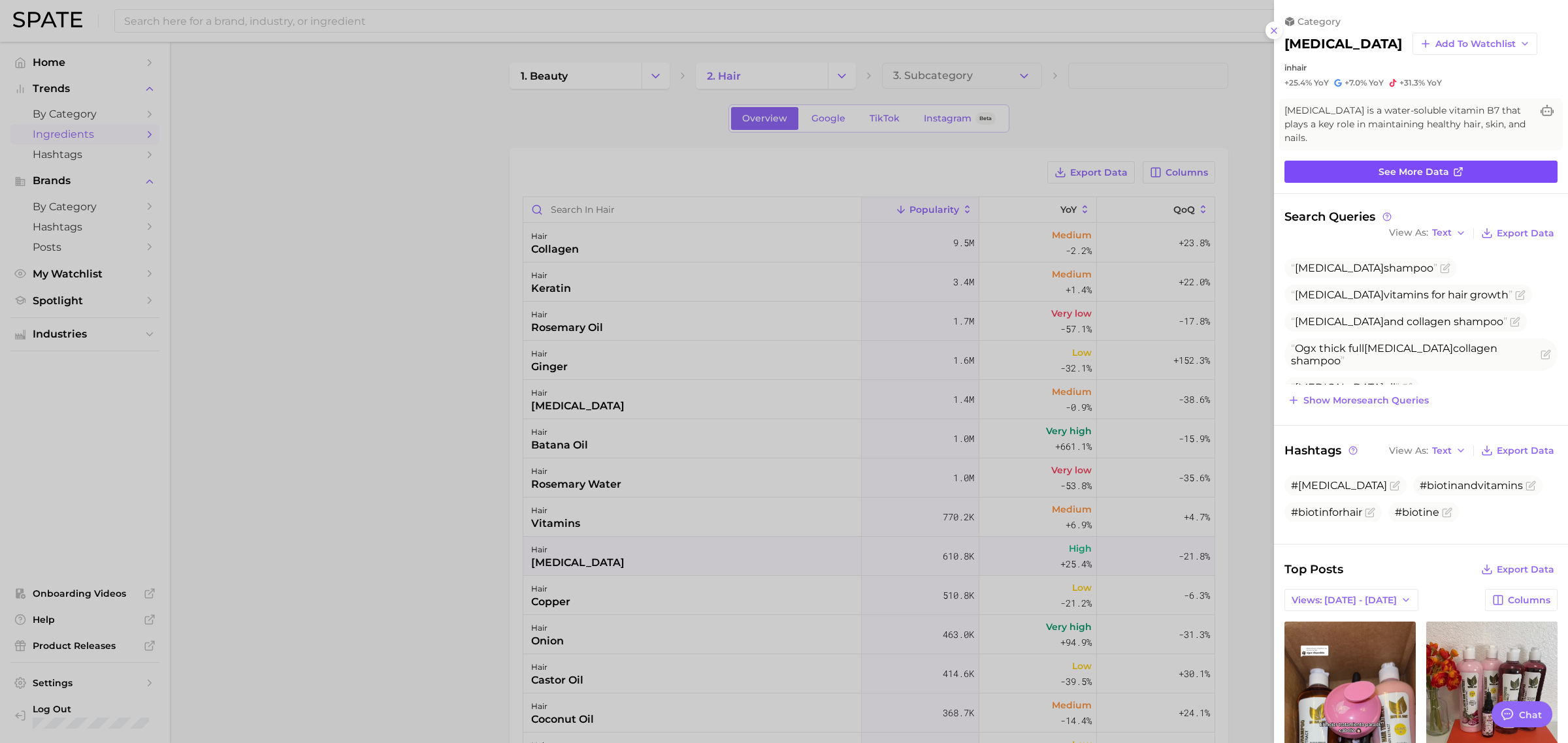
click at [1244, 167] on span "See more data" at bounding box center [1414, 172] width 71 height 11
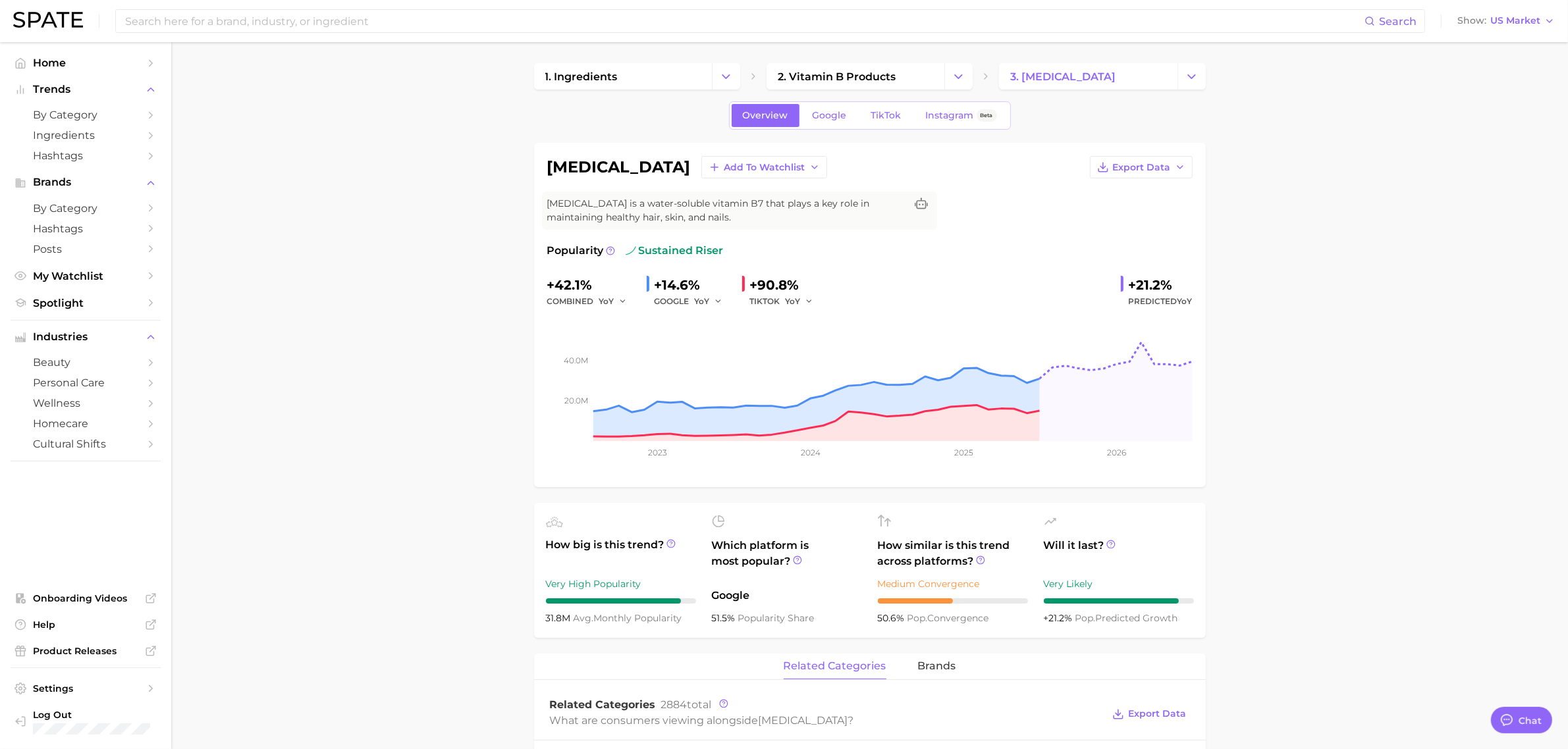
click at [896, 119] on span "TikTok" at bounding box center [886, 115] width 31 height 11
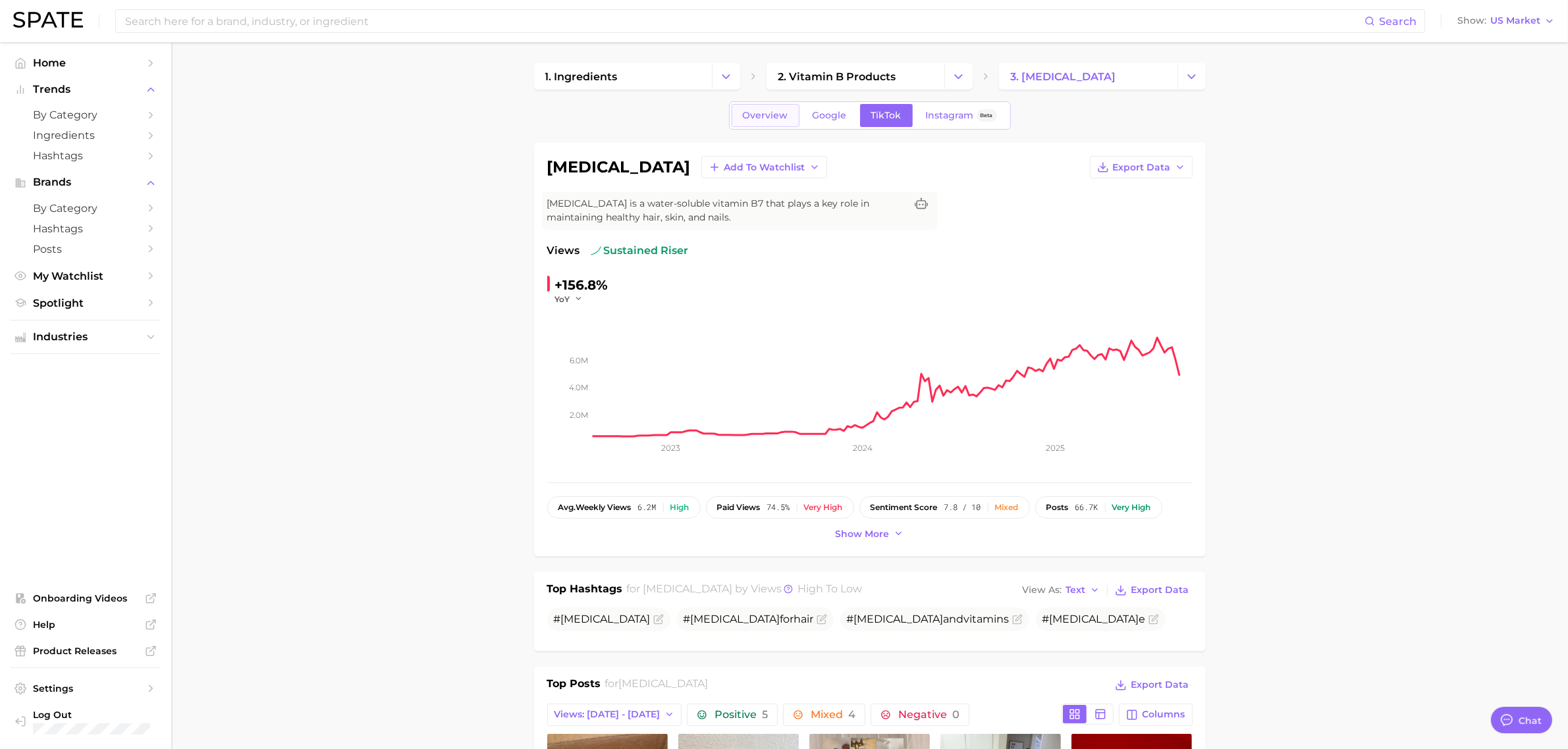
click at [766, 110] on link "Overview" at bounding box center [765, 115] width 68 height 23
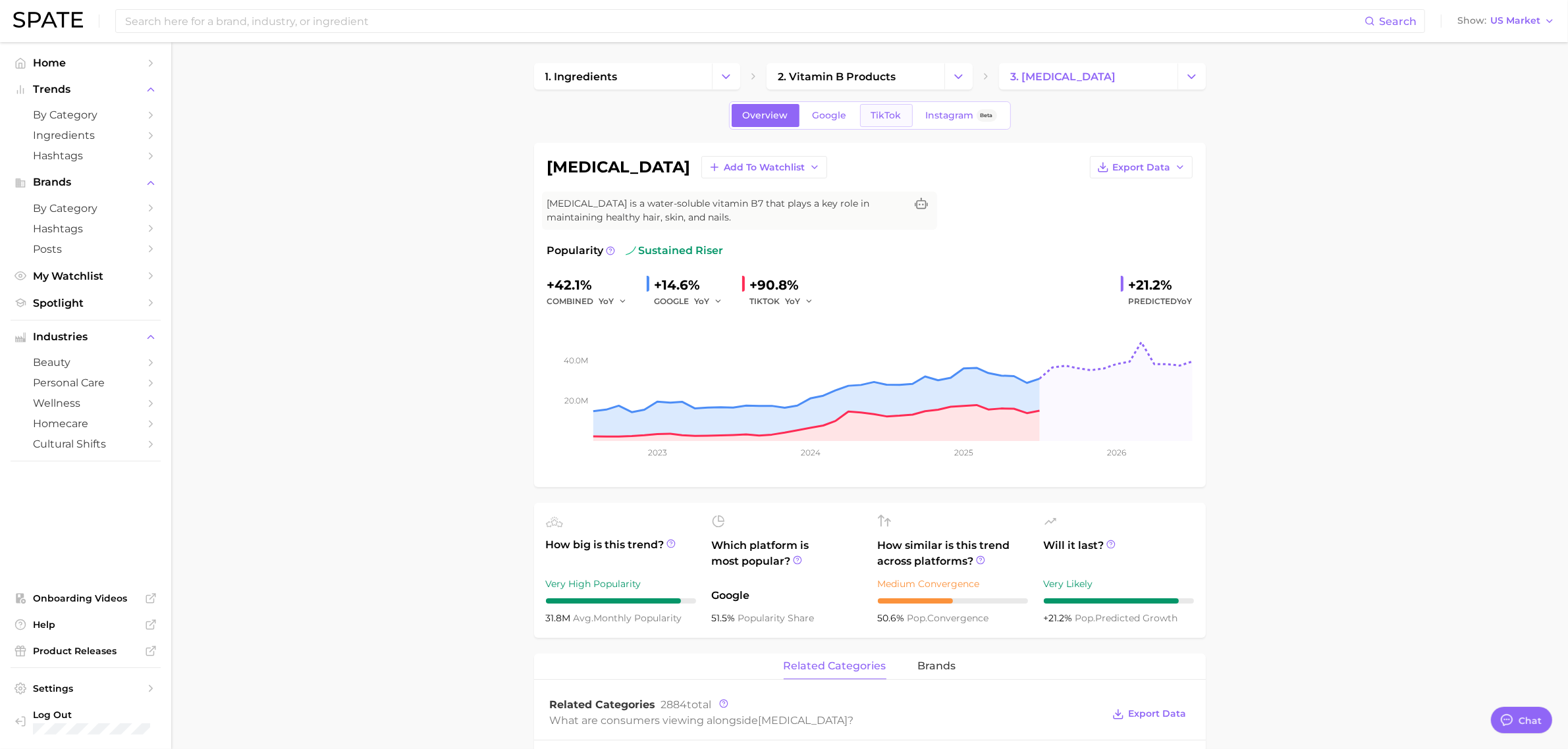
click at [900, 110] on span "TikTok" at bounding box center [886, 115] width 31 height 11
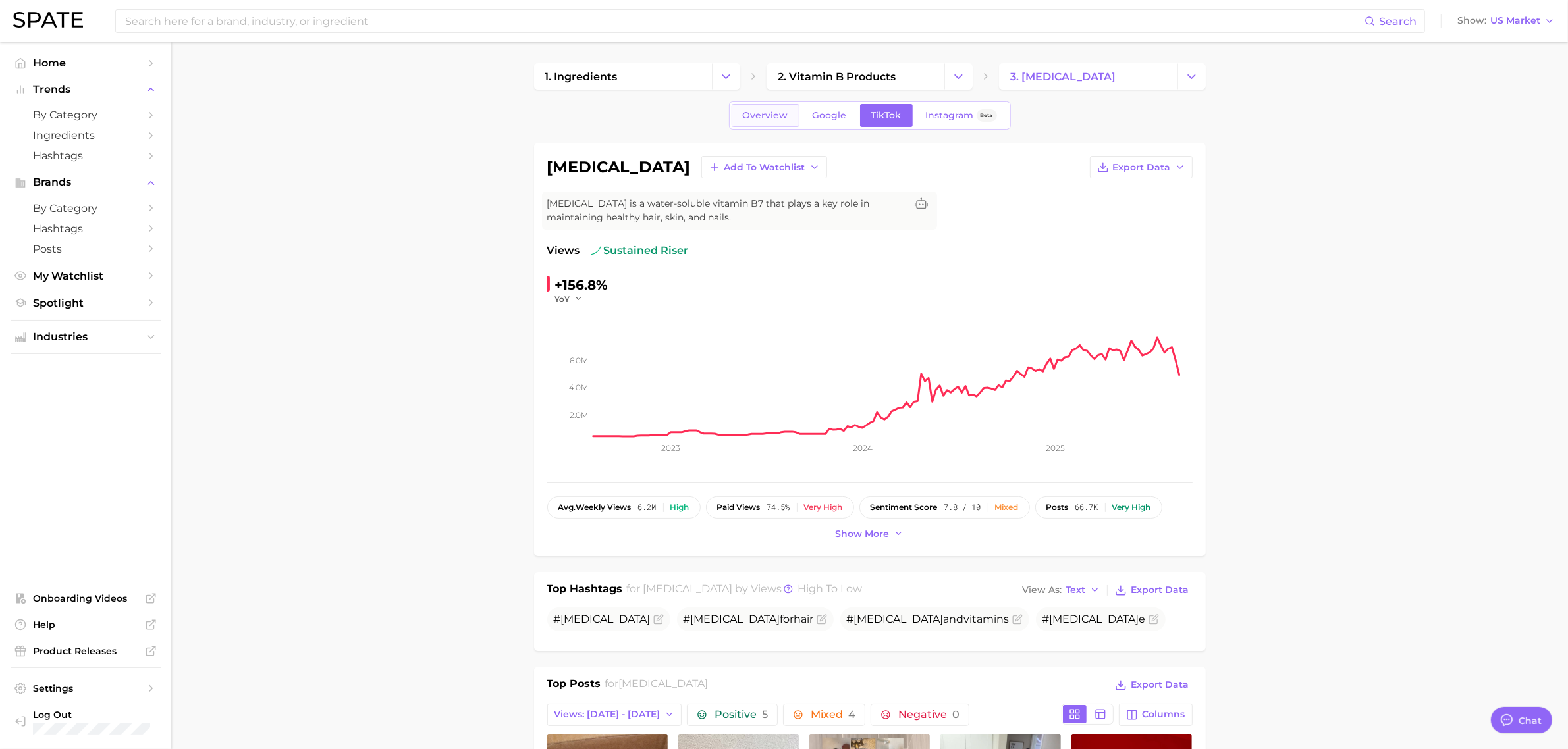
click at [756, 126] on link "Overview" at bounding box center [765, 115] width 68 height 23
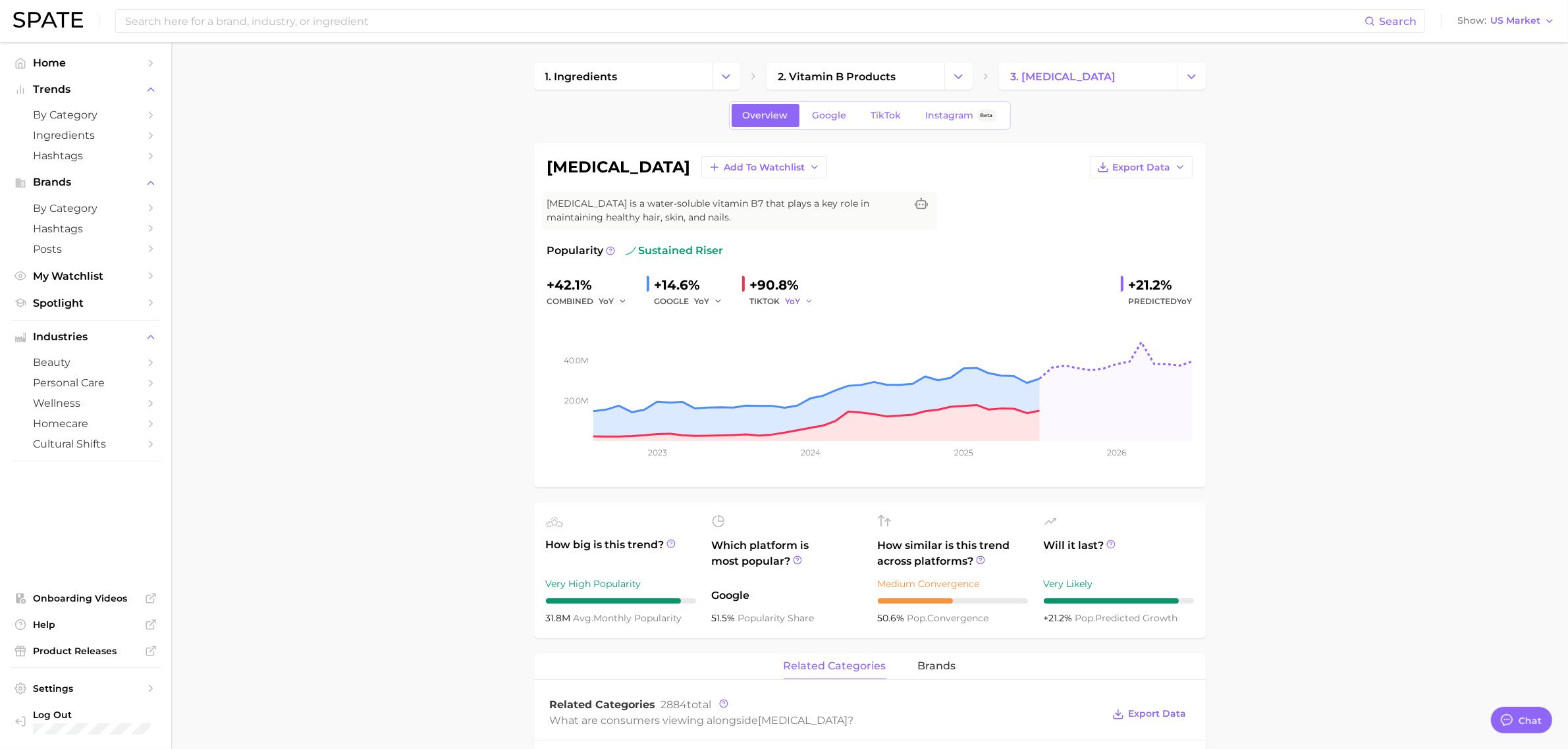
click at [801, 300] on button "YoY" at bounding box center [800, 302] width 29 height 16
click at [898, 118] on span "TikTok" at bounding box center [886, 115] width 31 height 11
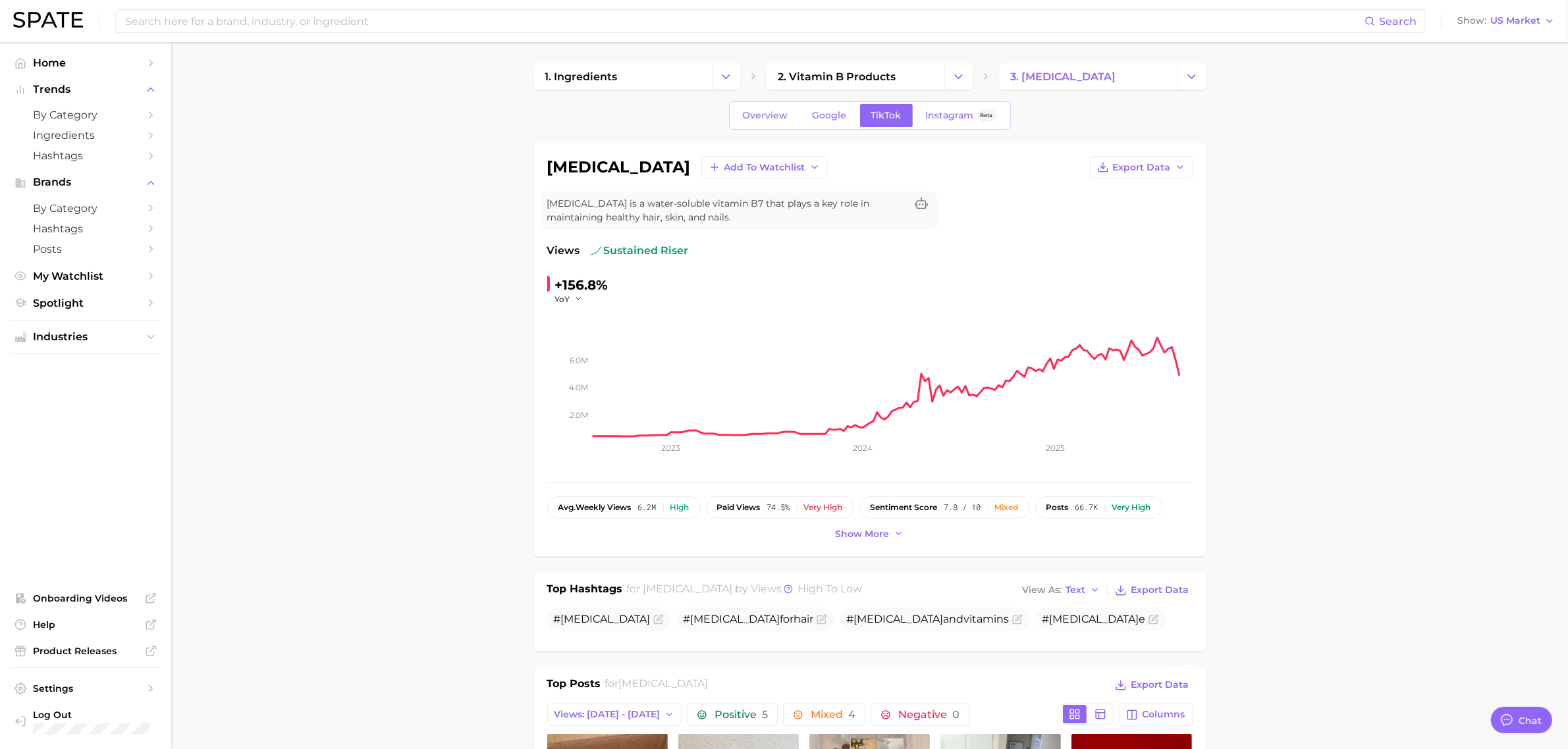
drag, startPoint x: 1523, startPoint y: 115, endPoint x: 1497, endPoint y: 99, distance: 30.5
click at [565, 15] on input at bounding box center [744, 21] width 1241 height 23
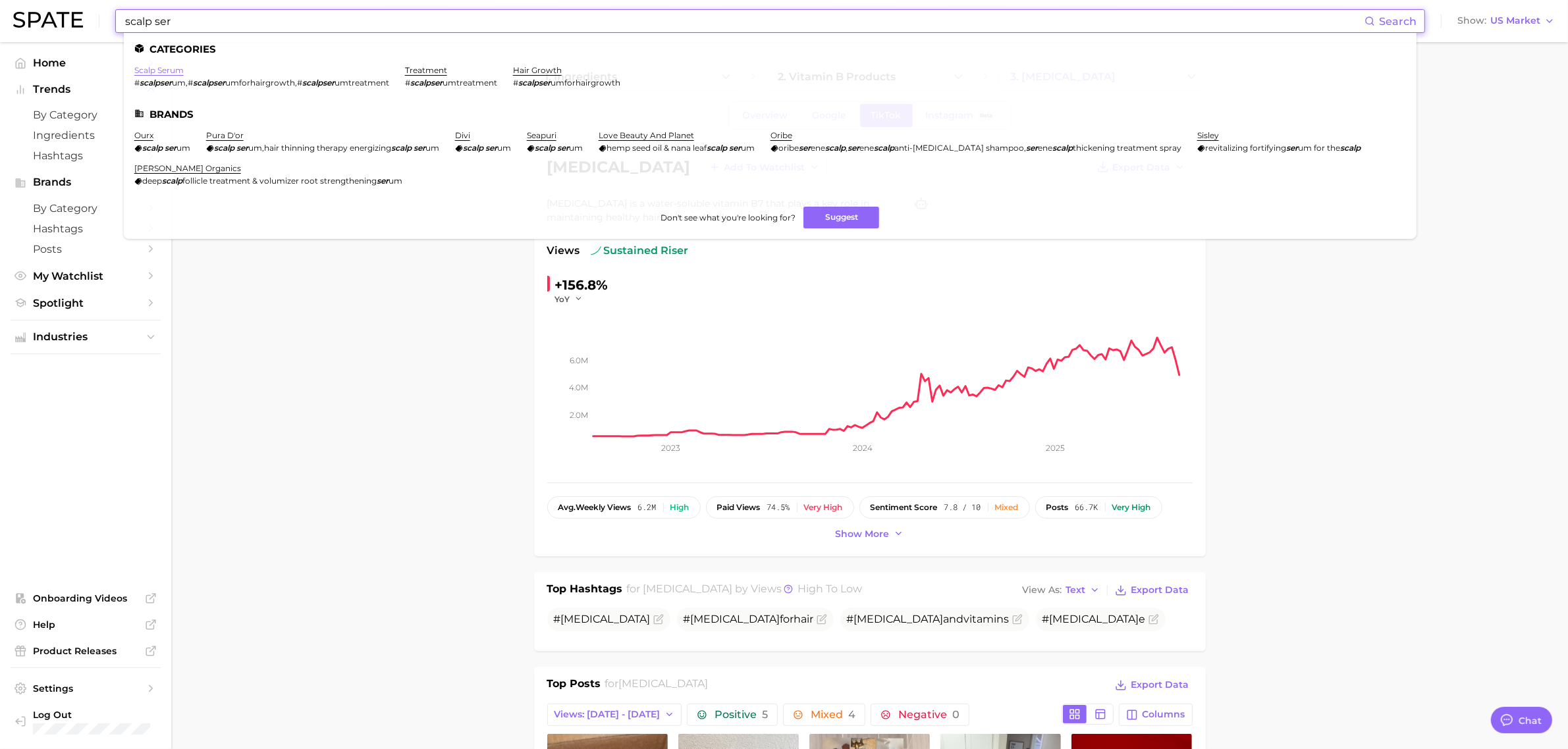
type input "scalp ser"
click at [182, 70] on link "scalp serum" at bounding box center [159, 70] width 49 height 10
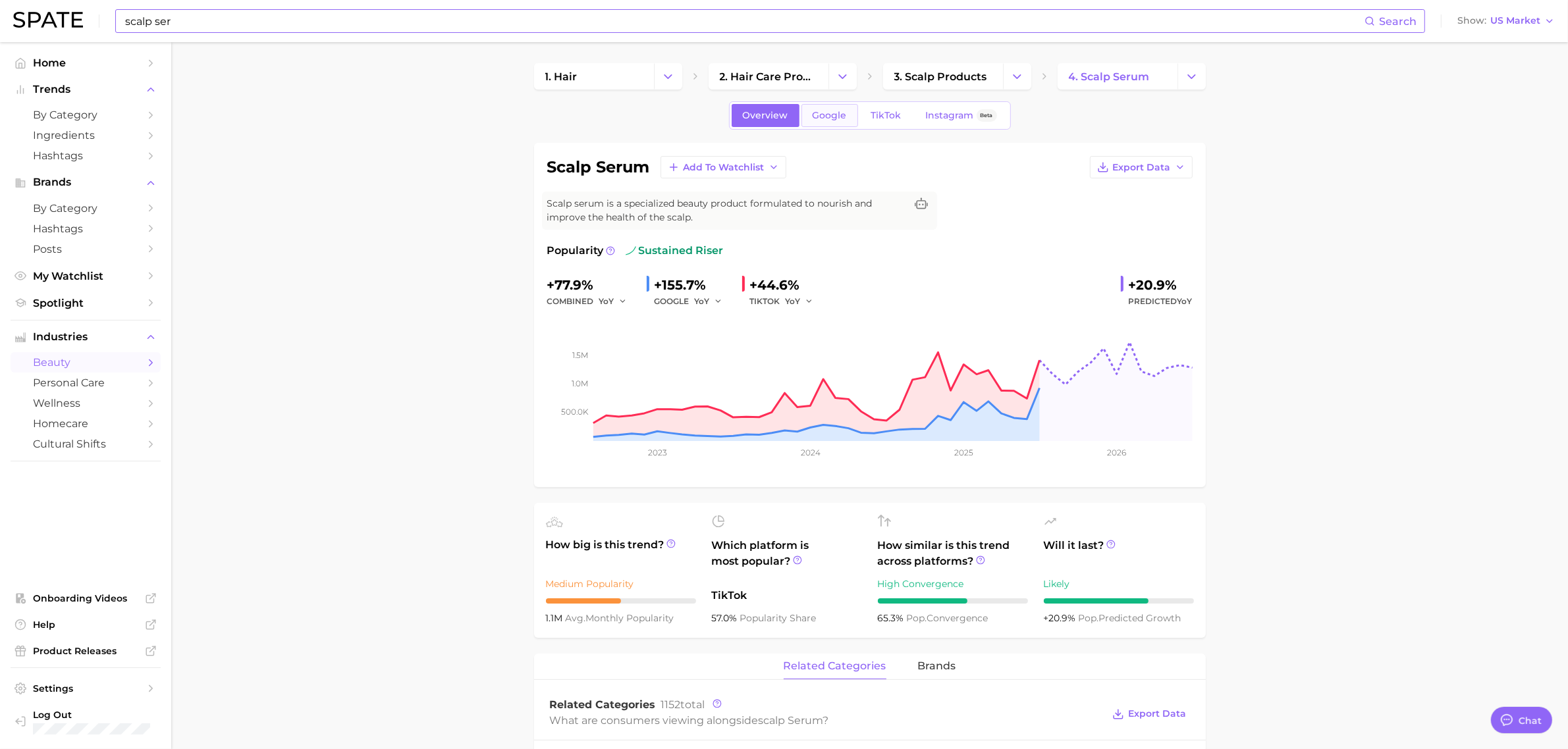
click at [842, 120] on span "Google" at bounding box center [830, 115] width 35 height 11
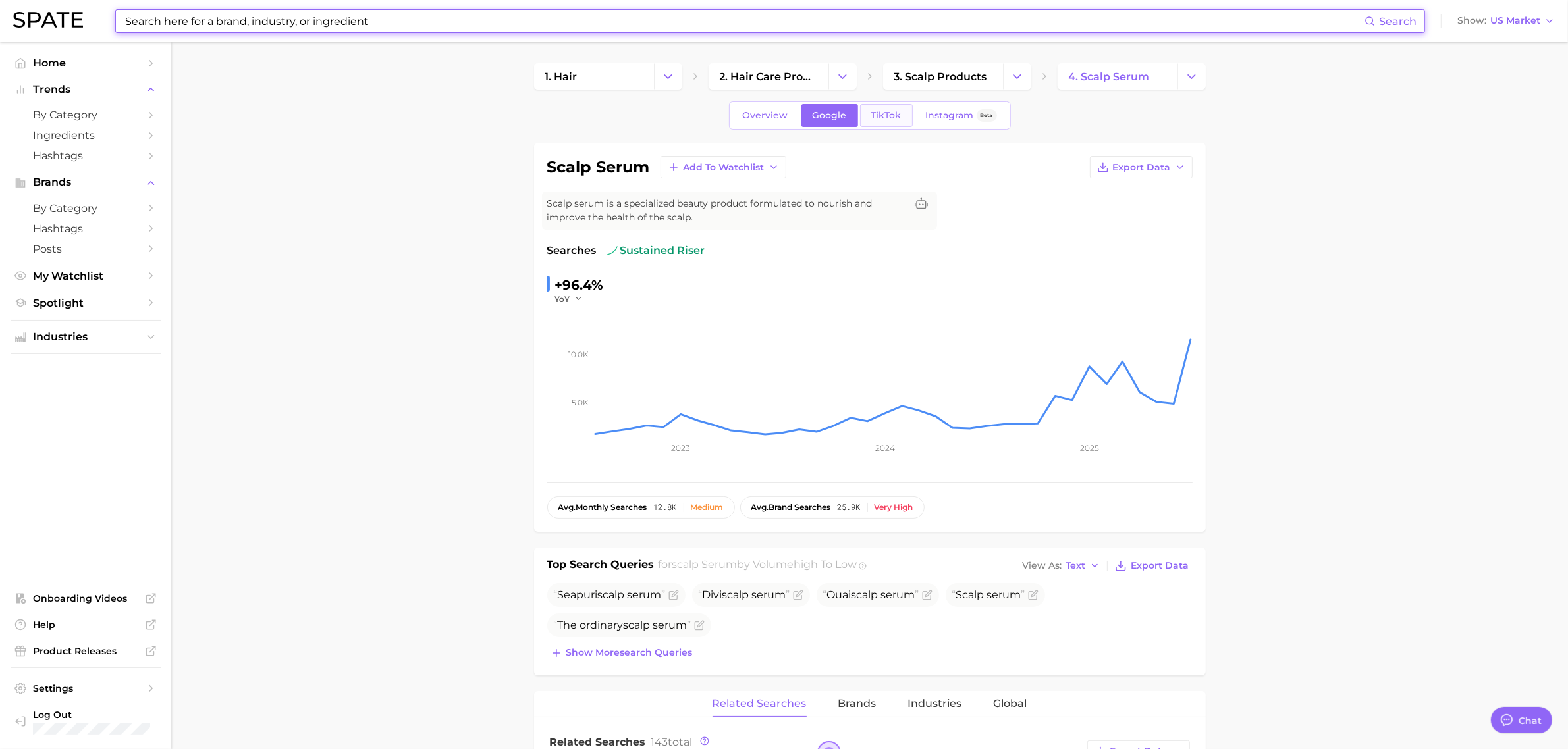
click at [899, 109] on link "TikTok" at bounding box center [886, 115] width 53 height 23
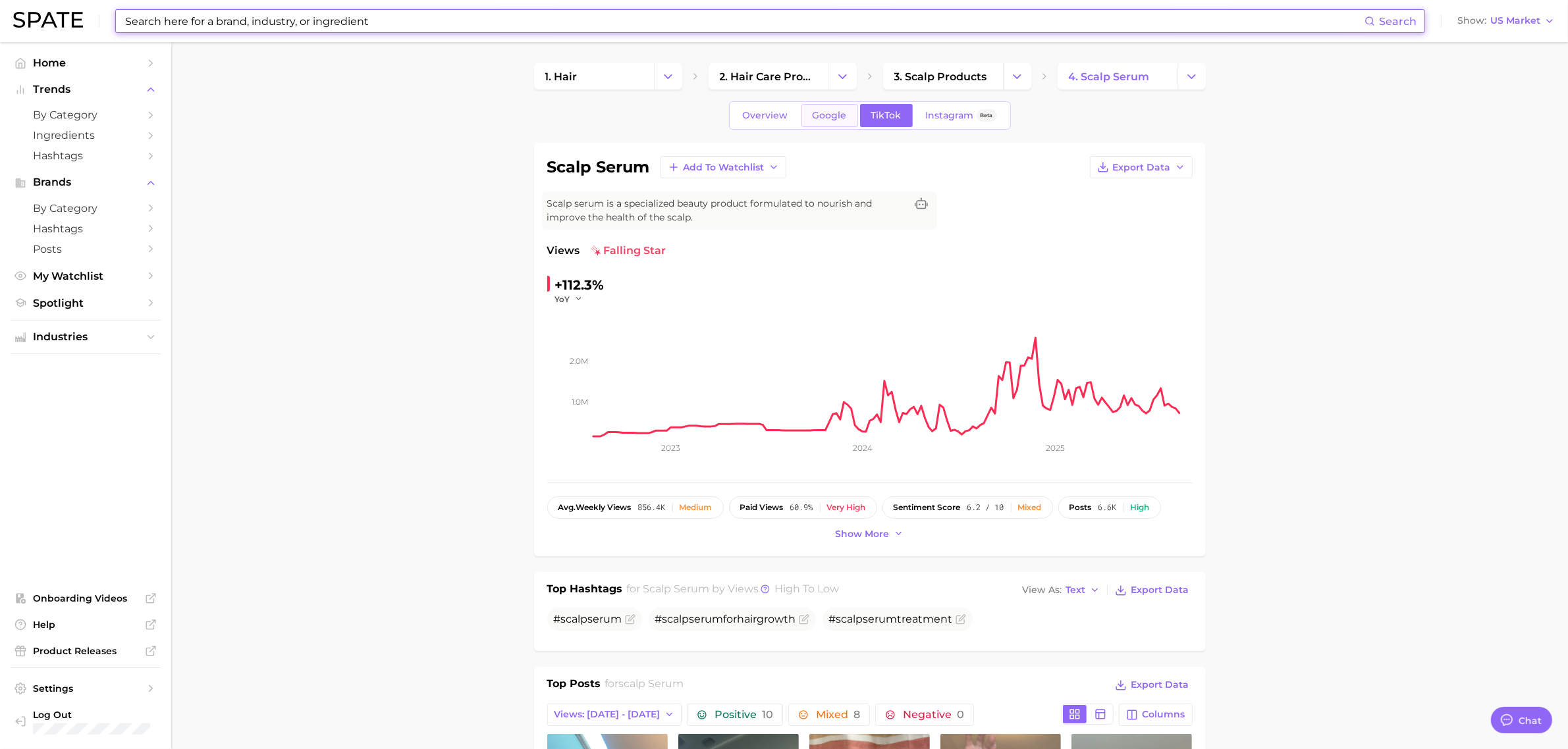
click at [827, 112] on span "Google" at bounding box center [830, 115] width 35 height 11
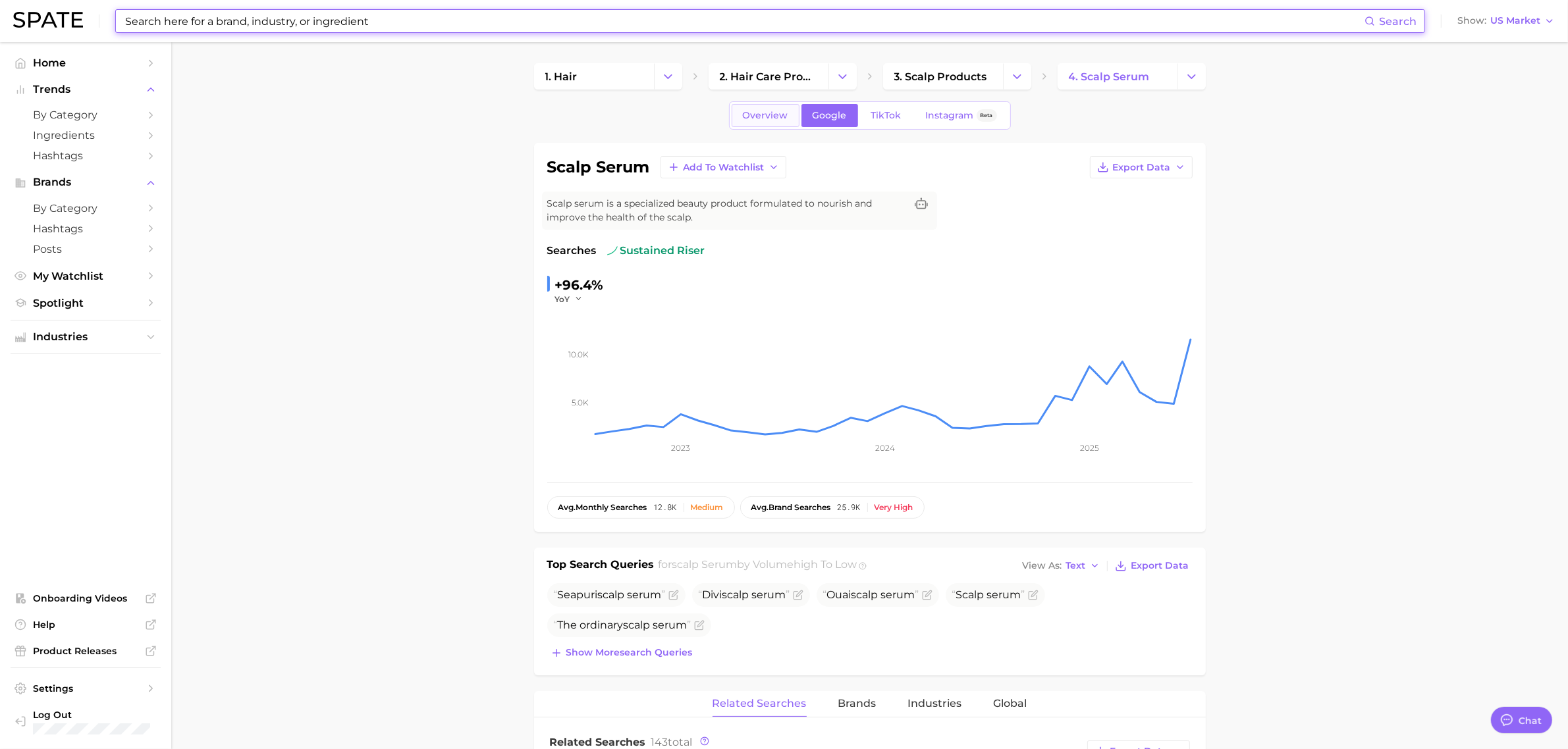
click at [782, 114] on span "Overview" at bounding box center [765, 115] width 45 height 11
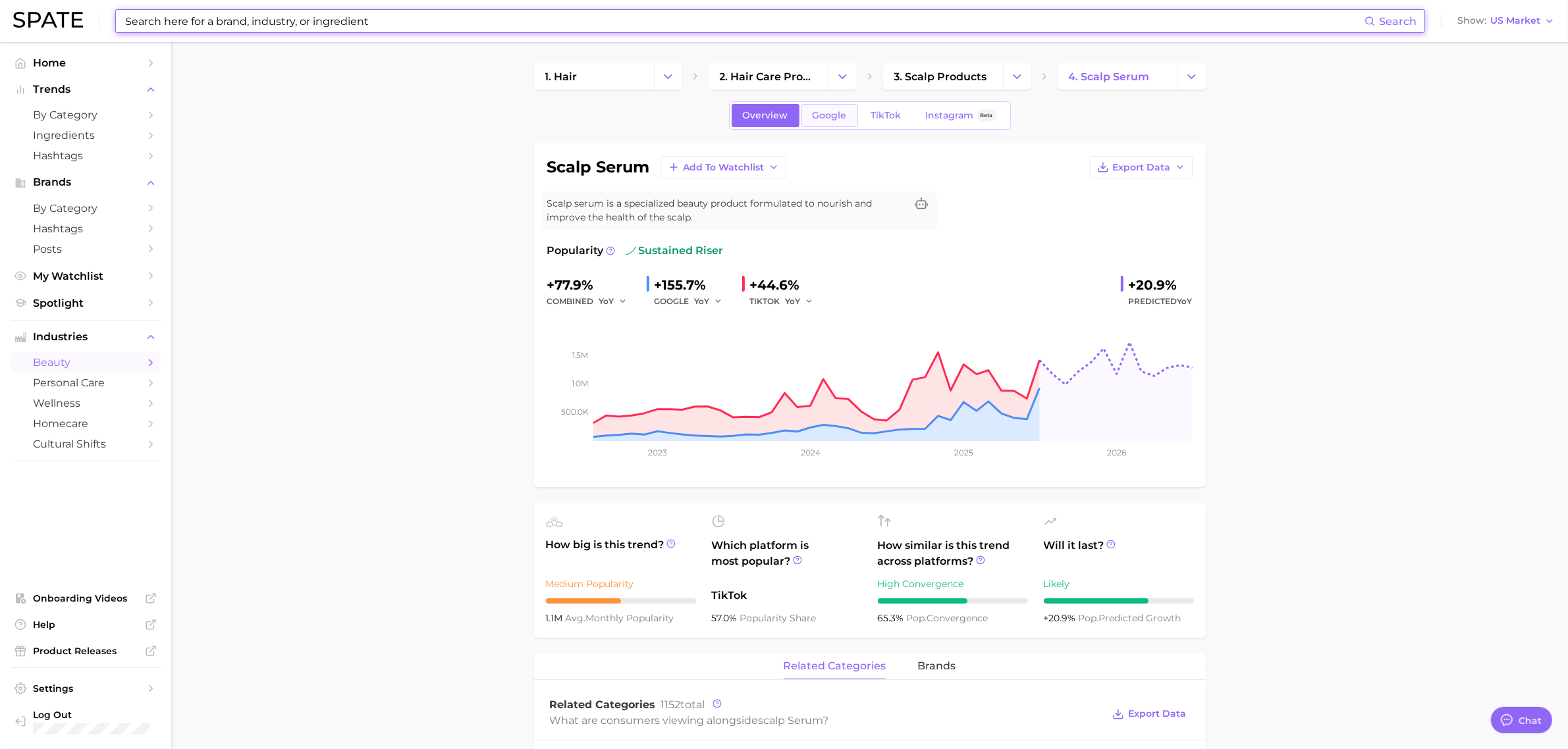
click at [839, 110] on span "Google" at bounding box center [830, 115] width 35 height 11
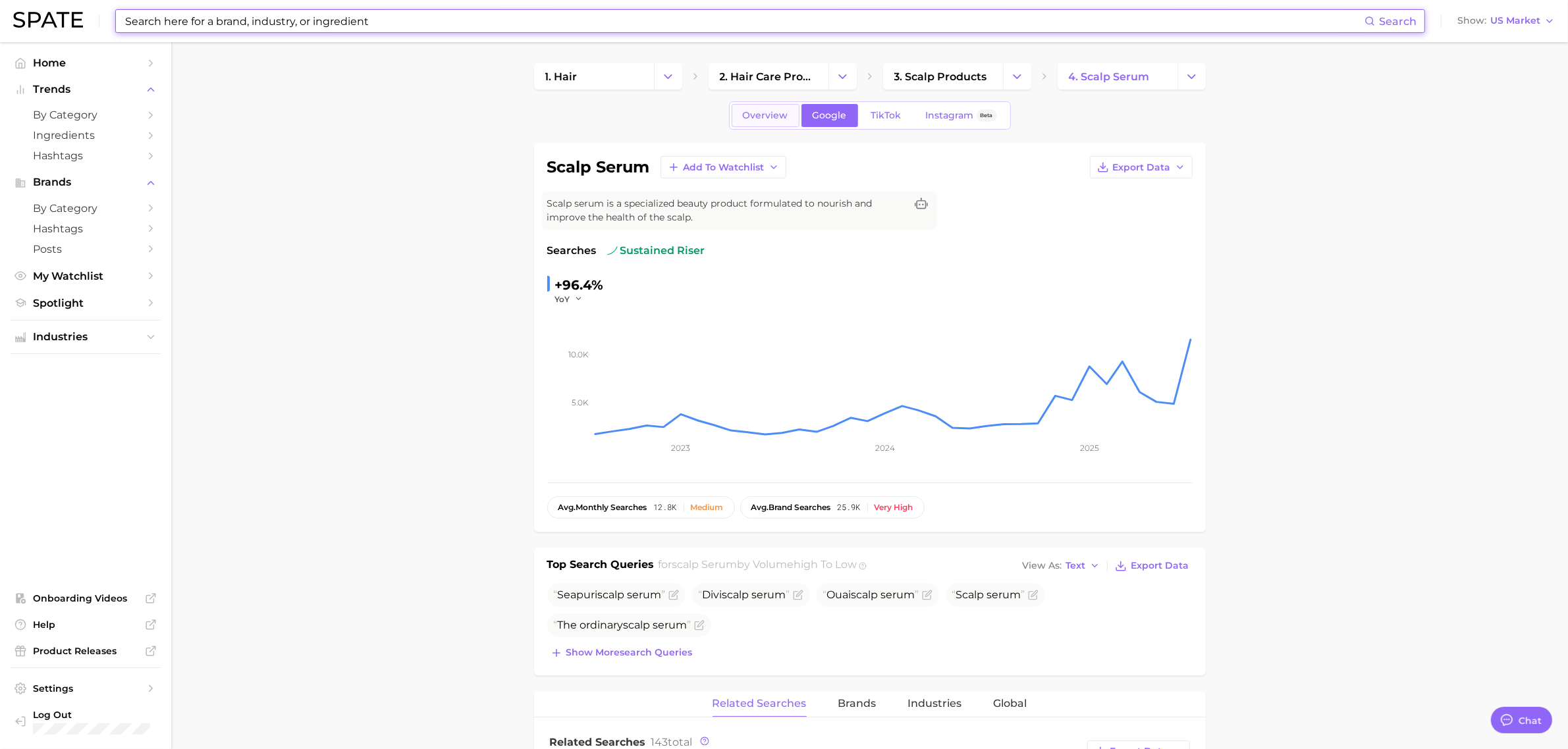
click at [782, 104] on link "Overview" at bounding box center [765, 115] width 68 height 23
